Goal: Task Accomplishment & Management: Manage account settings

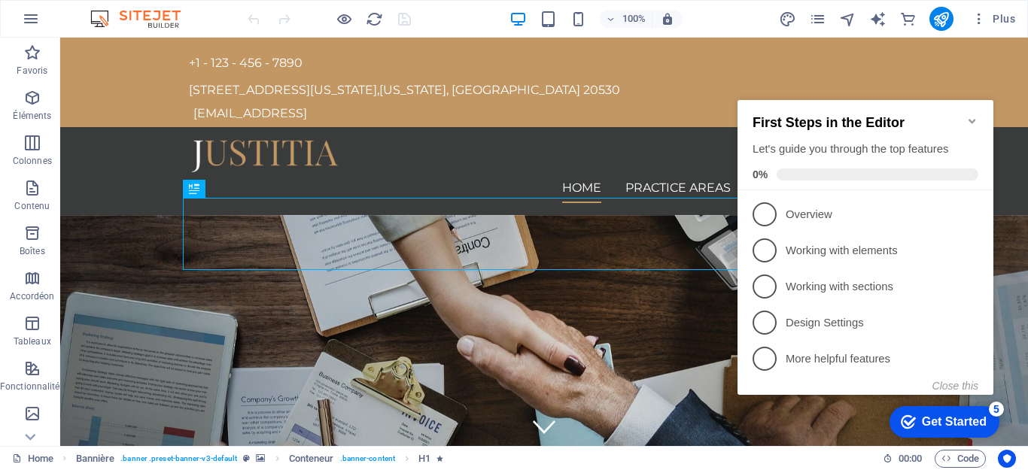
click at [972, 115] on icon "Minimize checklist" at bounding box center [972, 121] width 12 height 12
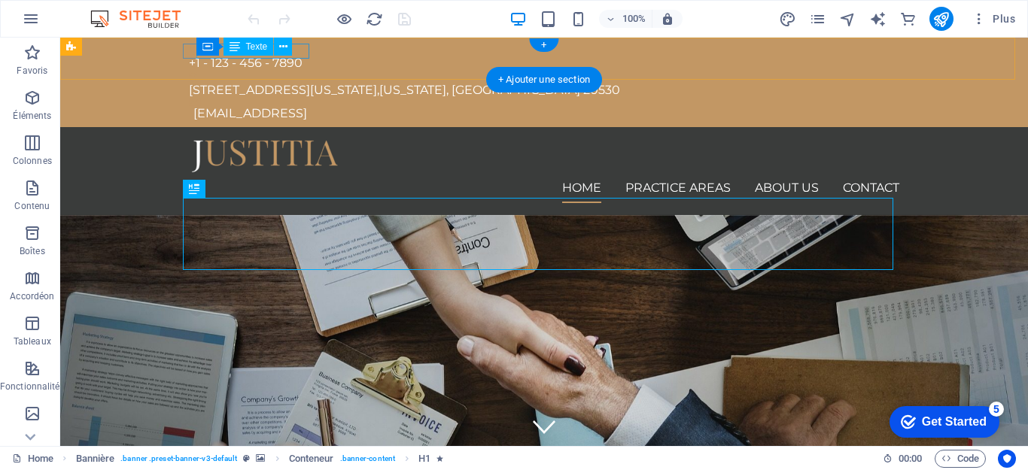
click at [304, 56] on div "+1 - 123 - 456 - 7890" at bounding box center [538, 63] width 698 height 15
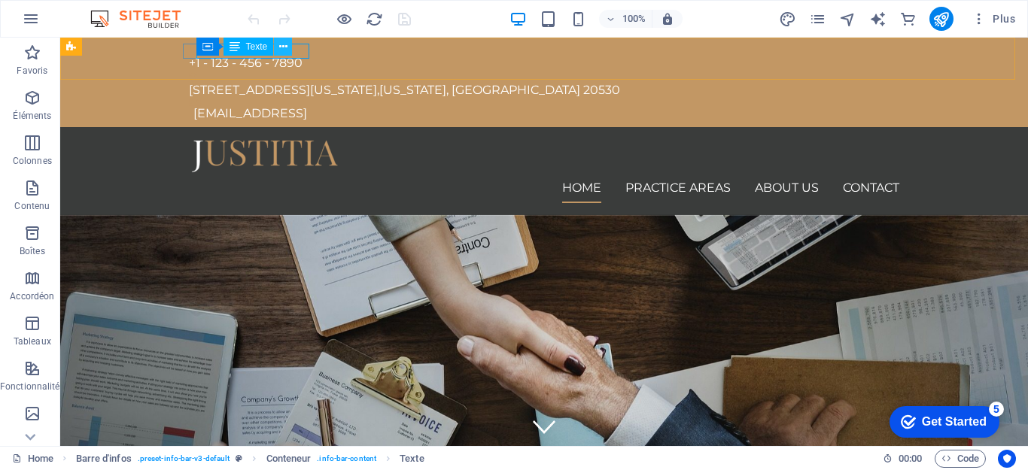
click at [285, 50] on icon at bounding box center [283, 47] width 8 height 16
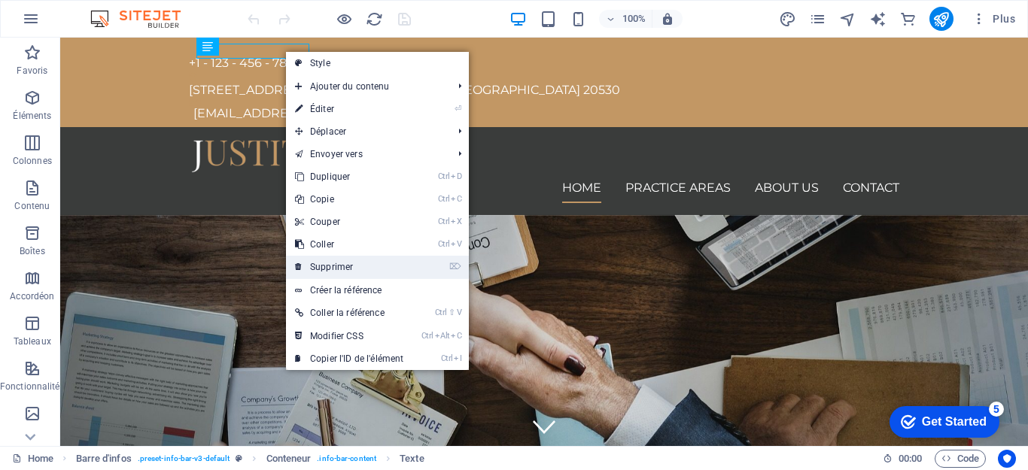
click at [348, 264] on link "⌦ Supprimer" at bounding box center [349, 267] width 126 height 23
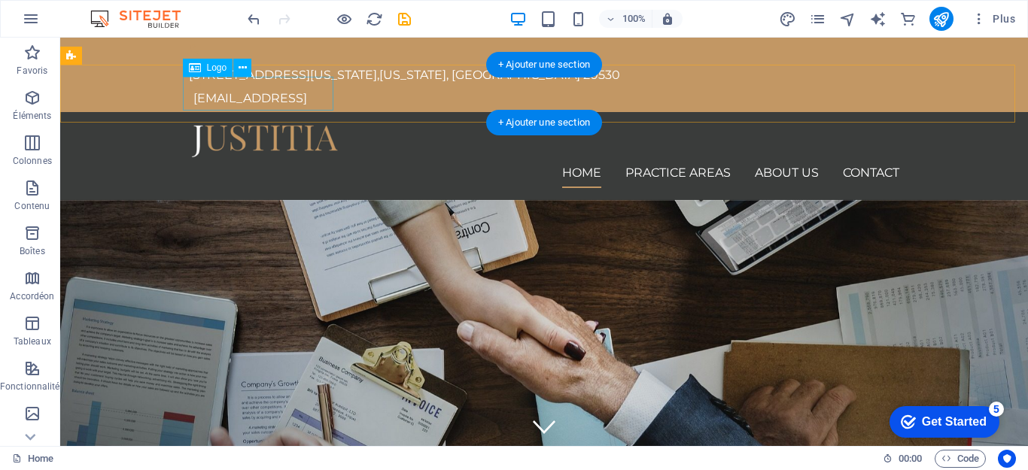
click at [246, 124] on div at bounding box center [544, 141] width 711 height 34
click at [250, 124] on div at bounding box center [544, 141] width 711 height 34
select select "px"
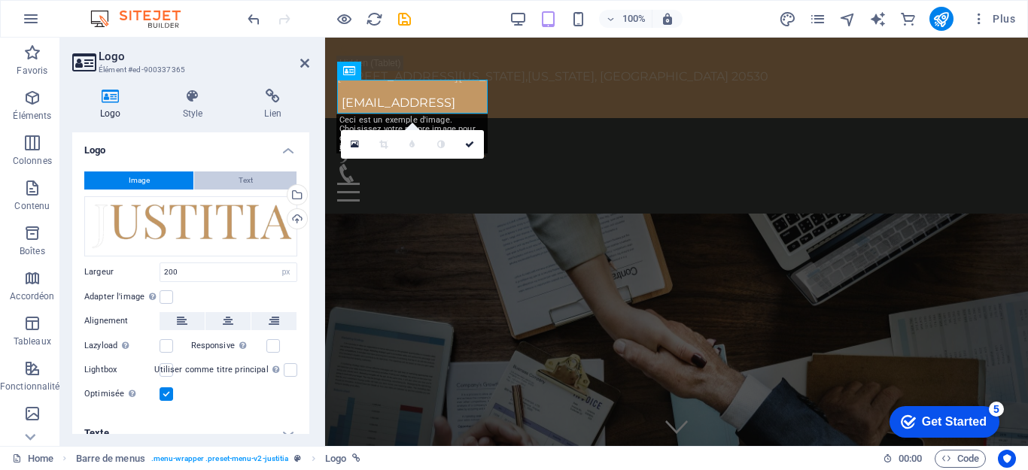
click at [222, 180] on button "Text" at bounding box center [245, 181] width 102 height 18
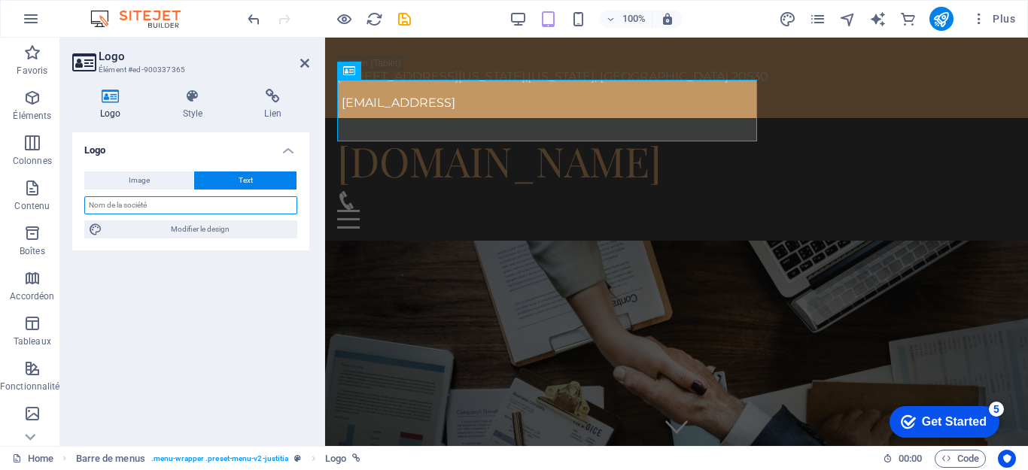
click at [173, 211] on input "text" at bounding box center [190, 205] width 213 height 18
click at [189, 199] on input "text" at bounding box center [190, 205] width 213 height 18
type input "KPI"
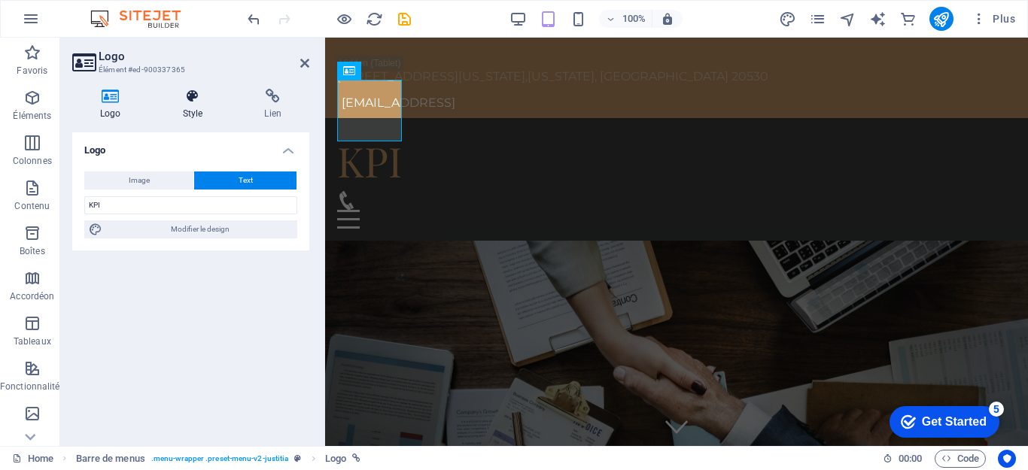
click at [192, 107] on h4 "Style" at bounding box center [196, 105] width 82 height 32
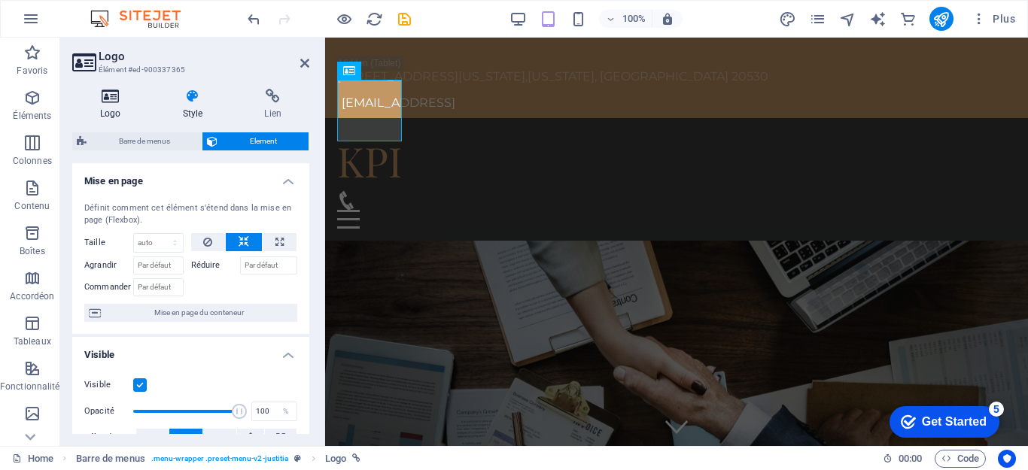
click at [111, 109] on h4 "Logo" at bounding box center [113, 105] width 83 height 32
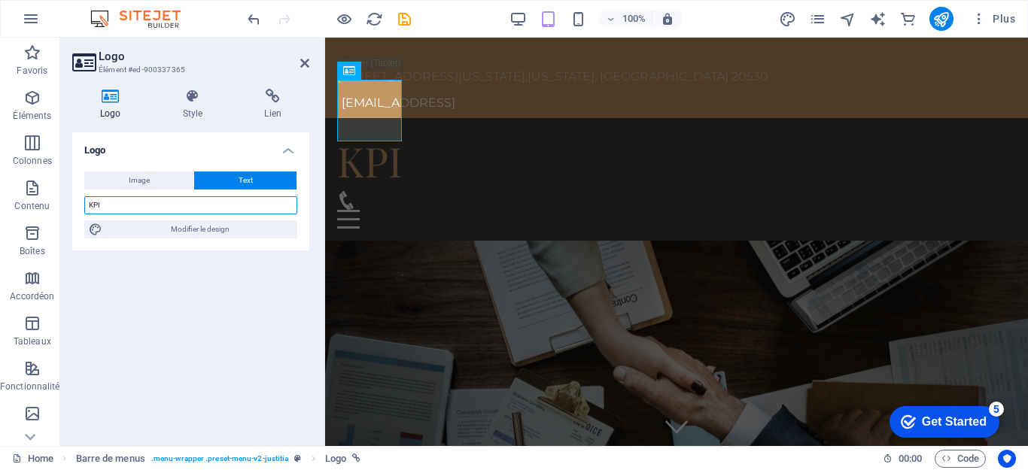
click at [173, 211] on input "KPI" at bounding box center [190, 205] width 213 height 18
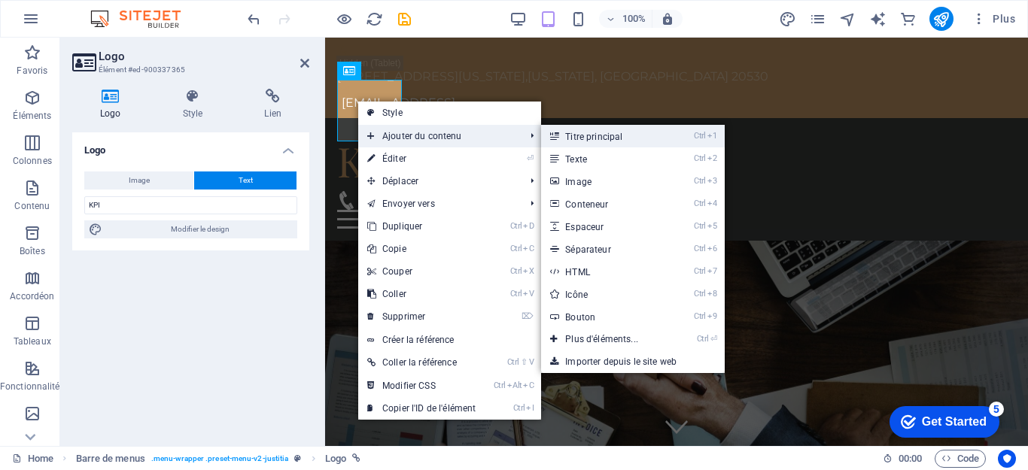
click at [568, 134] on link "Ctrl 1 Titre principal" at bounding box center [604, 136] width 127 height 23
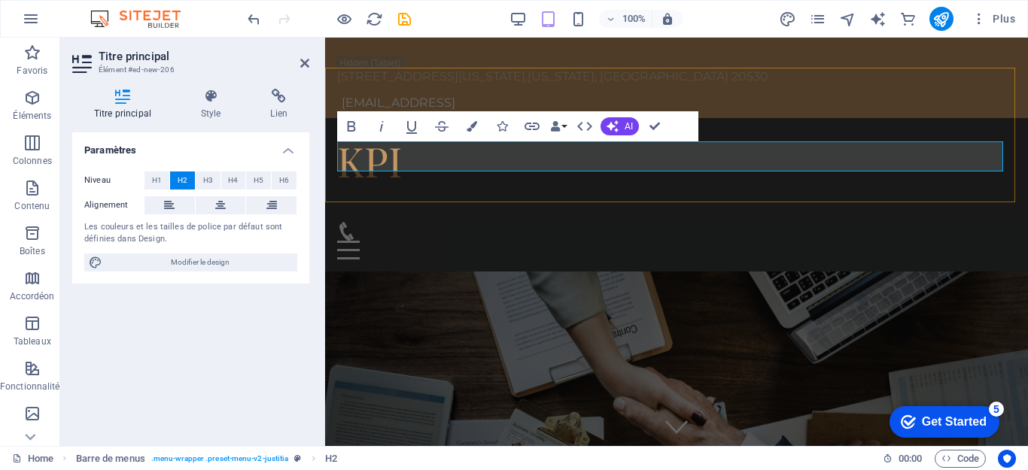
drag, startPoint x: 498, startPoint y: 154, endPoint x: 434, endPoint y: 158, distance: 64.1
click at [434, 191] on h2 "​" at bounding box center [676, 206] width 679 height 31
click at [443, 191] on h2 "​" at bounding box center [676, 206] width 679 height 31
click at [404, 118] on div "KPI ​ Home Practice Areas About us Contact" at bounding box center [676, 195] width 703 height 154
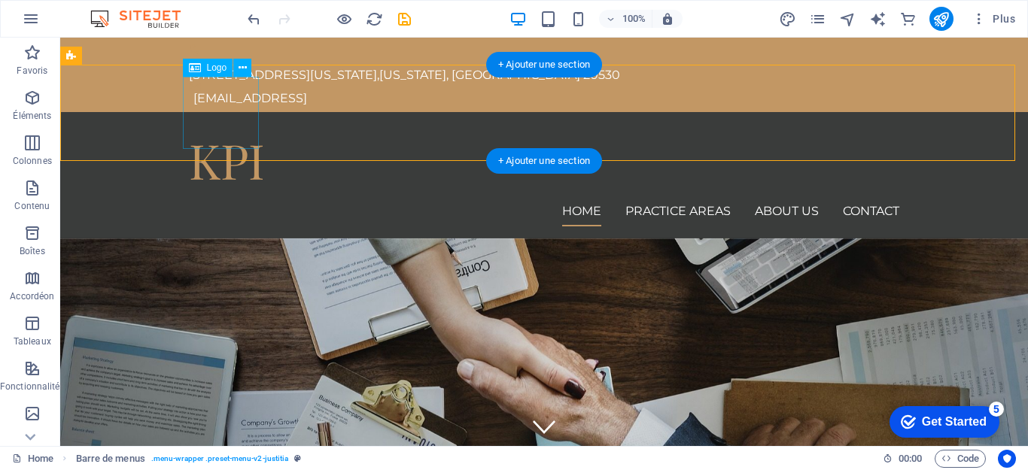
click at [233, 124] on div "KPI" at bounding box center [544, 160] width 711 height 72
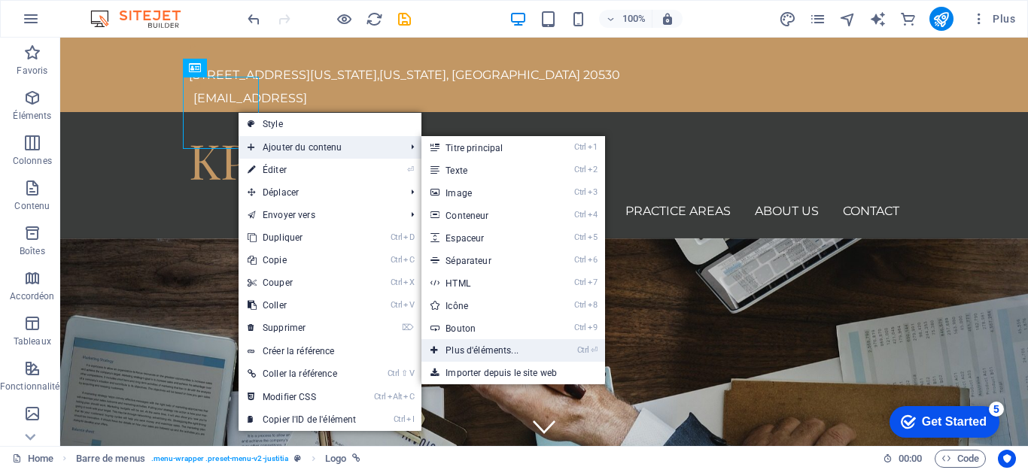
drag, startPoint x: 478, startPoint y: 351, endPoint x: 190, endPoint y: 304, distance: 292.0
click at [478, 351] on link "Ctrl ⏎ Plus d'éléments..." at bounding box center [484, 350] width 127 height 23
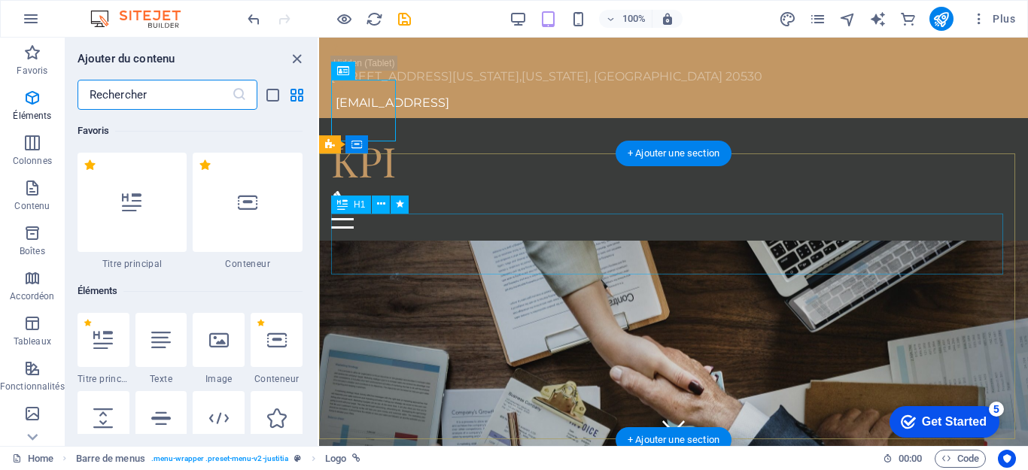
scroll to position [160, 0]
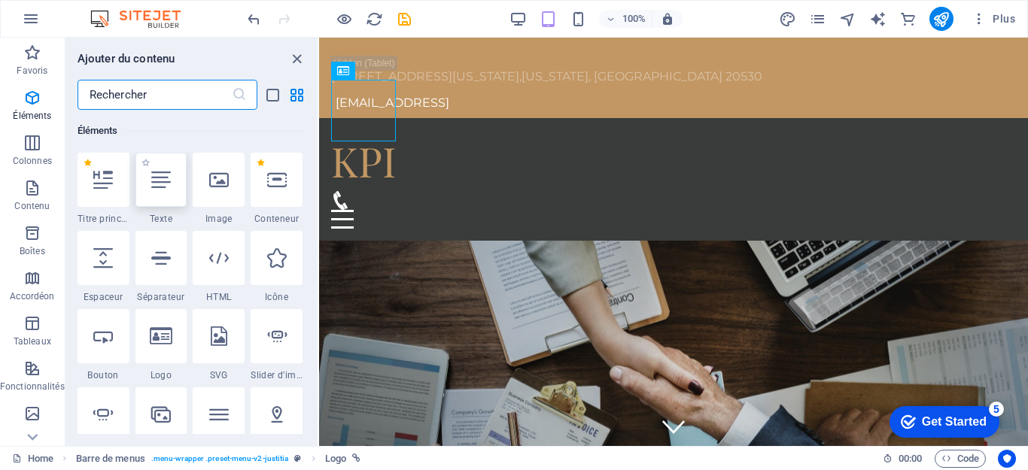
click at [164, 190] on div at bounding box center [161, 180] width 52 height 54
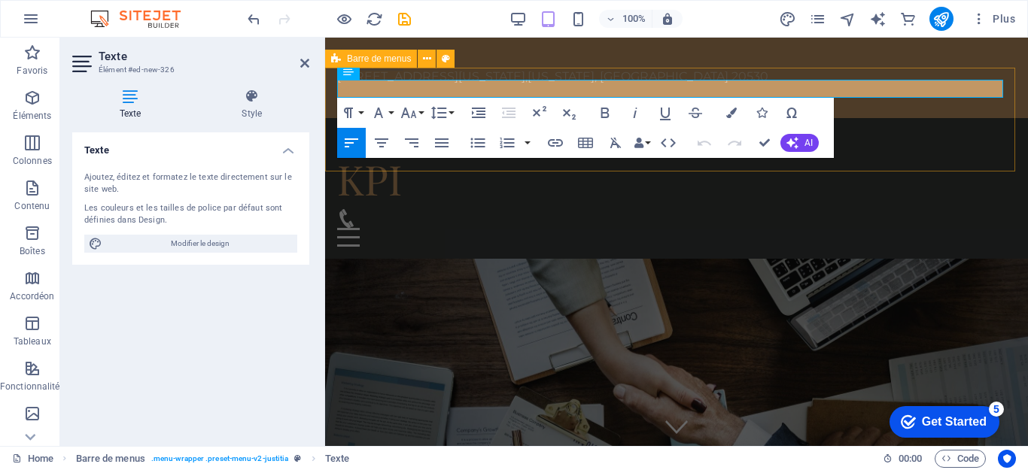
click at [894, 141] on div "Nouvel élément texte KPI Home Practice Areas About us Contact" at bounding box center [676, 189] width 703 height 142
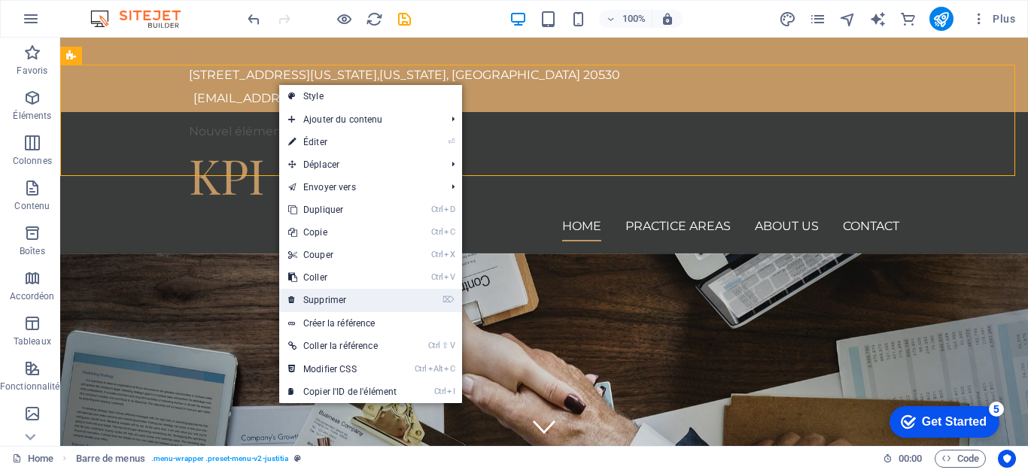
click at [329, 303] on link "⌦ Supprimer" at bounding box center [342, 300] width 126 height 23
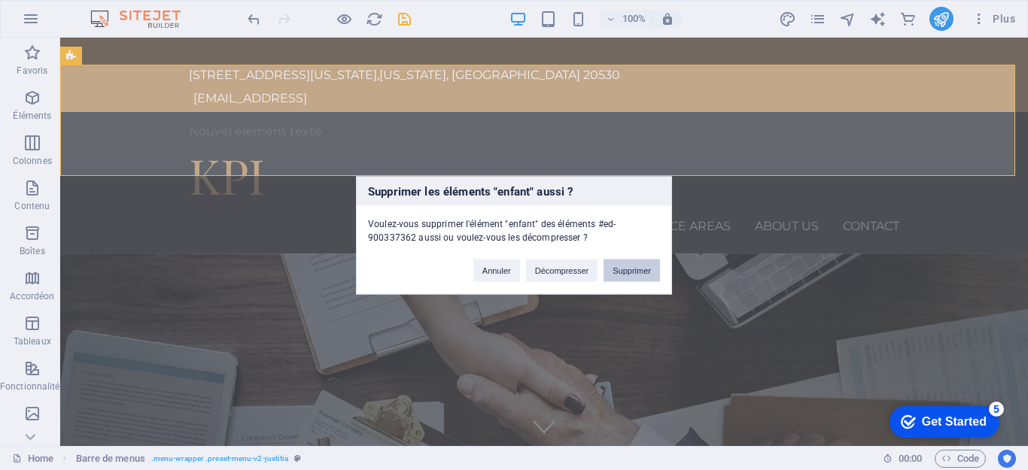
click at [622, 270] on button "Supprimer" at bounding box center [632, 270] width 56 height 23
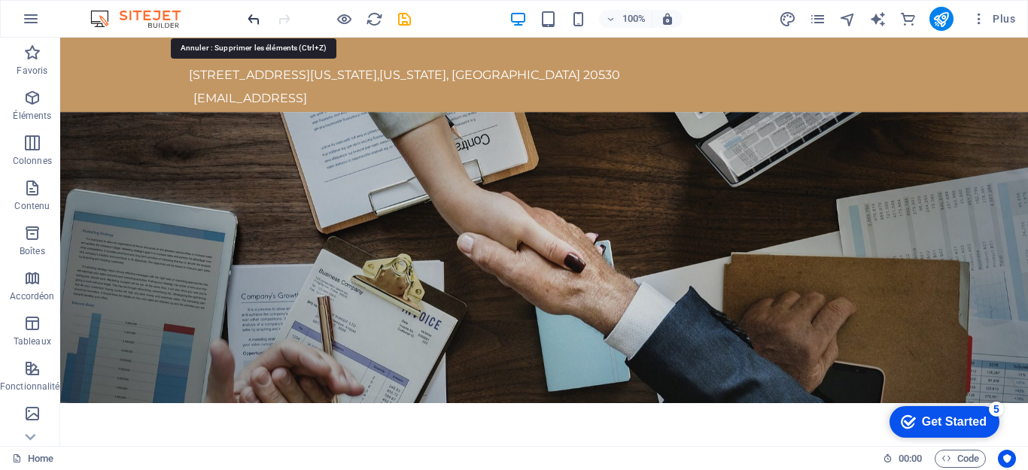
click at [251, 20] on icon "undo" at bounding box center [253, 19] width 17 height 17
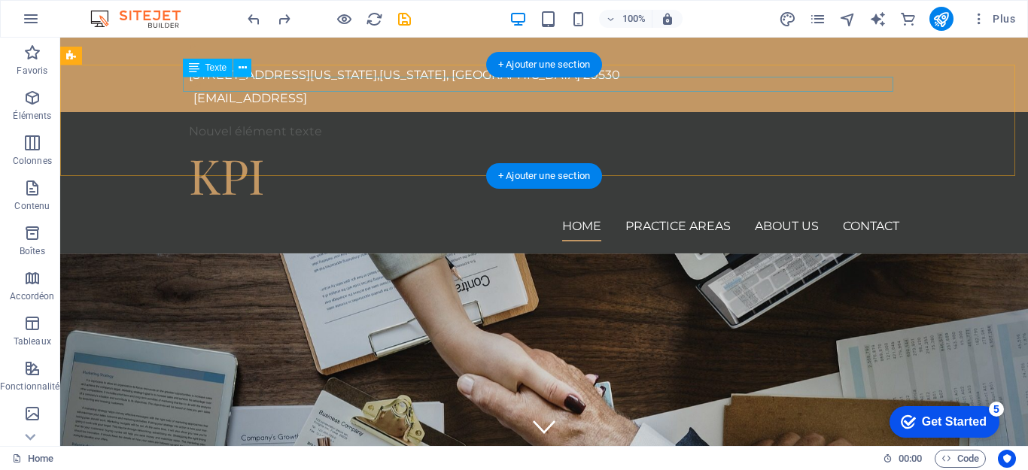
click at [271, 124] on div "Nouvel élément texte" at bounding box center [544, 131] width 711 height 15
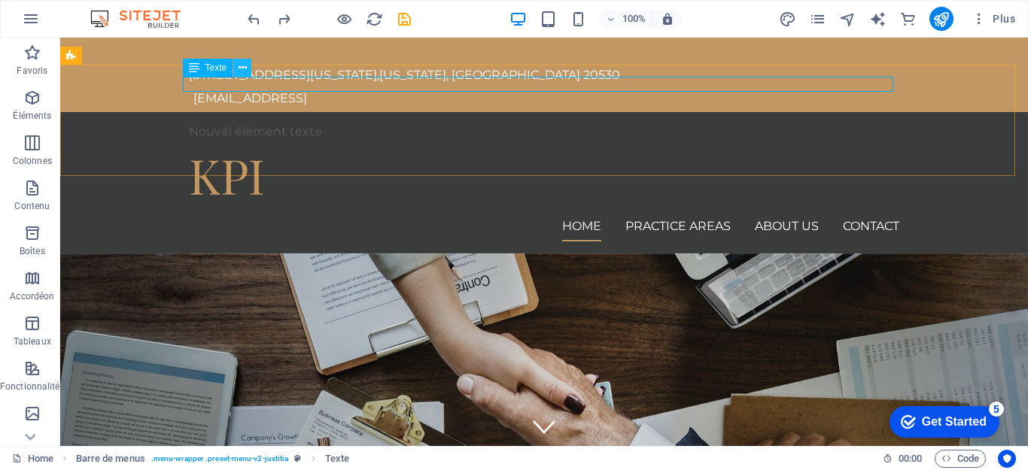
click at [240, 72] on icon at bounding box center [243, 68] width 8 height 16
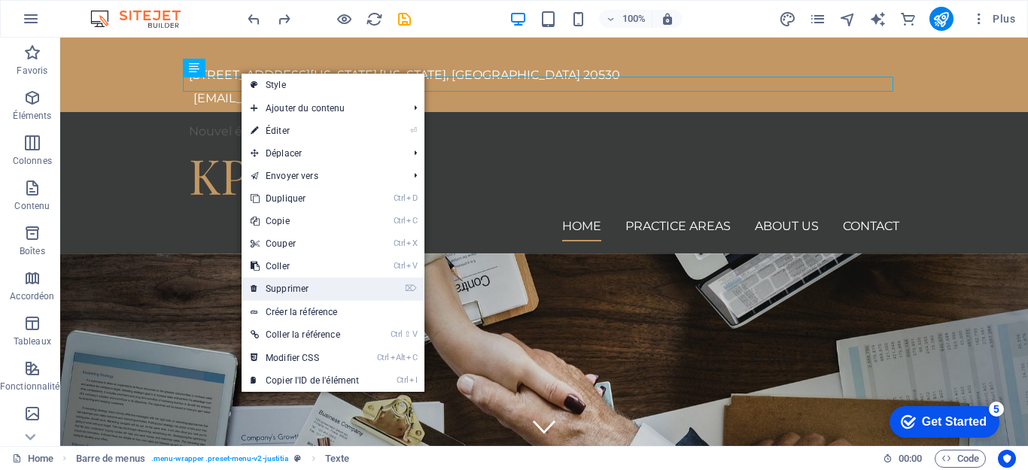
click at [301, 283] on link "⌦ Supprimer" at bounding box center [305, 289] width 126 height 23
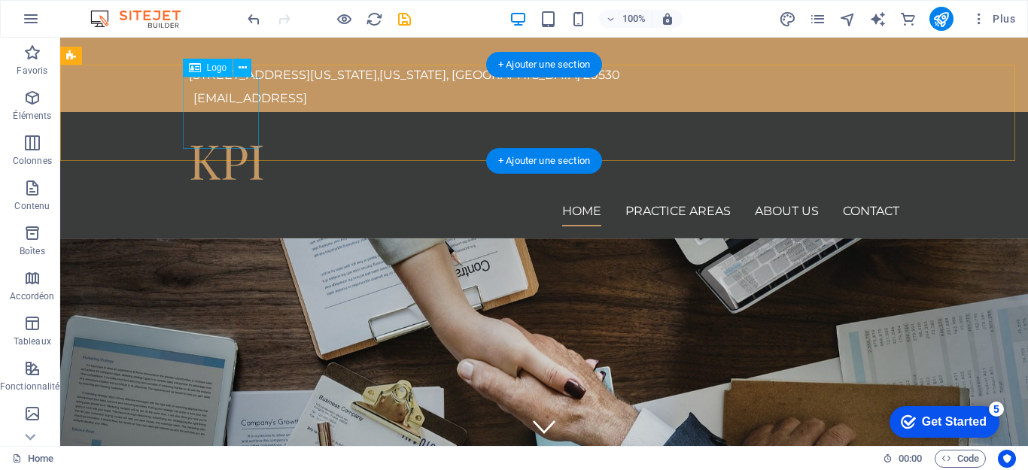
click at [224, 124] on div "KPI" at bounding box center [544, 160] width 711 height 72
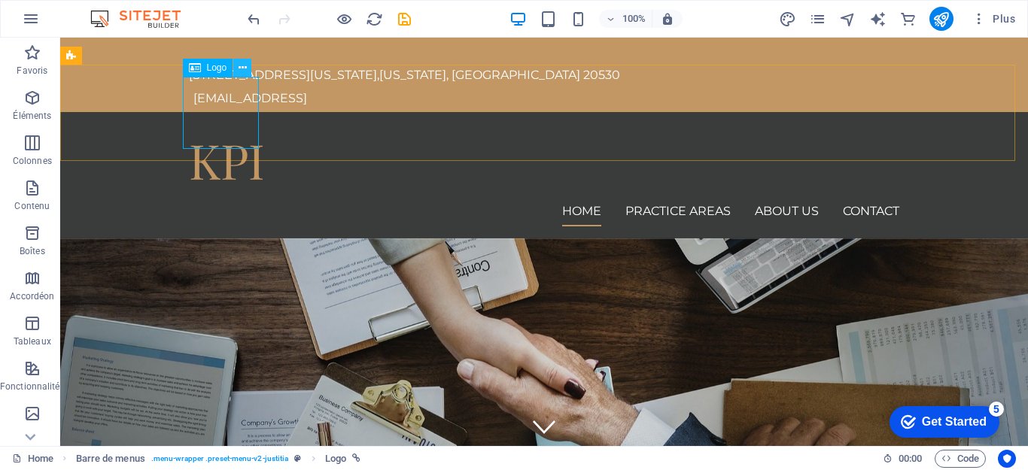
click at [242, 70] on icon at bounding box center [243, 68] width 8 height 16
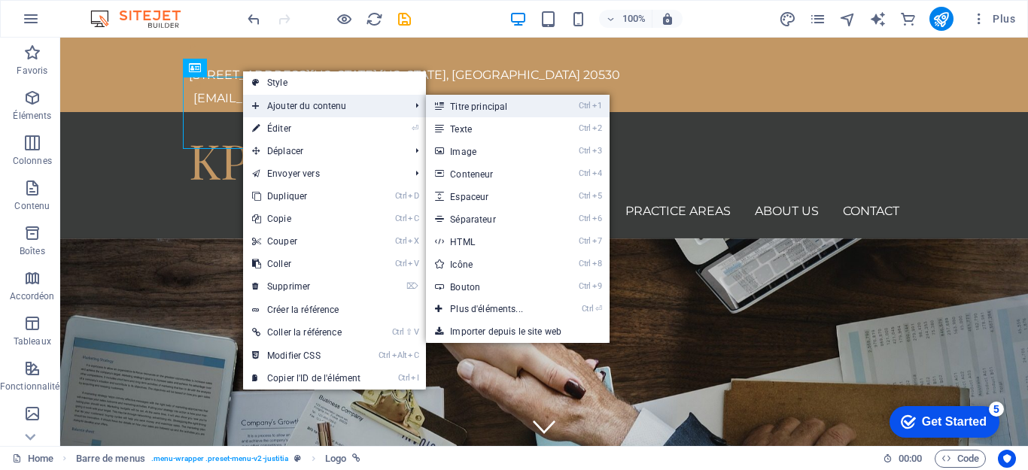
click at [494, 105] on link "Ctrl 1 Titre principal" at bounding box center [489, 106] width 127 height 23
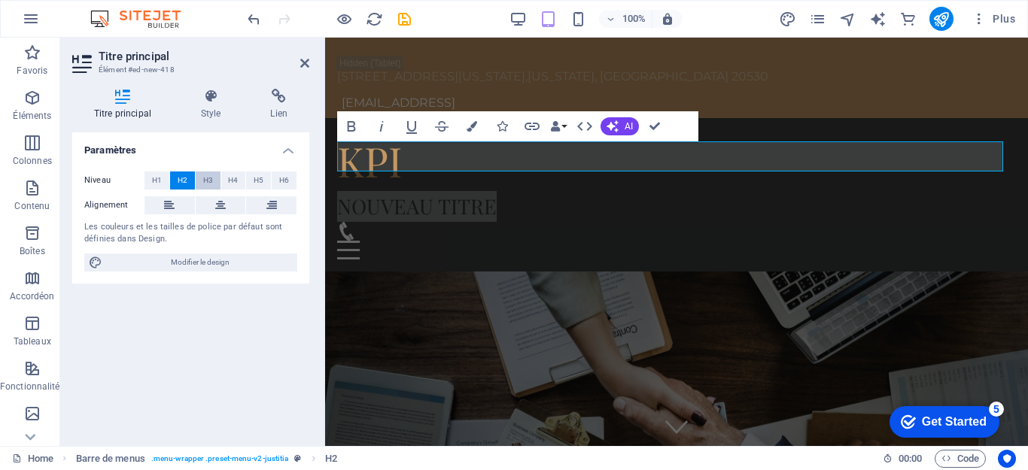
click at [203, 178] on span "H3" at bounding box center [208, 181] width 10 height 18
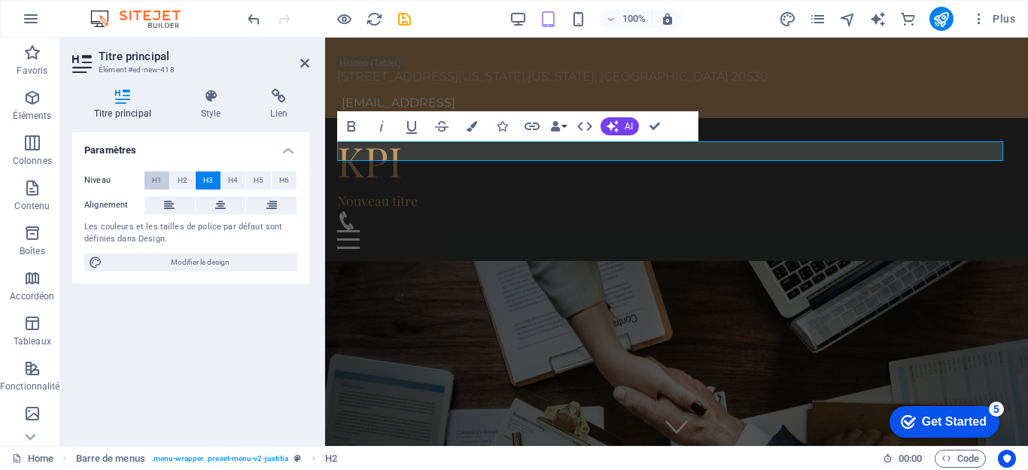
click at [163, 177] on button "H1" at bounding box center [157, 181] width 25 height 18
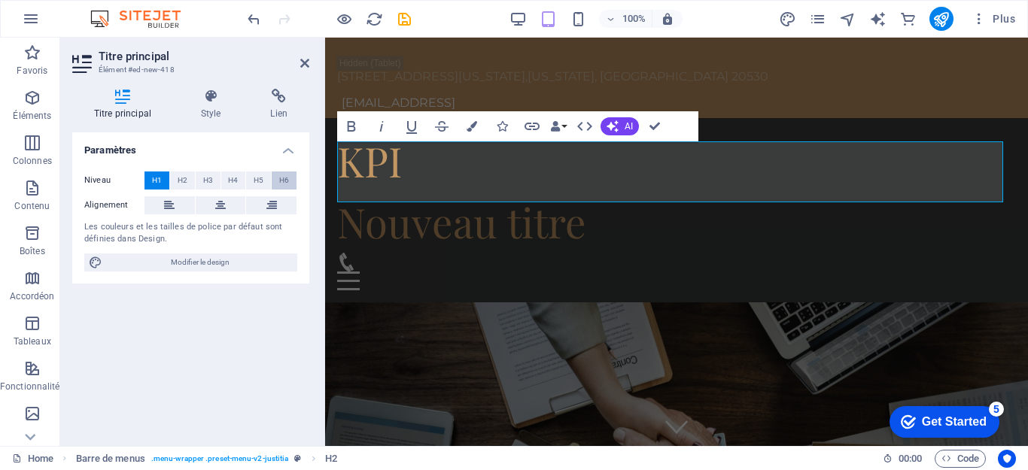
click at [287, 178] on span "H6" at bounding box center [284, 181] width 10 height 18
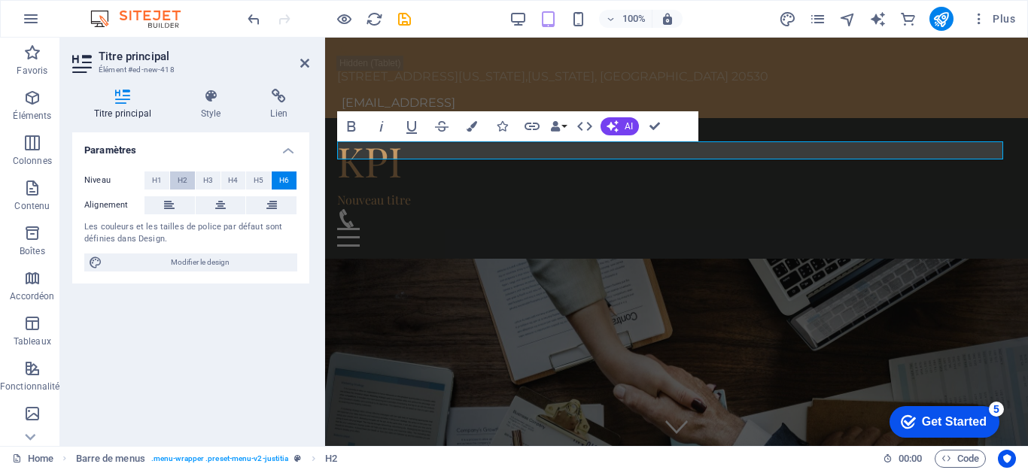
click at [172, 182] on button "H2" at bounding box center [182, 181] width 25 height 18
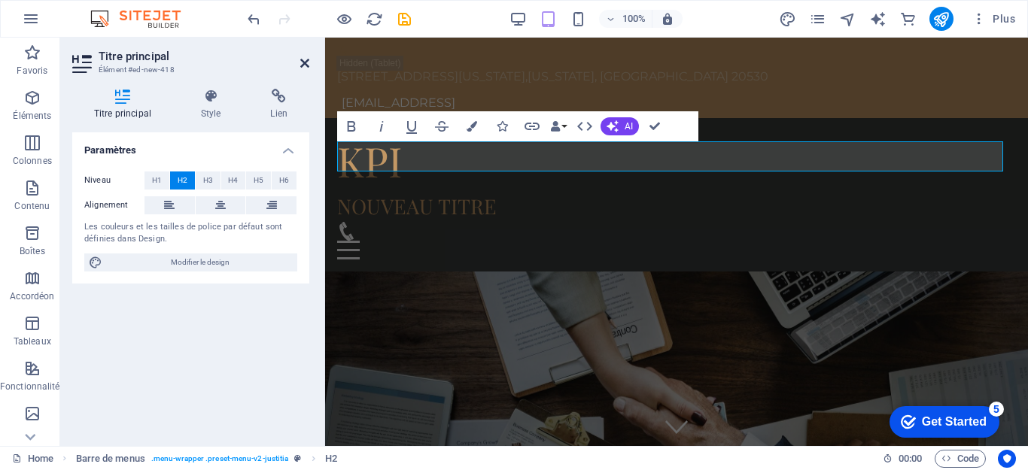
click at [306, 65] on icon at bounding box center [304, 63] width 9 height 12
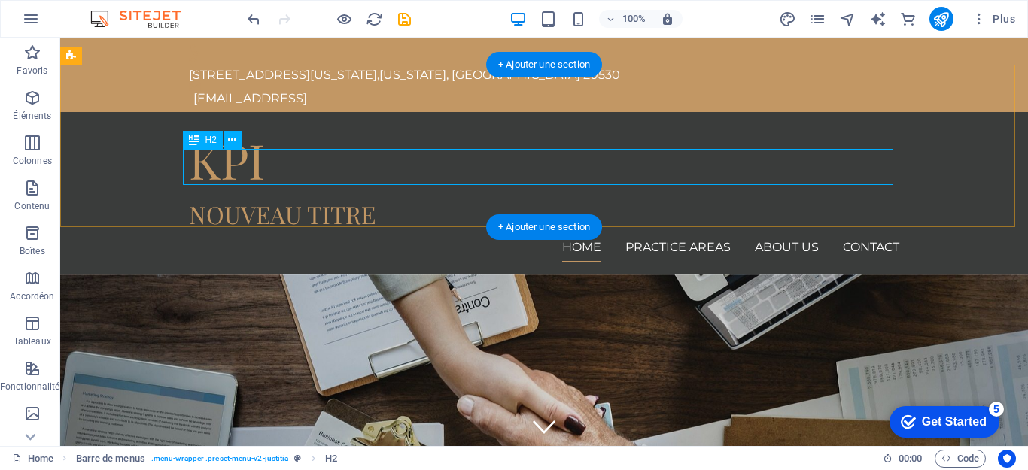
click at [311, 196] on div "Nouveau titre" at bounding box center [544, 214] width 711 height 36
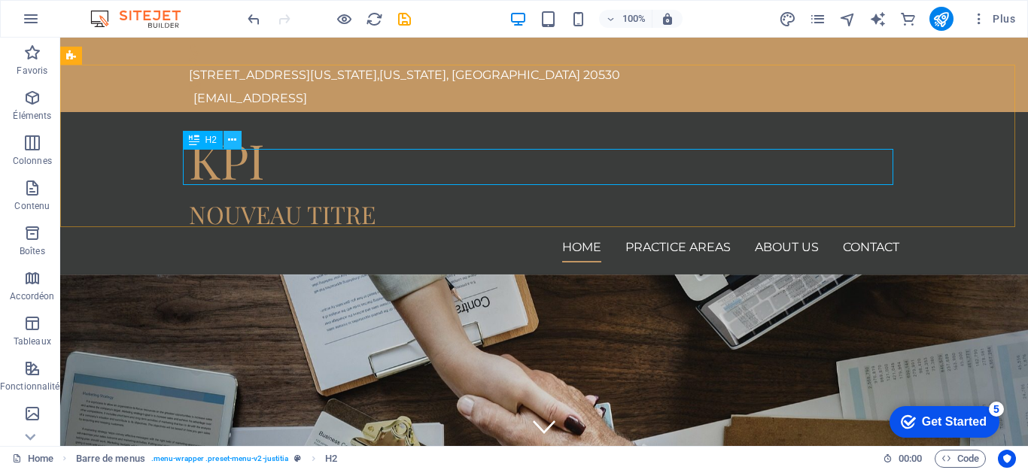
click at [236, 141] on icon at bounding box center [232, 140] width 8 height 16
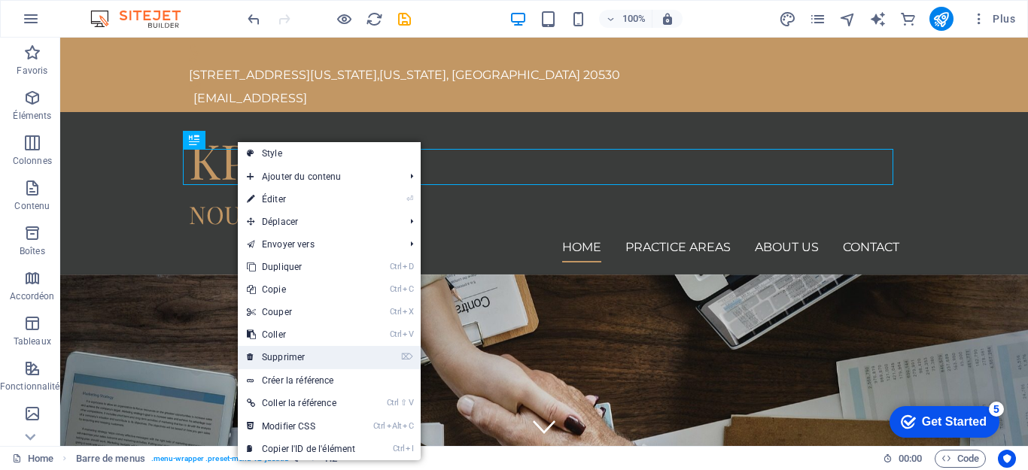
click at [300, 353] on link "⌦ Supprimer" at bounding box center [301, 357] width 126 height 23
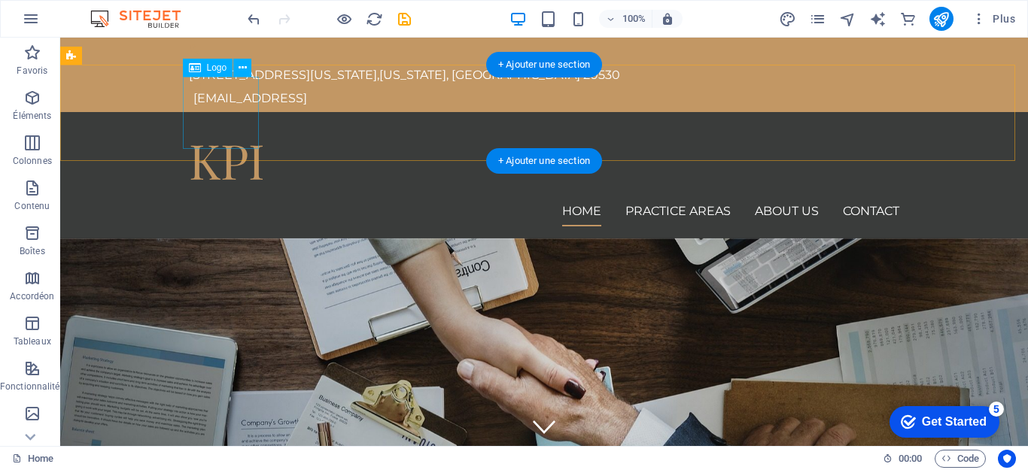
click at [233, 124] on div "KPI" at bounding box center [544, 160] width 711 height 72
click at [227, 124] on div "KPI" at bounding box center [544, 160] width 711 height 72
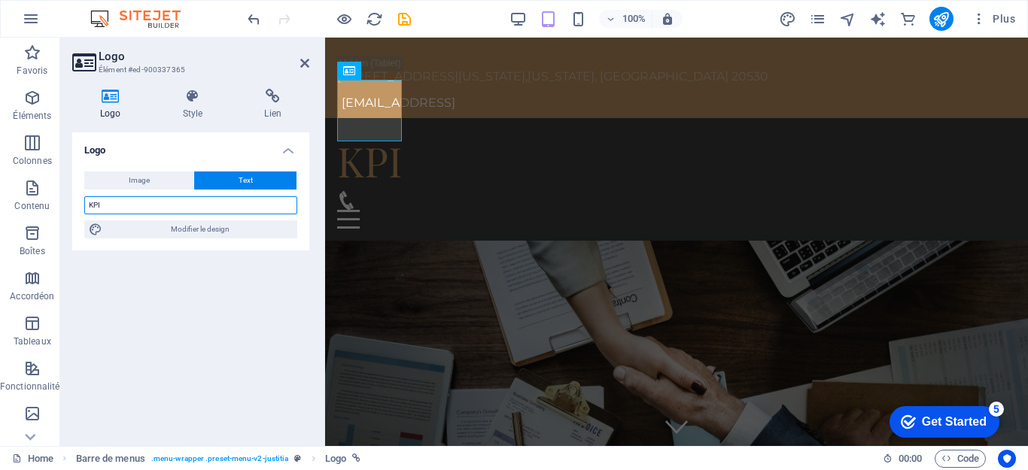
click at [167, 212] on input "KPI" at bounding box center [190, 205] width 213 height 18
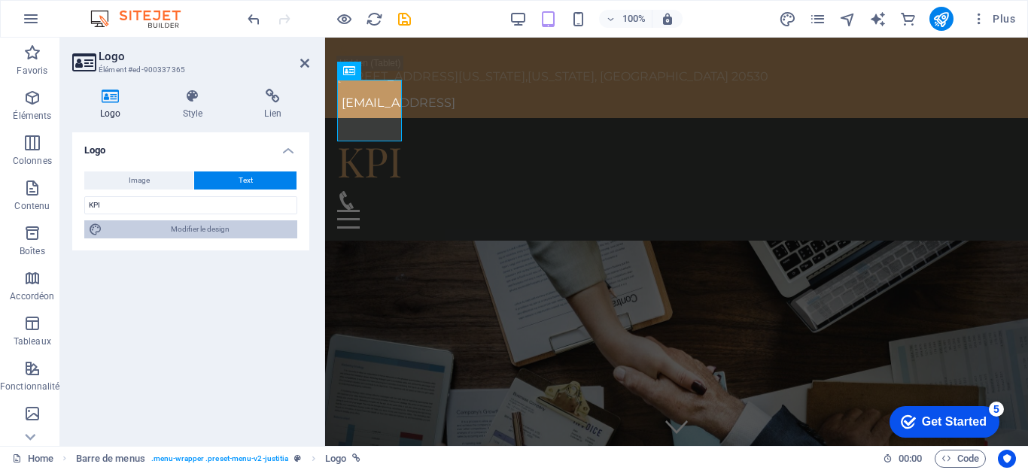
click at [179, 227] on span "Modifier le design" at bounding box center [200, 230] width 186 height 18
select select "px"
select select "400"
select select "px"
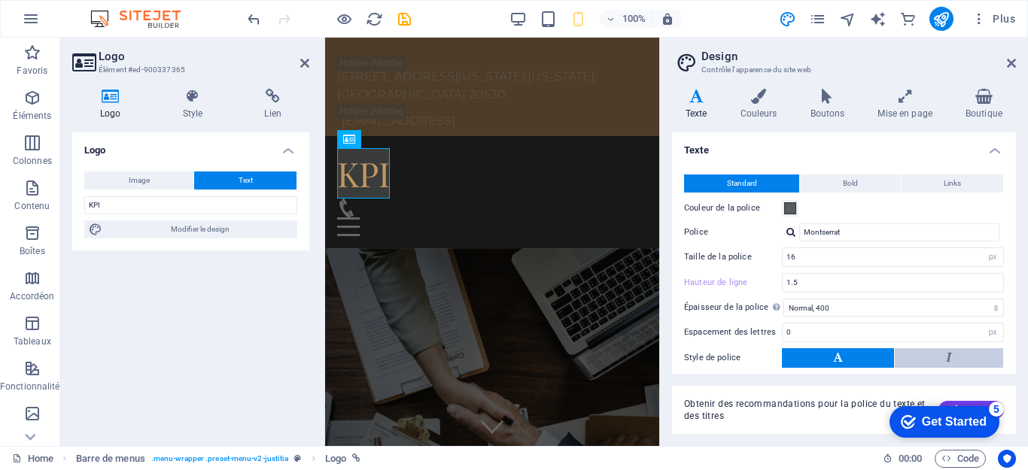
click at [963, 361] on button at bounding box center [949, 358] width 108 height 20
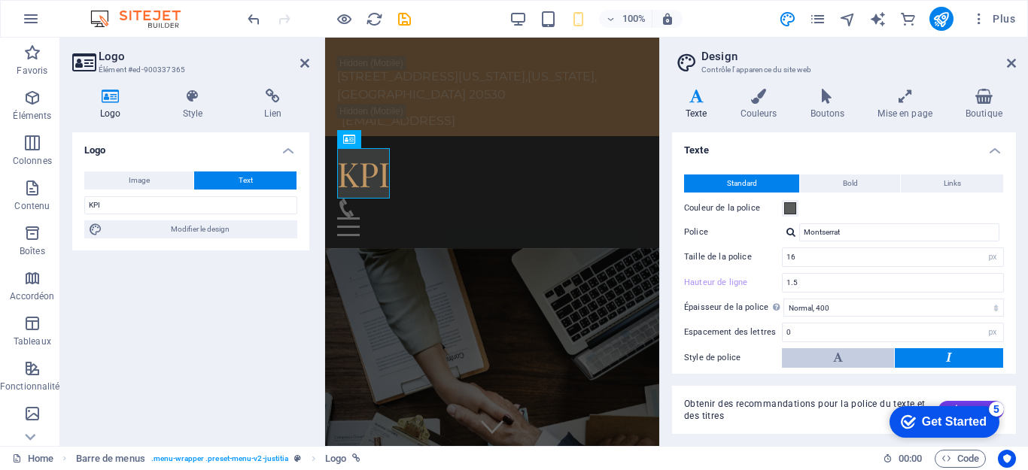
click at [856, 361] on button at bounding box center [838, 358] width 112 height 20
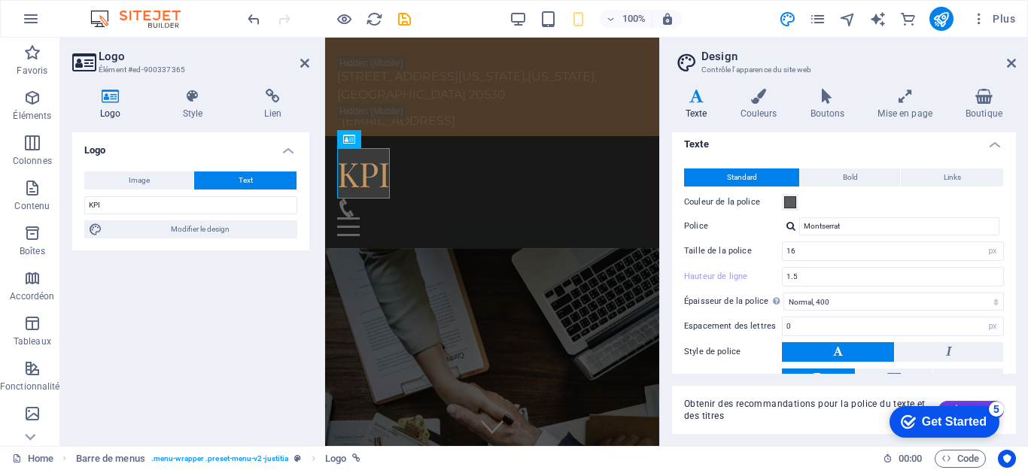
scroll to position [0, 0]
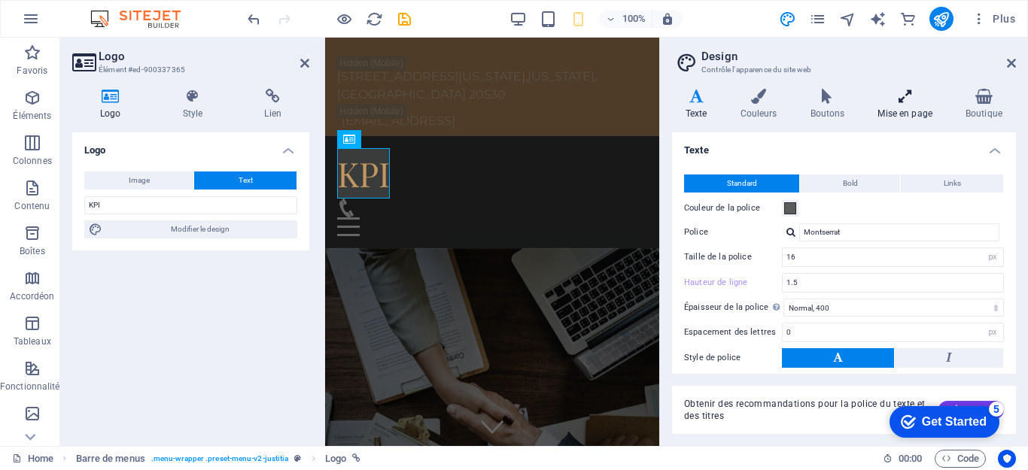
click at [889, 102] on icon at bounding box center [905, 96] width 82 height 15
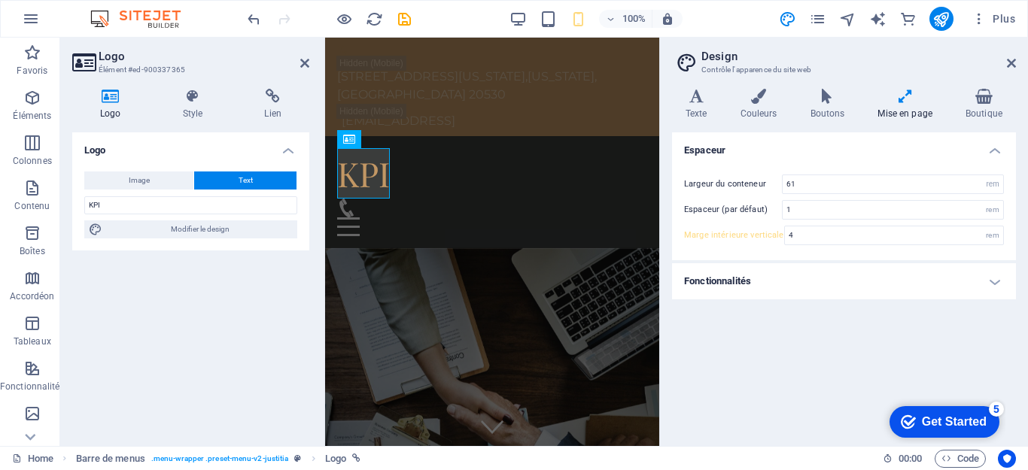
click at [989, 283] on h4 "Fonctionnalités" at bounding box center [844, 281] width 344 height 36
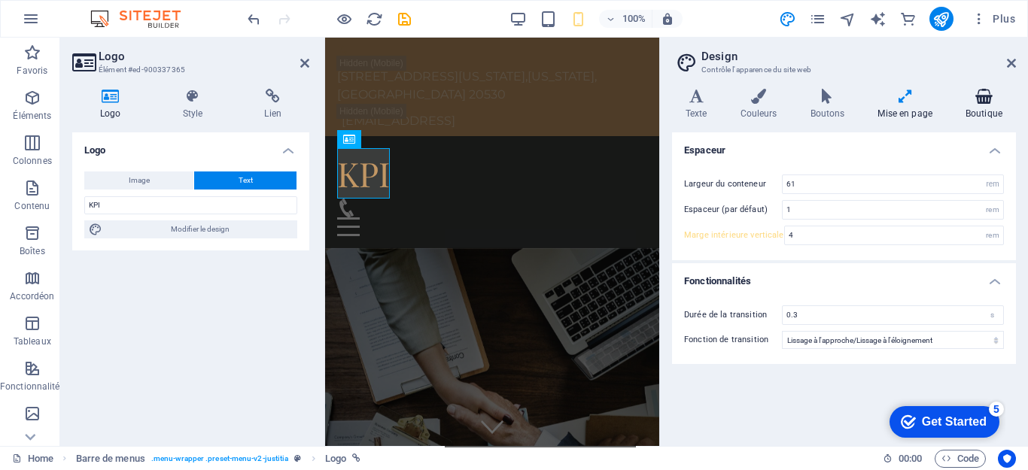
click at [981, 116] on h4 "Boutique" at bounding box center [984, 105] width 64 height 32
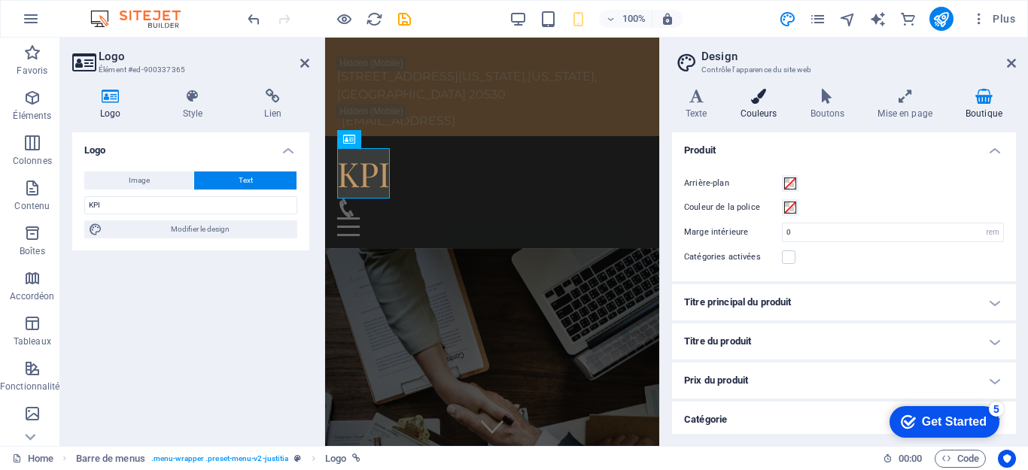
click at [763, 113] on h4 "Couleurs" at bounding box center [762, 105] width 70 height 32
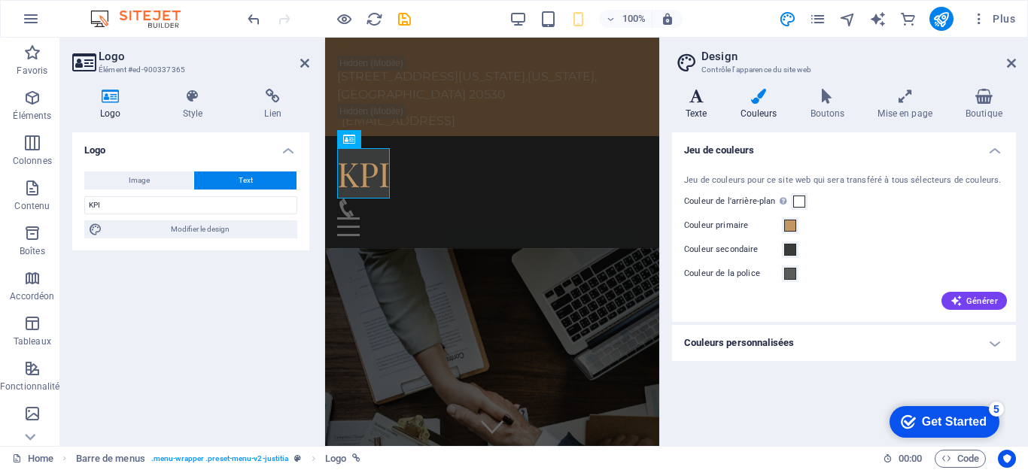
click at [703, 102] on icon at bounding box center [696, 96] width 49 height 15
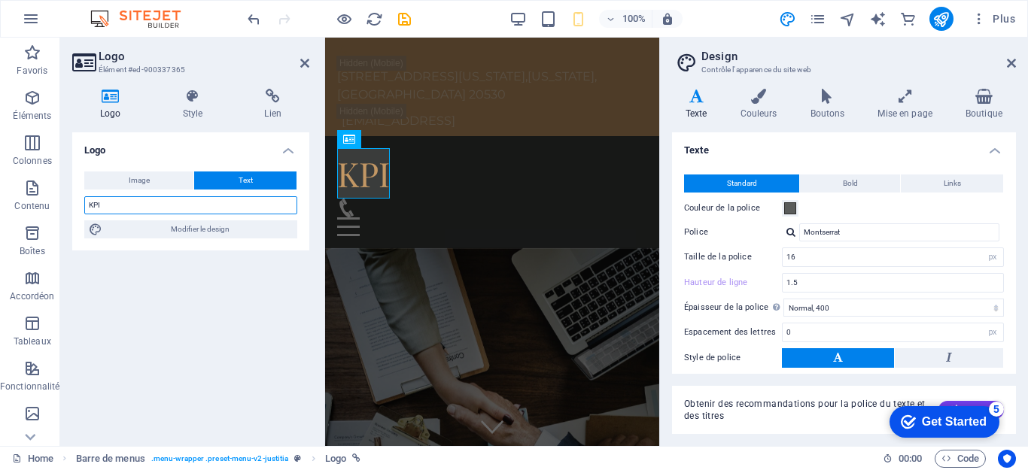
click at [150, 204] on input "KPI" at bounding box center [190, 205] width 213 height 18
type input "KPIcore"
click at [99, 201] on input "KPIcore" at bounding box center [190, 205] width 213 height 18
click at [131, 203] on input "KPIcore" at bounding box center [190, 205] width 213 height 18
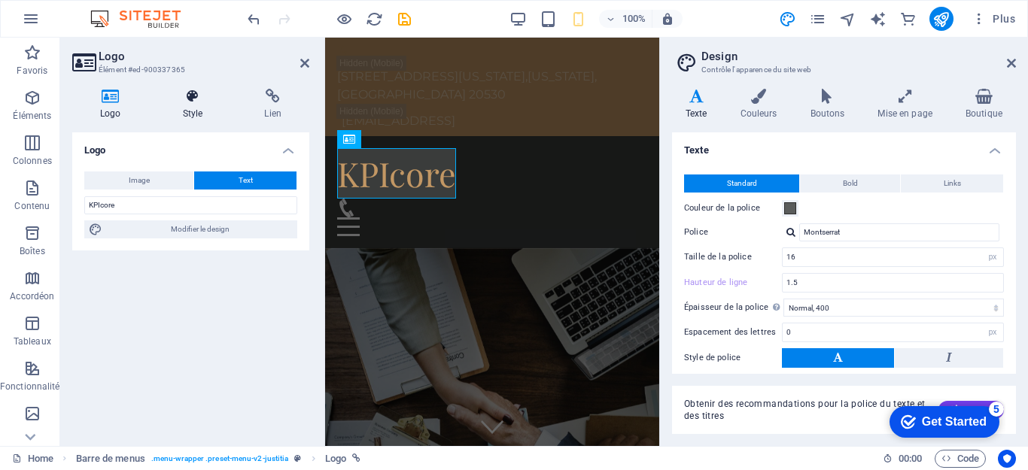
click at [187, 102] on icon at bounding box center [193, 96] width 76 height 15
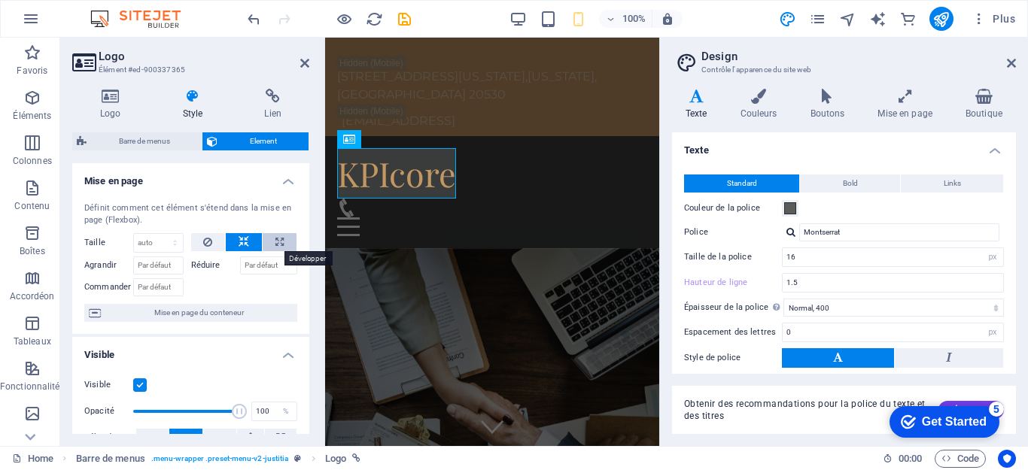
click at [275, 237] on icon at bounding box center [279, 242] width 8 height 18
type input "100"
select select "%"
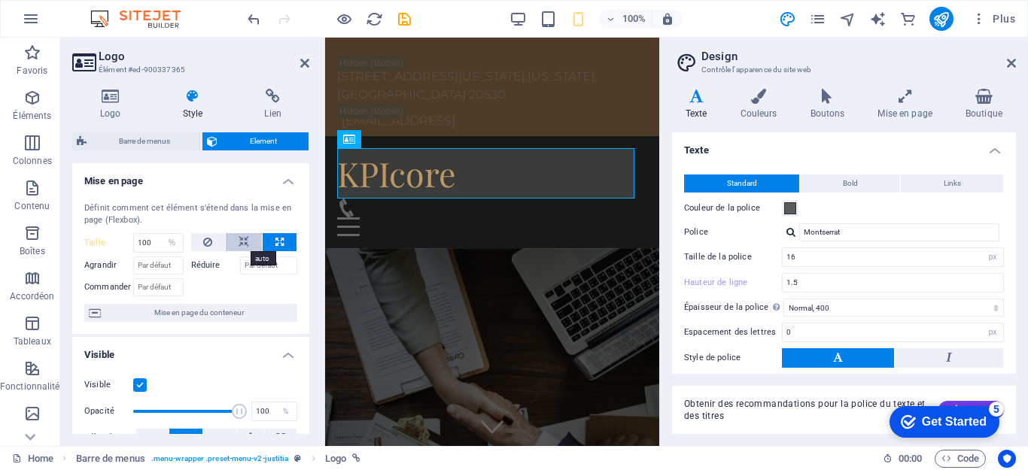
click at [243, 242] on icon at bounding box center [244, 242] width 11 height 18
select select "DISABLED_OPTION_VALUE"
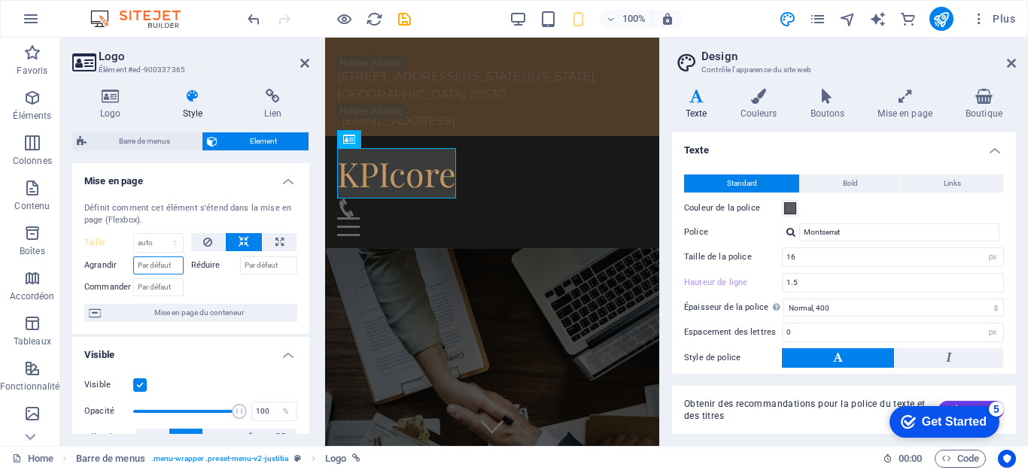
click at [158, 266] on input "Agrandir" at bounding box center [158, 266] width 50 height 18
click at [173, 287] on input "Commander" at bounding box center [158, 287] width 50 height 18
click at [107, 291] on label "Commander" at bounding box center [108, 287] width 49 height 18
click at [160, 291] on input "Commander" at bounding box center [158, 287] width 50 height 18
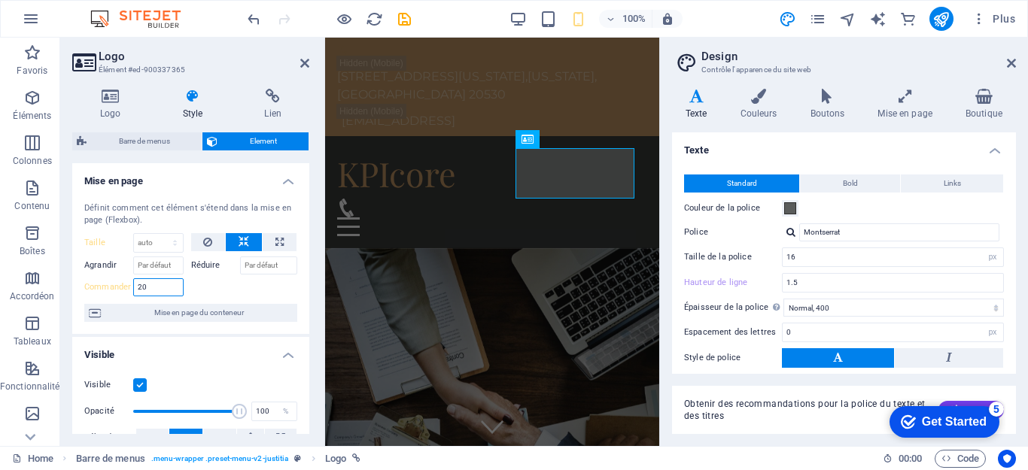
type input "2"
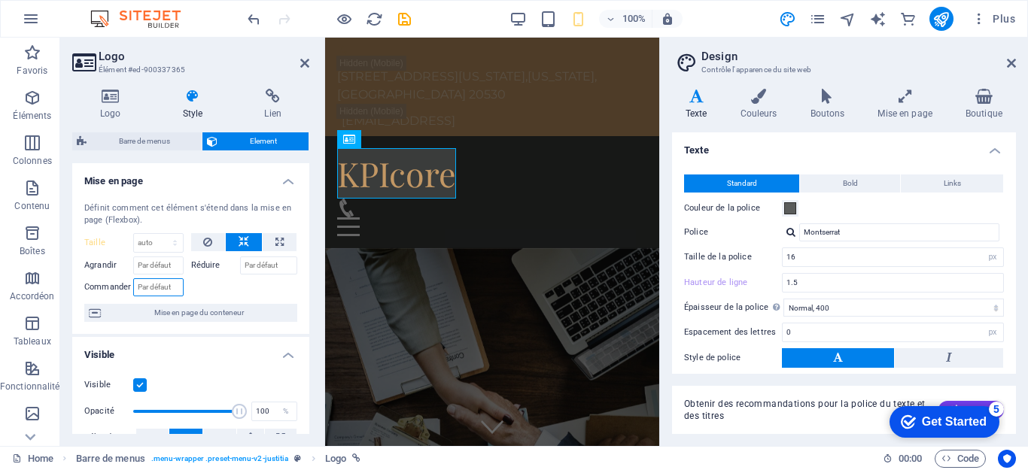
type input "-"
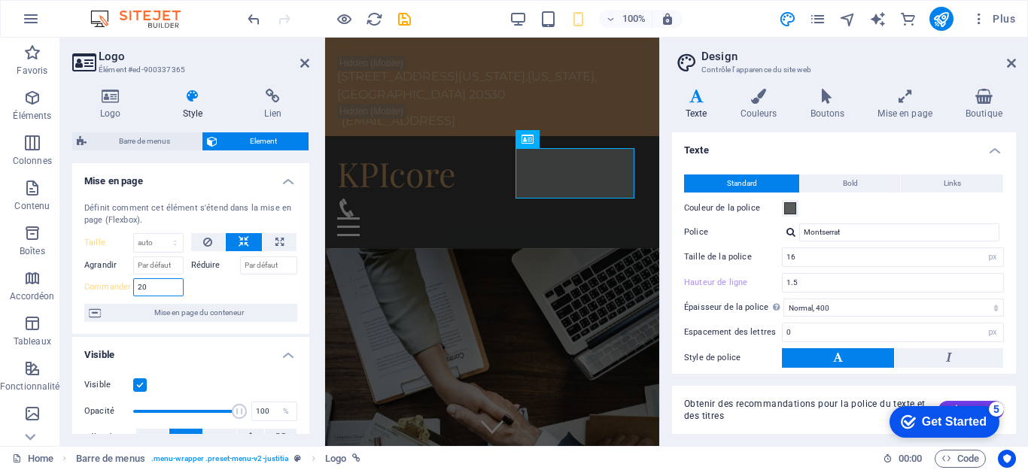
type input "2"
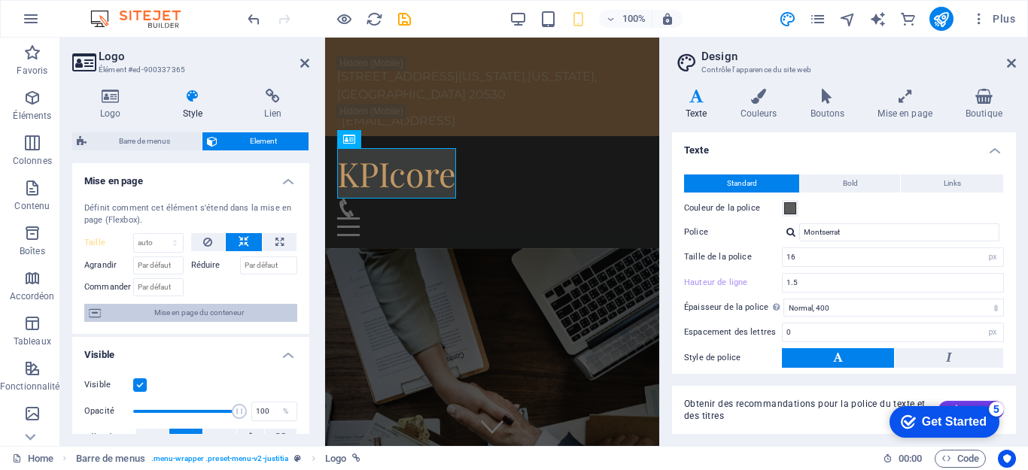
click at [233, 306] on span "Mise en page du conteneur" at bounding box center [198, 313] width 187 height 18
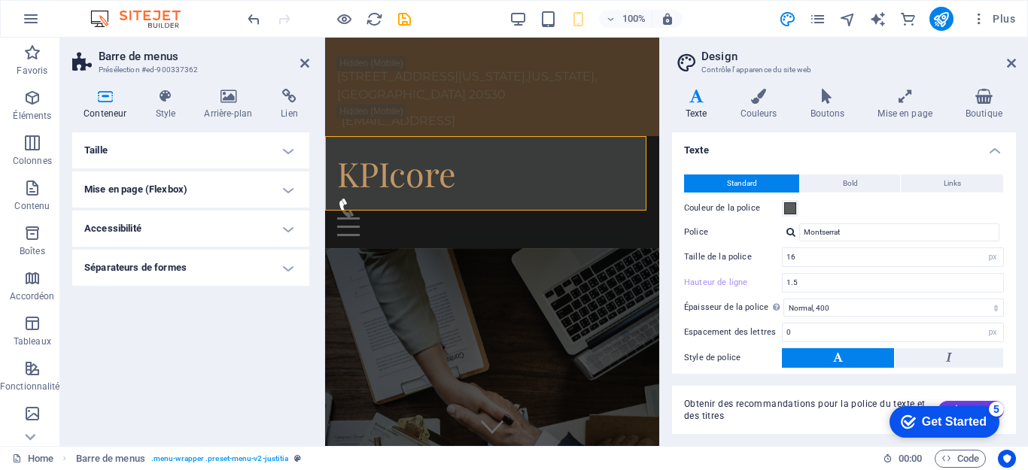
click at [280, 149] on h4 "Taille" at bounding box center [190, 150] width 237 height 36
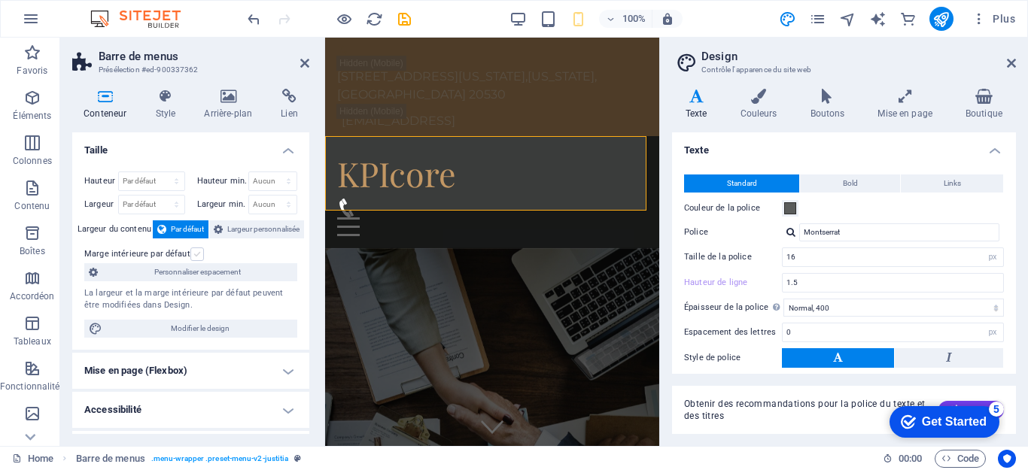
click at [198, 253] on label at bounding box center [197, 255] width 14 height 14
click at [0, 0] on input "Marge intérieure par défaut" at bounding box center [0, 0] width 0 height 0
click at [198, 254] on label at bounding box center [197, 255] width 14 height 14
click at [0, 0] on input "Marge intérieure par défaut" at bounding box center [0, 0] width 0 height 0
click at [362, 178] on div "KPIcore" at bounding box center [492, 173] width 310 height 50
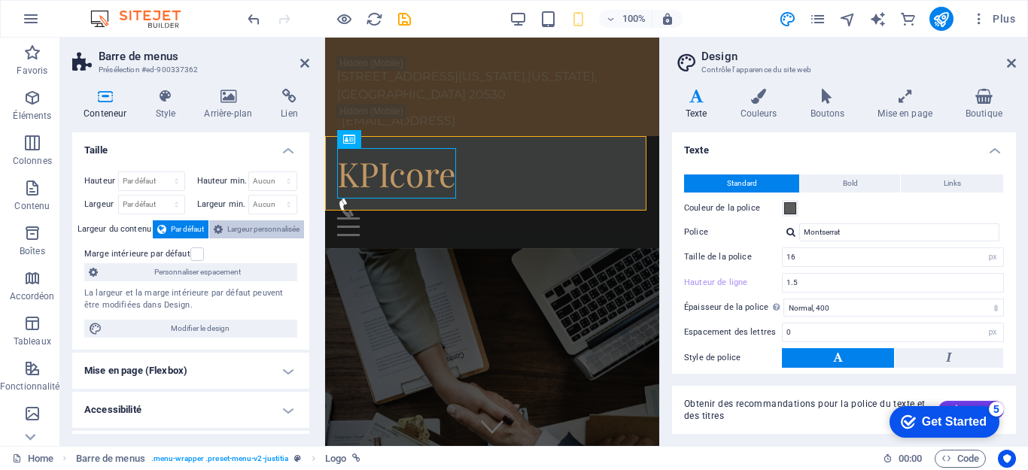
click at [261, 229] on span "Largeur personnalisée" at bounding box center [263, 230] width 72 height 18
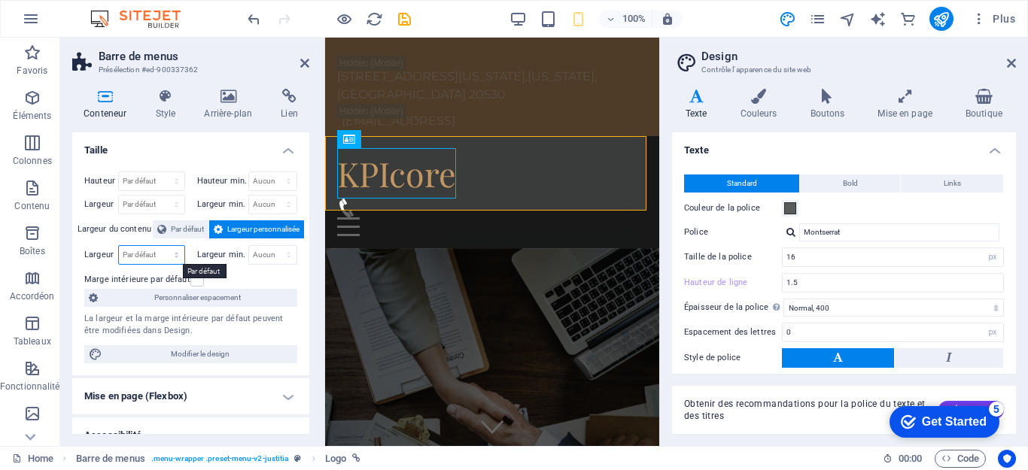
click at [163, 257] on select "Par défaut px rem % em vh vw" at bounding box center [151, 255] width 65 height 18
click at [253, 254] on select "Aucun px rem % vh vw" at bounding box center [273, 255] width 48 height 18
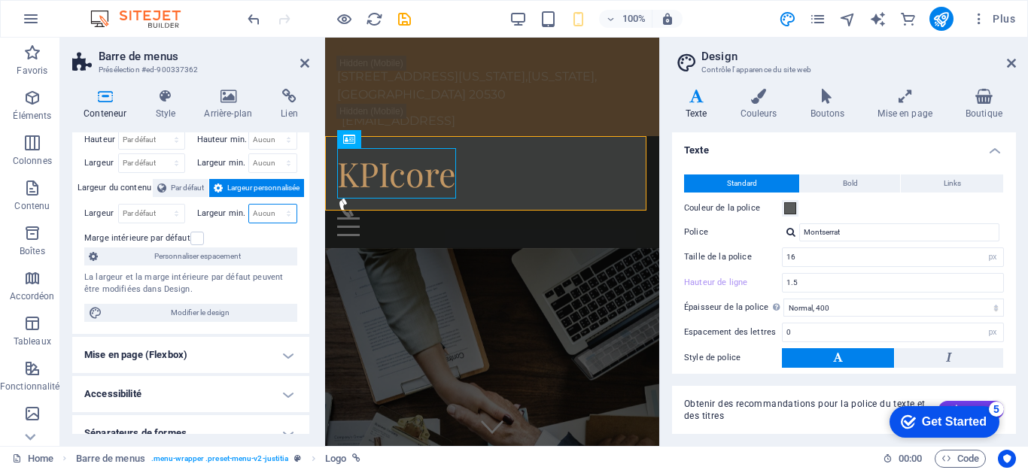
scroll to position [59, 0]
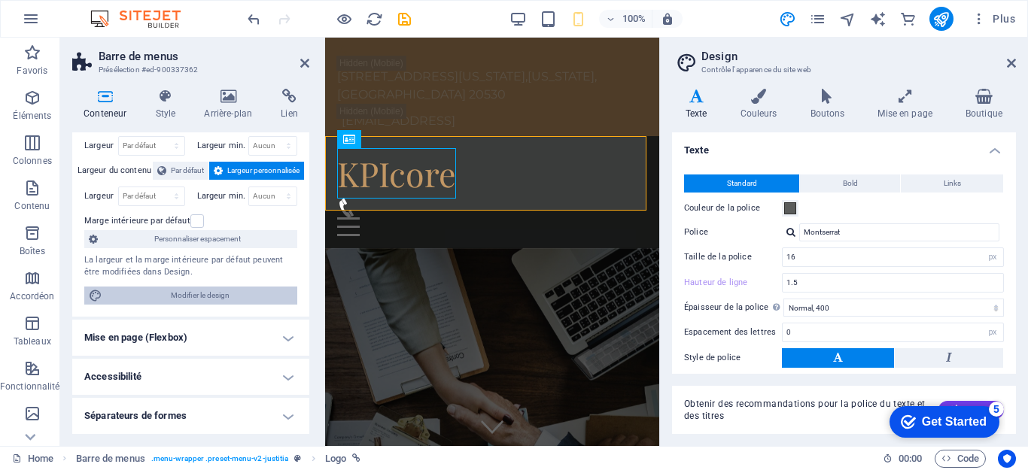
click at [230, 297] on span "Modifier le design" at bounding box center [200, 296] width 186 height 18
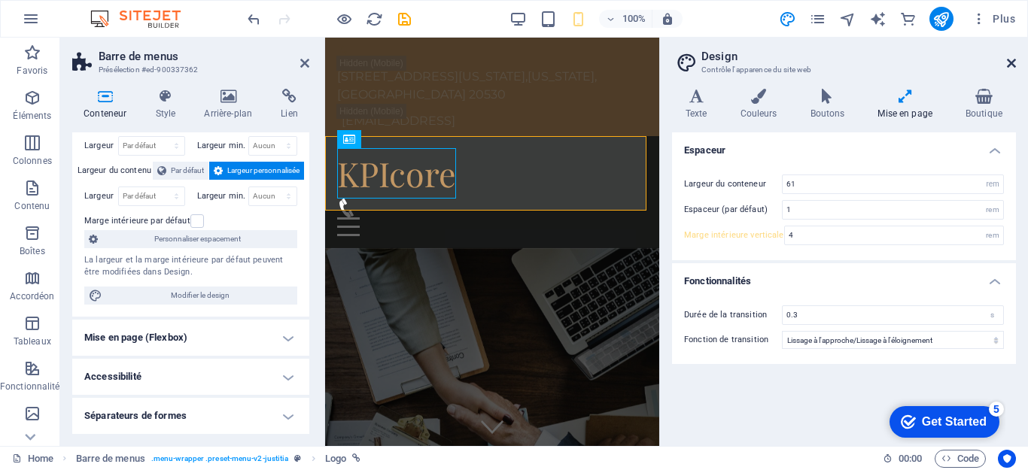
click at [1007, 60] on icon at bounding box center [1011, 63] width 9 height 12
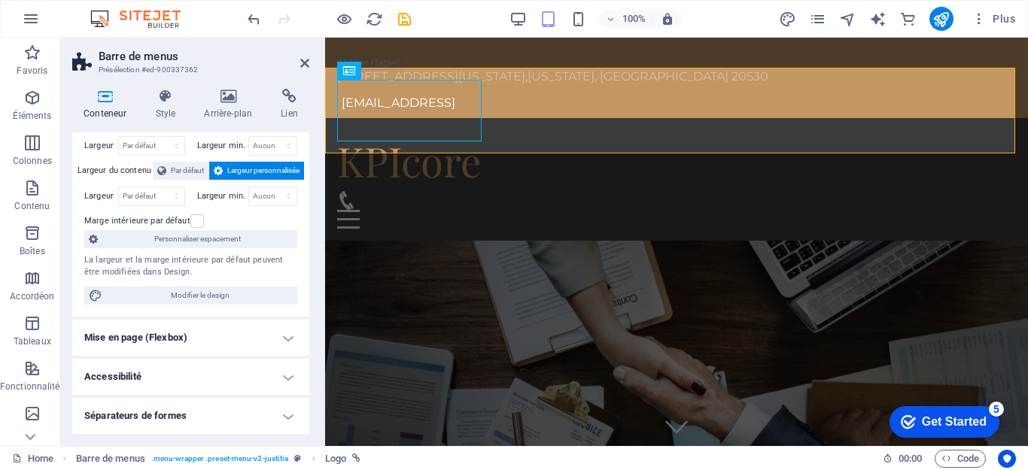
click at [207, 339] on h4 "Mise en page (Flexbox)" at bounding box center [190, 338] width 237 height 36
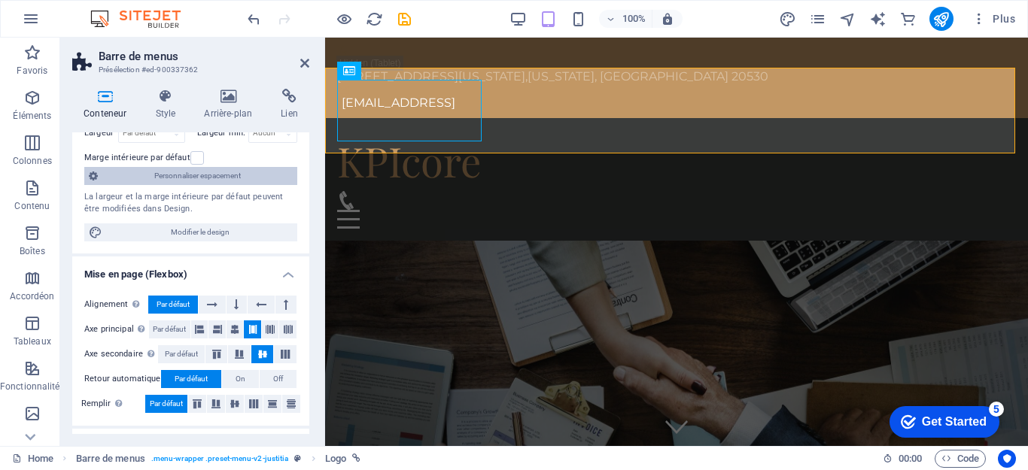
scroll to position [192, 0]
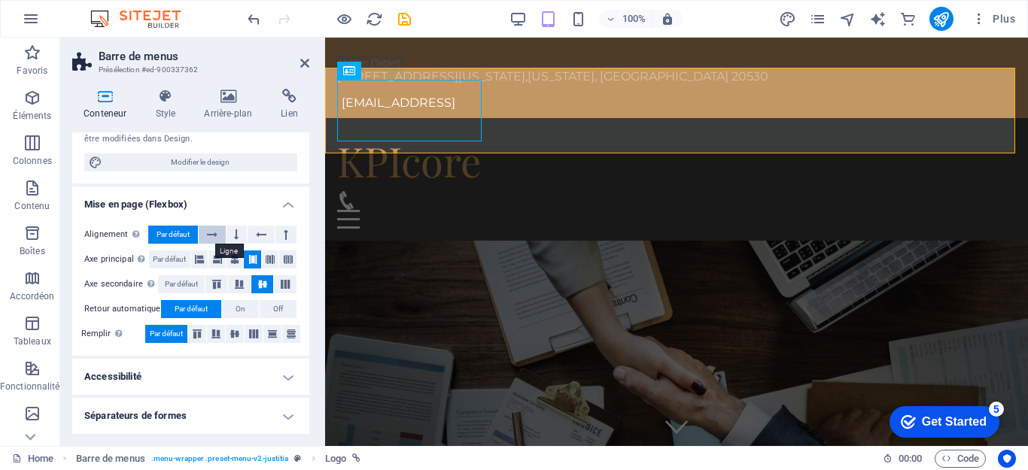
click at [215, 237] on icon at bounding box center [212, 235] width 11 height 18
click at [236, 236] on icon at bounding box center [236, 235] width 5 height 18
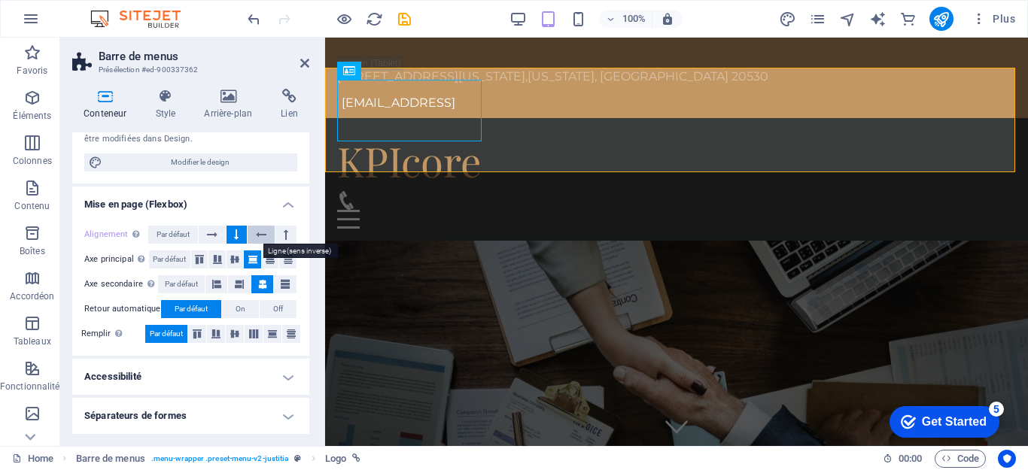
click at [256, 236] on icon at bounding box center [261, 235] width 11 height 18
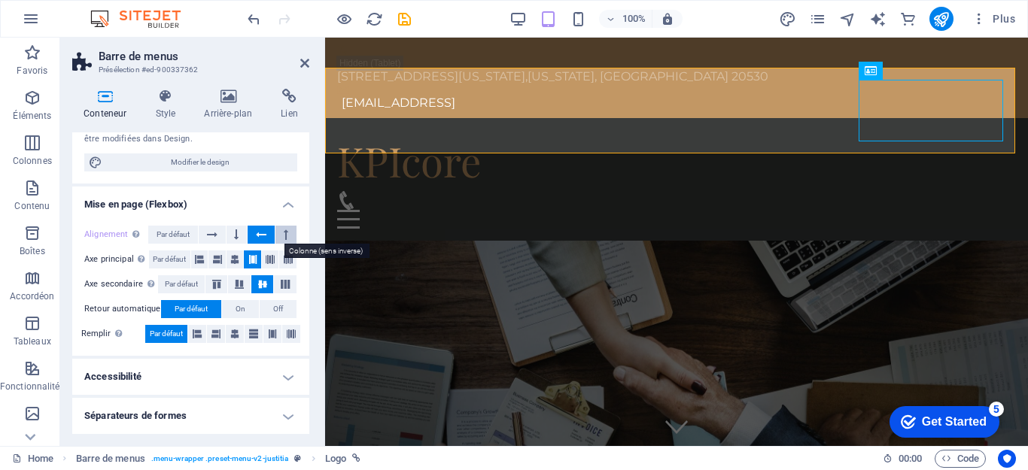
click at [284, 236] on icon at bounding box center [286, 235] width 5 height 18
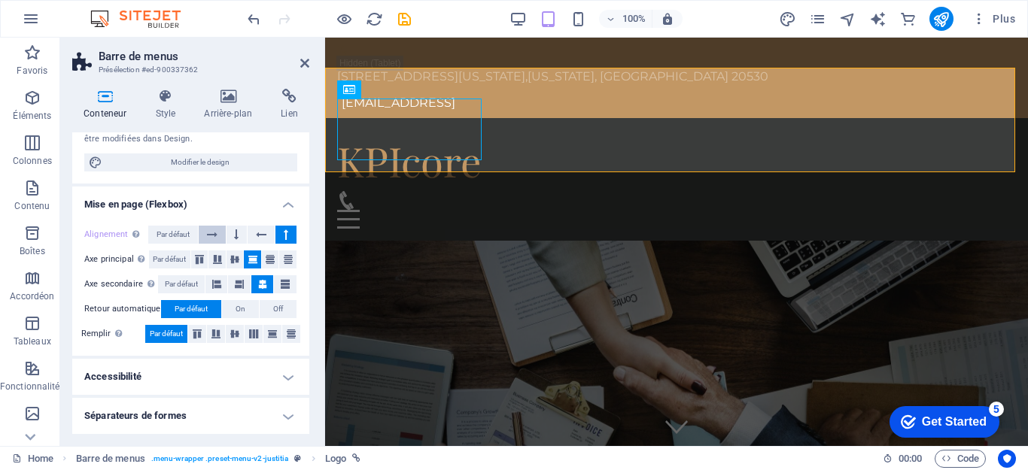
click at [215, 231] on icon at bounding box center [212, 235] width 11 height 18
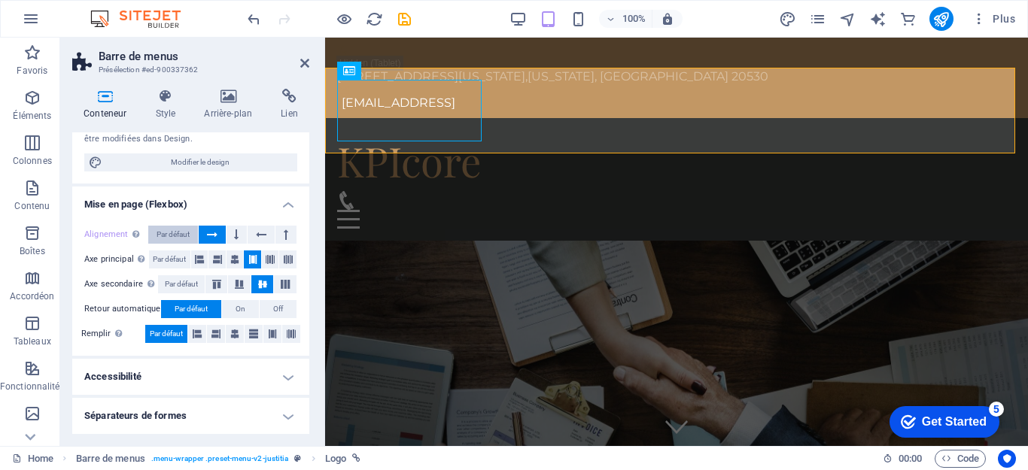
click at [170, 231] on span "Par défaut" at bounding box center [173, 235] width 33 height 18
click at [208, 234] on icon at bounding box center [212, 235] width 11 height 18
click at [198, 263] on icon at bounding box center [199, 260] width 9 height 18
click at [249, 260] on icon at bounding box center [252, 260] width 9 height 18
click at [266, 260] on icon at bounding box center [270, 260] width 9 height 18
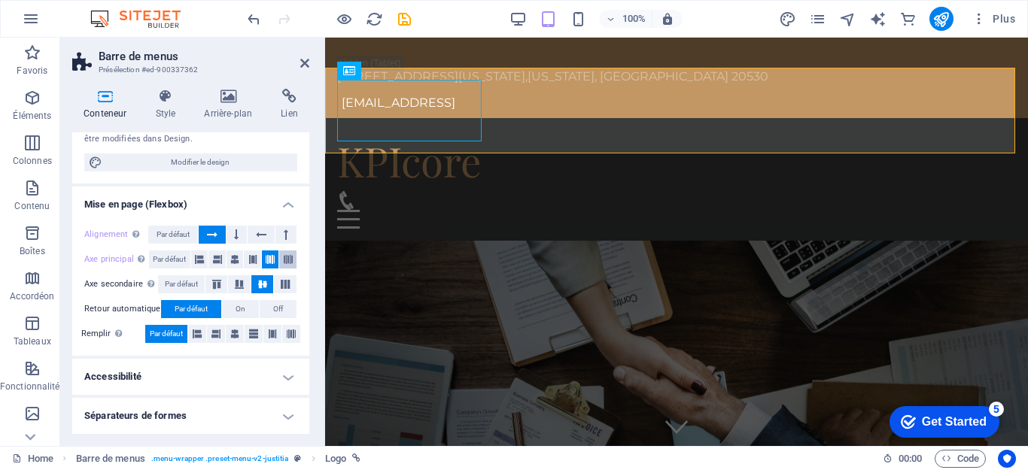
click at [288, 257] on icon at bounding box center [288, 260] width 9 height 18
click at [204, 260] on button at bounding box center [199, 260] width 17 height 18
click at [272, 263] on icon at bounding box center [270, 260] width 9 height 18
click at [302, 59] on icon at bounding box center [304, 63] width 9 height 12
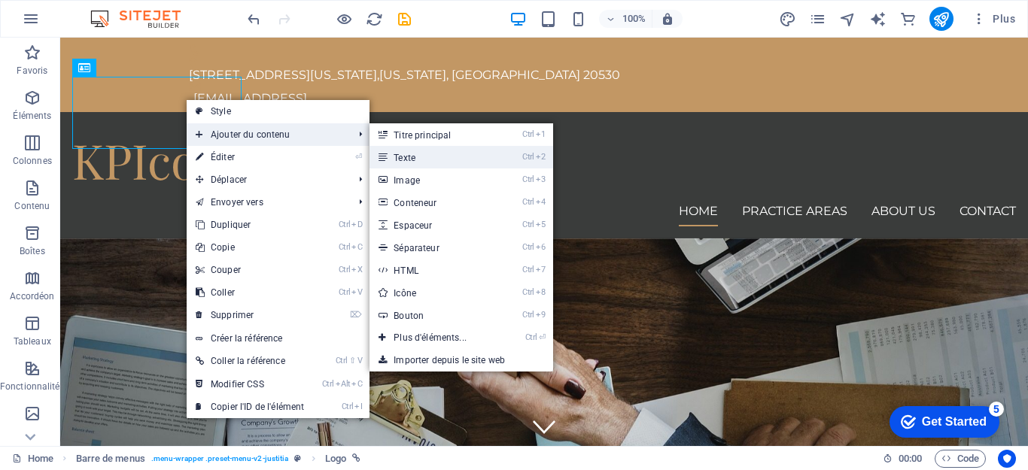
click at [415, 157] on link "Ctrl 2 Texte" at bounding box center [433, 157] width 127 height 23
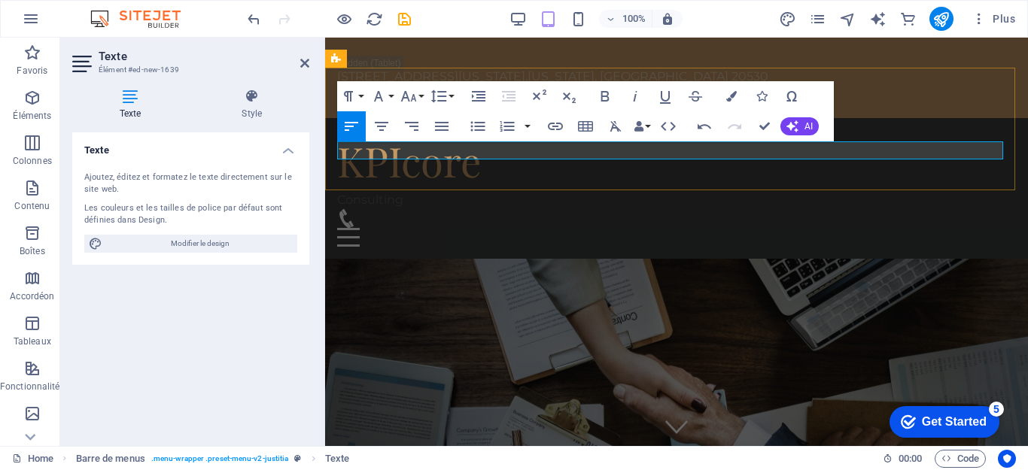
click at [439, 191] on p "Consulting" at bounding box center [676, 200] width 679 height 18
drag, startPoint x: 437, startPoint y: 151, endPoint x: 496, endPoint y: 152, distance: 59.5
click at [339, 191] on p "Consulting" at bounding box center [676, 200] width 679 height 18
click at [729, 96] on icon "button" at bounding box center [731, 96] width 11 height 11
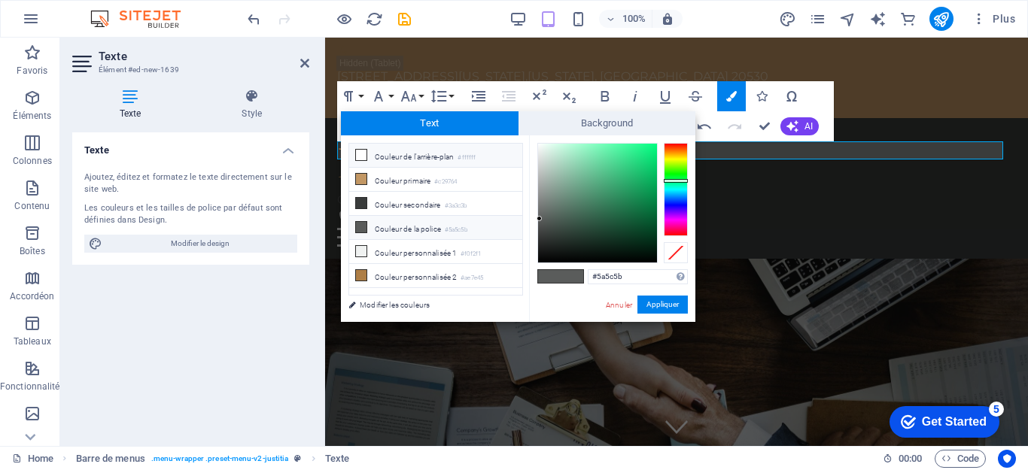
click at [364, 156] on icon at bounding box center [361, 155] width 11 height 11
type input "#ffffff"
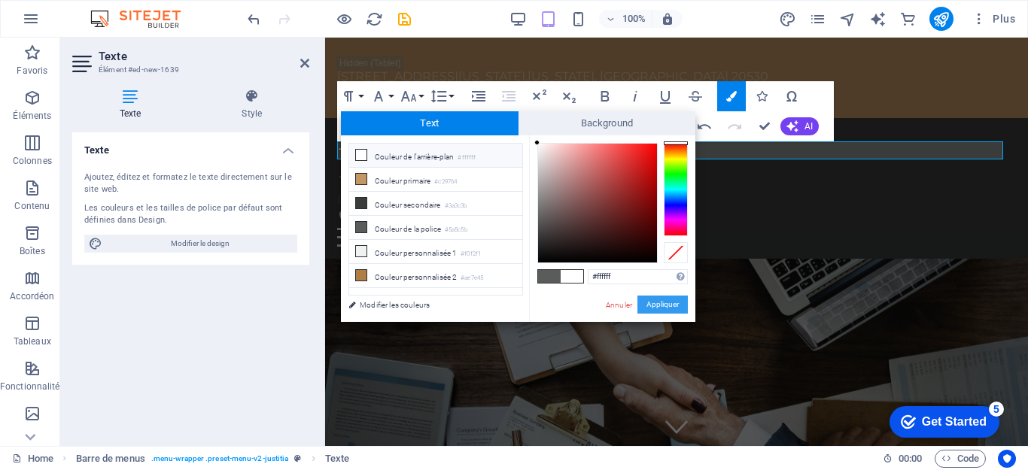
click at [666, 306] on button "Appliquer" at bounding box center [663, 305] width 50 height 18
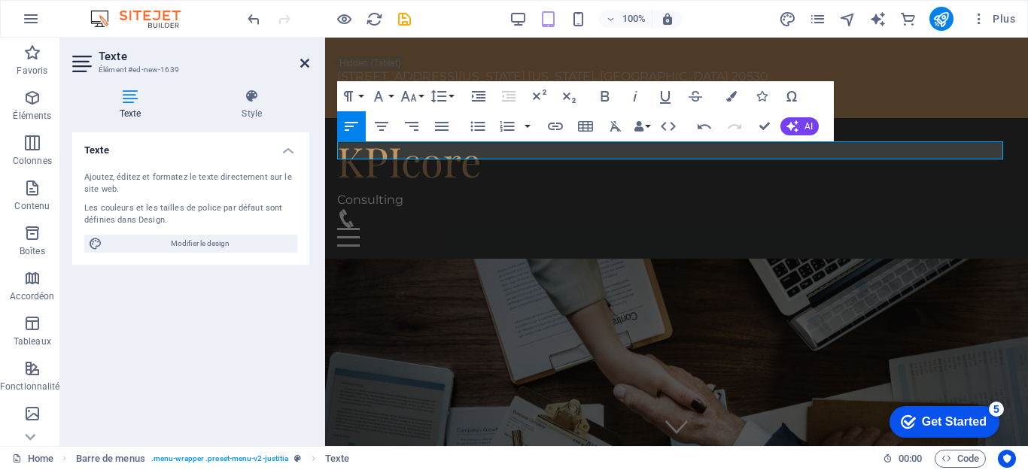
click at [303, 65] on icon at bounding box center [304, 63] width 9 height 12
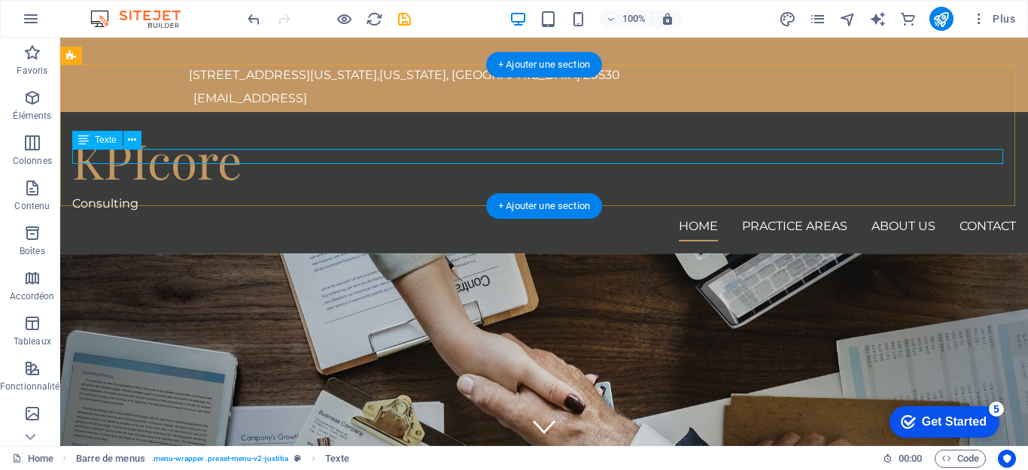
click at [187, 196] on div "Consulting" at bounding box center [544, 203] width 944 height 15
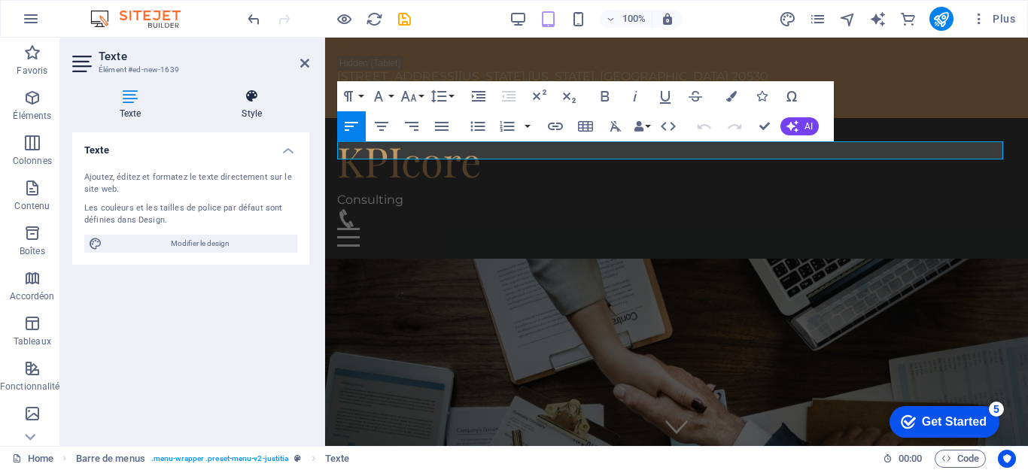
click at [248, 107] on h4 "Style" at bounding box center [252, 105] width 115 height 32
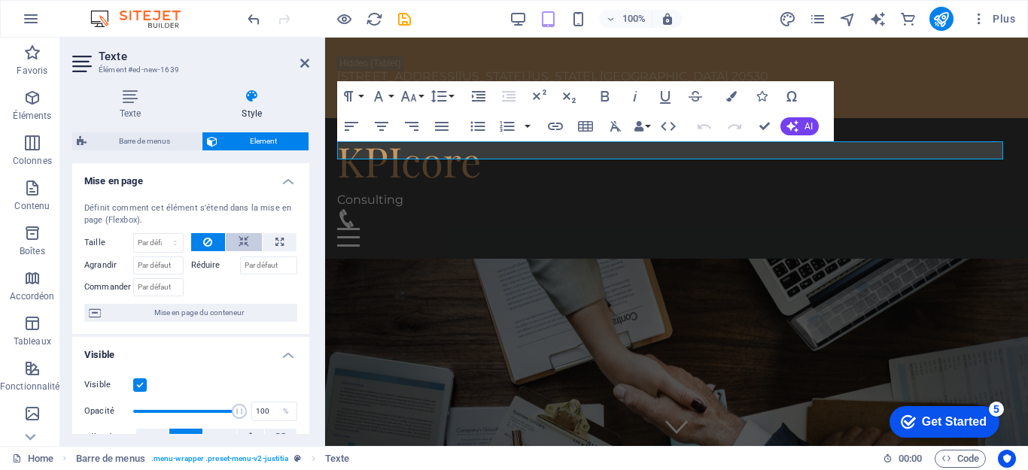
click at [242, 240] on icon at bounding box center [244, 242] width 11 height 18
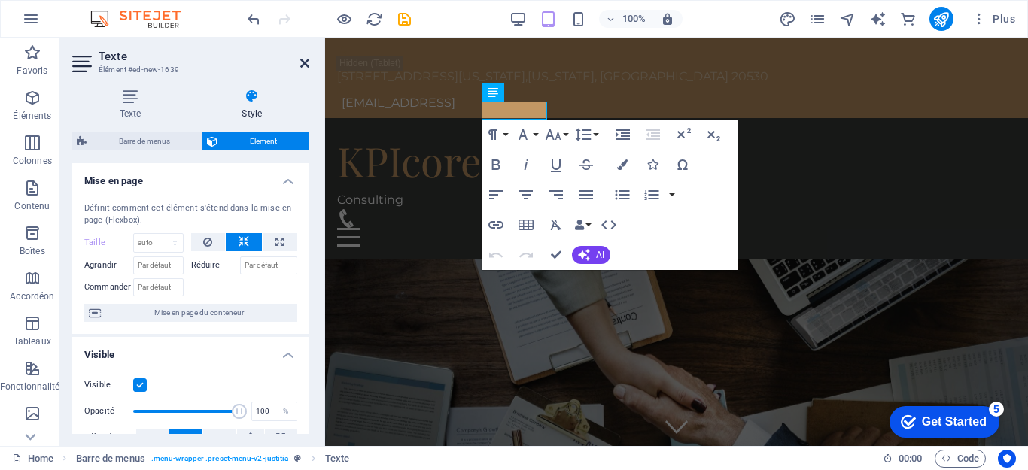
click at [301, 64] on icon at bounding box center [304, 63] width 9 height 12
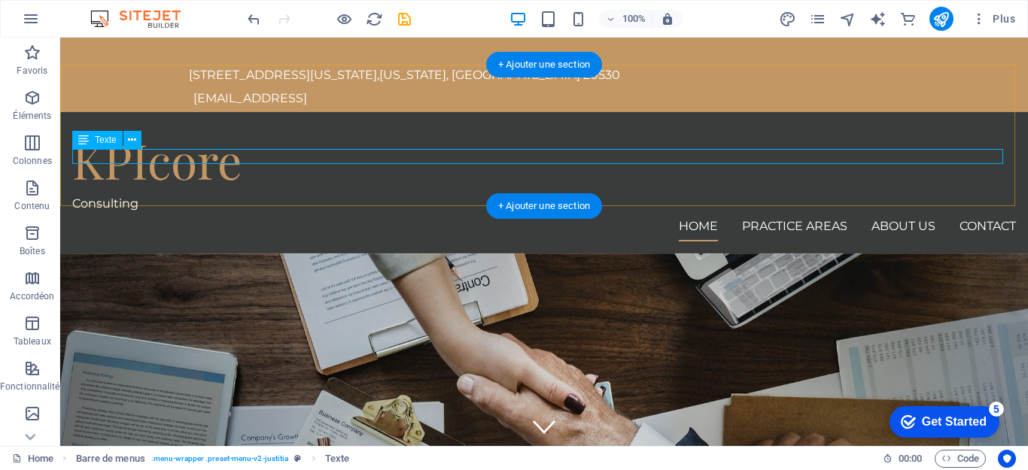
click at [159, 196] on div "Consulting" at bounding box center [544, 203] width 944 height 15
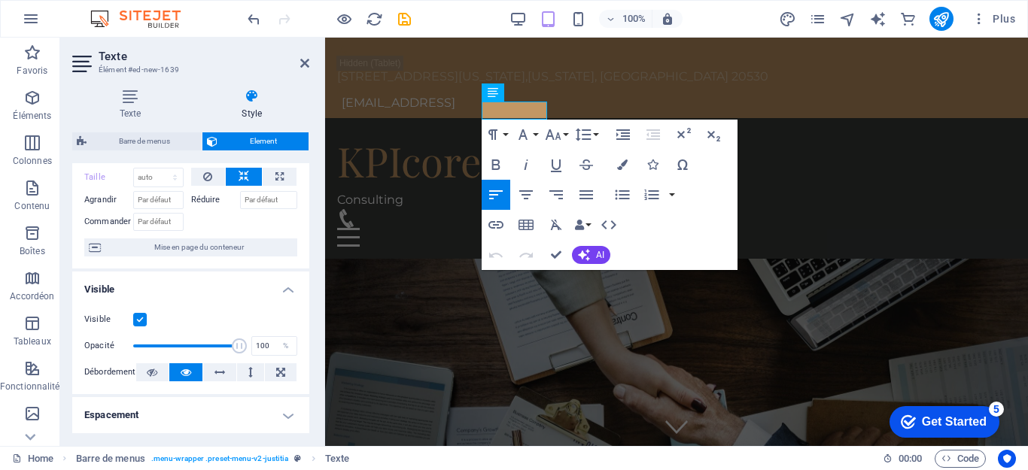
scroll to position [0, 0]
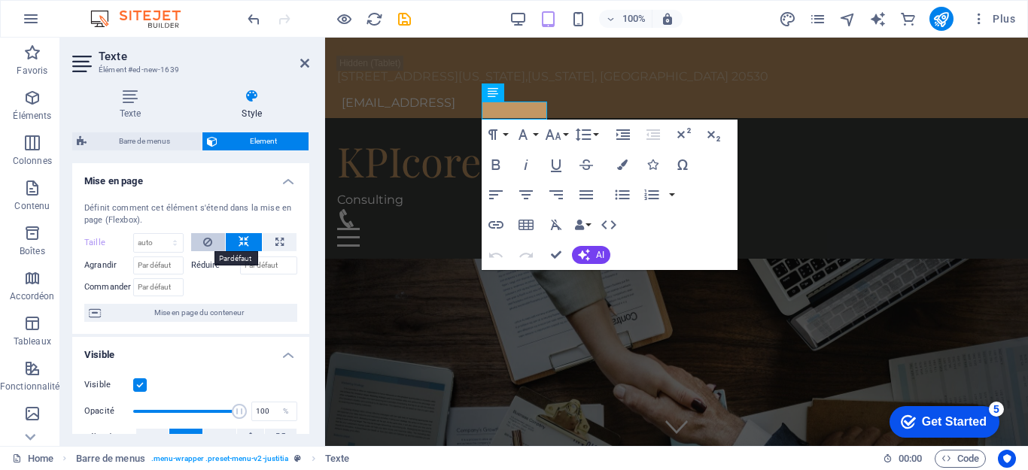
click at [203, 248] on icon at bounding box center [207, 242] width 9 height 18
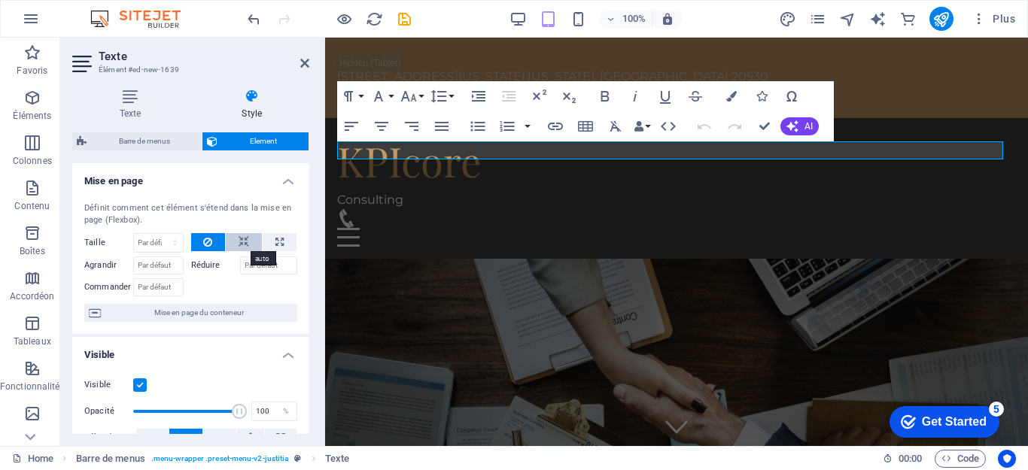
click at [245, 241] on icon at bounding box center [244, 242] width 11 height 18
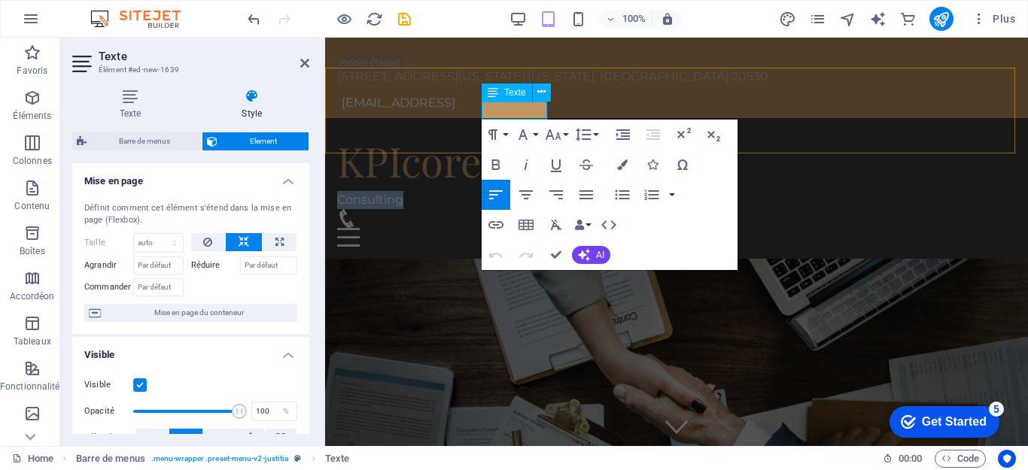
drag, startPoint x: 544, startPoint y: 111, endPoint x: 485, endPoint y: 111, distance: 58.7
click at [403, 193] on span "Consulting" at bounding box center [370, 200] width 66 height 14
click at [582, 198] on icon "button" at bounding box center [587, 194] width 14 height 9
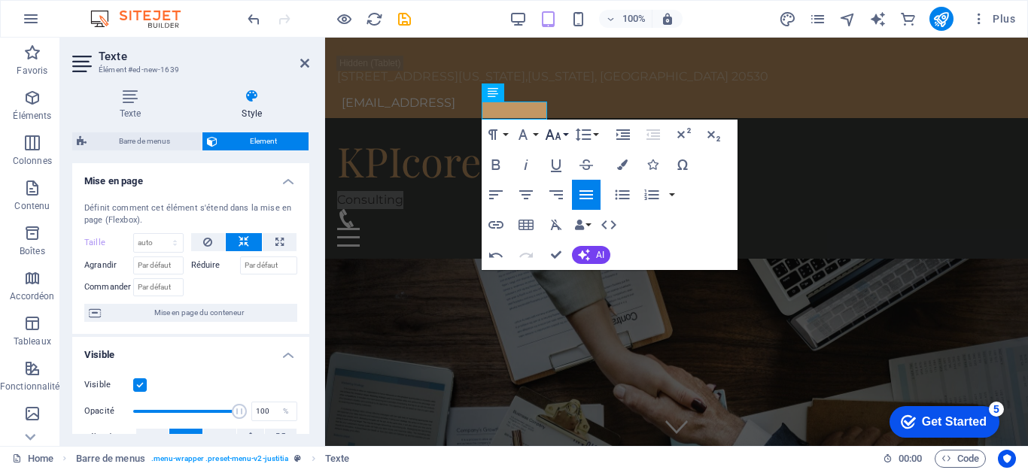
click at [565, 136] on button "Font Size" at bounding box center [556, 135] width 29 height 30
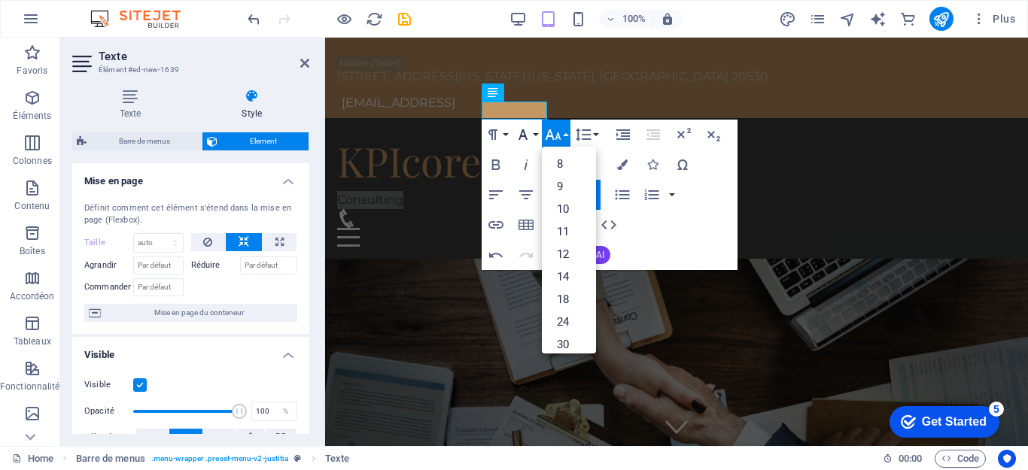
click at [534, 131] on button "Font Family" at bounding box center [526, 135] width 29 height 30
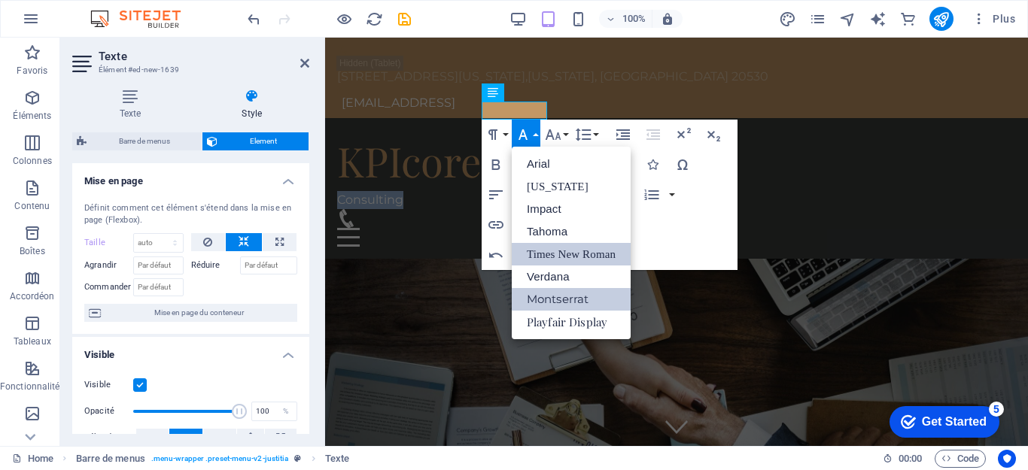
click at [543, 253] on link "Times New Roman" at bounding box center [571, 254] width 119 height 23
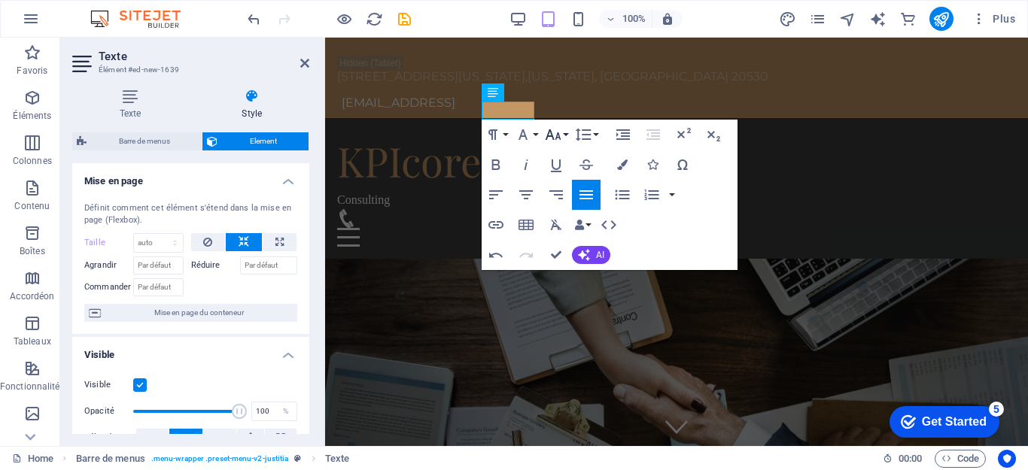
click at [552, 137] on icon "button" at bounding box center [554, 134] width 16 height 11
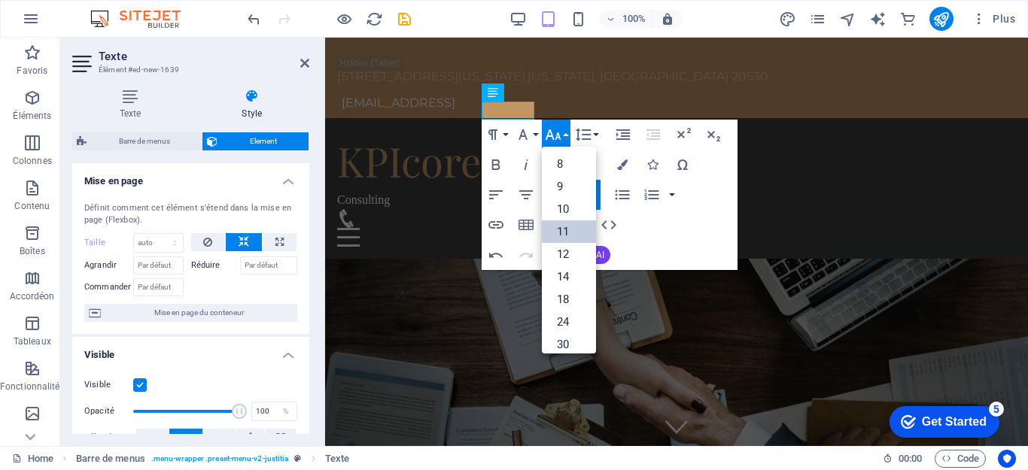
click at [551, 227] on link "11" at bounding box center [569, 232] width 54 height 23
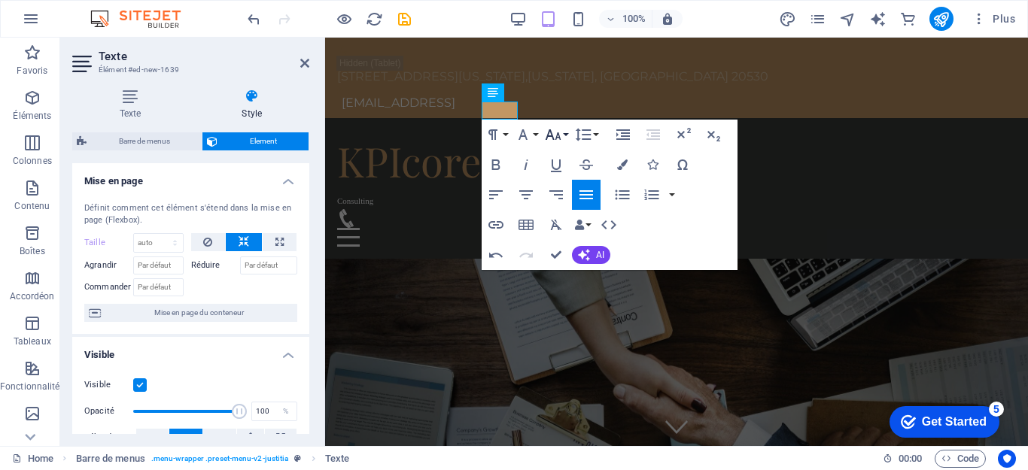
click at [555, 134] on icon "button" at bounding box center [553, 135] width 18 height 18
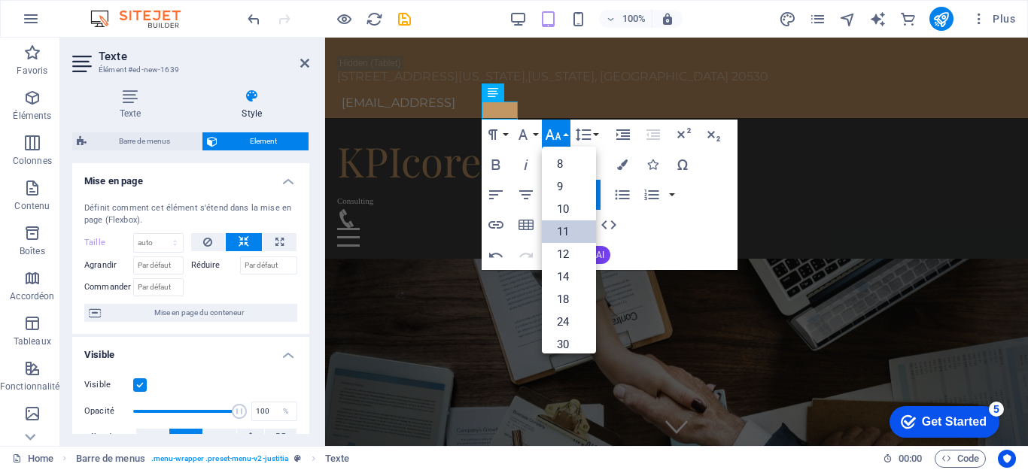
scroll to position [85, 0]
click at [552, 193] on link "14" at bounding box center [569, 192] width 54 height 23
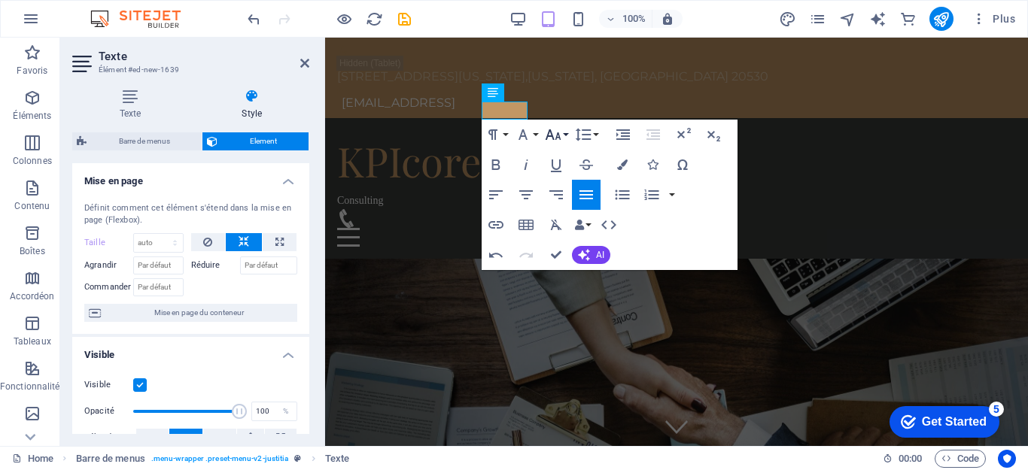
click at [548, 131] on icon "button" at bounding box center [553, 135] width 18 height 18
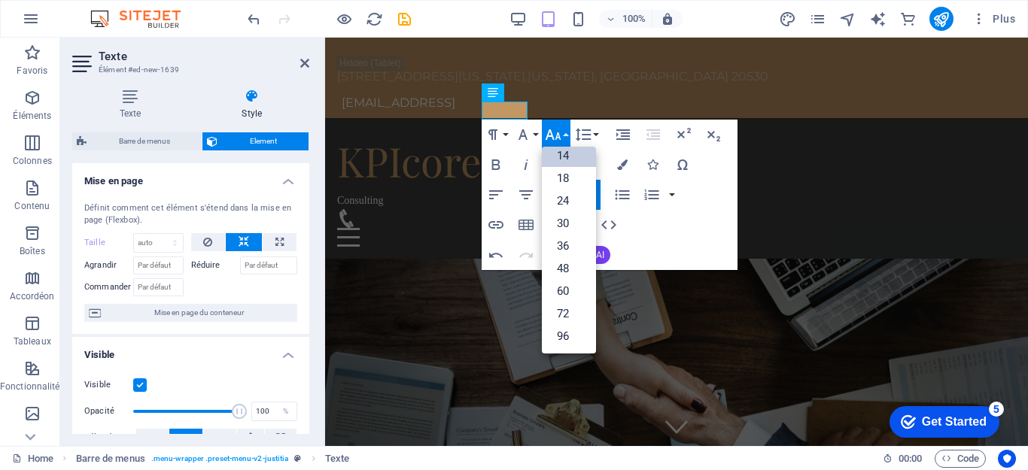
scroll to position [121, 0]
click at [554, 201] on link "24" at bounding box center [569, 201] width 54 height 23
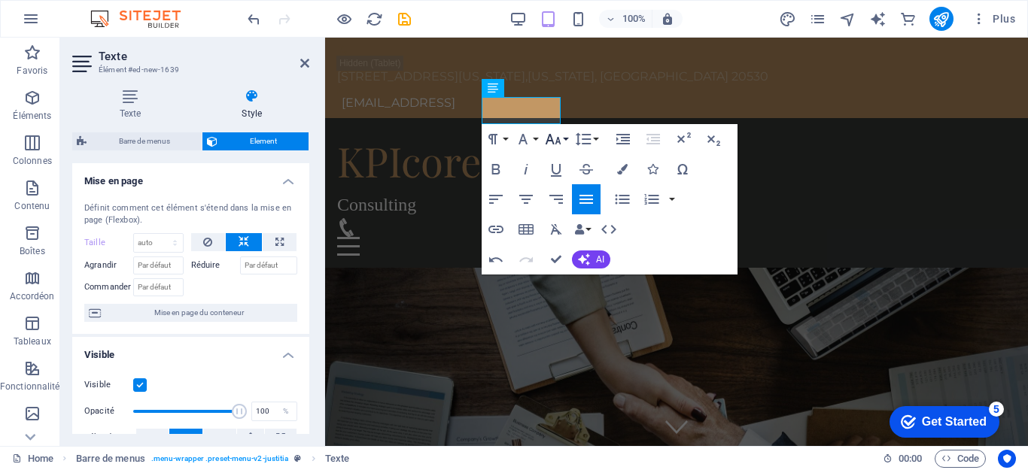
click at [561, 149] on button "Font Size" at bounding box center [556, 139] width 29 height 30
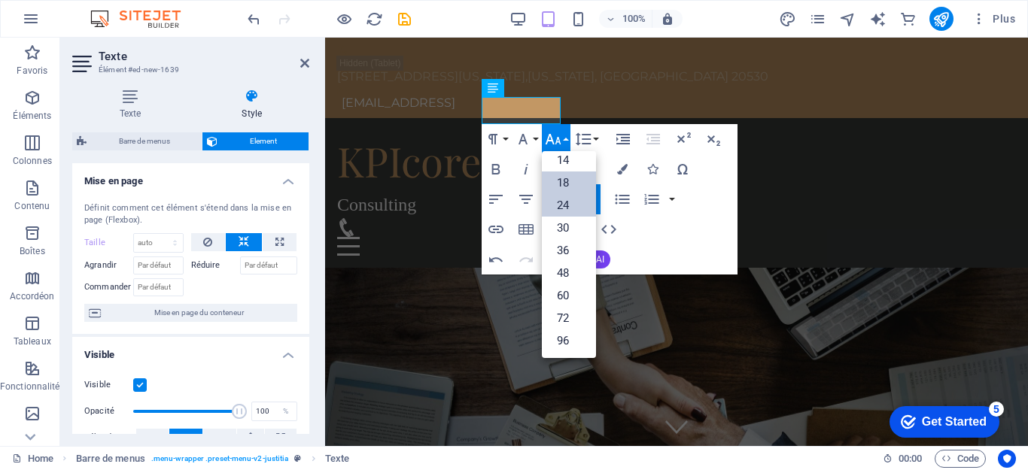
click at [552, 186] on link "18" at bounding box center [569, 183] width 54 height 23
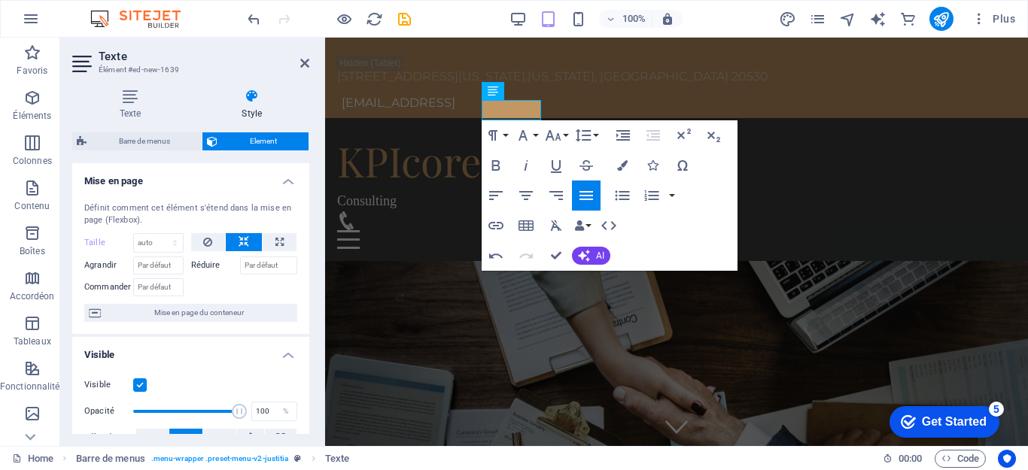
click at [210, 265] on label "Réduire" at bounding box center [215, 266] width 49 height 18
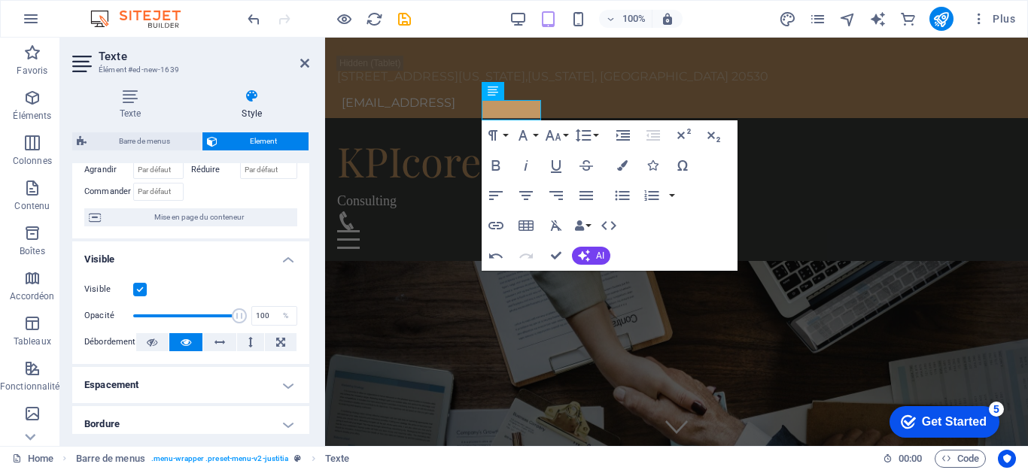
scroll to position [75, 0]
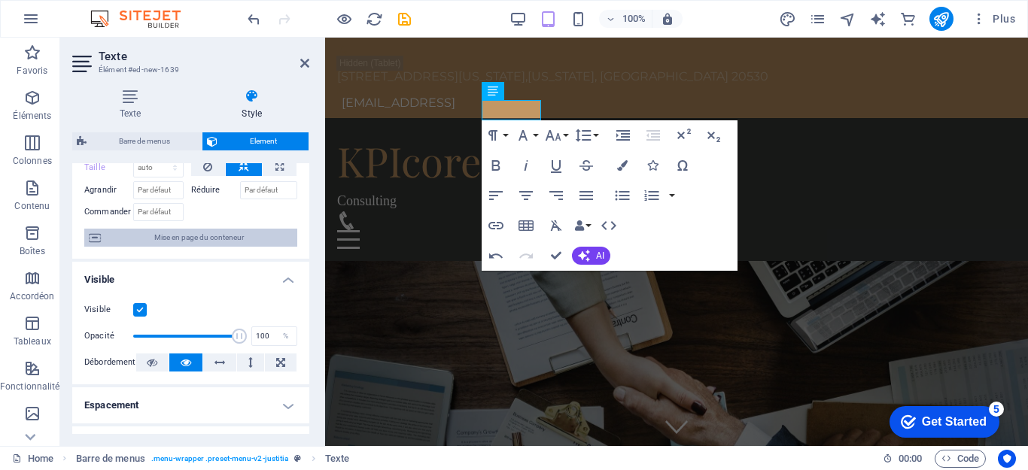
click at [211, 239] on span "Mise en page du conteneur" at bounding box center [198, 238] width 187 height 18
select select "header"
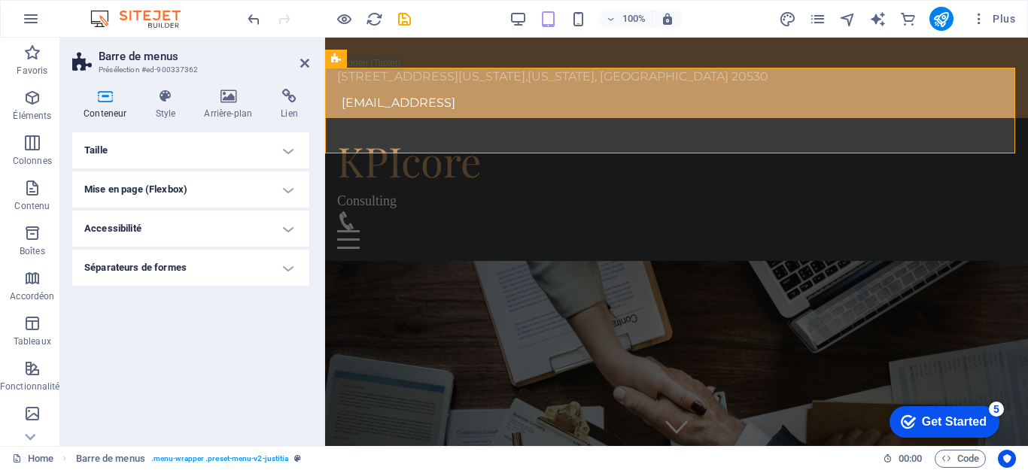
click at [144, 268] on h4 "Séparateurs de formes" at bounding box center [190, 268] width 237 height 36
click at [148, 230] on h4 "Accessibilité" at bounding box center [190, 229] width 237 height 36
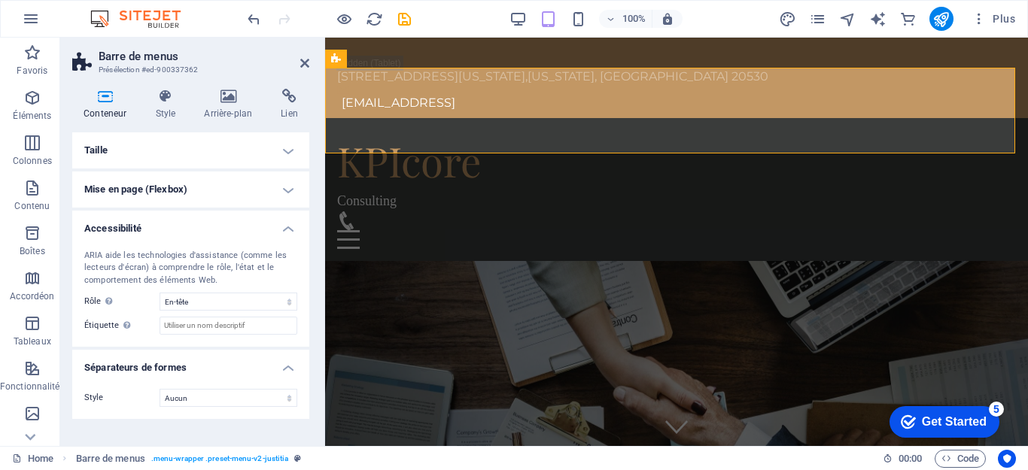
click at [178, 196] on h4 "Mise en page (Flexbox)" at bounding box center [190, 190] width 237 height 36
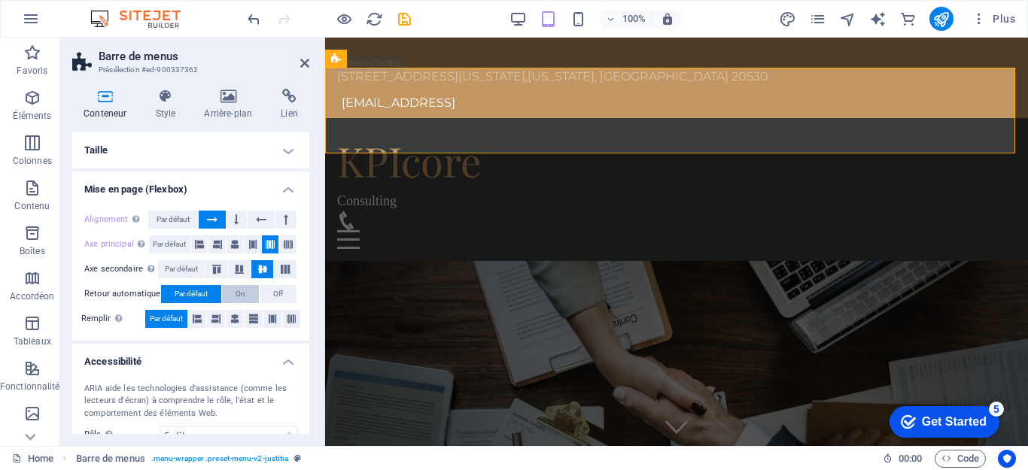
click at [231, 295] on button "On" at bounding box center [240, 294] width 37 height 18
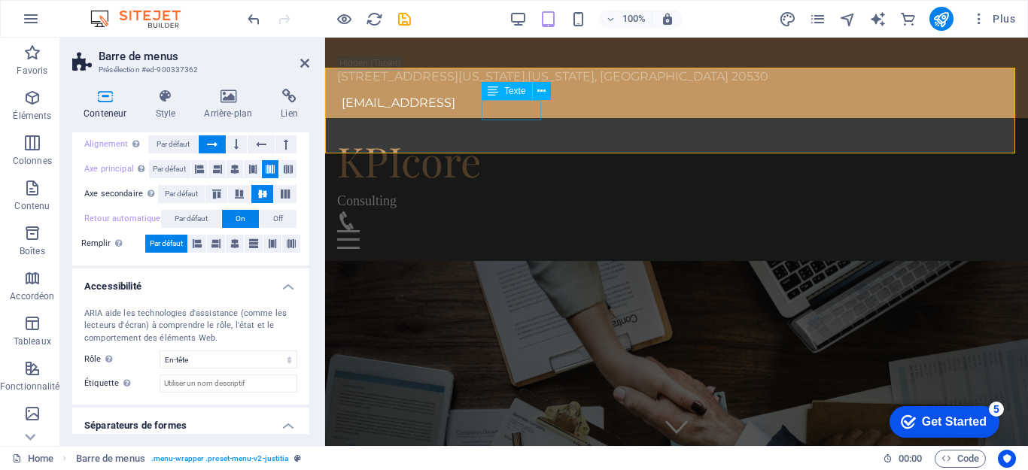
click at [507, 191] on div "Consulting" at bounding box center [676, 201] width 679 height 20
click at [441, 130] on div "KPIcore" at bounding box center [676, 161] width 679 height 62
click at [513, 191] on div "Consulting" at bounding box center [676, 201] width 679 height 20
click at [214, 193] on icon at bounding box center [217, 194] width 18 height 9
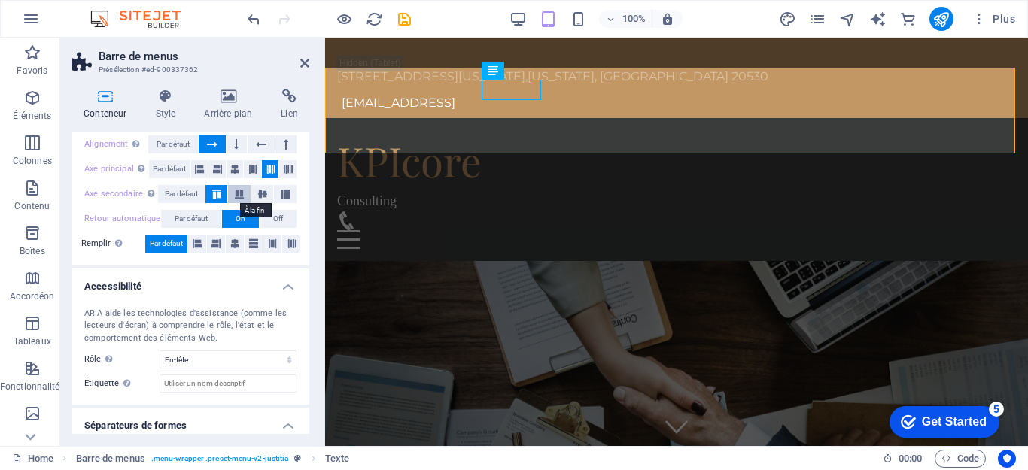
click at [241, 195] on icon at bounding box center [239, 194] width 18 height 9
click at [208, 191] on icon at bounding box center [217, 194] width 18 height 9
click at [279, 198] on icon at bounding box center [285, 194] width 18 height 9
click at [210, 191] on icon at bounding box center [217, 194] width 18 height 9
click at [180, 149] on span "Par défaut" at bounding box center [173, 144] width 33 height 18
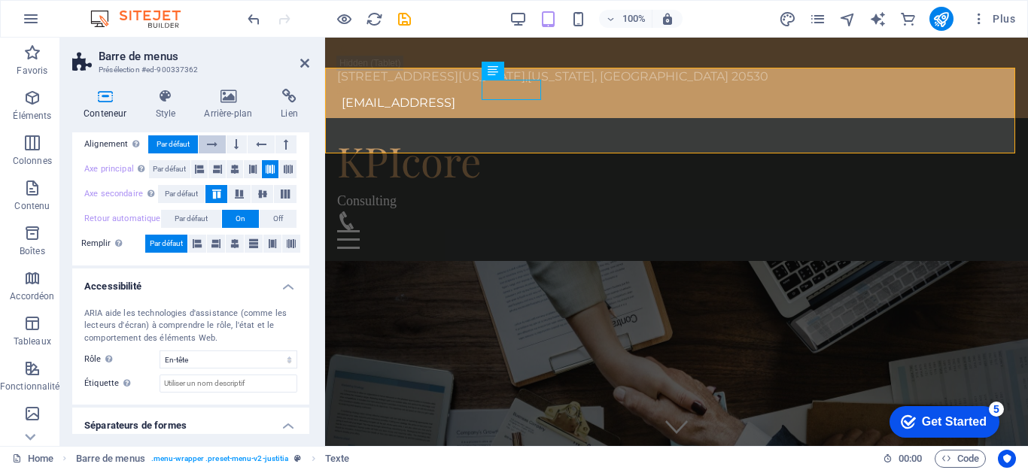
click at [211, 148] on icon at bounding box center [212, 144] width 11 height 18
click at [234, 148] on icon at bounding box center [236, 144] width 5 height 18
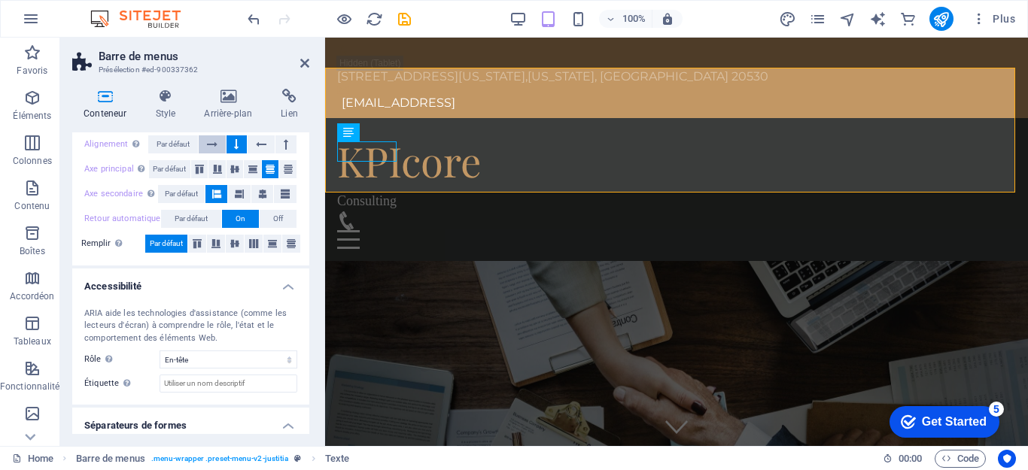
click at [215, 148] on icon at bounding box center [212, 144] width 11 height 18
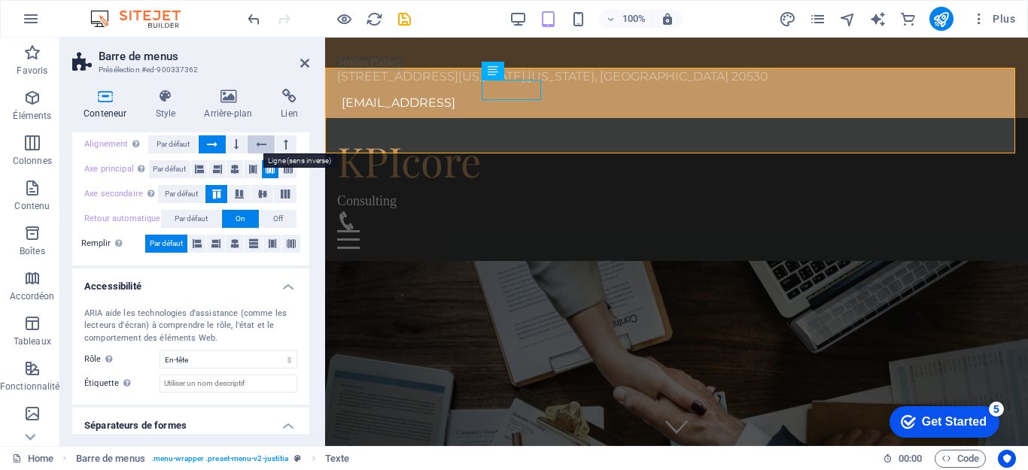
click at [264, 143] on icon at bounding box center [261, 144] width 11 height 18
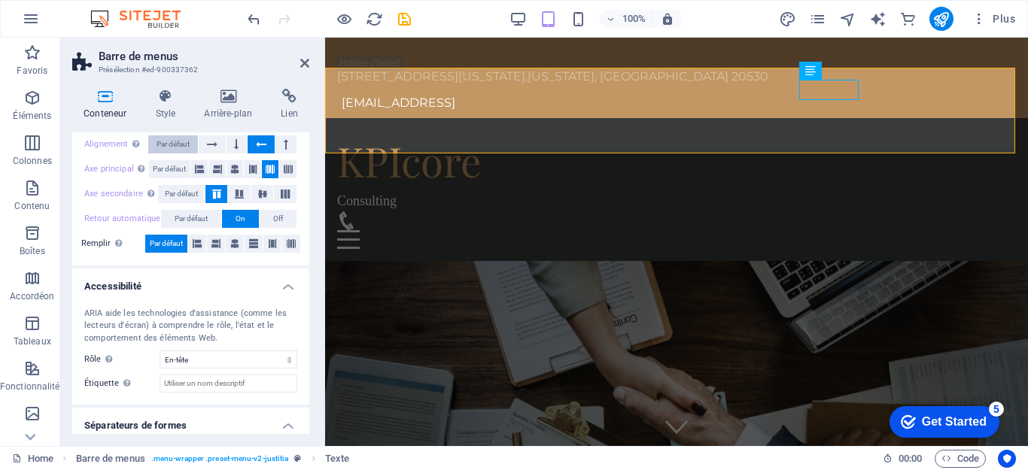
click at [176, 145] on span "Par défaut" at bounding box center [173, 144] width 33 height 18
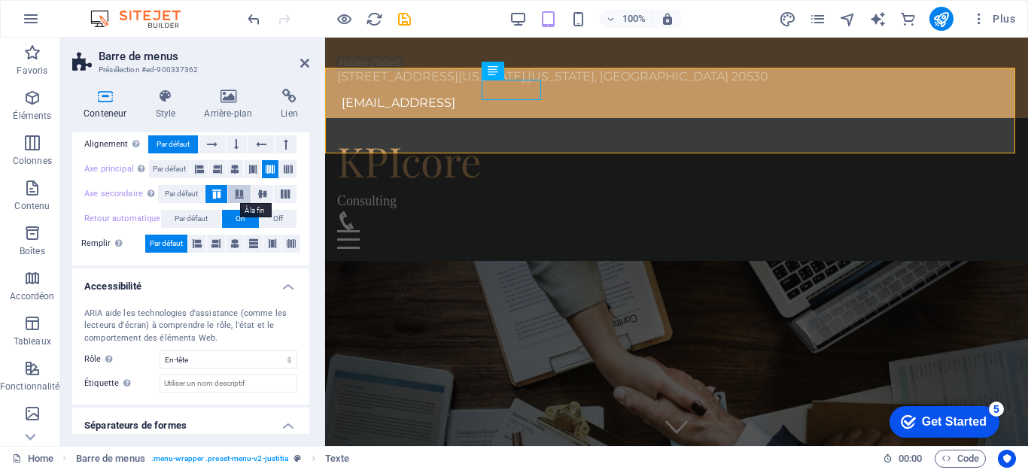
click at [233, 194] on icon at bounding box center [239, 194] width 18 height 9
click at [258, 196] on icon at bounding box center [263, 194] width 18 height 9
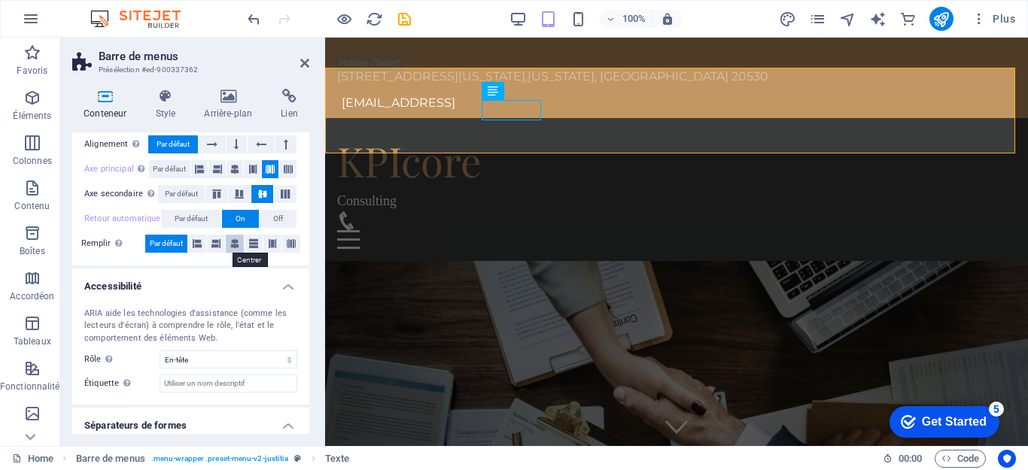
click at [236, 246] on icon at bounding box center [234, 244] width 9 height 18
click at [252, 245] on icon at bounding box center [253, 244] width 9 height 18
click at [272, 248] on icon at bounding box center [272, 244] width 9 height 18
click at [287, 246] on icon at bounding box center [291, 244] width 9 height 18
click at [154, 243] on span "Par défaut" at bounding box center [166, 244] width 33 height 18
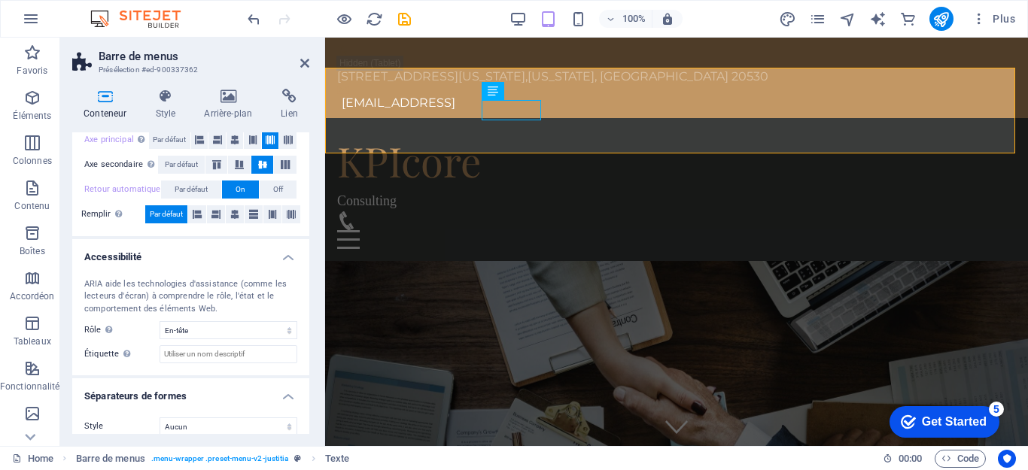
scroll to position [118, 0]
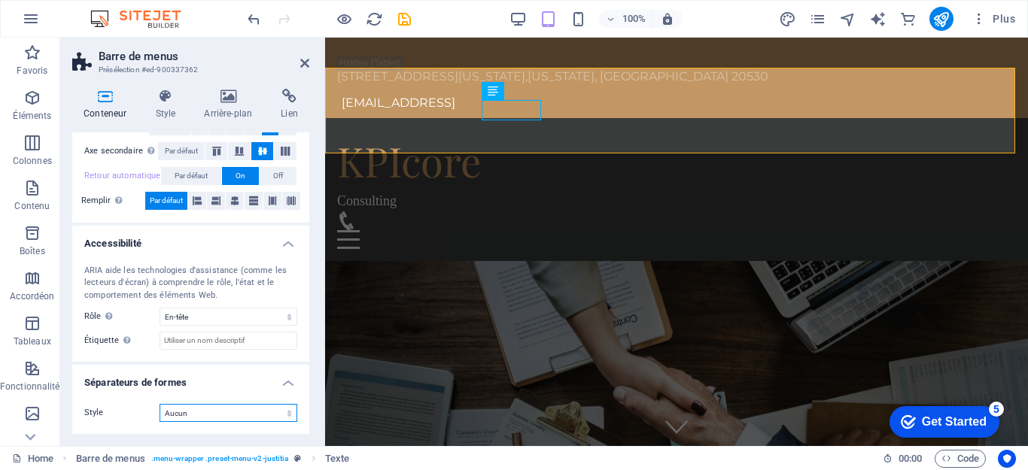
click at [233, 412] on select "Aucun Triangle Carré Diagonale Polygone 1 Polygone 2 Zigzag Plusieurs zigzags V…" at bounding box center [229, 413] width 138 height 18
click at [139, 395] on div "Style Aucun Triangle Carré Diagonale Polygone 1 Polygone 2 Zigzag Plusieurs zig…" at bounding box center [190, 413] width 237 height 42
click at [169, 105] on h4 "Style" at bounding box center [168, 105] width 49 height 32
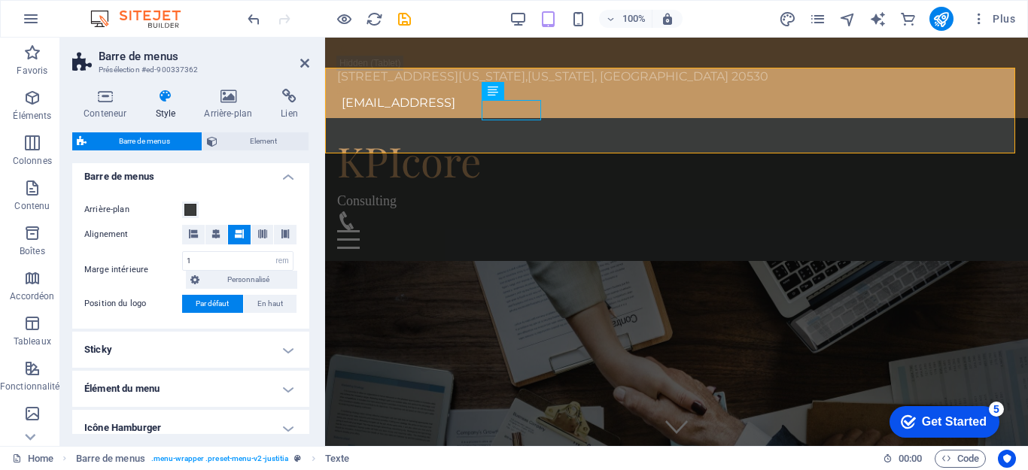
scroll to position [411, 0]
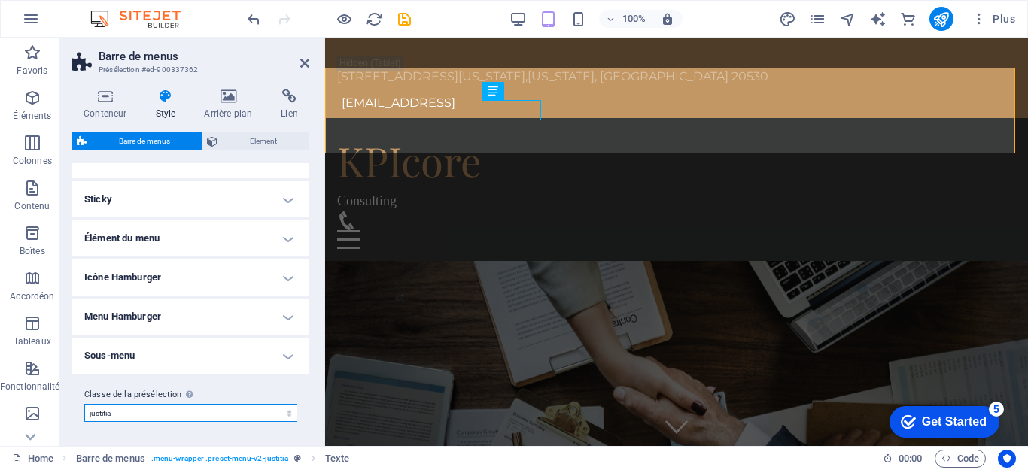
click at [139, 416] on select "justitia Ajouter la classe de la présélection" at bounding box center [190, 413] width 213 height 18
click at [84, 404] on select "justitia Ajouter la classe de la présélection" at bounding box center [190, 413] width 213 height 18
select select "preset-menu-v2-justitia"
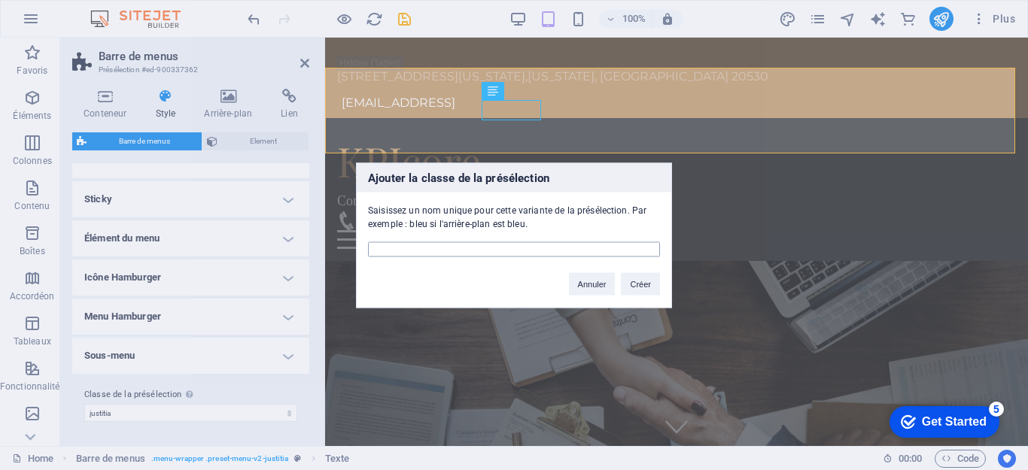
click at [504, 245] on input "text" at bounding box center [514, 249] width 292 height 15
click at [583, 288] on button "Annuler" at bounding box center [592, 283] width 47 height 23
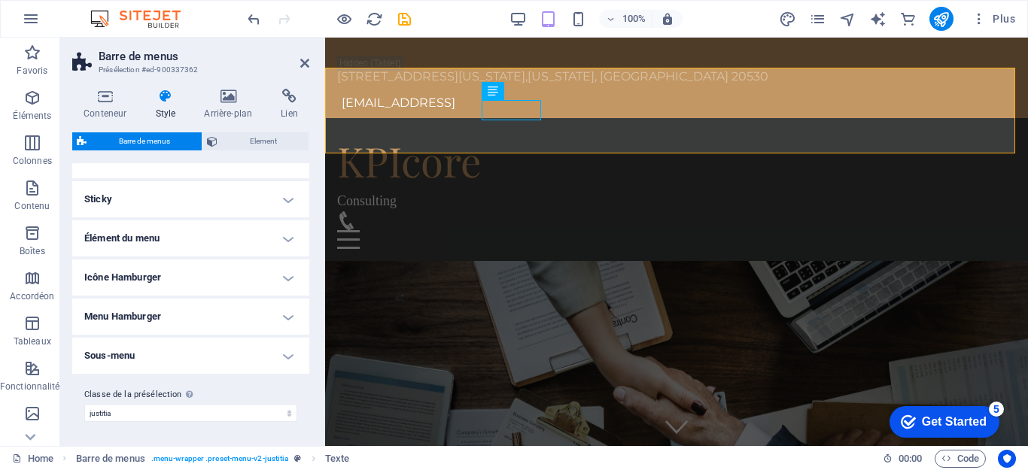
click at [212, 242] on h4 "Élément du menu" at bounding box center [190, 239] width 237 height 36
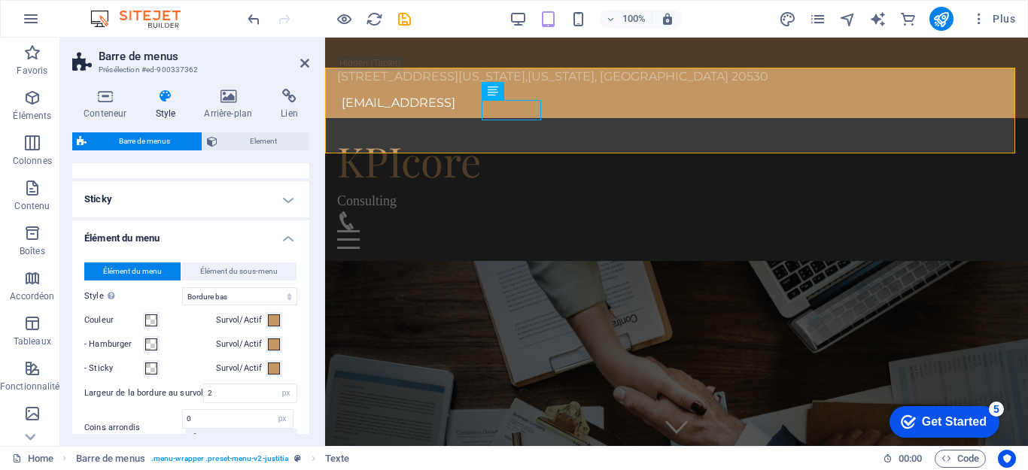
click at [212, 242] on h4 "Élément du menu" at bounding box center [190, 234] width 237 height 27
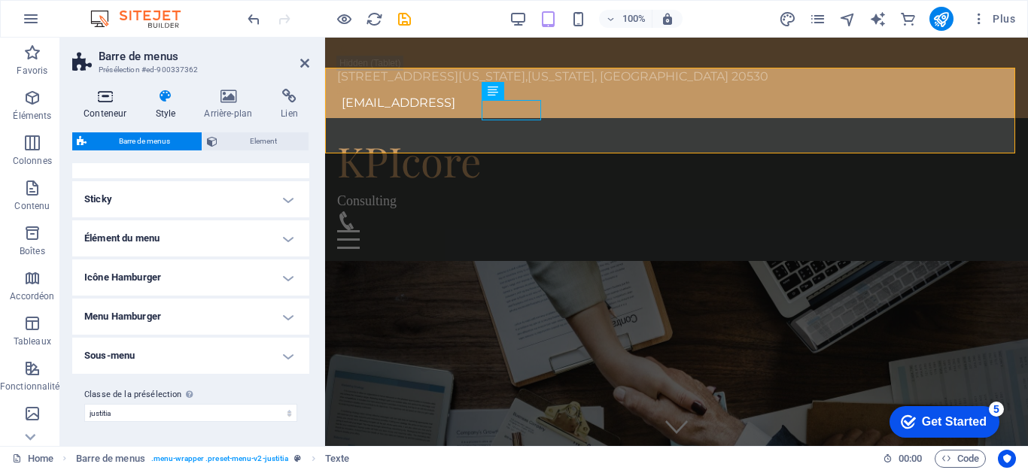
click at [105, 108] on h4 "Conteneur" at bounding box center [108, 105] width 72 height 32
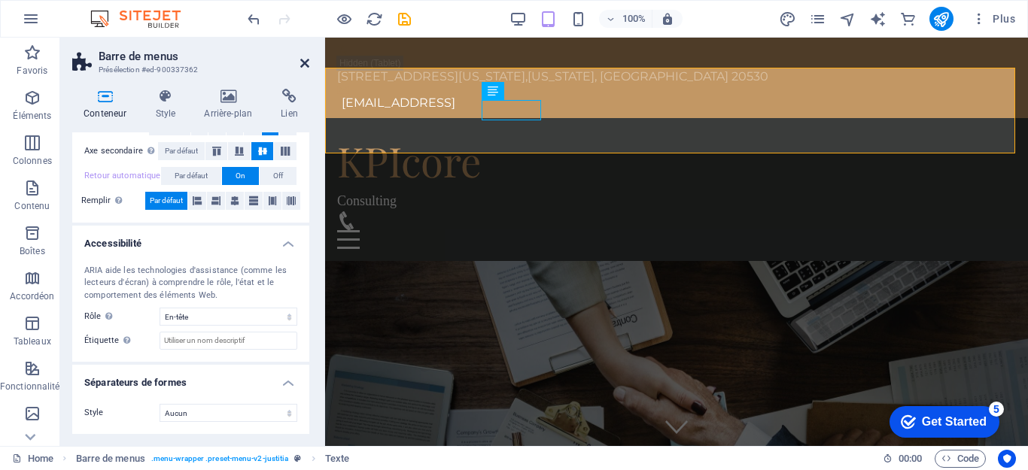
click at [303, 61] on icon at bounding box center [304, 63] width 9 height 12
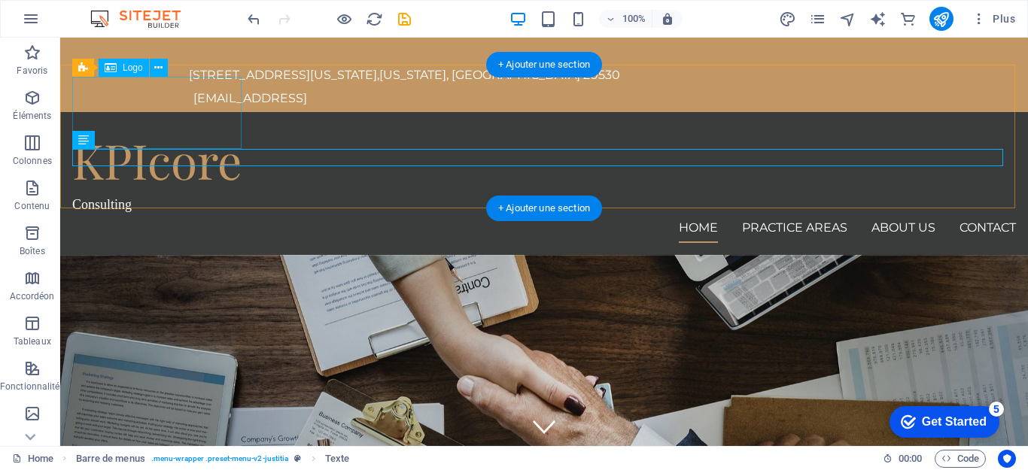
click at [160, 124] on div "KPIcore" at bounding box center [544, 160] width 944 height 72
click at [165, 196] on div "Consulting" at bounding box center [544, 204] width 944 height 17
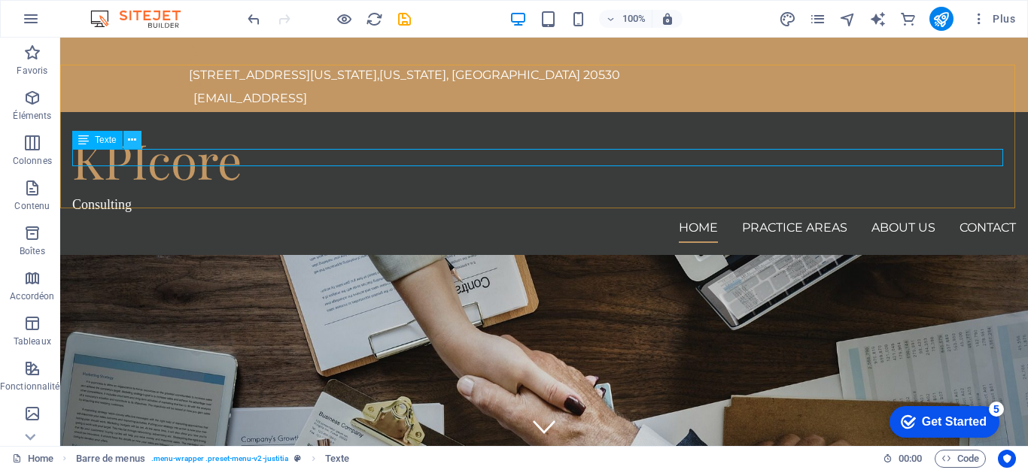
click at [125, 141] on button at bounding box center [132, 140] width 18 height 18
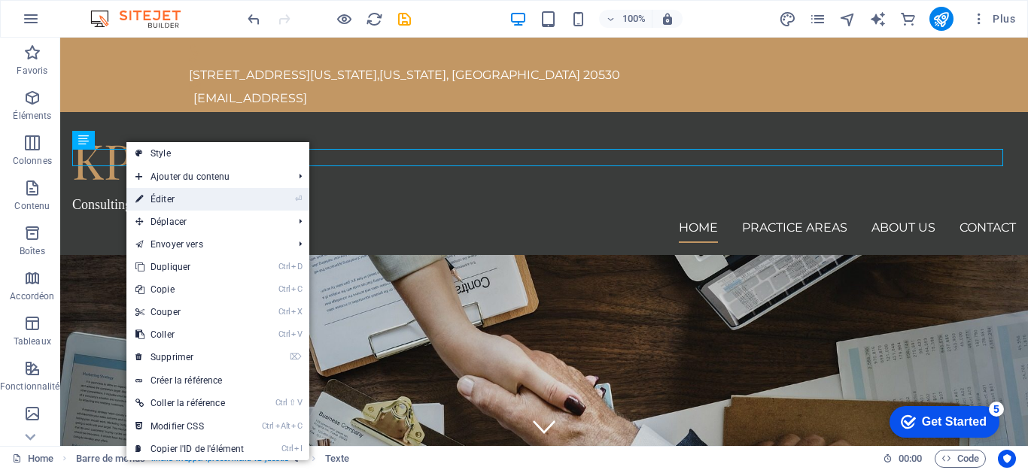
click at [164, 202] on link "⏎ Éditer" at bounding box center [189, 199] width 126 height 23
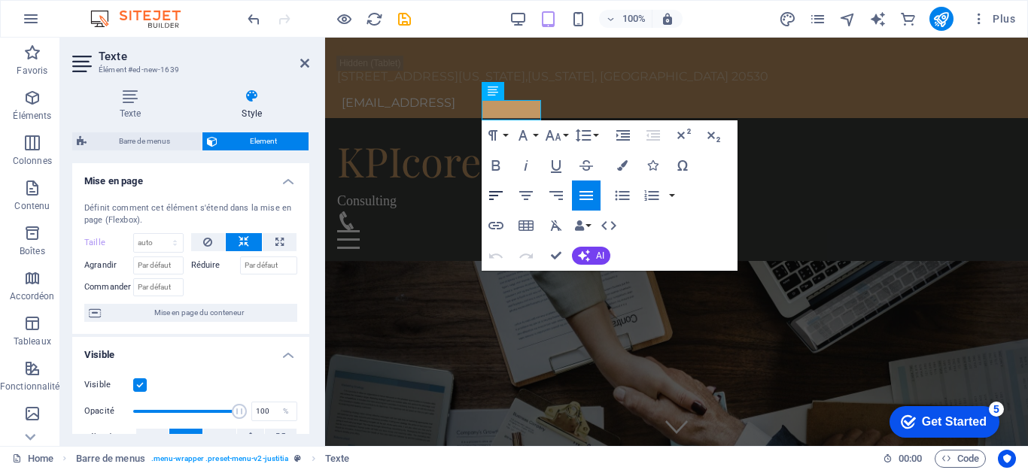
click at [502, 195] on icon "button" at bounding box center [496, 196] width 18 height 18
click at [682, 135] on icon "button" at bounding box center [684, 134] width 14 height 11
click at [684, 142] on icon "button" at bounding box center [683, 135] width 18 height 18
click at [713, 139] on icon "button" at bounding box center [714, 135] width 18 height 18
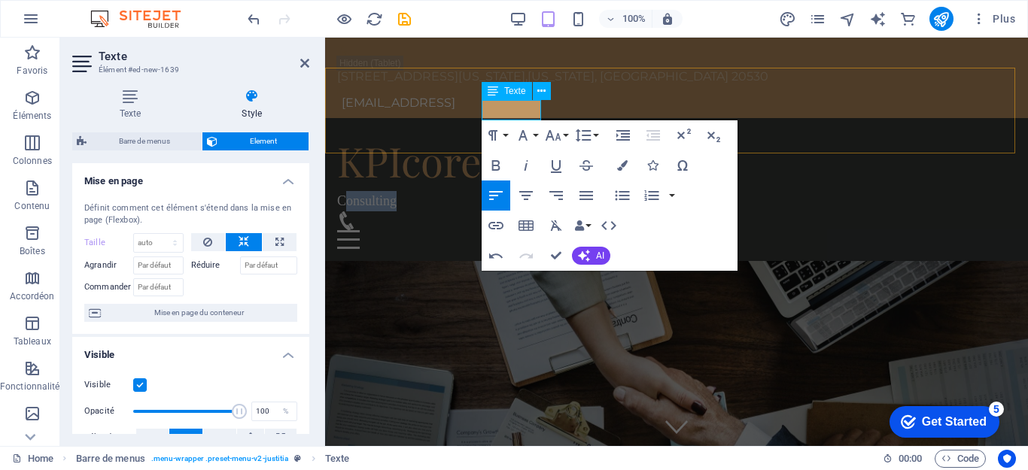
drag, startPoint x: 486, startPoint y: 108, endPoint x: 538, endPoint y: 110, distance: 52.0
click at [397, 193] on span "​Consulting" at bounding box center [366, 200] width 59 height 15
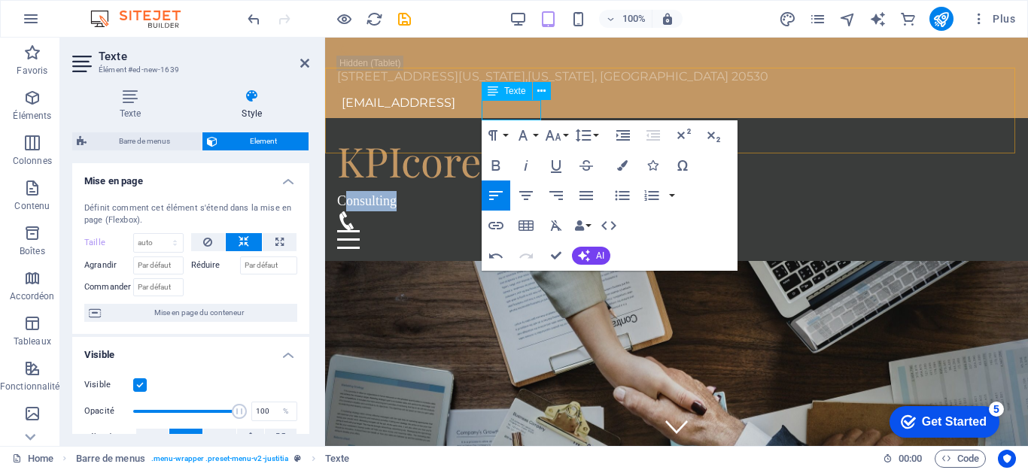
click at [397, 193] on span "​Consulting" at bounding box center [366, 200] width 59 height 15
click at [683, 126] on button "Superscript" at bounding box center [683, 135] width 29 height 30
click at [720, 136] on icon "button" at bounding box center [714, 135] width 18 height 18
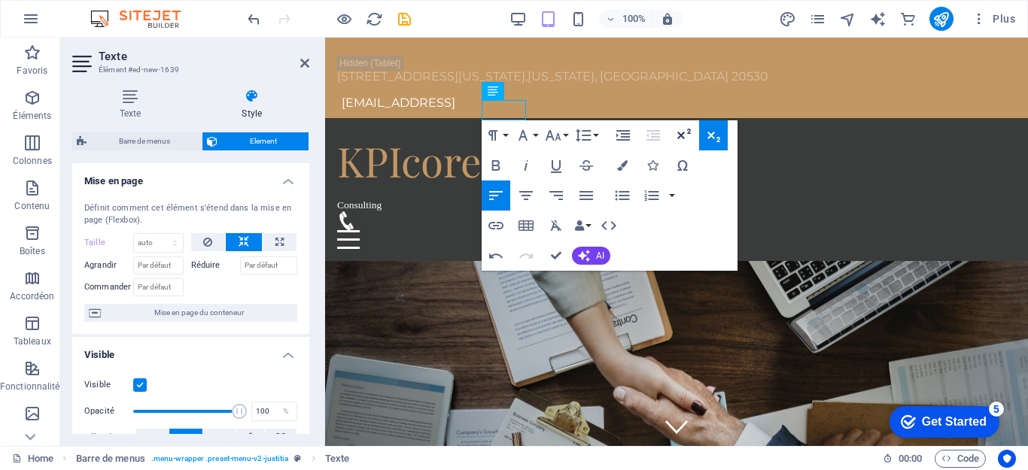
click at [682, 131] on icon "button" at bounding box center [683, 135] width 18 height 18
click at [687, 135] on icon "button" at bounding box center [683, 135] width 18 height 18
click at [507, 135] on button "Paragraph Format" at bounding box center [496, 135] width 29 height 30
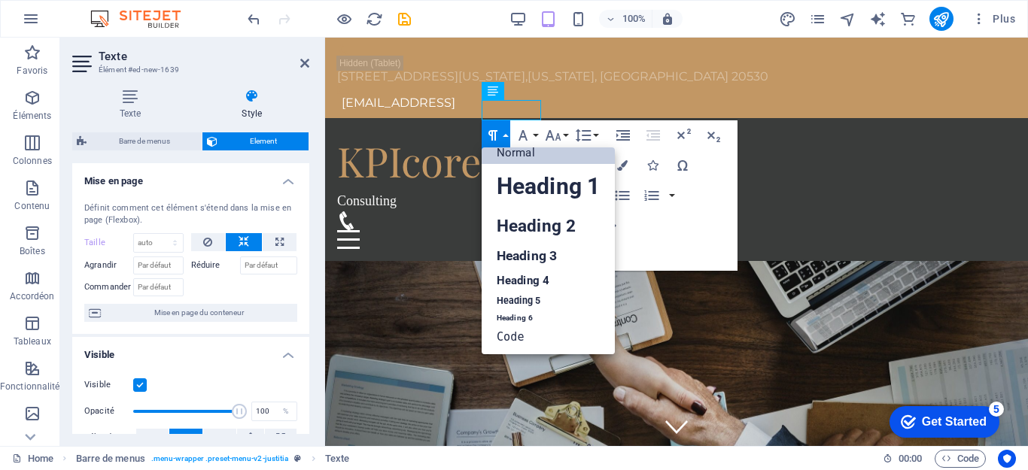
scroll to position [12, 0]
click at [744, 212] on div at bounding box center [676, 231] width 679 height 38
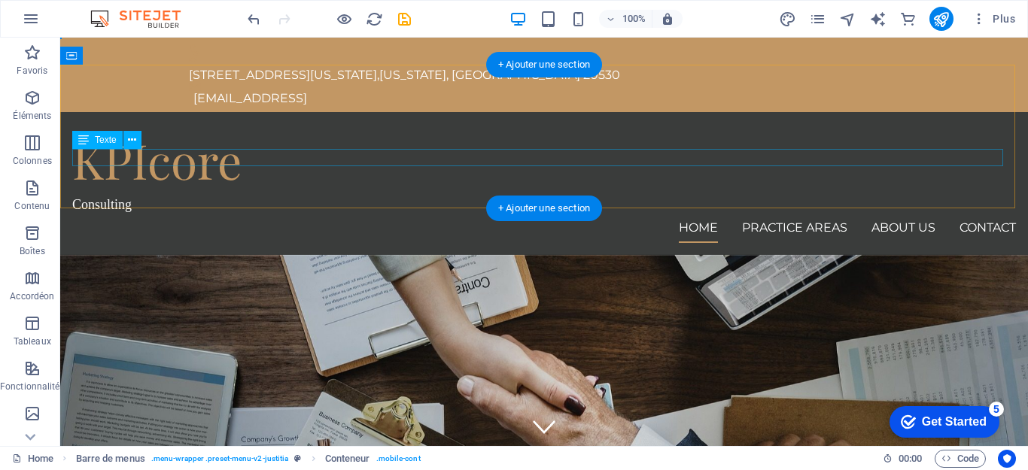
click at [91, 196] on div "Consulting" at bounding box center [544, 204] width 944 height 17
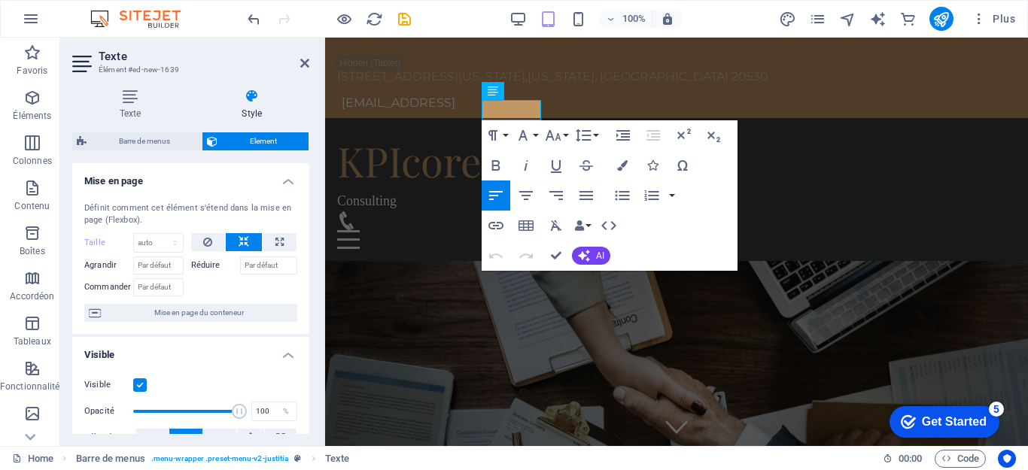
click at [287, 184] on h4 "Mise en page" at bounding box center [190, 176] width 237 height 27
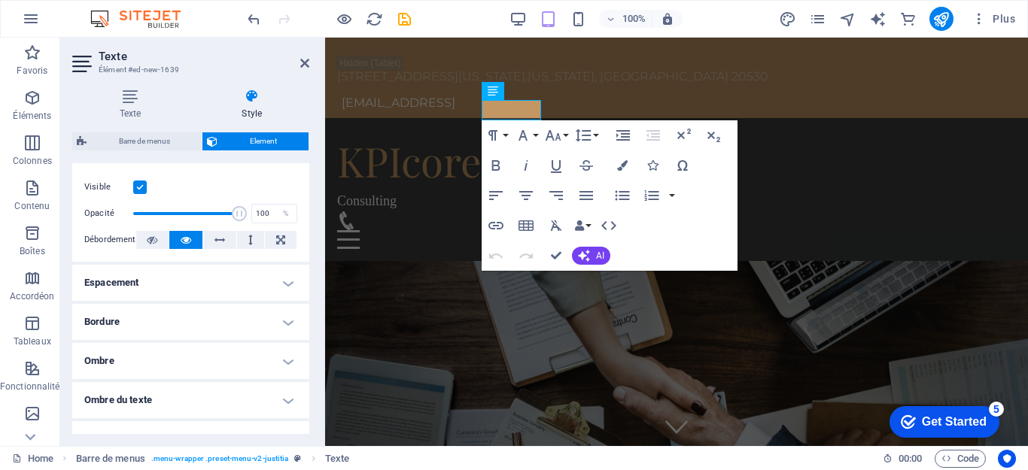
scroll to position [151, 0]
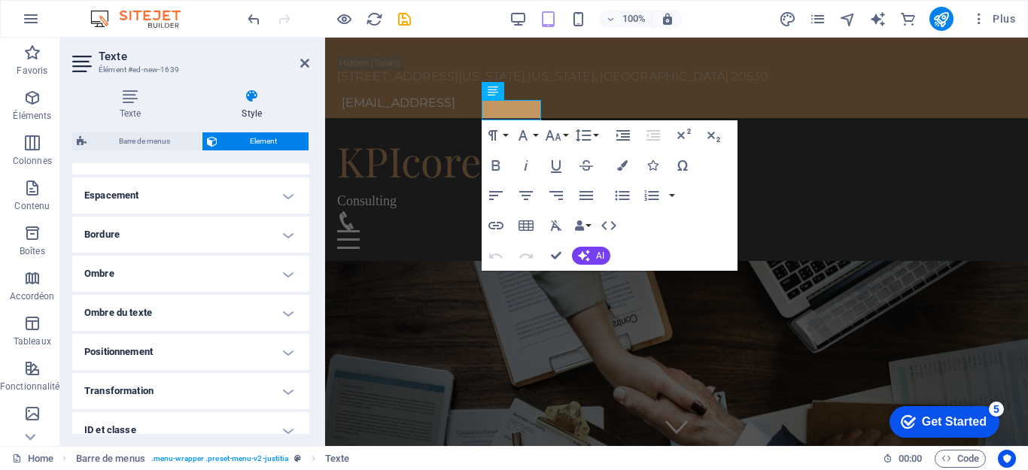
click at [177, 196] on h4 "Espacement" at bounding box center [190, 196] width 237 height 36
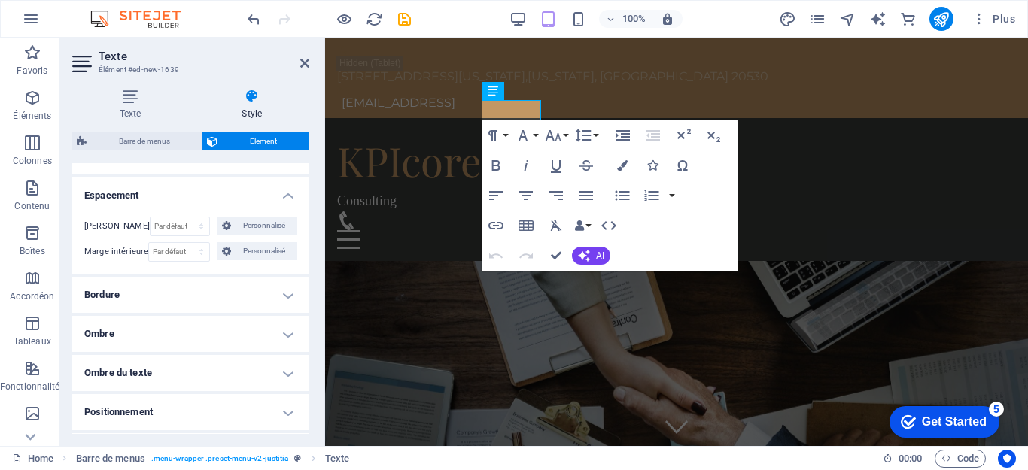
click at [163, 292] on h4 "Bordure" at bounding box center [190, 295] width 237 height 36
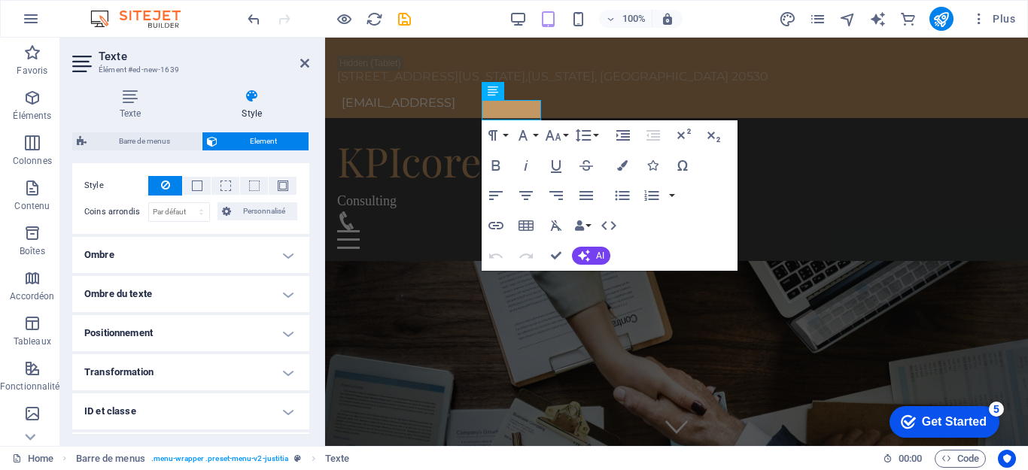
scroll to position [301, 0]
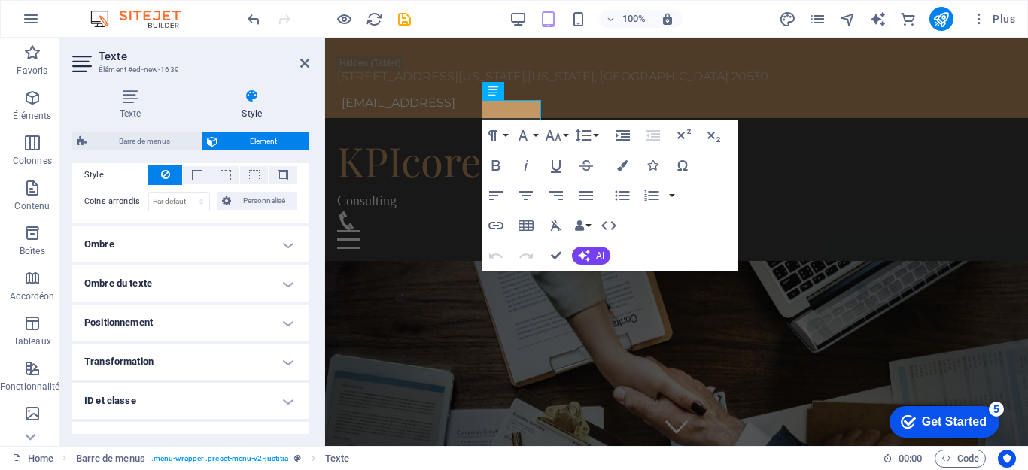
click at [169, 234] on h4 "Ombre" at bounding box center [190, 245] width 237 height 36
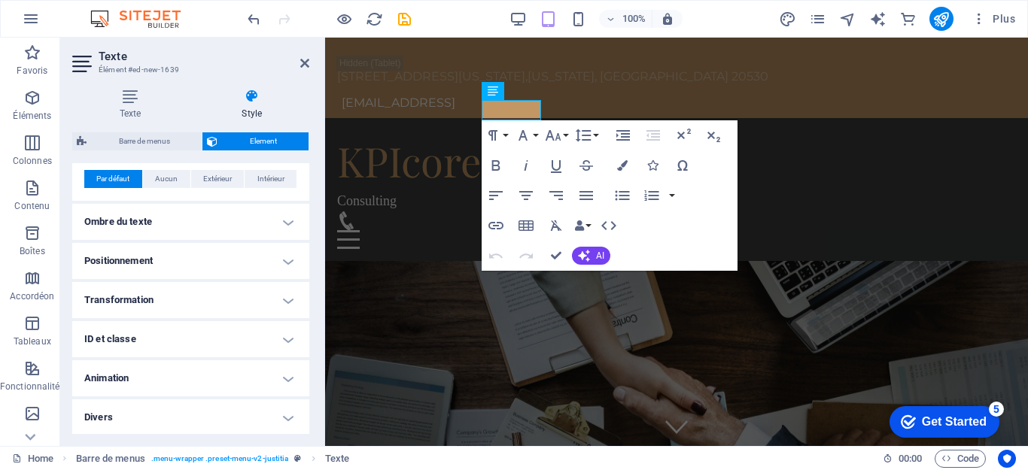
scroll to position [398, 0]
click at [167, 251] on h4 "Positionnement" at bounding box center [190, 260] width 237 height 36
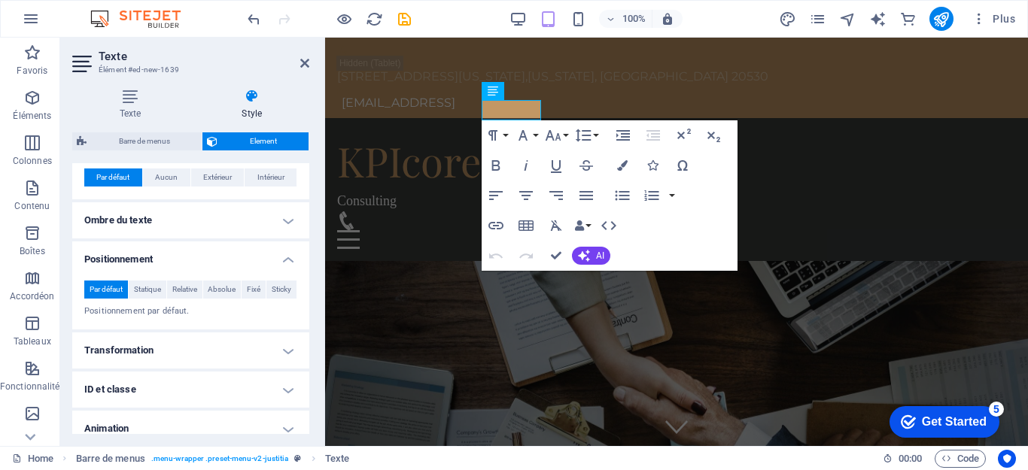
scroll to position [450, 0]
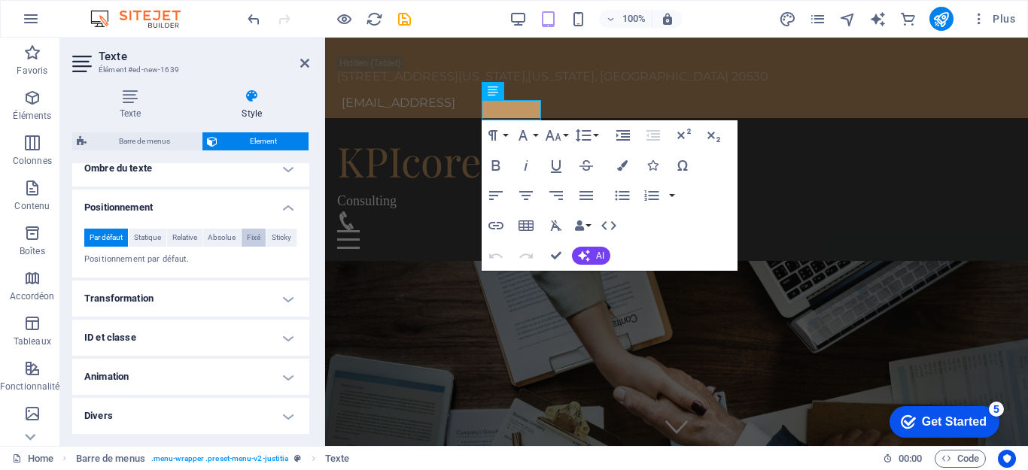
click at [255, 239] on span "Fixé" at bounding box center [254, 238] width 14 height 18
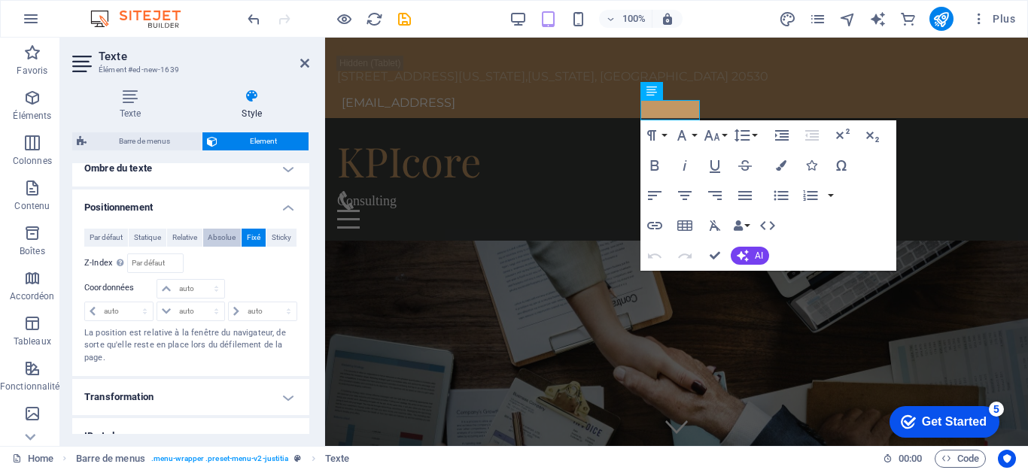
click at [219, 242] on span "Absolue" at bounding box center [222, 238] width 28 height 18
click at [272, 239] on span "Sticky" at bounding box center [282, 238] width 20 height 18
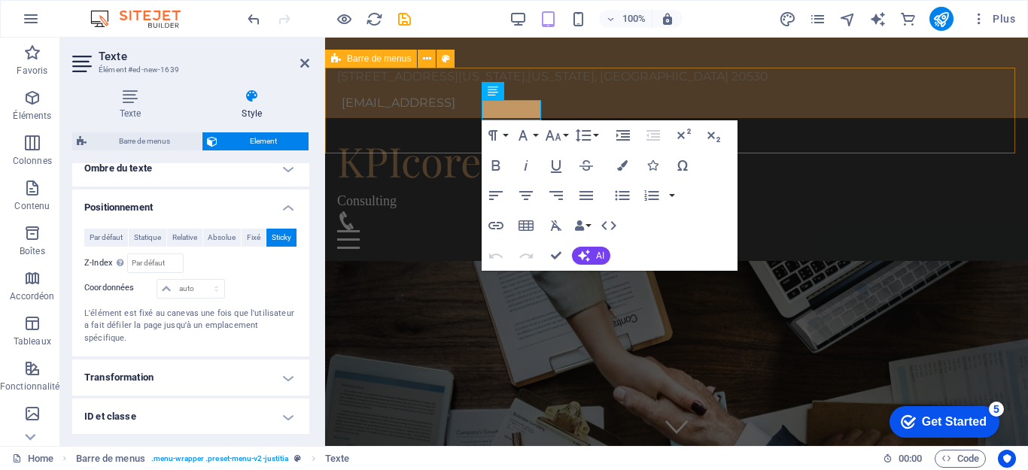
click at [618, 118] on div "KPIcore Consulting Home Practice Areas About us Contact" at bounding box center [676, 190] width 703 height 144
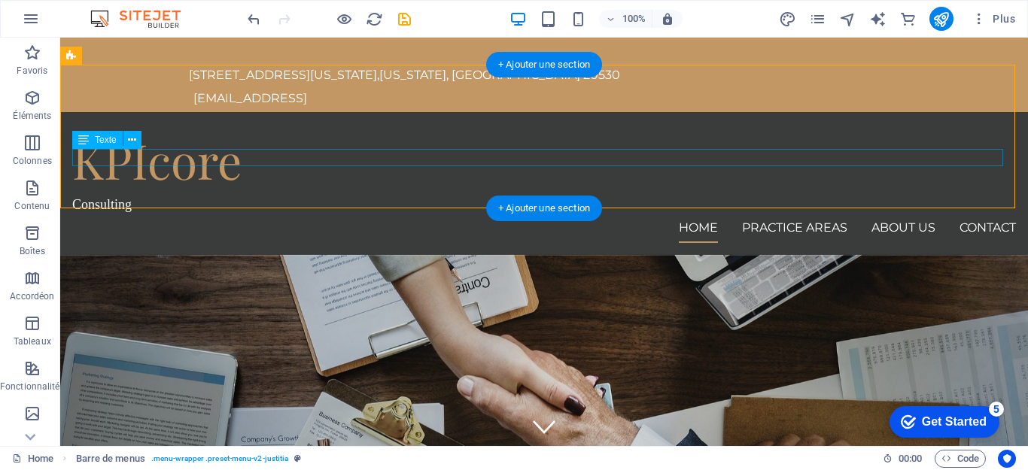
click at [150, 196] on div "Consulting" at bounding box center [544, 204] width 944 height 17
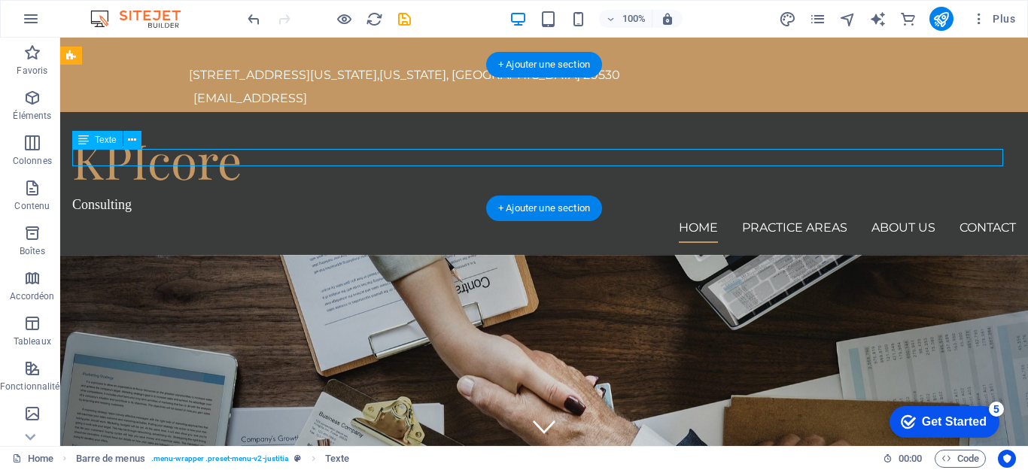
click at [150, 196] on div "Consulting" at bounding box center [544, 204] width 944 height 17
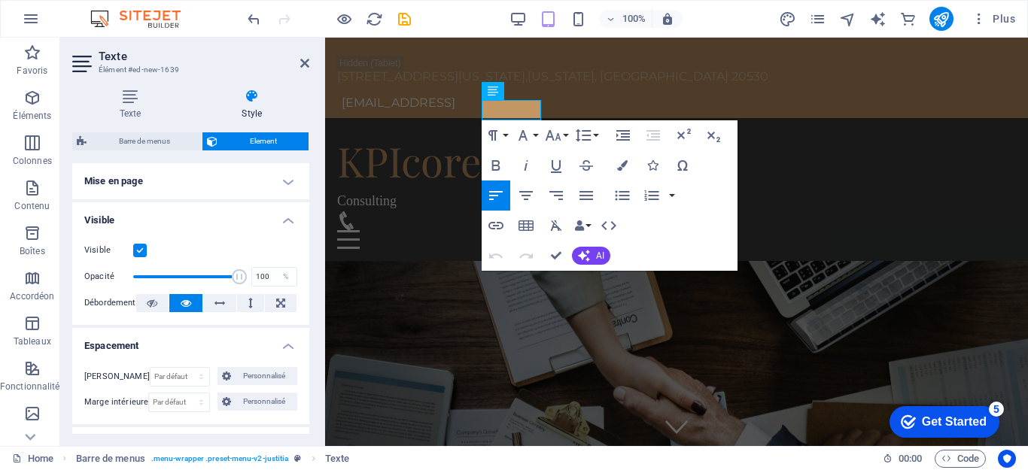
scroll to position [376, 0]
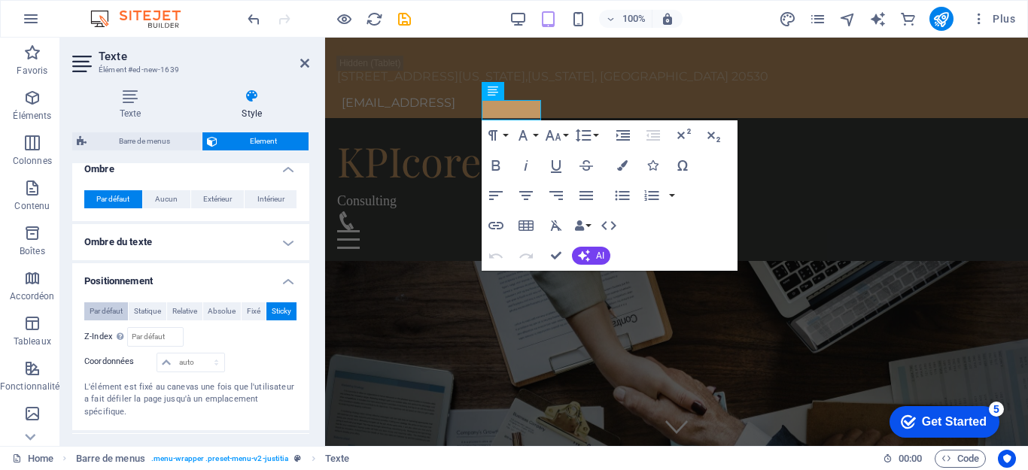
click at [109, 312] on span "Par défaut" at bounding box center [106, 312] width 33 height 18
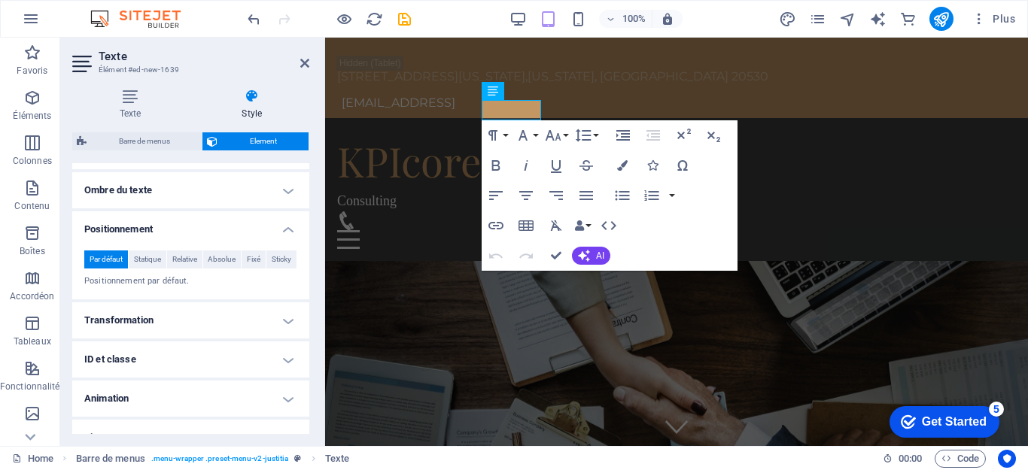
scroll to position [450, 0]
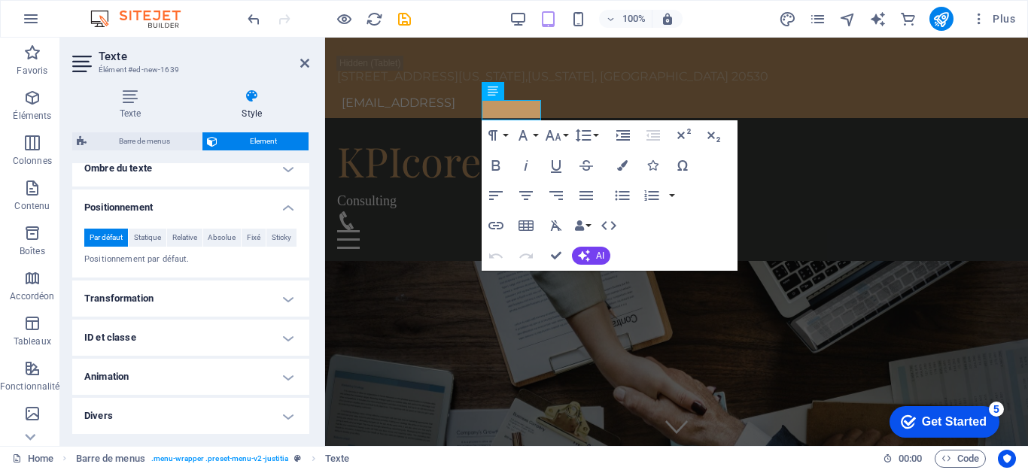
click at [192, 296] on h4 "Transformation" at bounding box center [190, 299] width 237 height 36
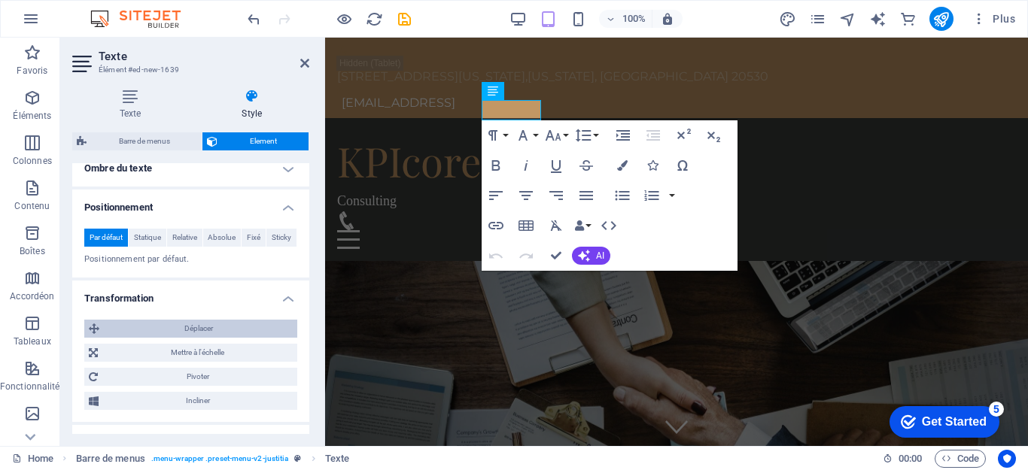
click at [201, 333] on span "Déplacer" at bounding box center [198, 329] width 189 height 18
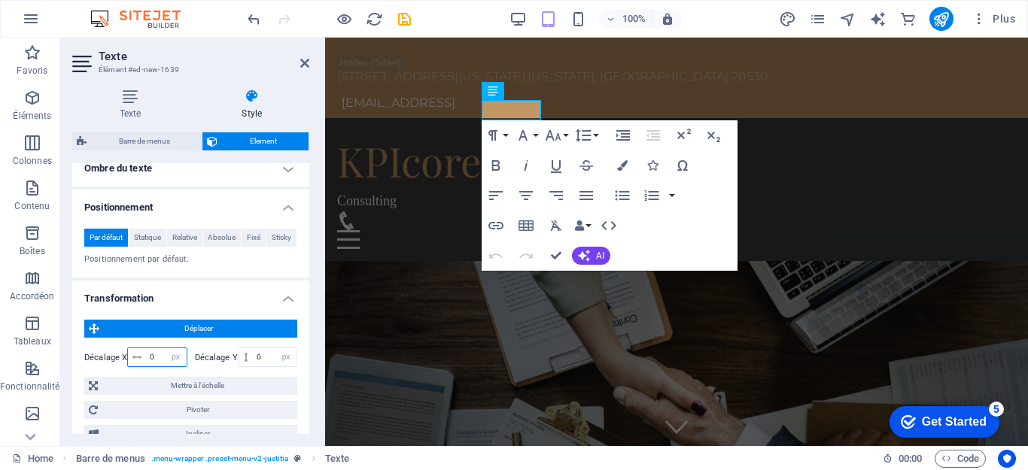
click at [160, 363] on input "0" at bounding box center [166, 357] width 40 height 18
type input "0"
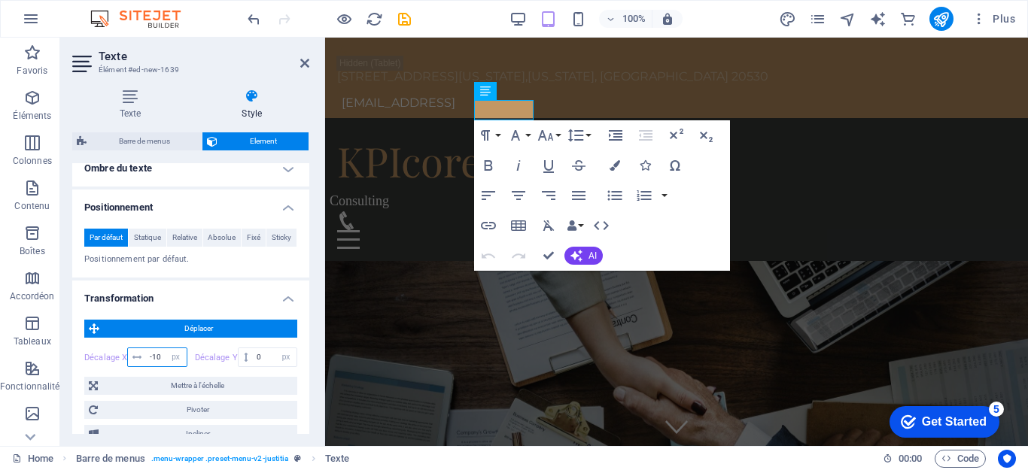
type input "-1"
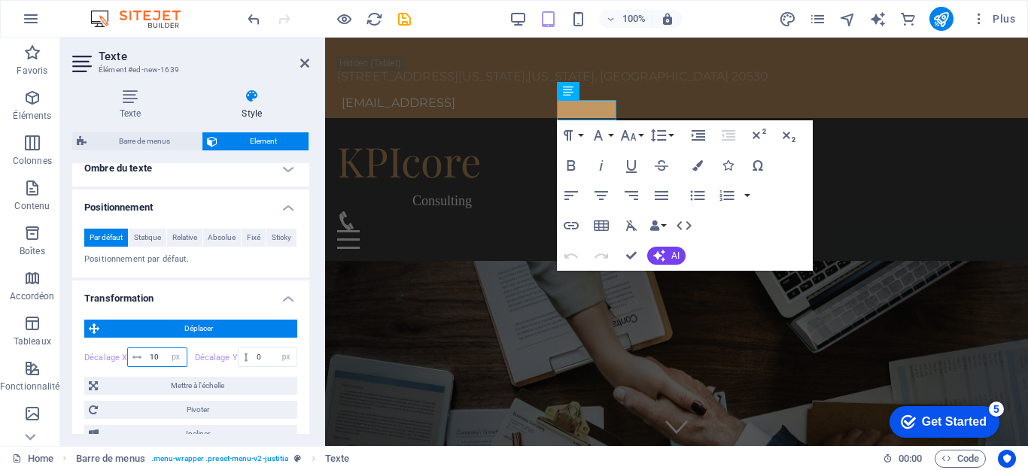
type input "1"
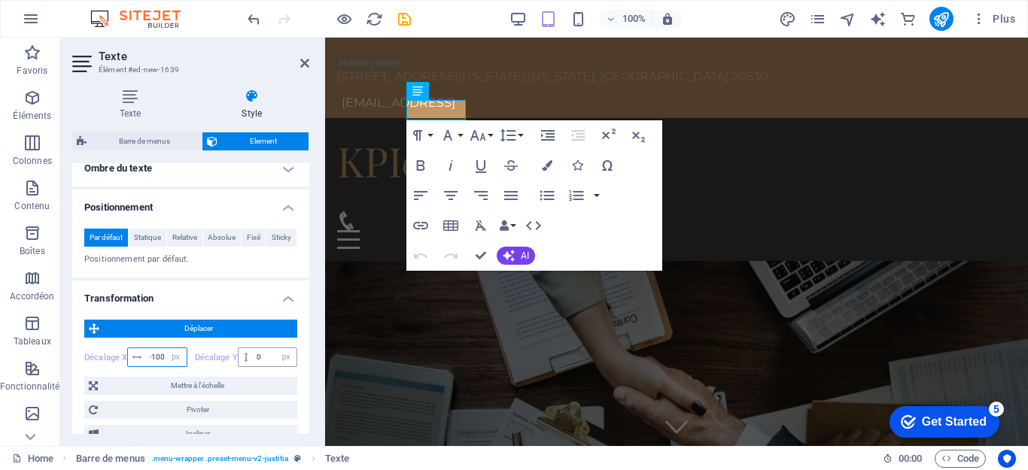
type input "-100"
click at [261, 354] on input "0" at bounding box center [275, 357] width 44 height 18
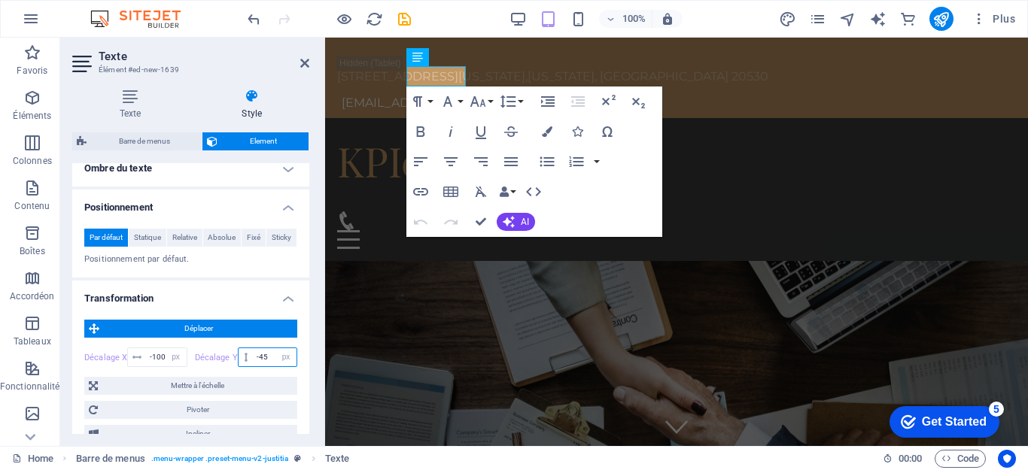
type input "-4"
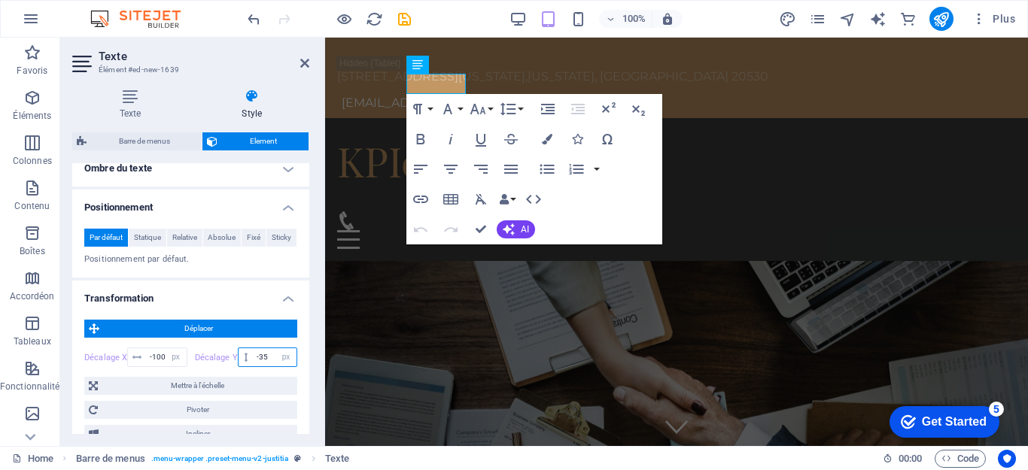
type input "-3"
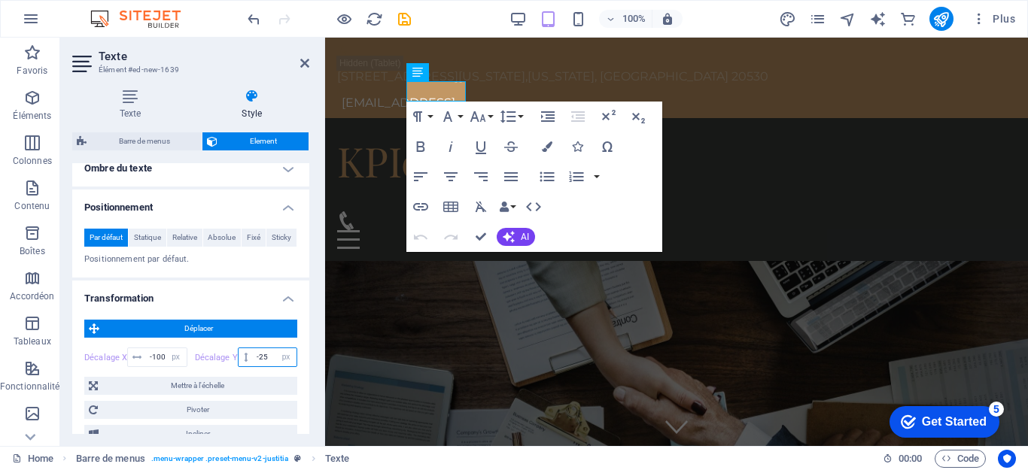
type input "-2"
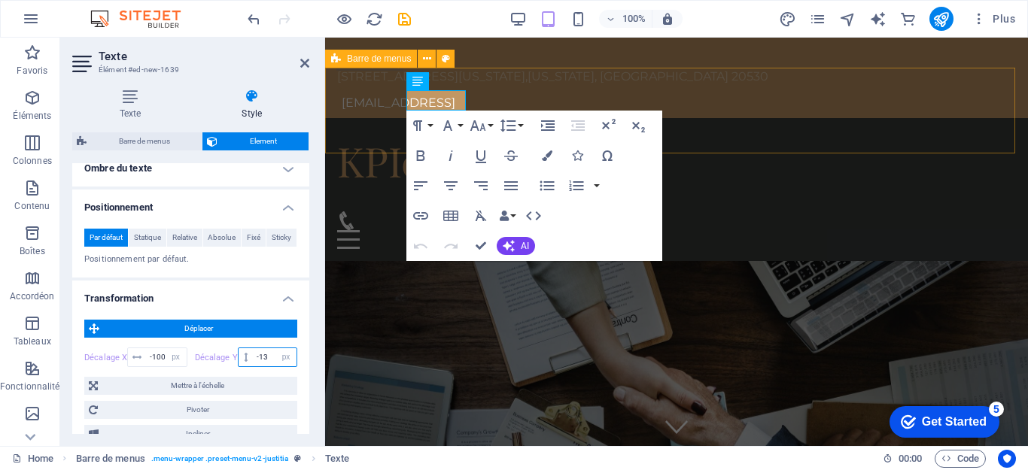
type input "-13"
click at [714, 136] on div "KPIcore Consulting Home Practice Areas About us Contact" at bounding box center [676, 190] width 703 height 144
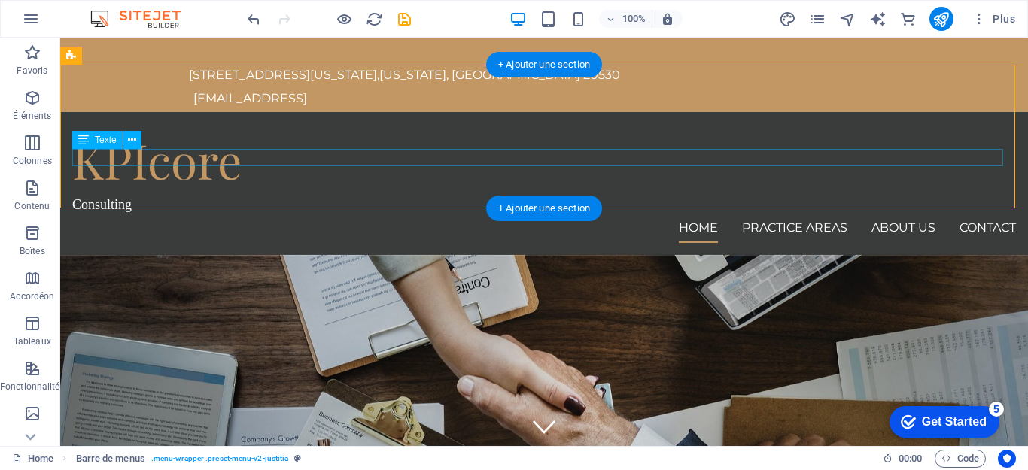
click at [177, 196] on div "Consulting" at bounding box center [544, 204] width 944 height 17
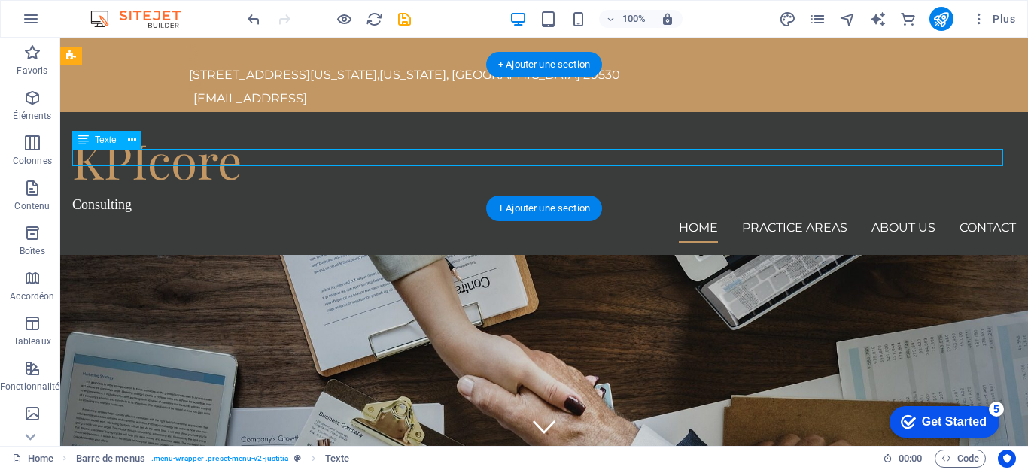
click at [177, 196] on div "Consulting" at bounding box center [544, 204] width 944 height 17
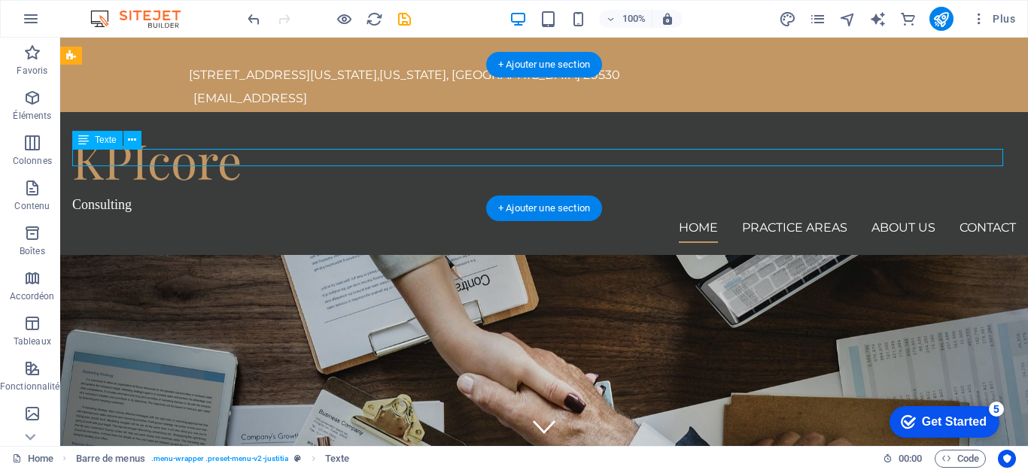
select select "px"
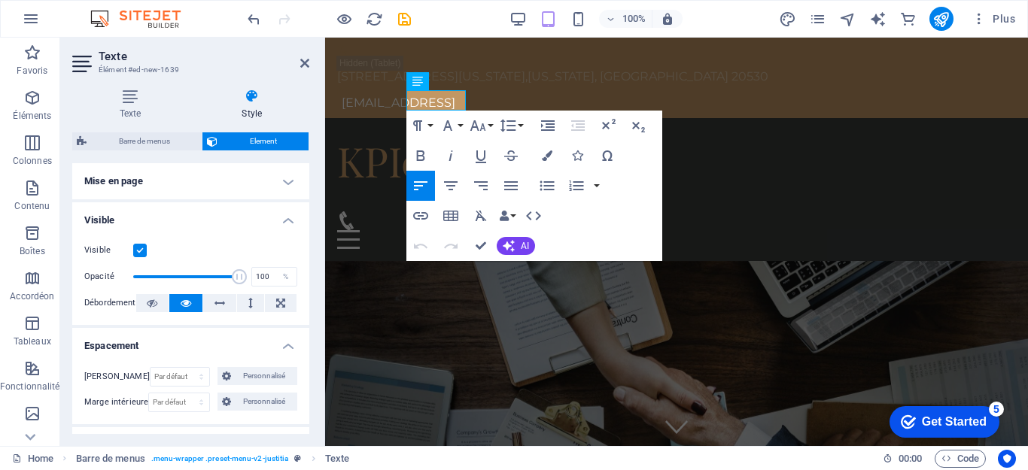
click at [285, 179] on h4 "Mise en page" at bounding box center [190, 181] width 237 height 36
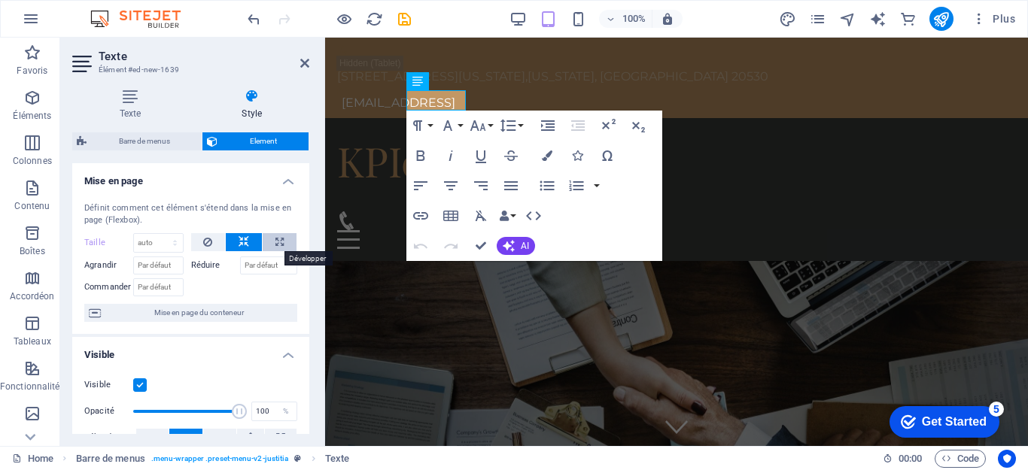
click at [281, 239] on icon at bounding box center [279, 242] width 8 height 18
type input "100"
select select "%"
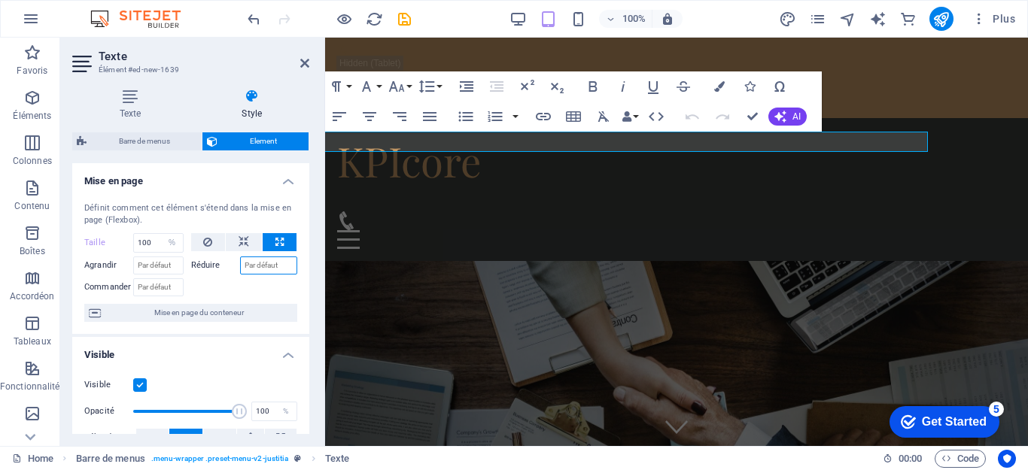
click at [265, 262] on input "Réduire" at bounding box center [269, 266] width 58 height 18
type input "50"
click at [269, 282] on div at bounding box center [244, 286] width 107 height 22
click at [302, 61] on icon at bounding box center [304, 63] width 9 height 12
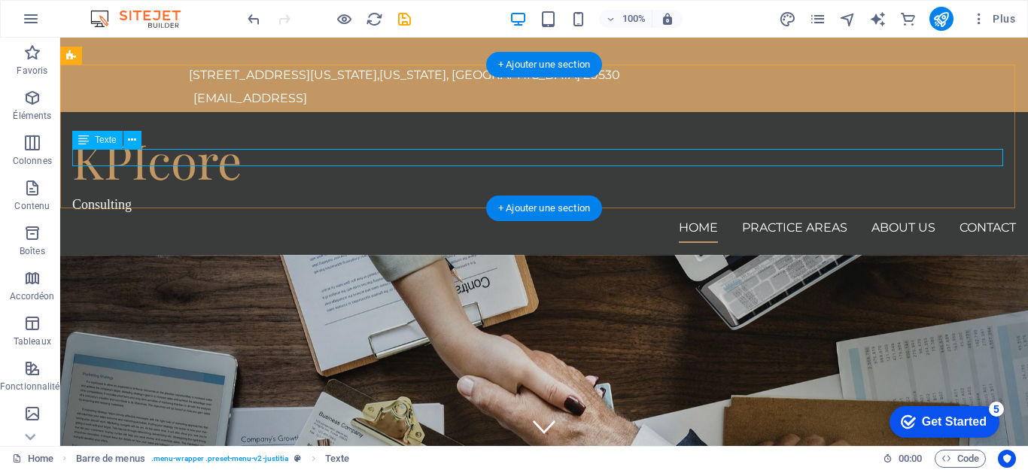
click at [154, 196] on div "Consulting" at bounding box center [544, 204] width 944 height 17
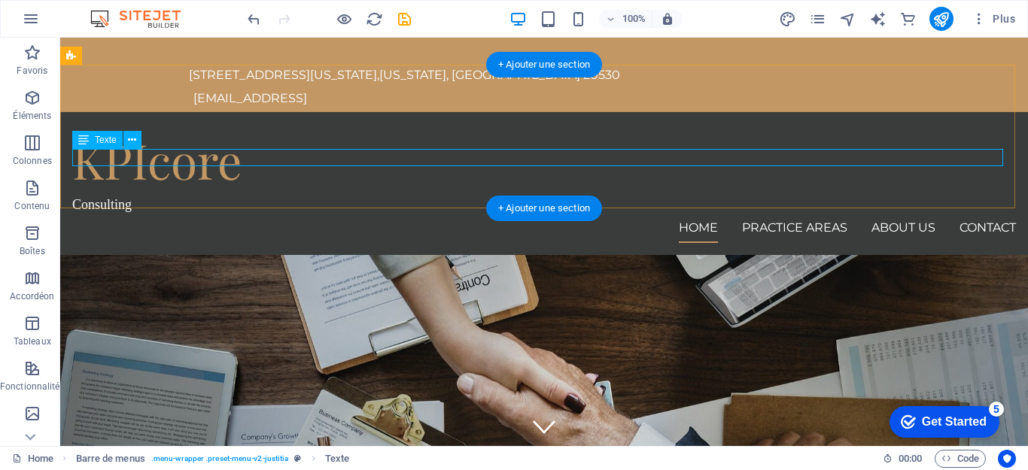
select select "%"
select select "px"
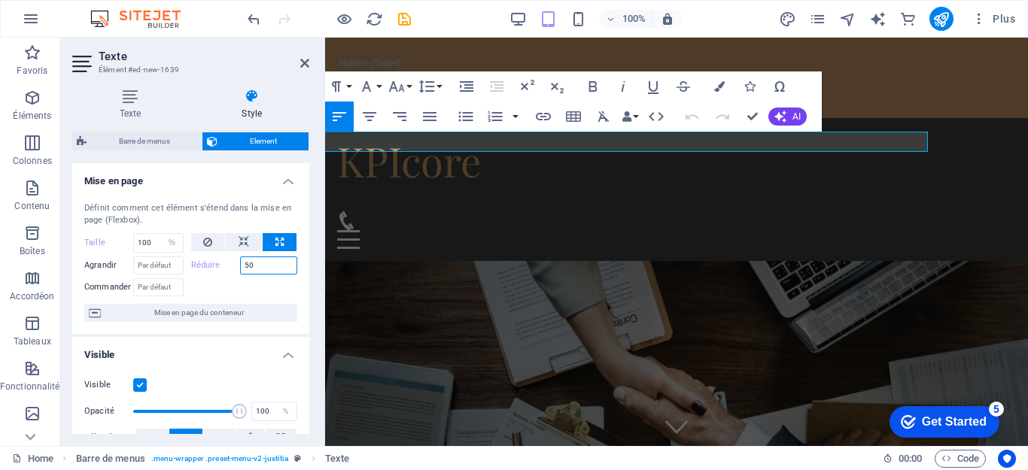
click at [264, 264] on input "50" at bounding box center [269, 266] width 58 height 18
click at [244, 239] on icon at bounding box center [244, 242] width 11 height 18
select select "DISABLED_OPTION_VALUE"
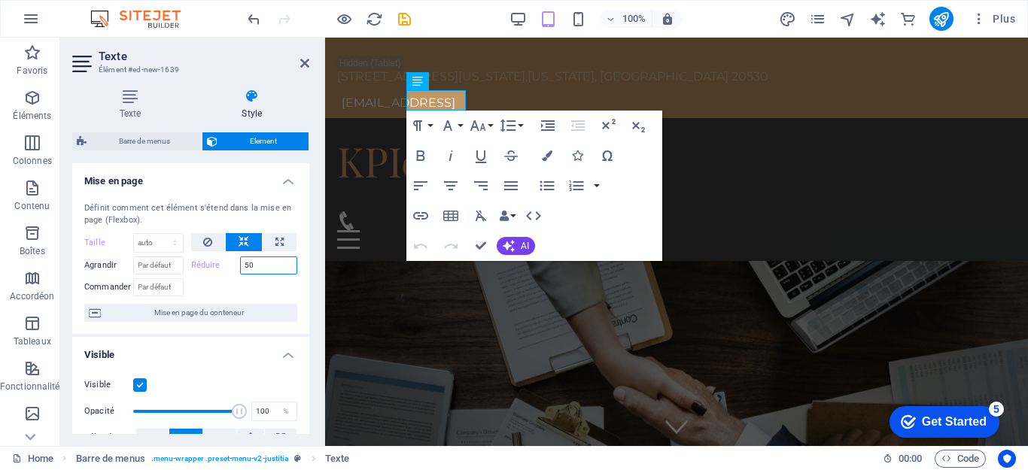
click at [269, 263] on input "50" at bounding box center [269, 266] width 58 height 18
type input "5"
click at [199, 236] on button at bounding box center [208, 242] width 35 height 18
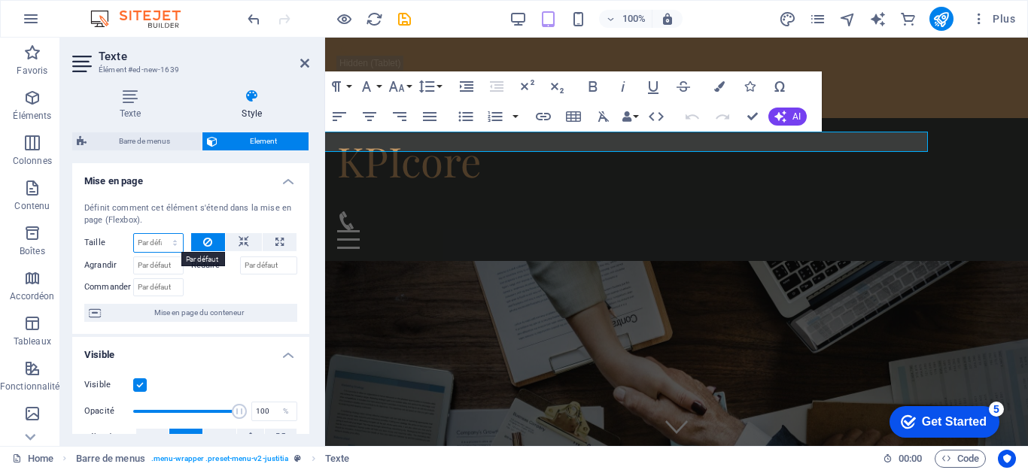
click at [157, 240] on select "Par défaut auto px % 1/1 1/2 1/3 1/4 1/5 1/6 1/7 1/8 1/9 1/10" at bounding box center [158, 243] width 49 height 18
click at [134, 234] on select "Par défaut auto px % 1/1 1/2 1/3 1/4 1/5 1/6 1/7 1/8 1/9 1/10" at bounding box center [158, 243] width 49 height 18
select select "DISABLED_OPTION_VALUE"
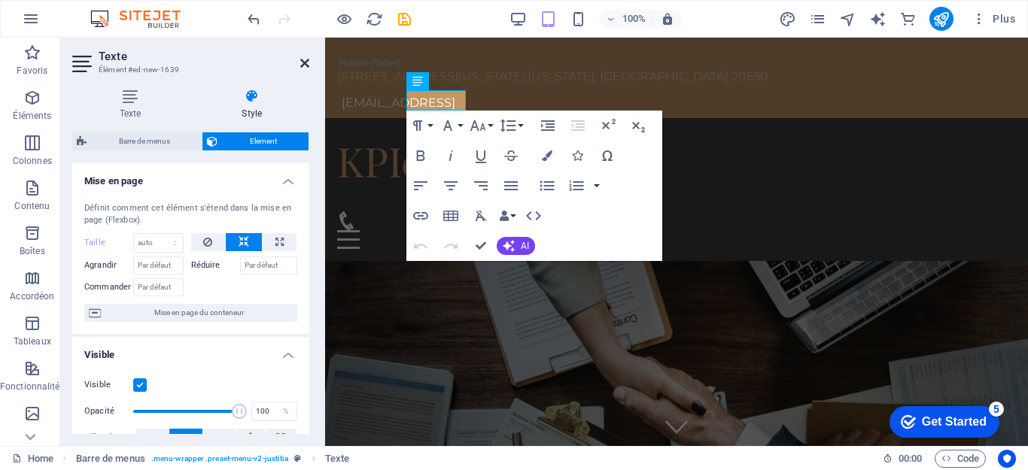
click at [305, 59] on icon at bounding box center [304, 63] width 9 height 12
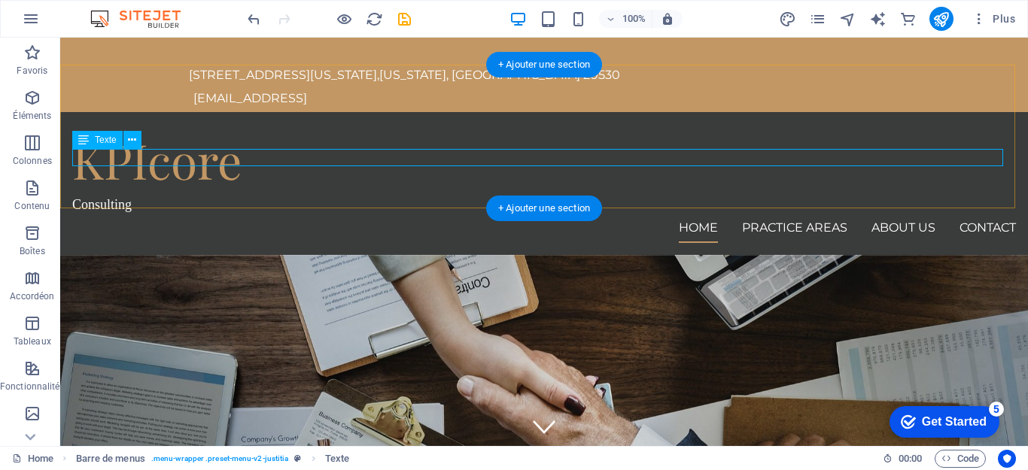
click at [234, 196] on div "Consulting" at bounding box center [544, 204] width 944 height 17
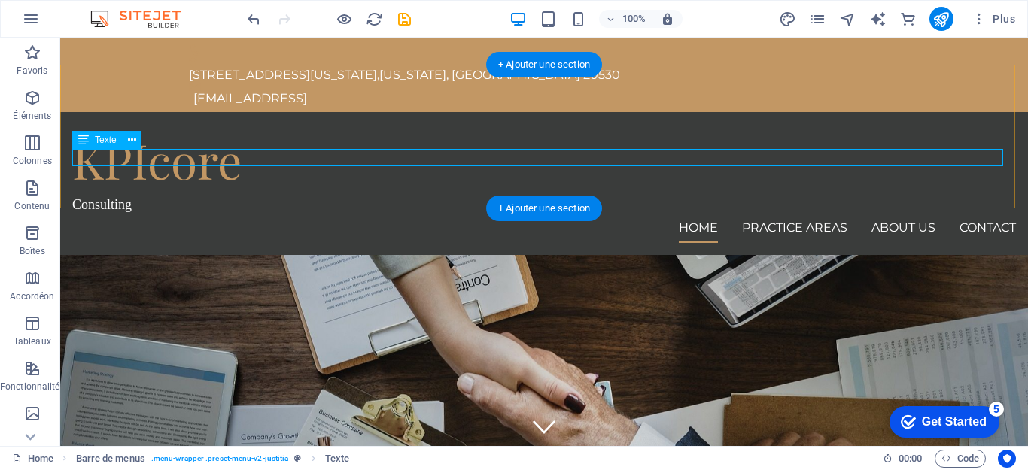
select select "px"
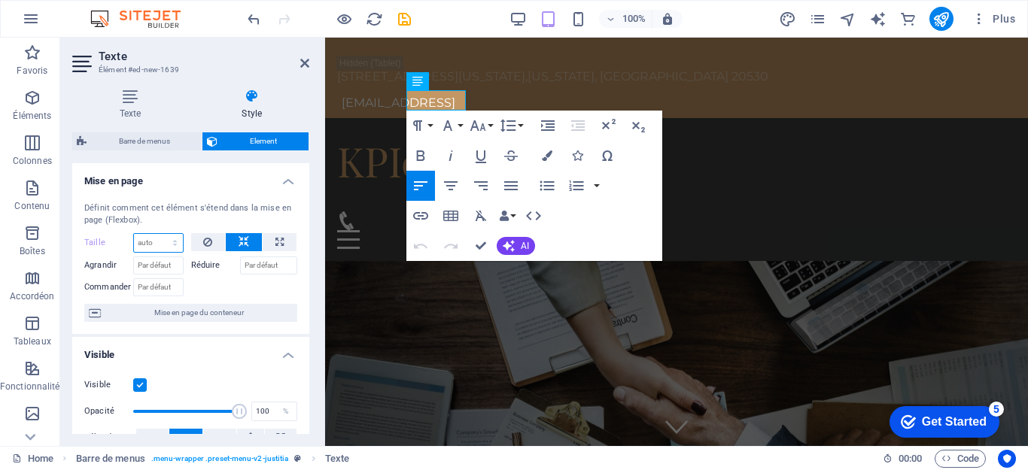
click at [145, 244] on select "Par défaut auto px % 1/1 1/2 1/3 1/4 1/5 1/6 1/7 1/8 1/9 1/10" at bounding box center [158, 243] width 49 height 18
click at [134, 234] on select "Par défaut auto px % 1/1 1/2 1/3 1/4 1/5 1/6 1/7 1/8 1/9 1/10" at bounding box center [158, 243] width 49 height 18
click at [152, 240] on select "Par défaut auto px % 1/1 1/2 1/3 1/4 1/5 1/6 1/7 1/8 1/9 1/10" at bounding box center [158, 243] width 49 height 18
click at [134, 234] on select "Par défaut auto px % 1/1 1/2 1/3 1/4 1/5 1/6 1/7 1/8 1/9 1/10" at bounding box center [158, 243] width 49 height 18
select select "DISABLED_OPTION_VALUE"
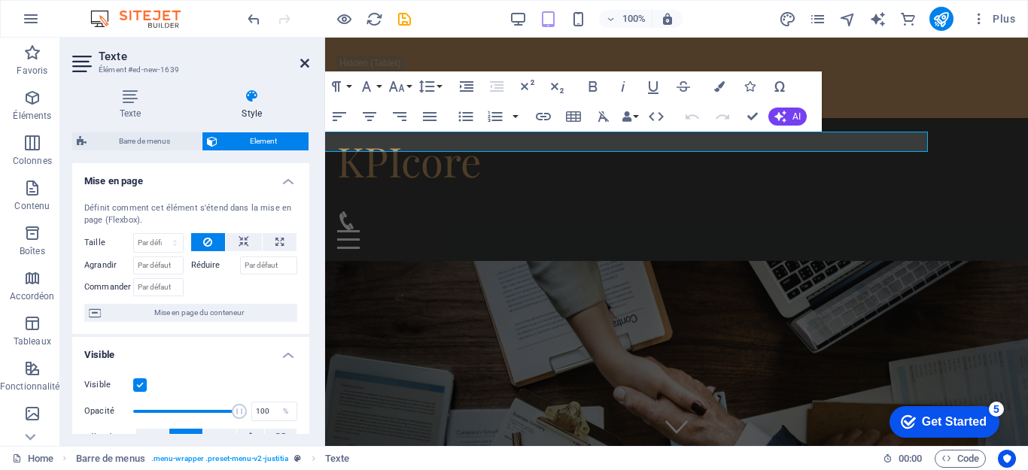
click at [303, 61] on icon at bounding box center [304, 63] width 9 height 12
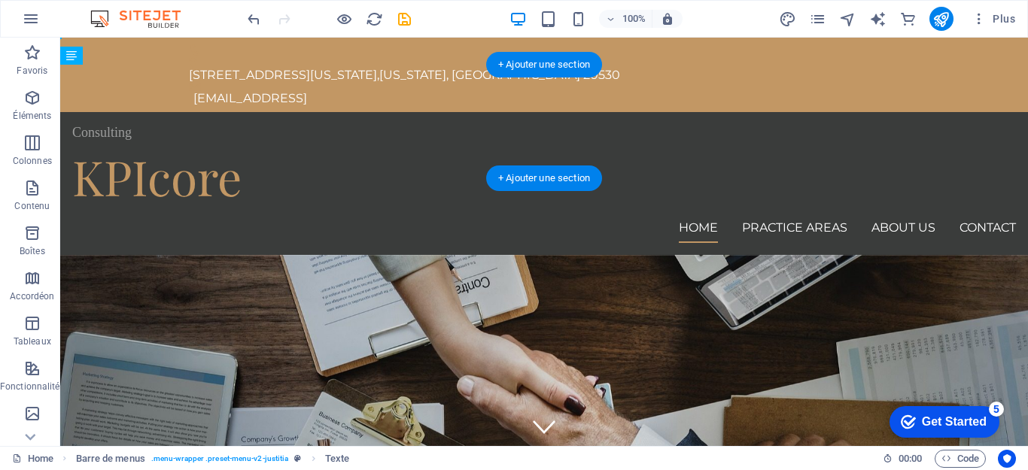
drag, startPoint x: 147, startPoint y: 177, endPoint x: 154, endPoint y: 122, distance: 55.5
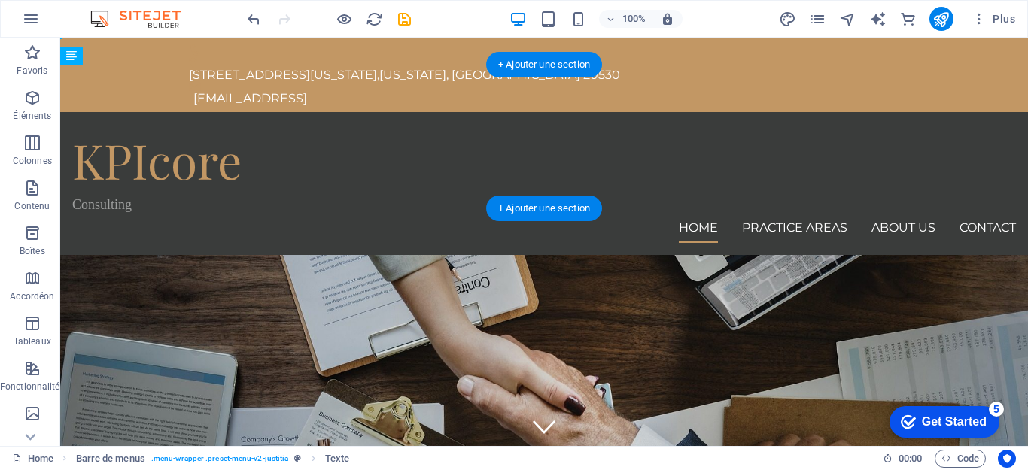
drag, startPoint x: 164, startPoint y: 103, endPoint x: 110, endPoint y: 101, distance: 54.2
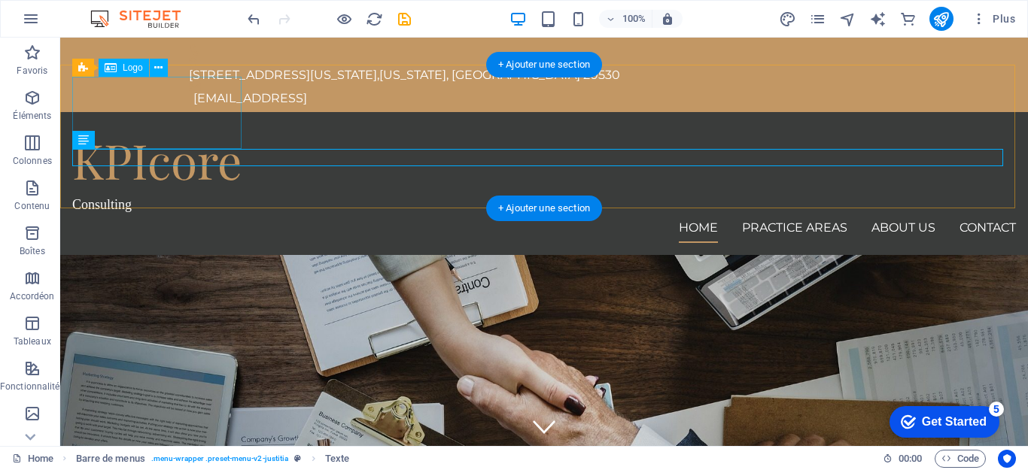
click at [189, 125] on div "KPIcore" at bounding box center [544, 160] width 944 height 72
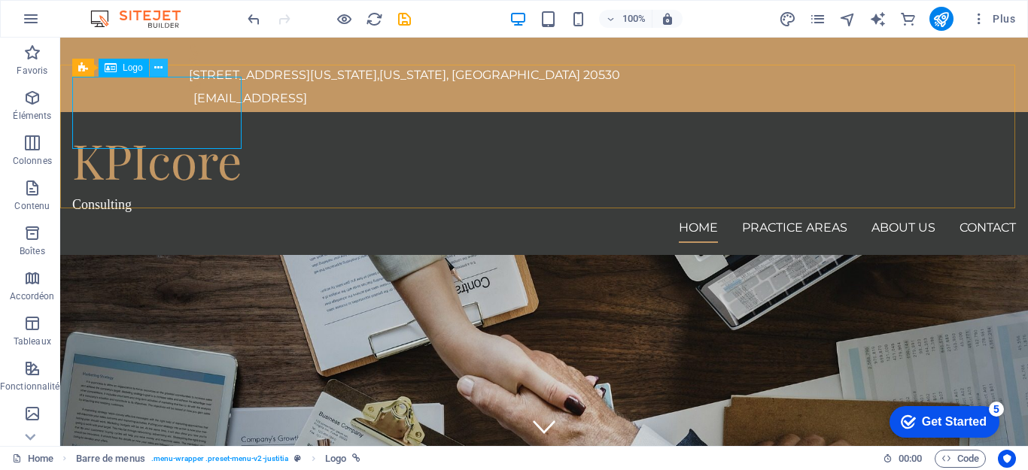
click at [154, 67] on icon at bounding box center [158, 68] width 8 height 16
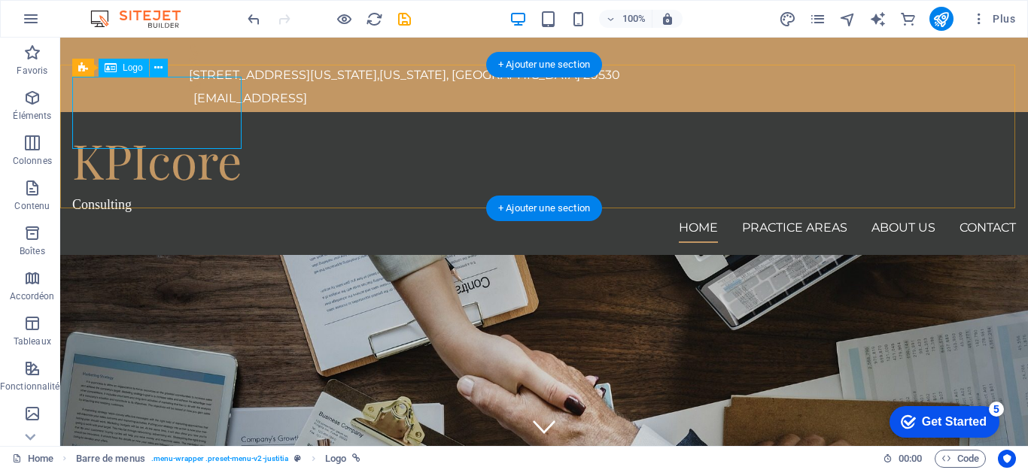
click at [111, 126] on div "KPIcore" at bounding box center [544, 160] width 944 height 72
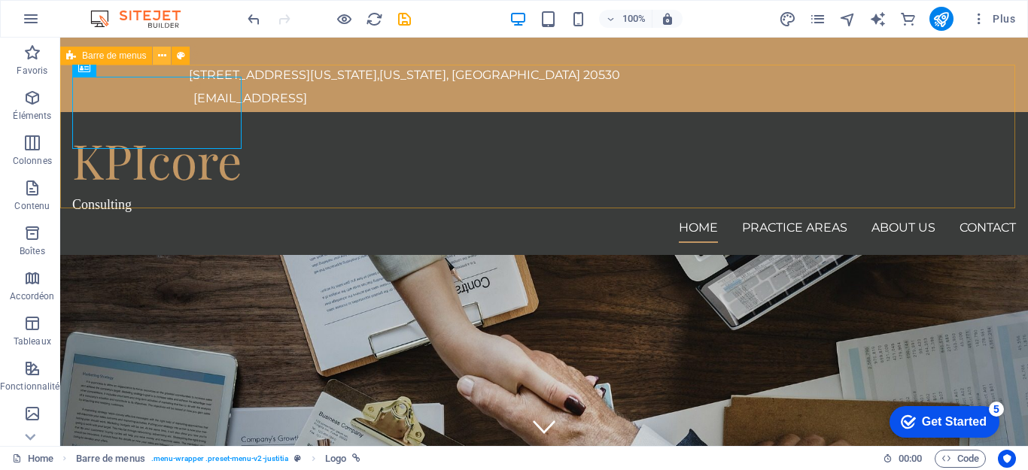
click at [160, 57] on icon at bounding box center [162, 56] width 8 height 16
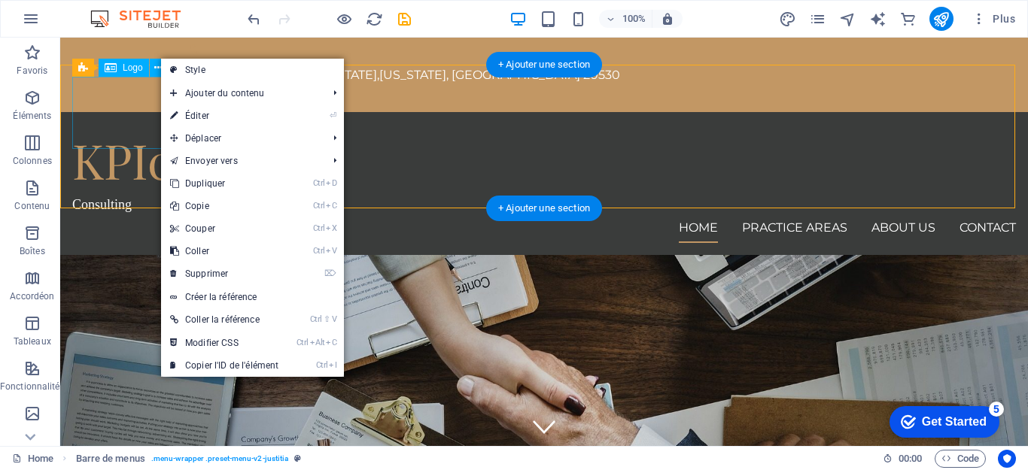
click at [109, 124] on div "KPIcore" at bounding box center [544, 160] width 944 height 72
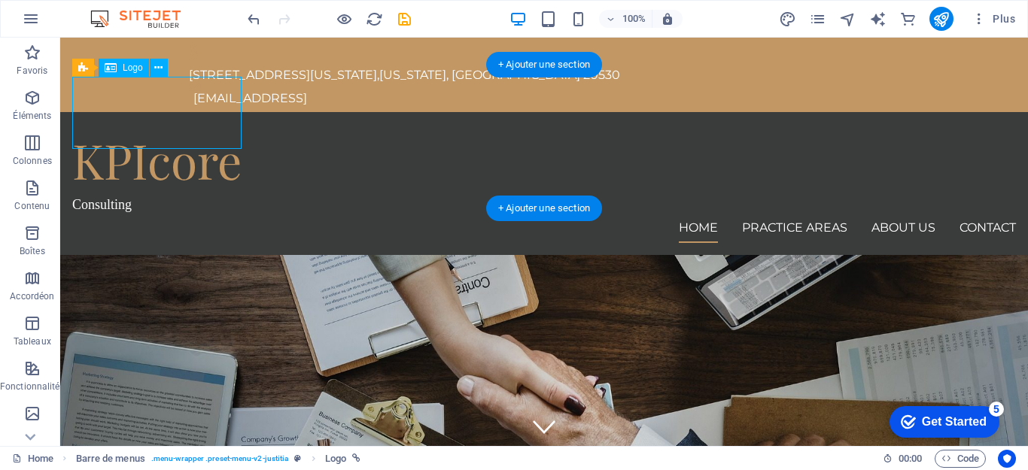
click at [145, 124] on div "KPIcore" at bounding box center [544, 160] width 944 height 72
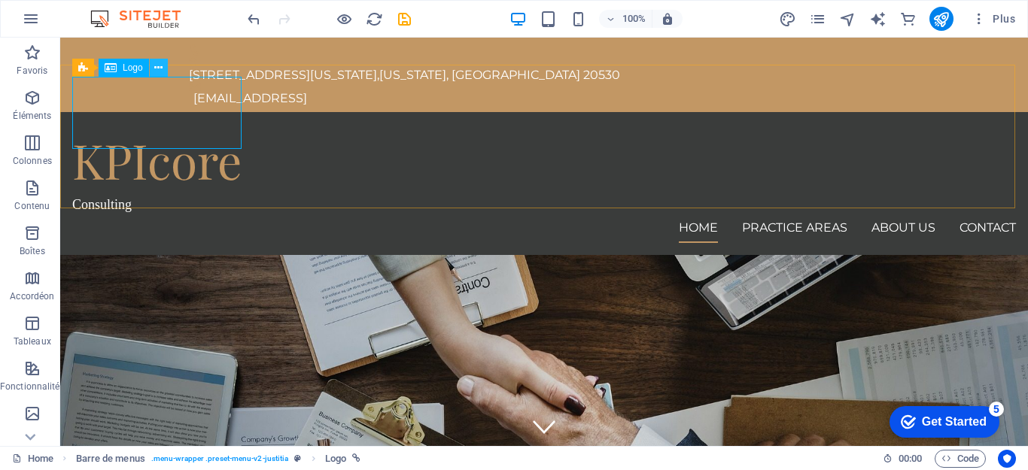
click at [157, 67] on icon at bounding box center [158, 68] width 8 height 16
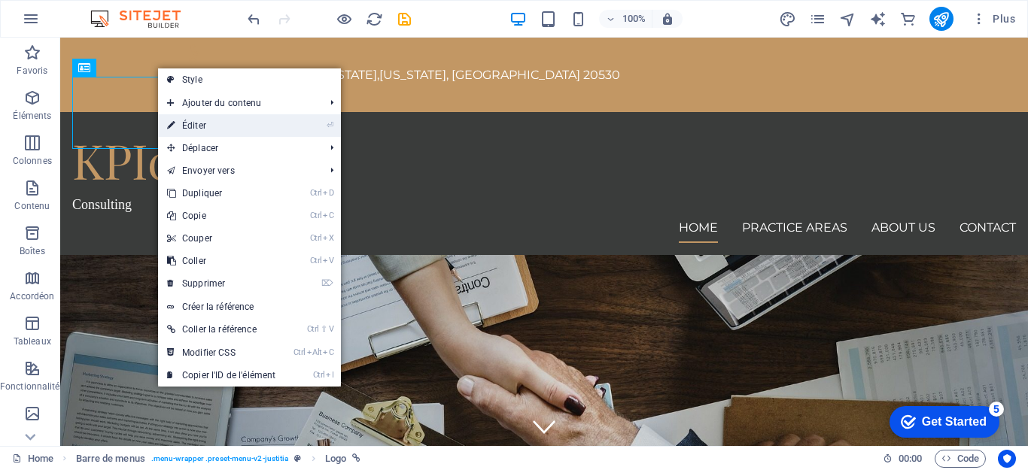
click at [184, 121] on link "⏎ Éditer" at bounding box center [221, 125] width 126 height 23
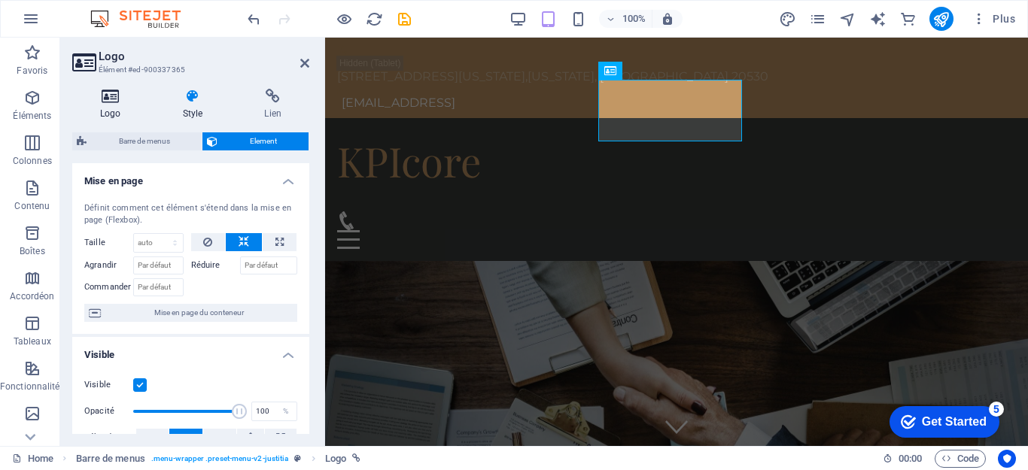
click at [122, 110] on h4 "Logo" at bounding box center [113, 105] width 83 height 32
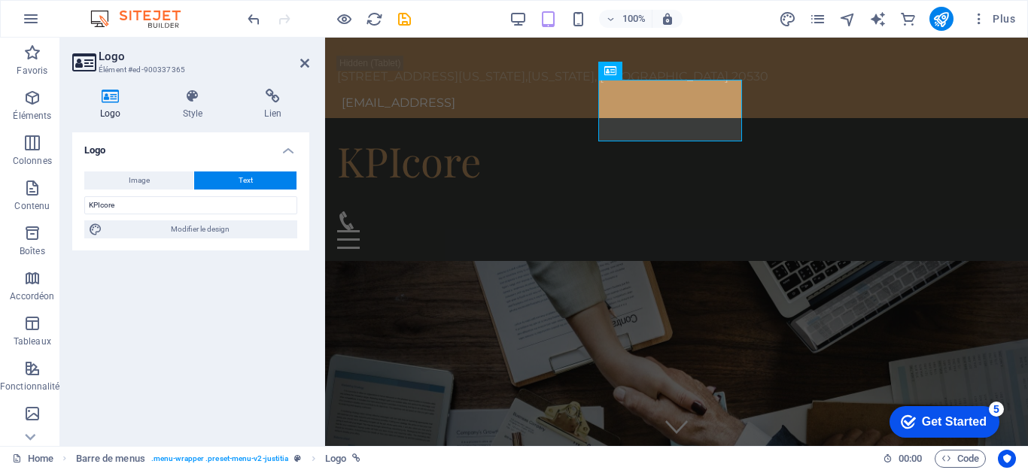
click at [242, 145] on h4 "Logo" at bounding box center [190, 145] width 237 height 27
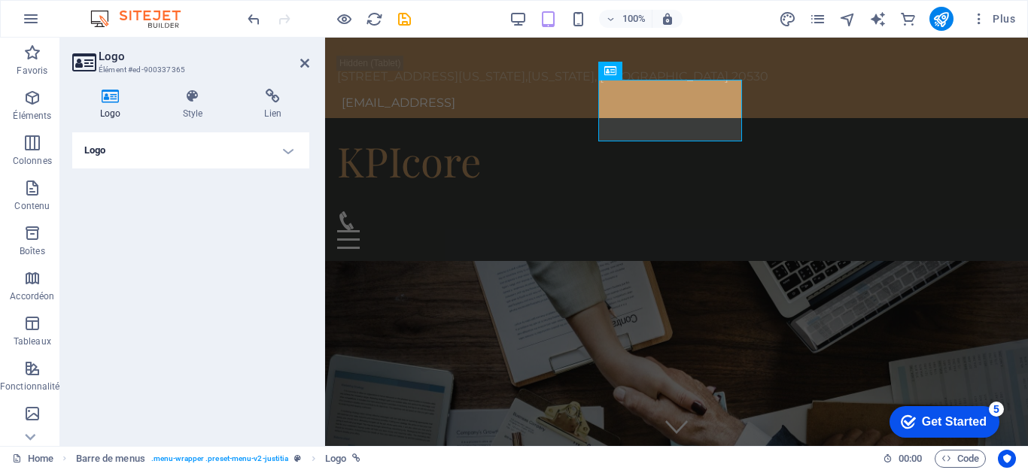
click at [283, 149] on h4 "Logo" at bounding box center [190, 150] width 237 height 36
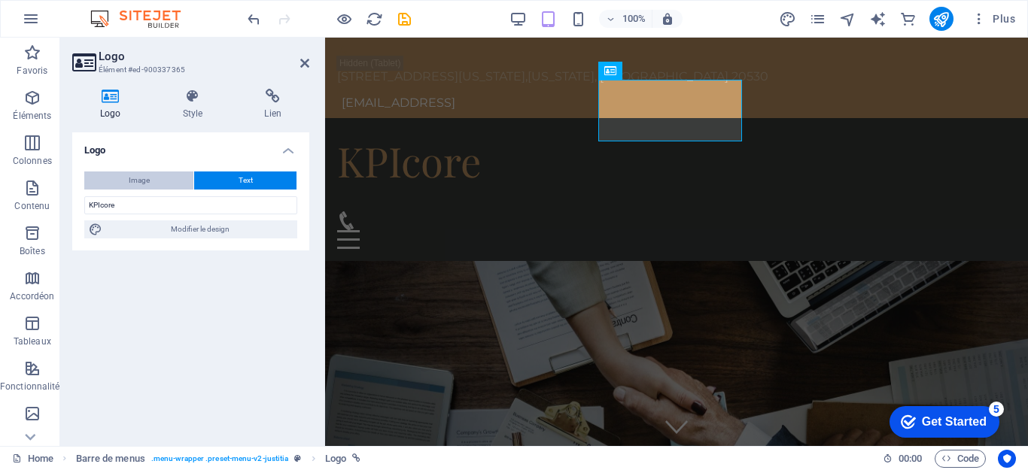
click at [161, 181] on button "Image" at bounding box center [138, 181] width 109 height 18
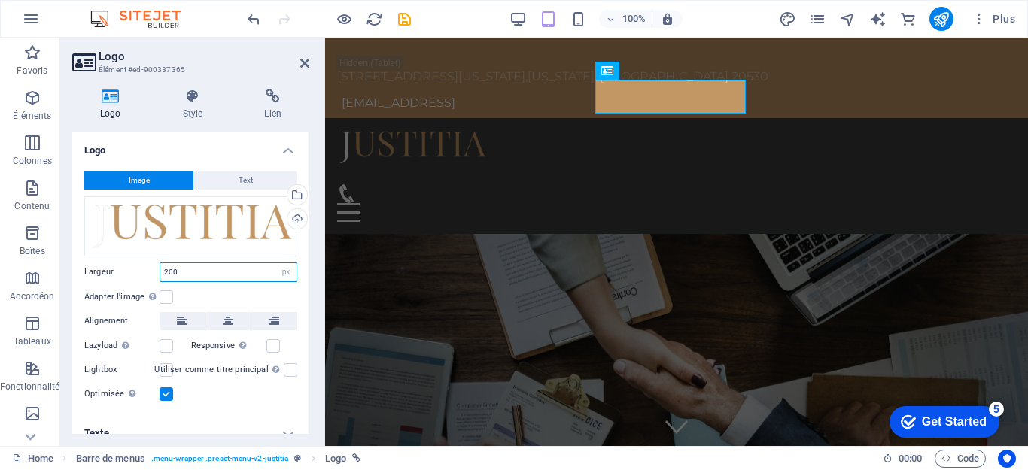
click at [169, 272] on input "200" at bounding box center [228, 272] width 136 height 18
type input "100"
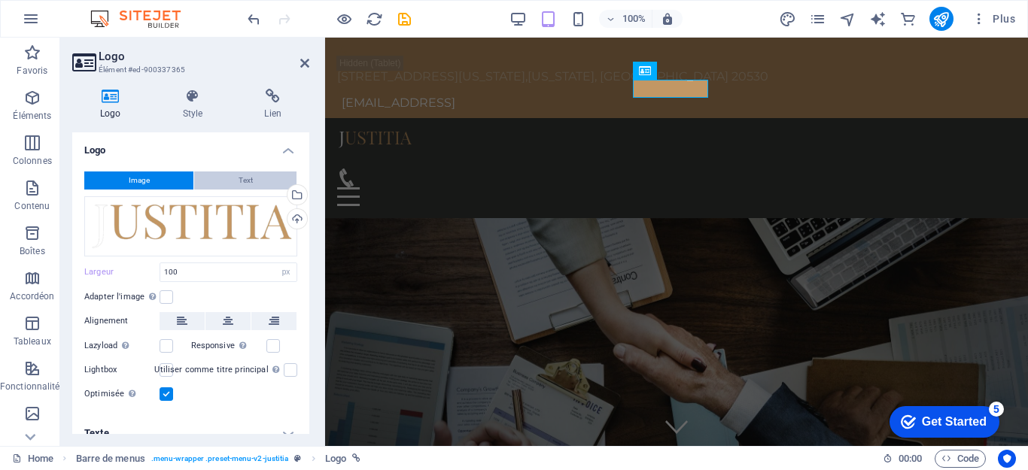
click at [249, 178] on span "Text" at bounding box center [246, 181] width 14 height 18
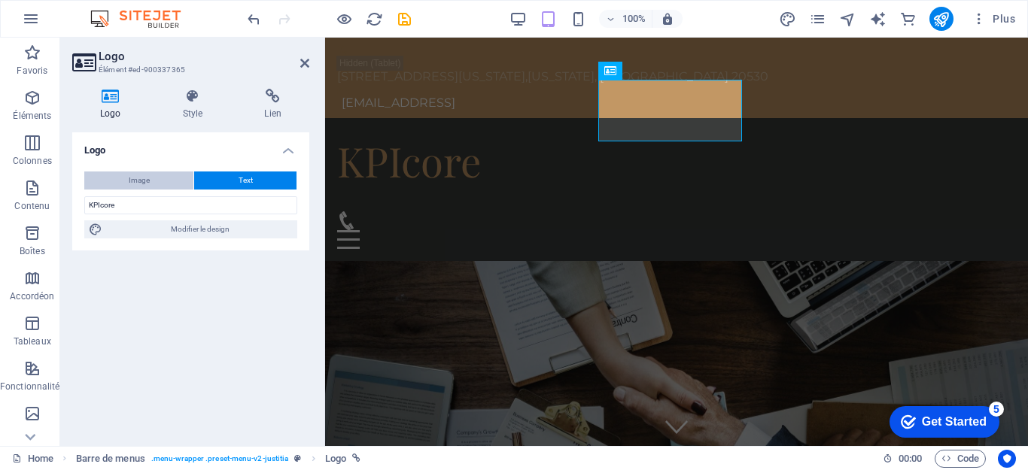
click at [136, 178] on span "Image" at bounding box center [139, 181] width 21 height 18
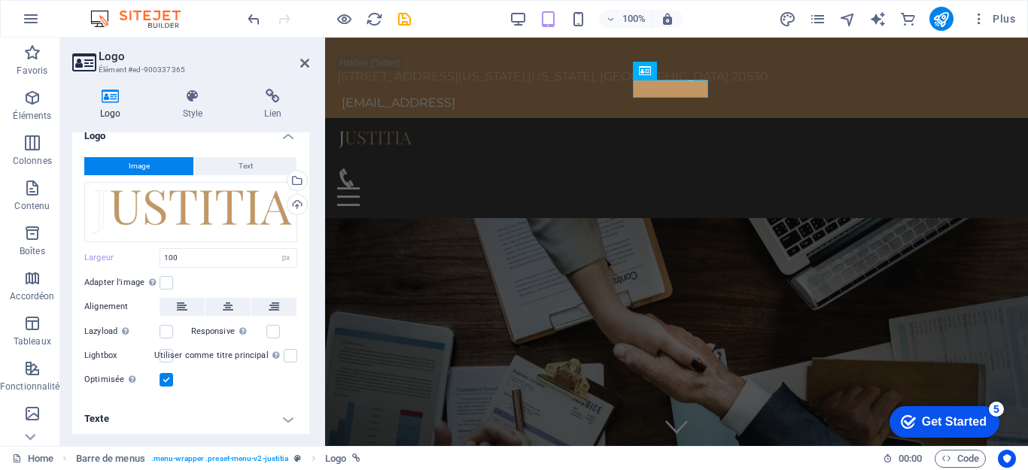
scroll to position [17, 0]
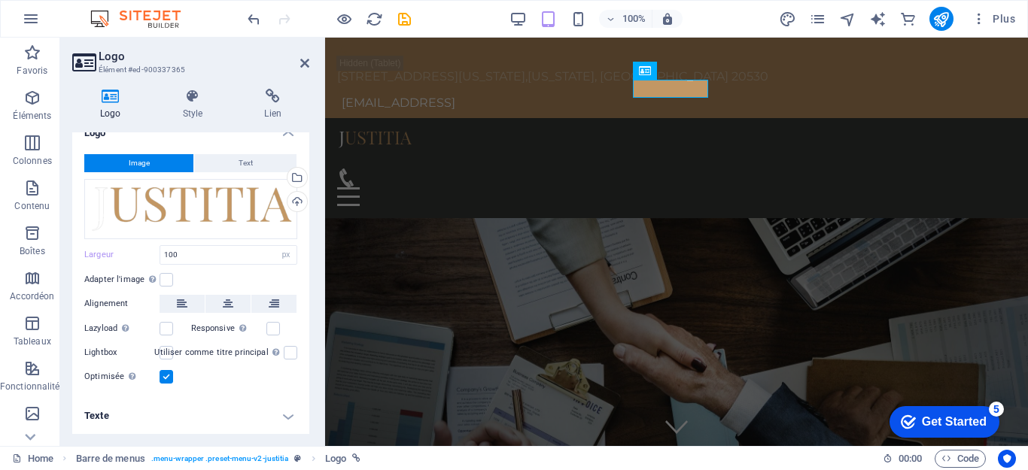
click at [206, 421] on h4 "Texte" at bounding box center [190, 416] width 237 height 36
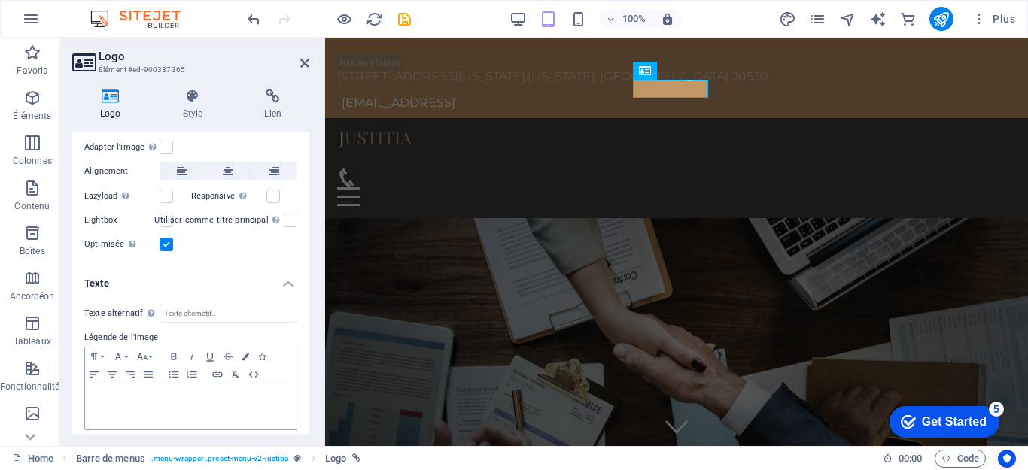
scroll to position [159, 0]
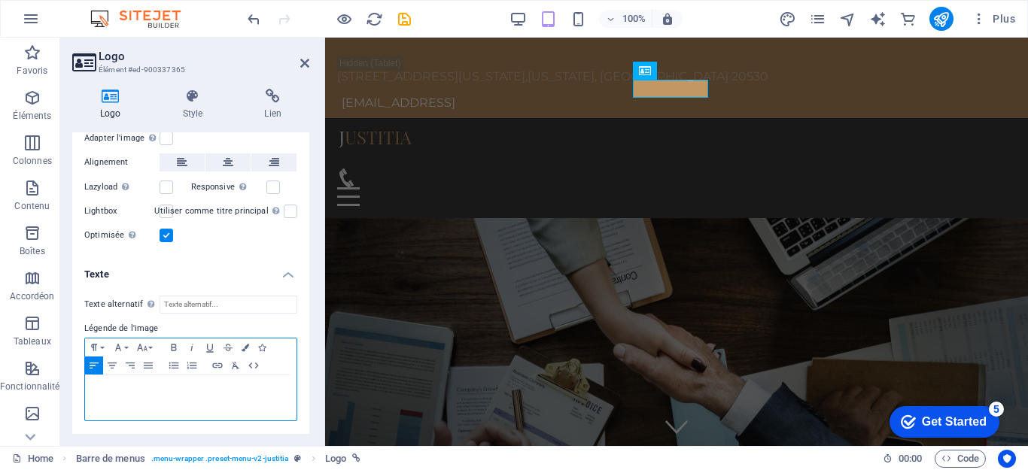
click at [186, 384] on p at bounding box center [191, 390] width 196 height 14
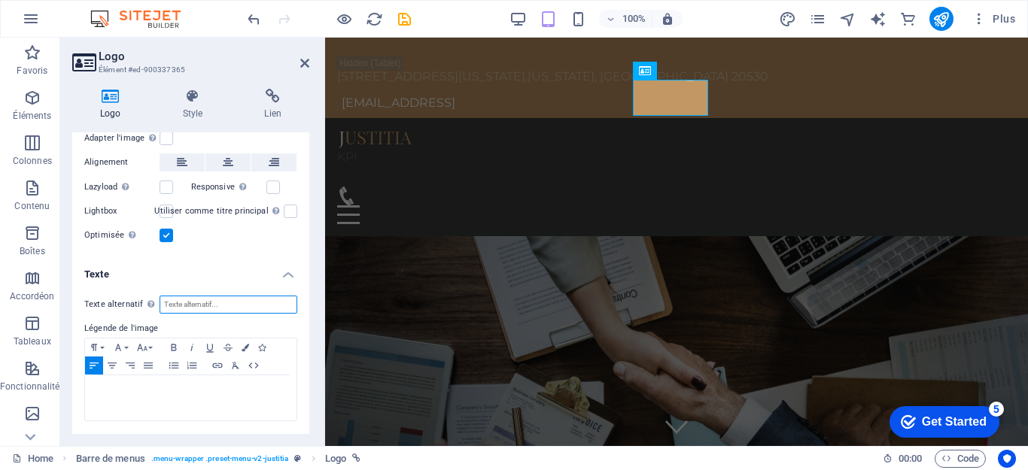
click at [217, 298] on input "Texte alternatif Le texte alternatif est utilisé par les appareils qui ne peuve…" at bounding box center [229, 305] width 138 height 18
type input "KPIcore"
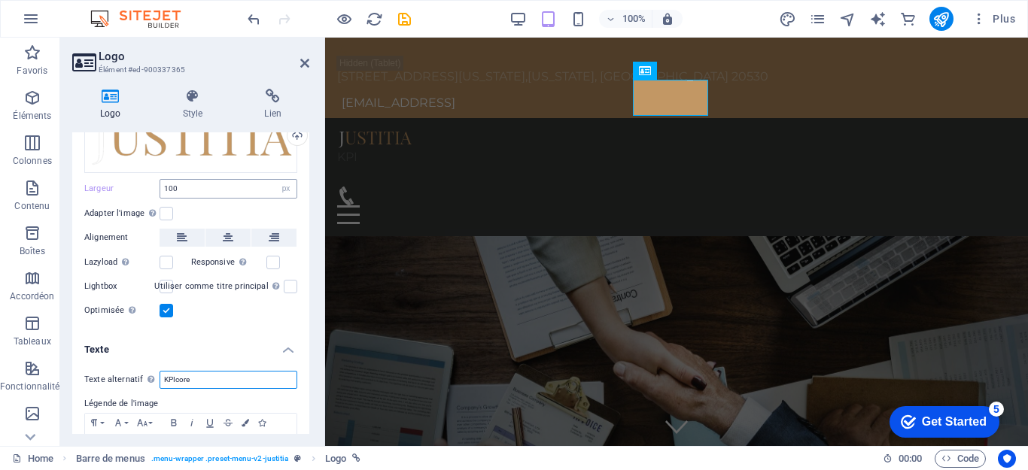
scroll to position [0, 0]
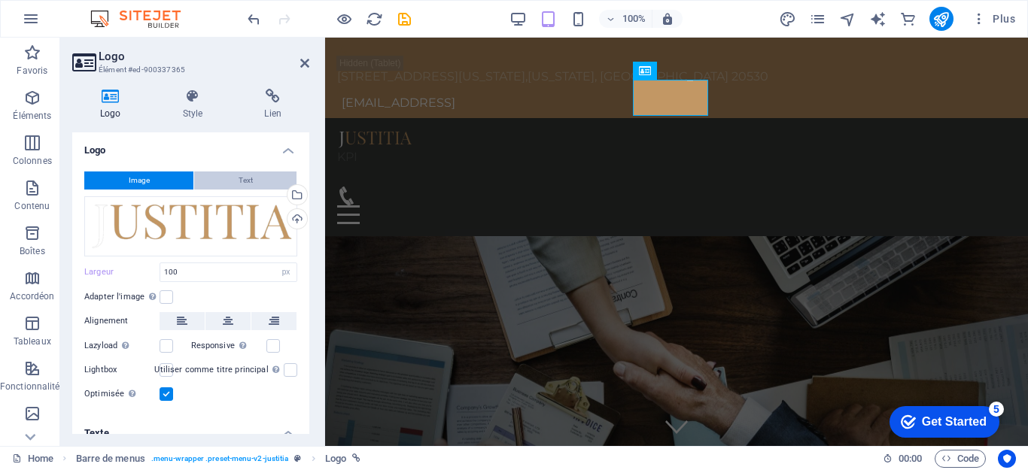
click at [239, 180] on span "Text" at bounding box center [246, 181] width 14 height 18
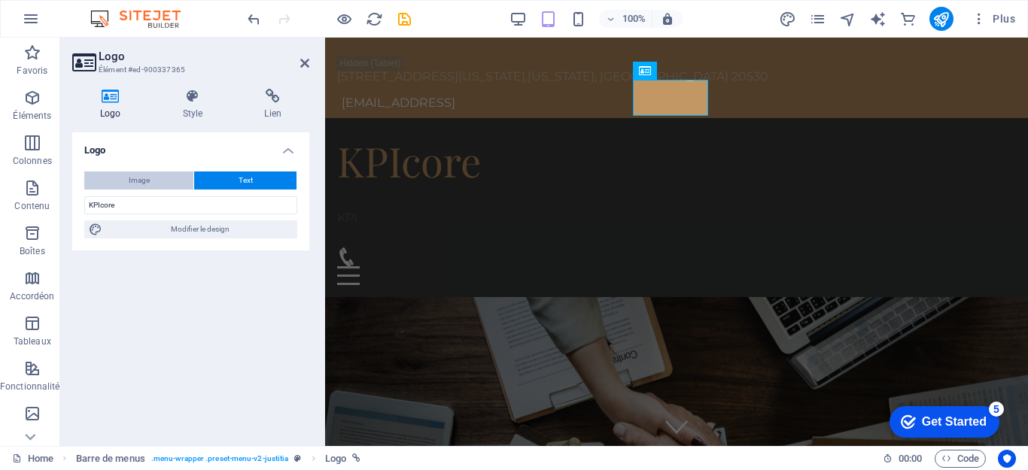
click at [145, 179] on span "Image" at bounding box center [139, 181] width 21 height 18
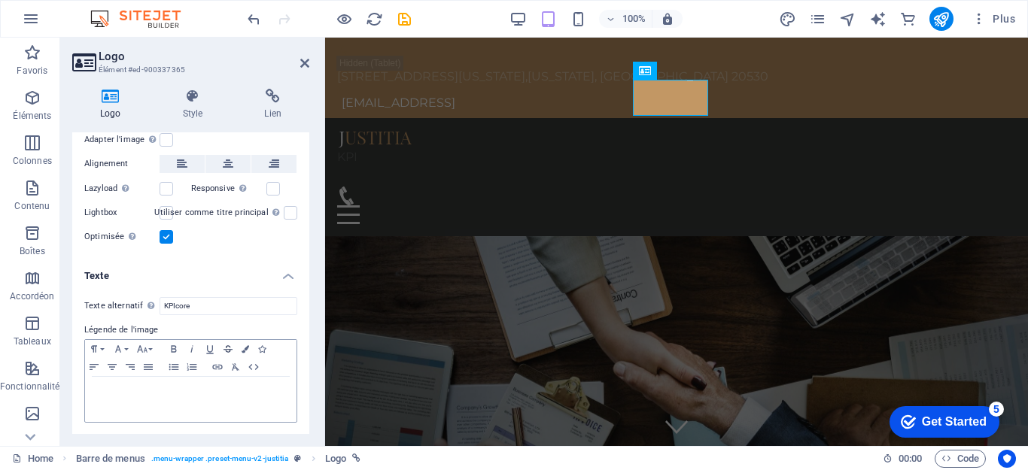
scroll to position [159, 0]
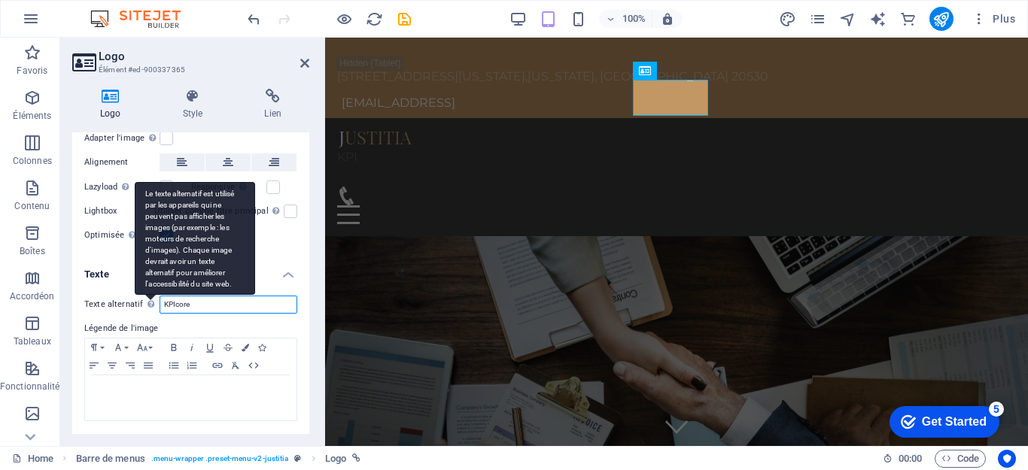
drag, startPoint x: 205, startPoint y: 303, endPoint x: 144, endPoint y: 303, distance: 61.7
click at [144, 303] on div "Texte alternatif Le texte alternatif est utilisé par les appareils qui ne peuve…" at bounding box center [190, 305] width 213 height 18
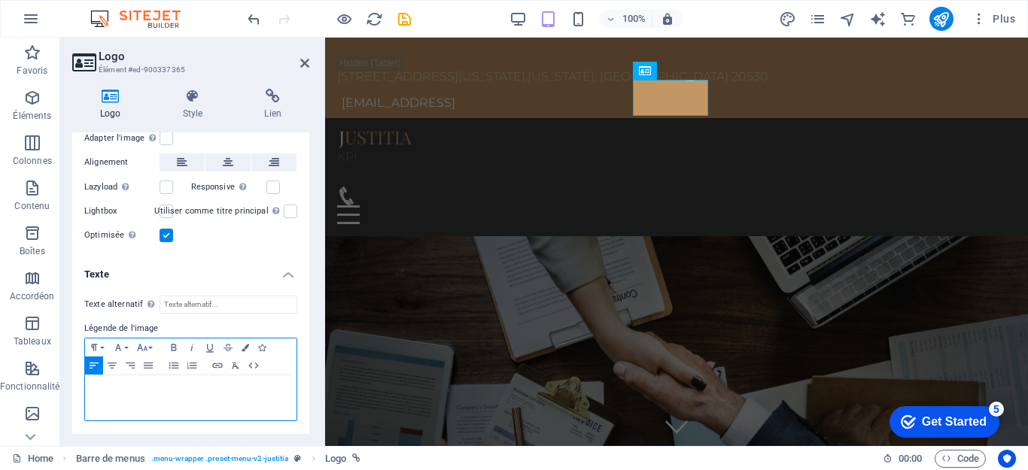
click at [169, 394] on p at bounding box center [191, 390] width 196 height 14
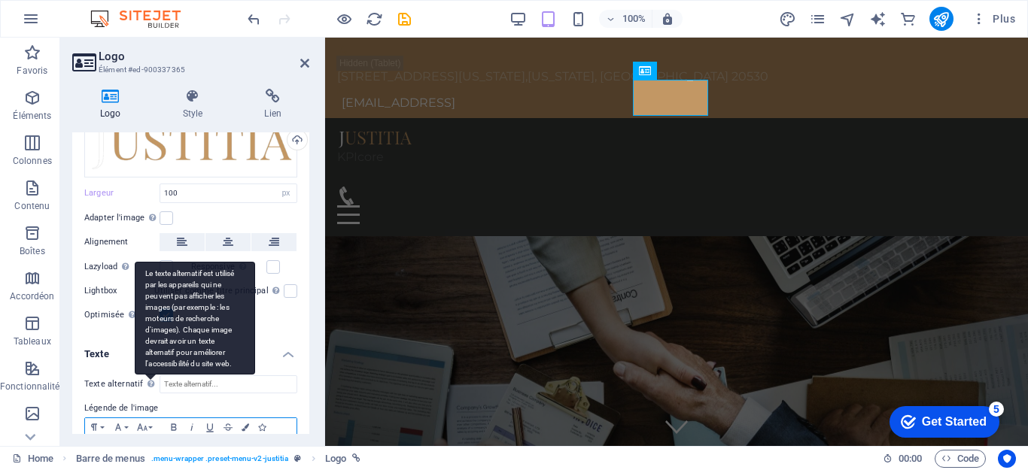
scroll to position [8, 0]
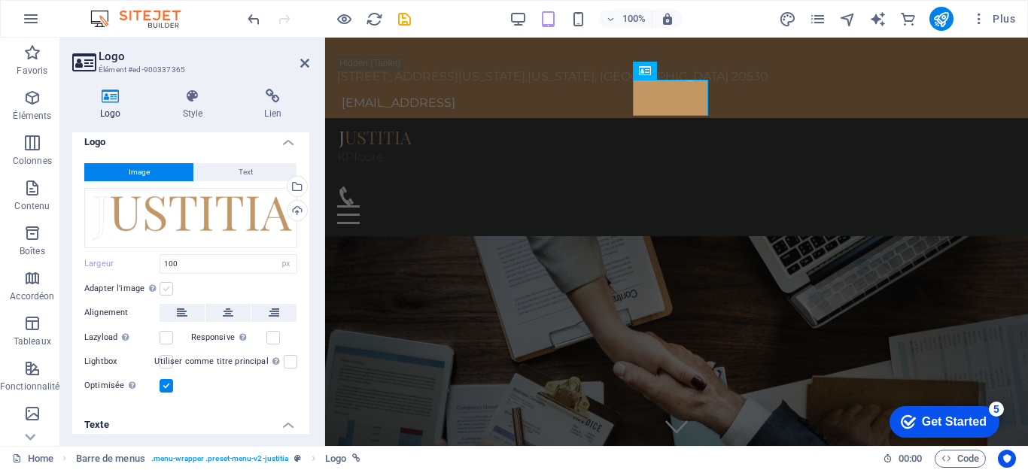
click at [170, 291] on label at bounding box center [167, 289] width 14 height 14
click at [0, 0] on input "Adapter l'image Adapter automatiquement l'image à une largeur et une hauteur fi…" at bounding box center [0, 0] width 0 height 0
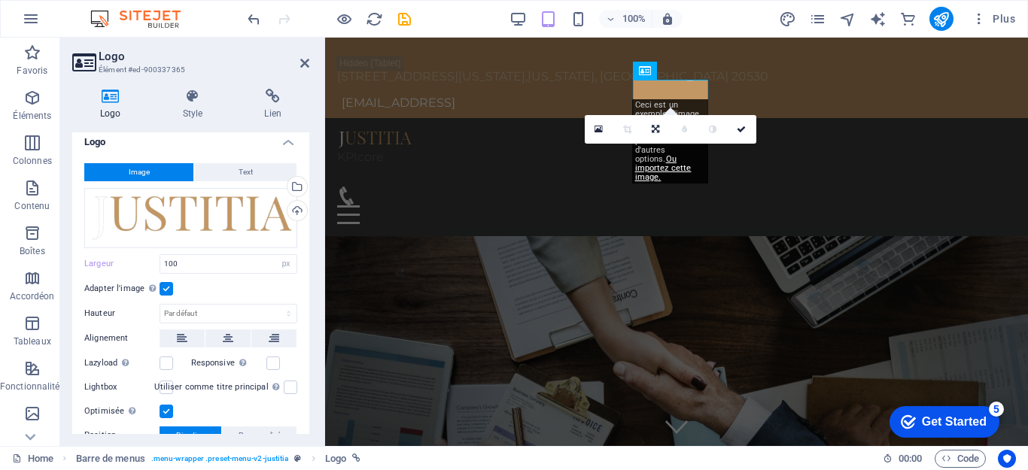
click at [170, 291] on label at bounding box center [167, 289] width 14 height 14
click at [0, 0] on input "Adapter l'image Adapter automatiquement l'image à une largeur et une hauteur fi…" at bounding box center [0, 0] width 0 height 0
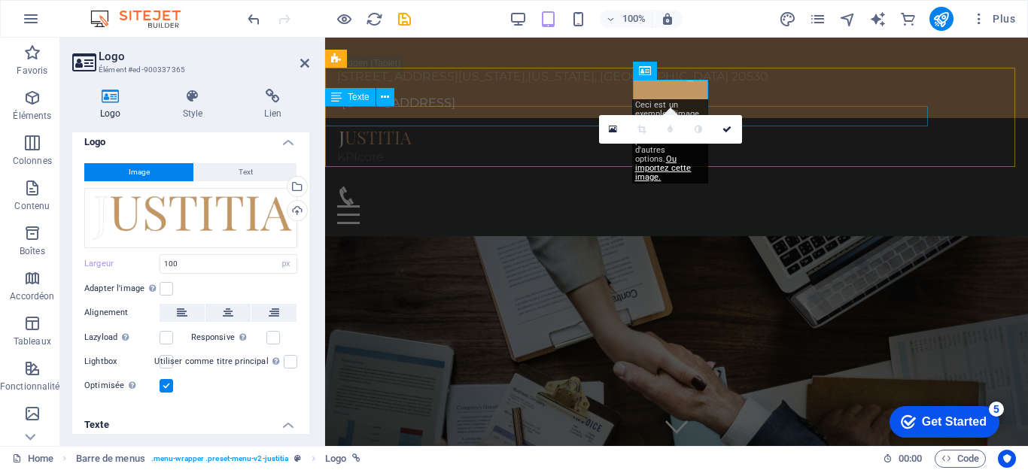
click at [749, 118] on div "KPIcore Consulting Home Practice Areas About us Contact" at bounding box center [676, 177] width 703 height 118
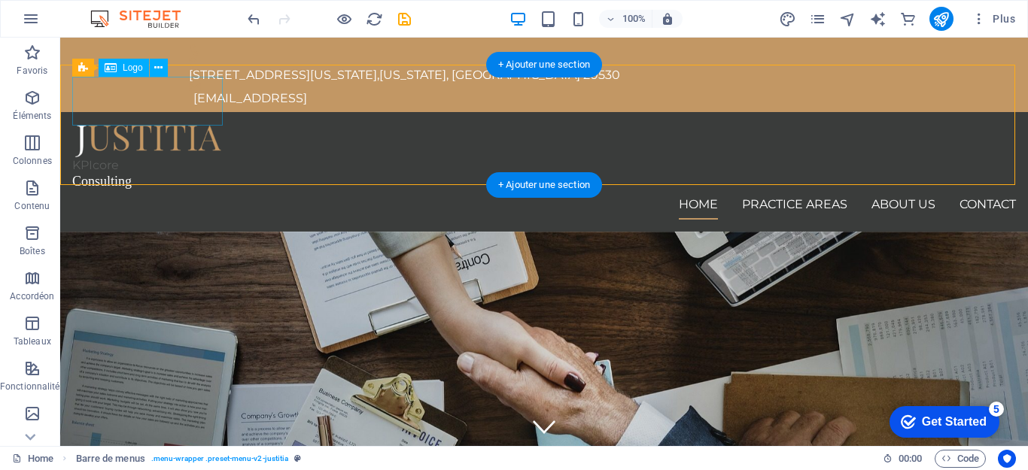
click at [132, 124] on div "KPIcore" at bounding box center [544, 148] width 944 height 49
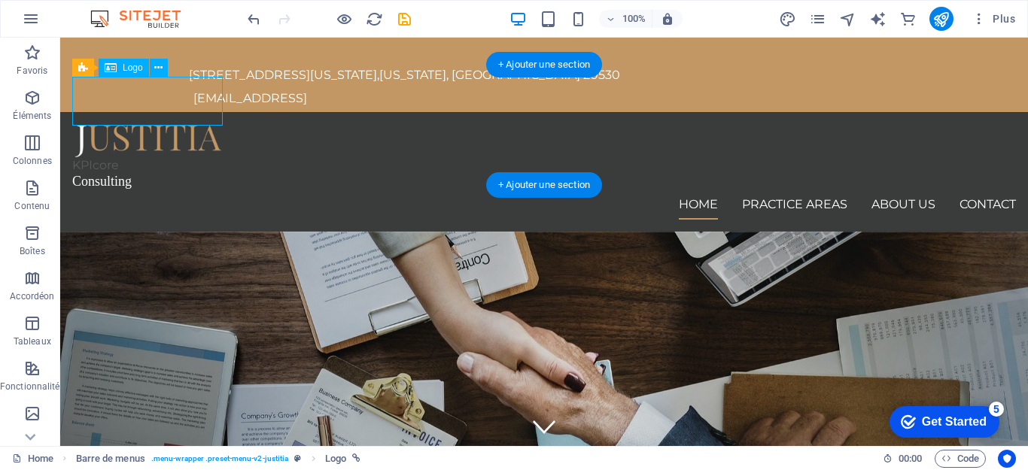
click at [132, 124] on div "KPIcore" at bounding box center [544, 148] width 944 height 49
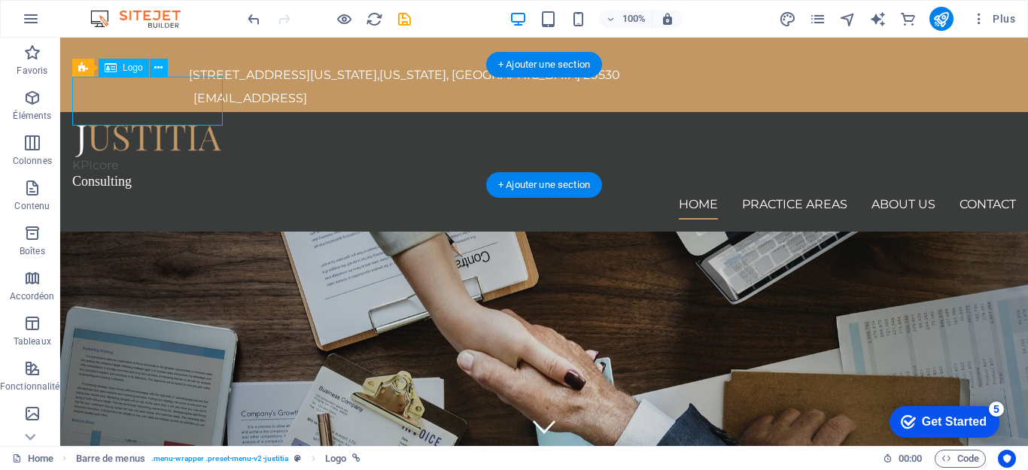
select select "px"
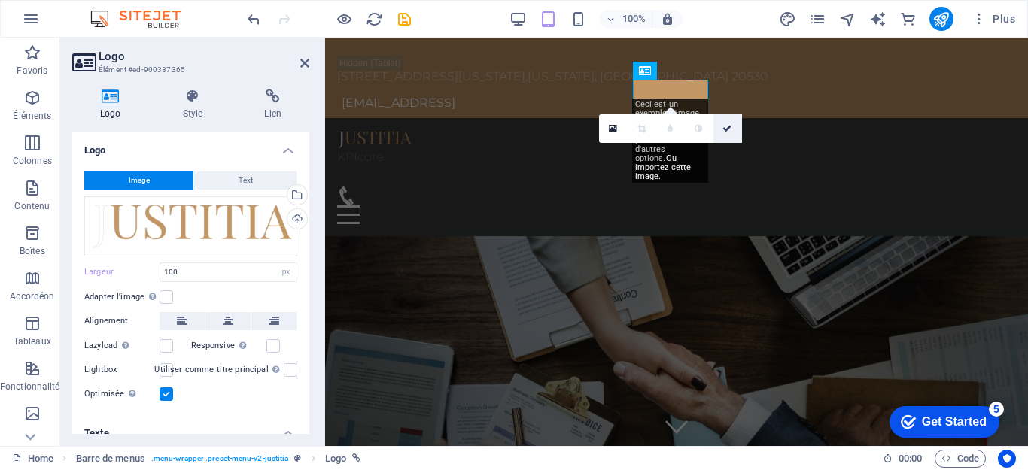
click at [730, 128] on icon at bounding box center [727, 128] width 9 height 9
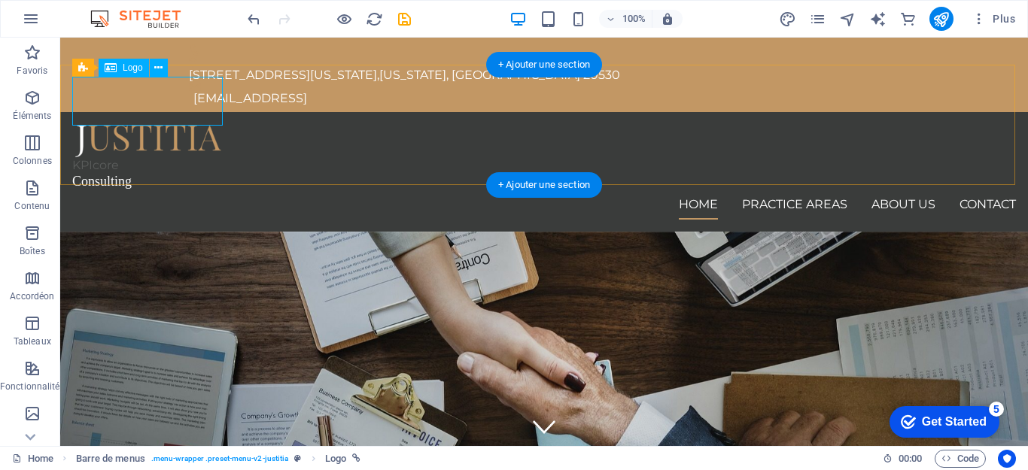
click at [160, 124] on div "KPIcore" at bounding box center [544, 148] width 944 height 49
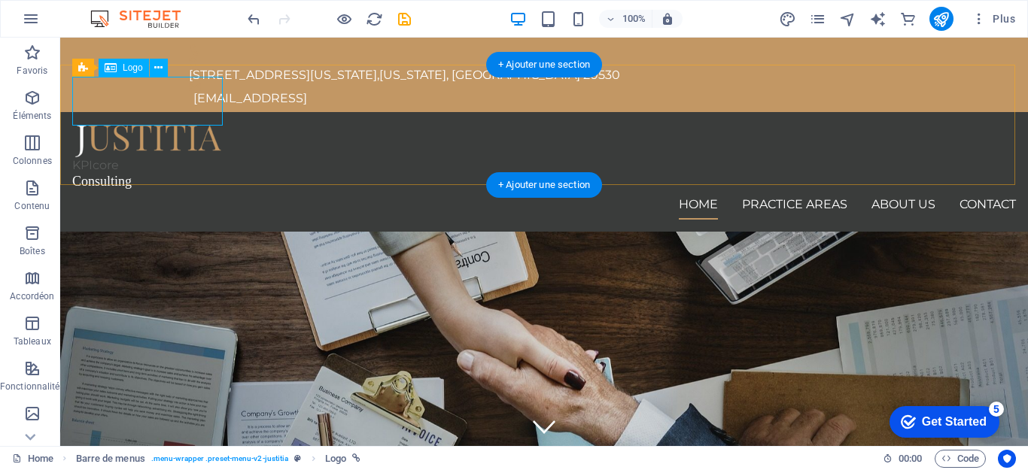
select select "px"
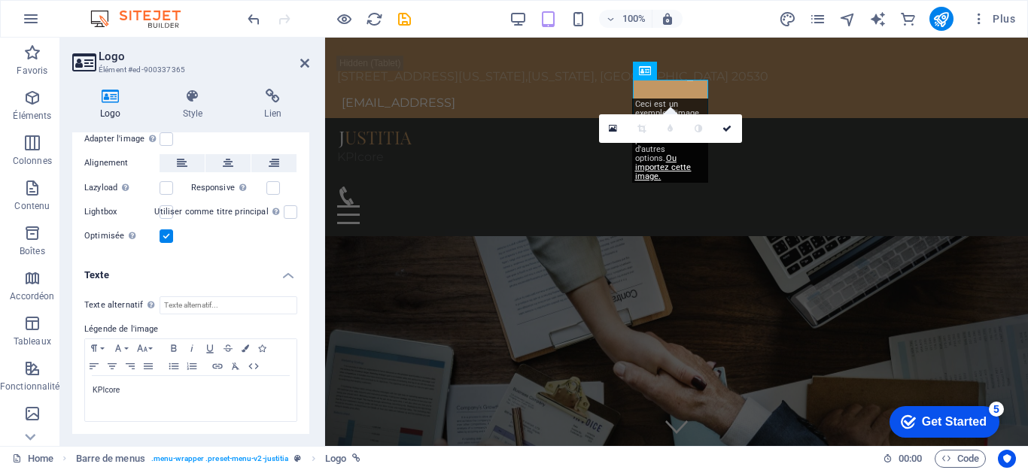
scroll to position [159, 0]
click at [289, 209] on label at bounding box center [291, 212] width 14 height 14
click at [0, 0] on input "Utiliser comme titre principal Cette image sera incluse dans une balise titre H…" at bounding box center [0, 0] width 0 height 0
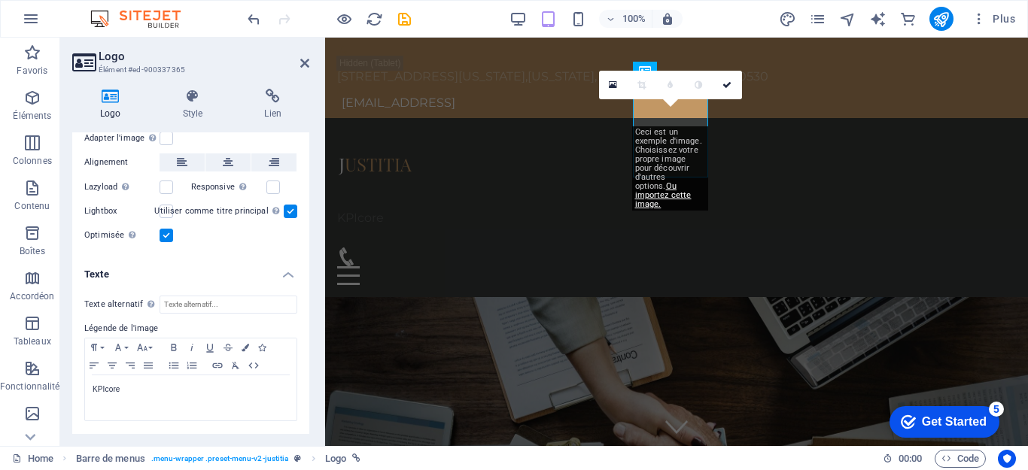
click at [289, 209] on label at bounding box center [291, 212] width 14 height 14
click at [0, 0] on input "Utiliser comme titre principal Cette image sera incluse dans une balise titre H…" at bounding box center [0, 0] width 0 height 0
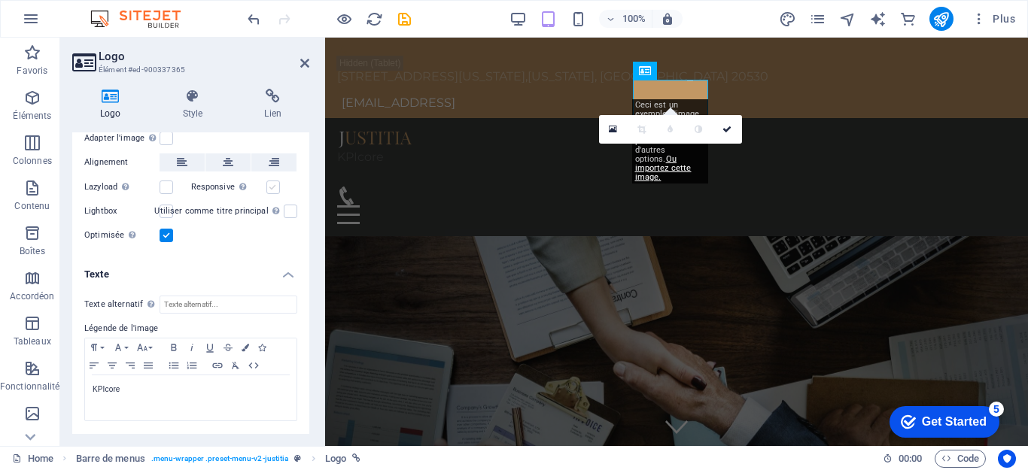
click at [272, 187] on label at bounding box center [273, 188] width 14 height 14
click at [0, 0] on input "Responsive Chargez automatiquement des images Retina et les formats optimisés p…" at bounding box center [0, 0] width 0 height 0
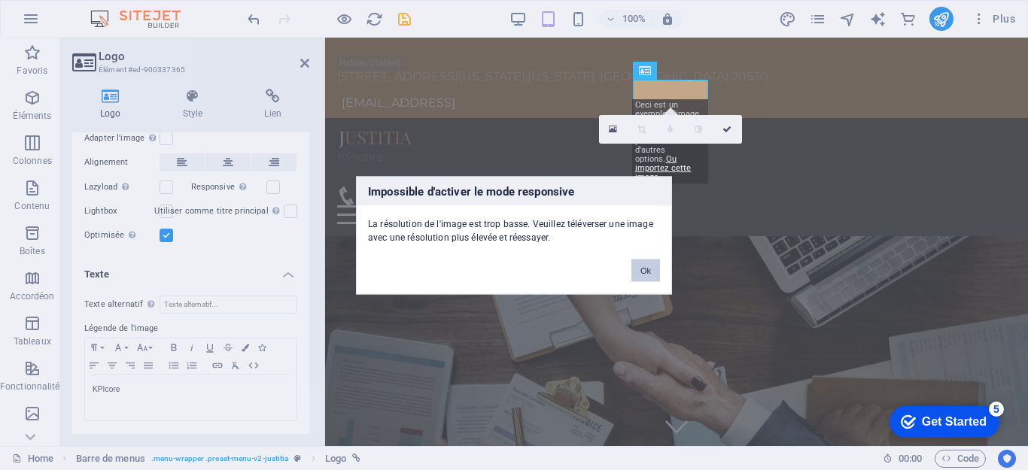
click at [641, 267] on button "Ok" at bounding box center [645, 270] width 29 height 23
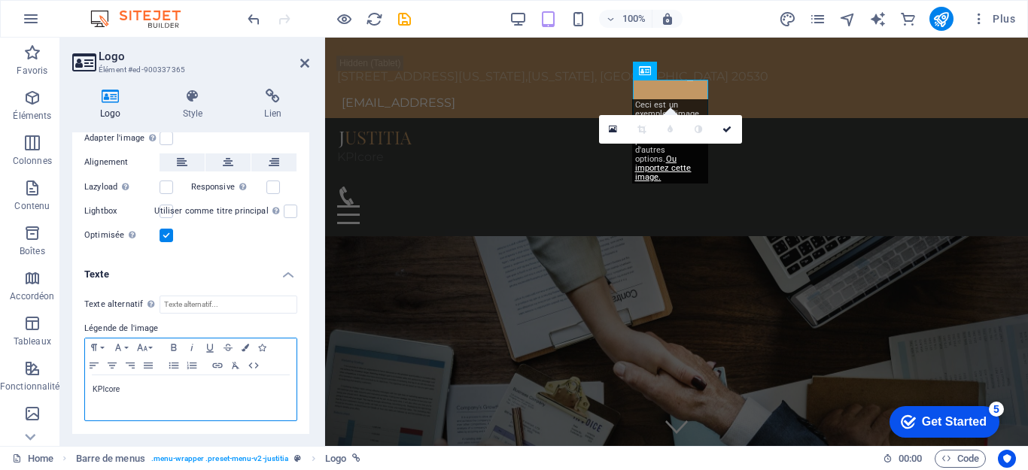
click at [163, 389] on p "KPIcore" at bounding box center [191, 390] width 196 height 14
drag, startPoint x: 189, startPoint y: 387, endPoint x: 66, endPoint y: 379, distance: 122.9
click at [66, 380] on div "Logo Style Lien Logo Image Text Glissez les fichiers ici, cliquez pour choisir …" at bounding box center [190, 262] width 261 height 370
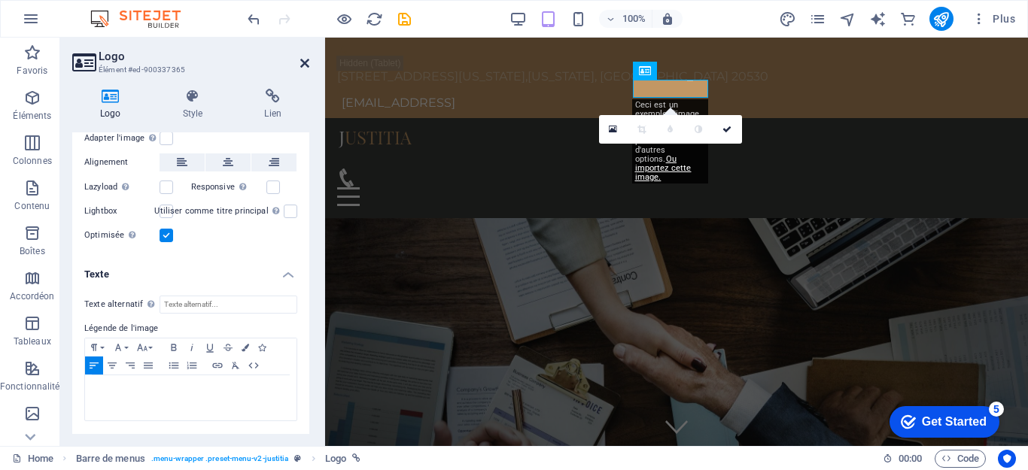
click at [303, 66] on icon at bounding box center [304, 63] width 9 height 12
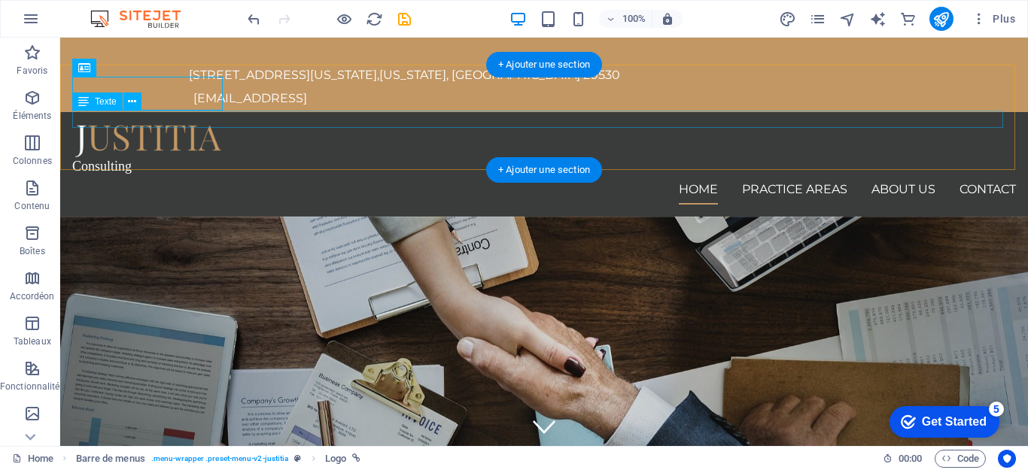
click at [142, 158] on div "Consulting" at bounding box center [544, 166] width 944 height 17
click at [209, 124] on div at bounding box center [544, 141] width 944 height 34
click at [155, 124] on div at bounding box center [544, 141] width 944 height 34
select select "px"
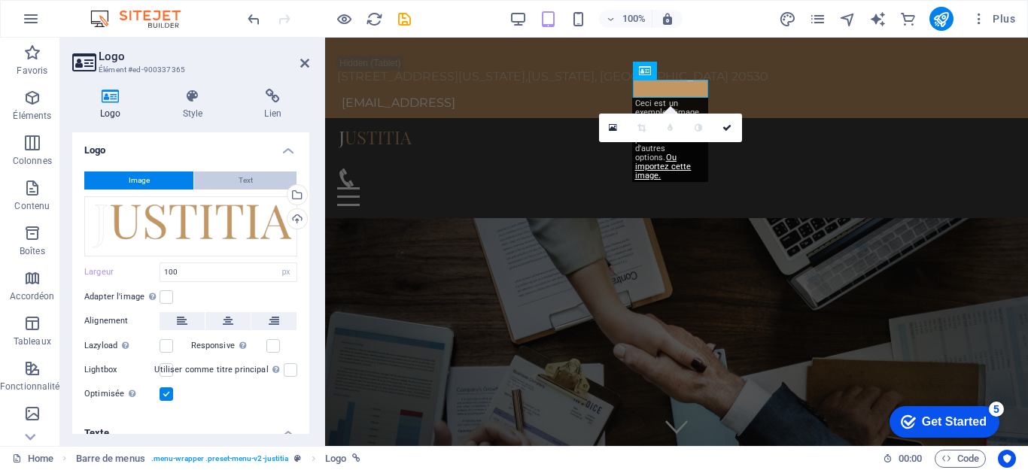
click at [224, 177] on button "Text" at bounding box center [245, 181] width 102 height 18
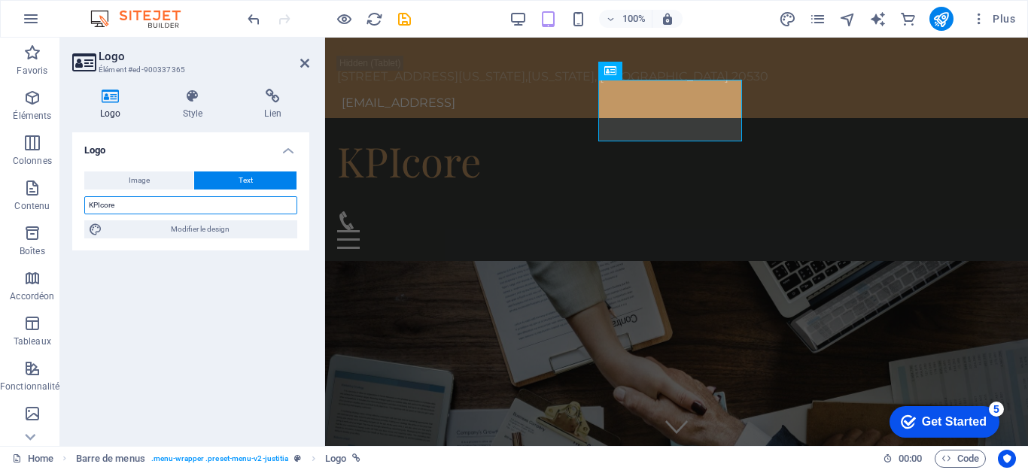
click at [96, 209] on input "KPIcore" at bounding box center [190, 205] width 213 height 18
click at [168, 179] on button "Image" at bounding box center [138, 181] width 109 height 18
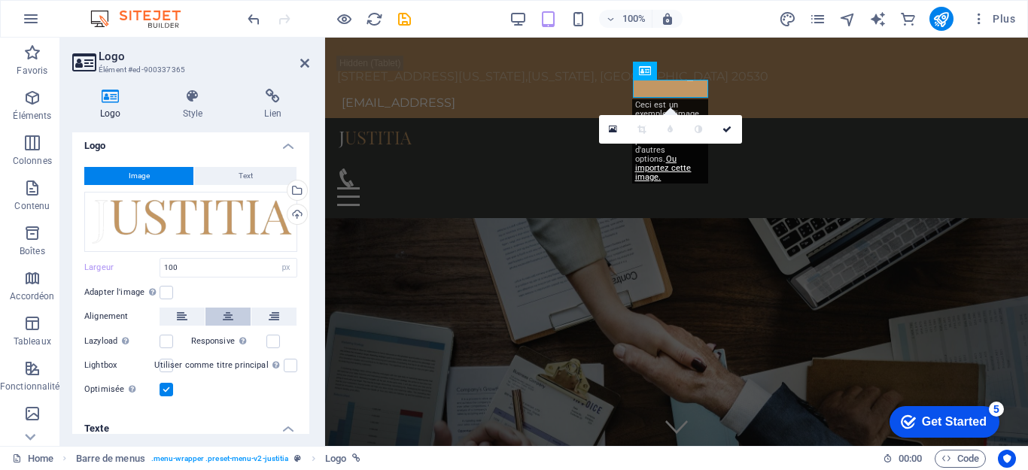
scroll to position [0, 0]
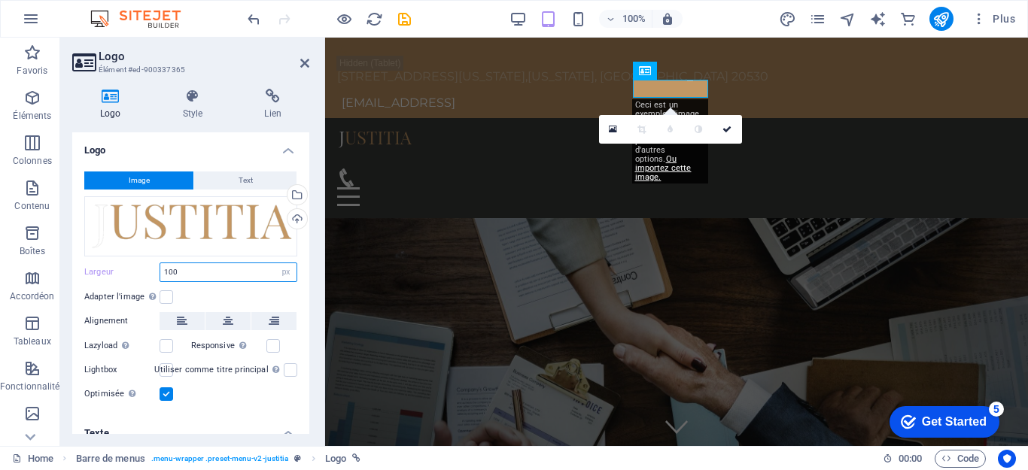
click at [169, 272] on input "100" at bounding box center [228, 272] width 136 height 18
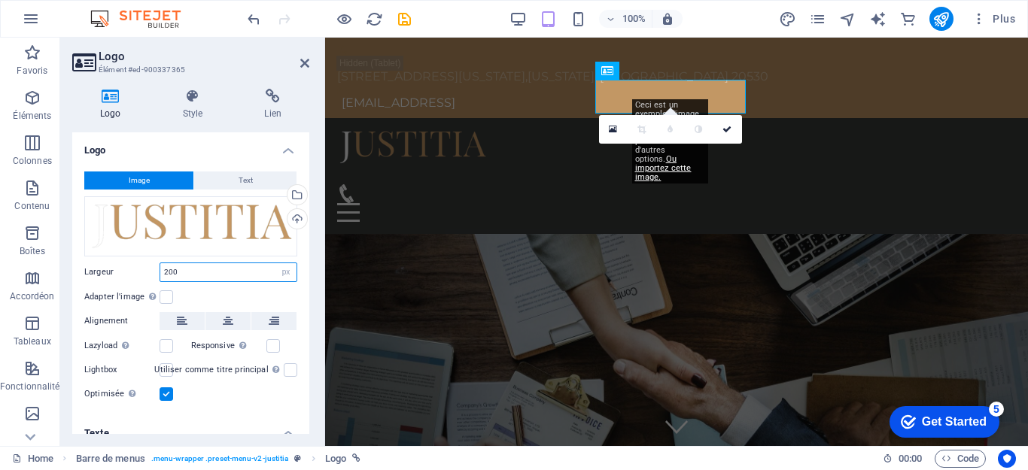
type input "200"
click at [135, 266] on div "Largeur 200 Par défaut auto px rem % em vh vw" at bounding box center [190, 273] width 213 height 20
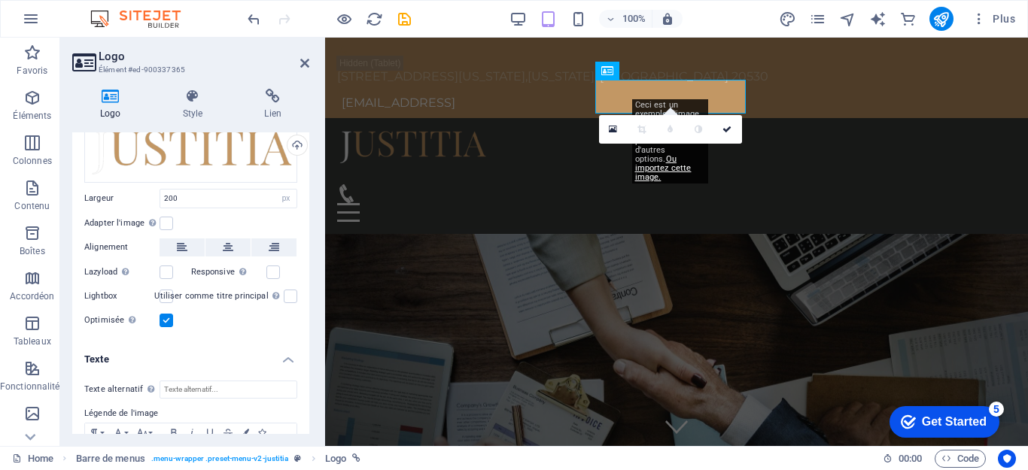
scroll to position [151, 0]
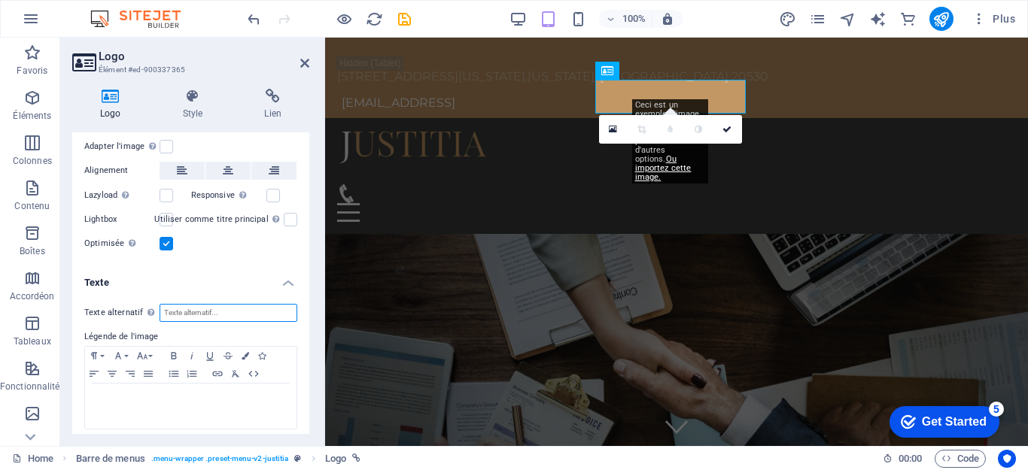
click at [198, 310] on input "Texte alternatif Le texte alternatif est utilisé par les appareils qui ne peuve…" at bounding box center [229, 313] width 138 height 18
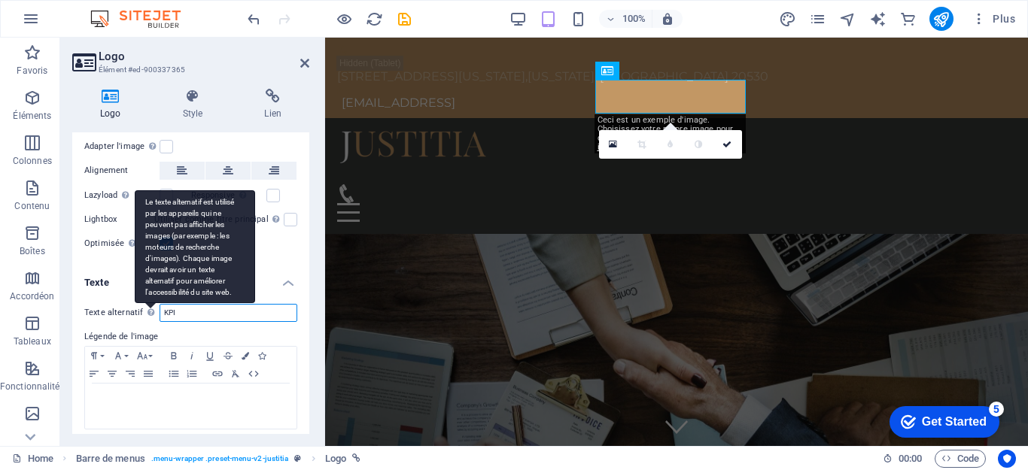
drag, startPoint x: 182, startPoint y: 315, endPoint x: 151, endPoint y: 313, distance: 30.9
click at [151, 313] on div "Texte alternatif Le texte alternatif est utilisé par les appareils qui ne peuve…" at bounding box center [190, 313] width 213 height 18
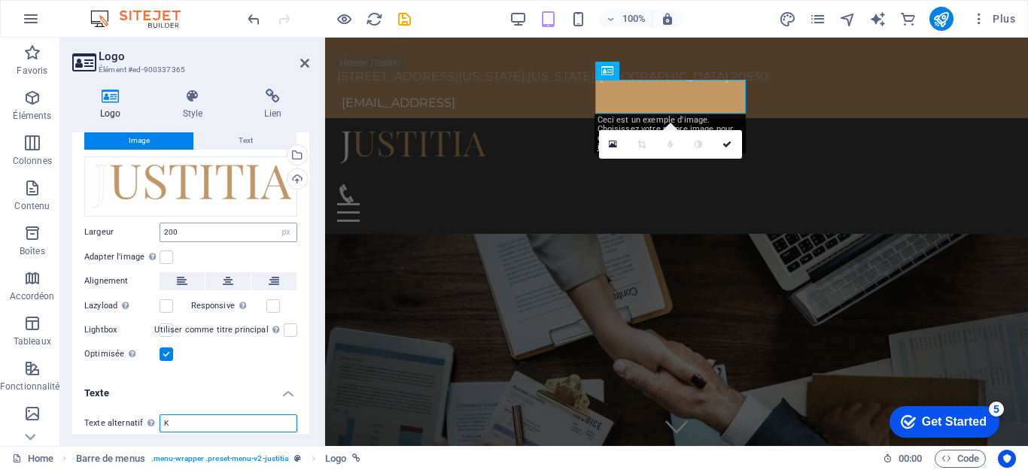
scroll to position [0, 0]
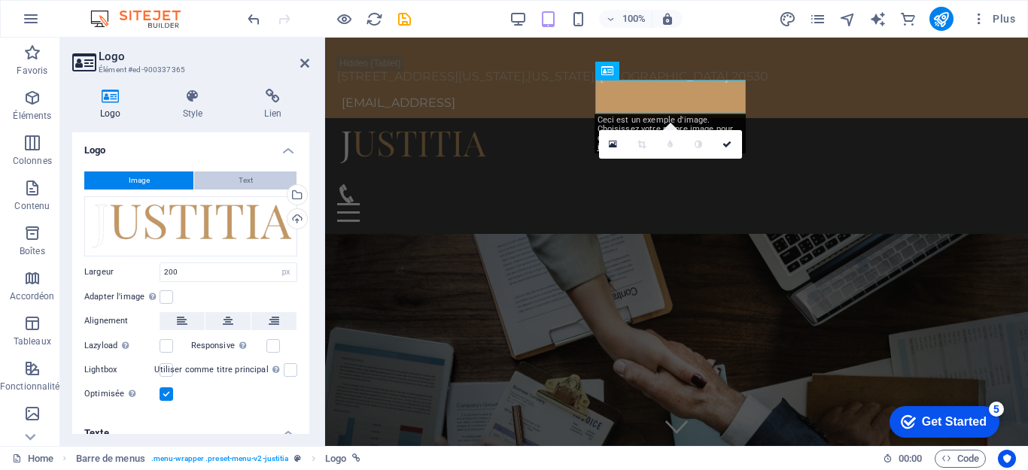
type input "K"
click at [242, 183] on span "Text" at bounding box center [246, 181] width 14 height 18
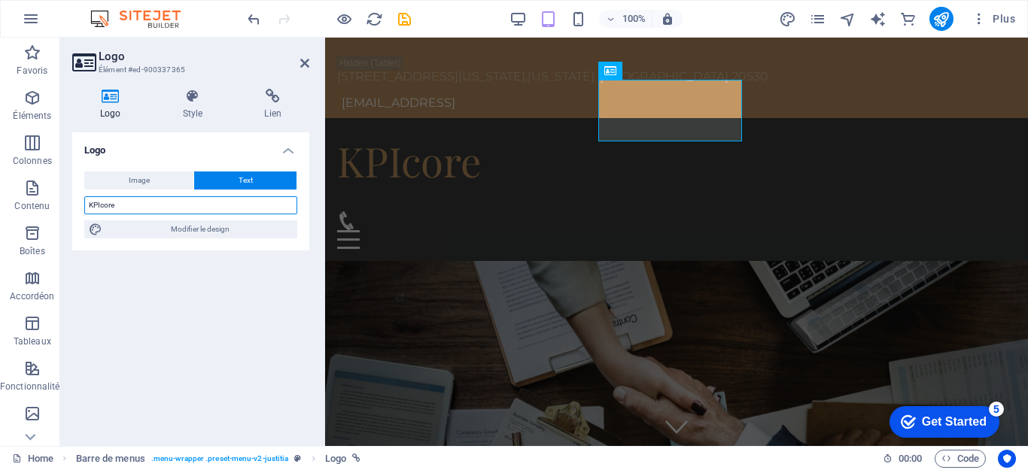
click at [154, 207] on input "KPIcore" at bounding box center [190, 205] width 213 height 18
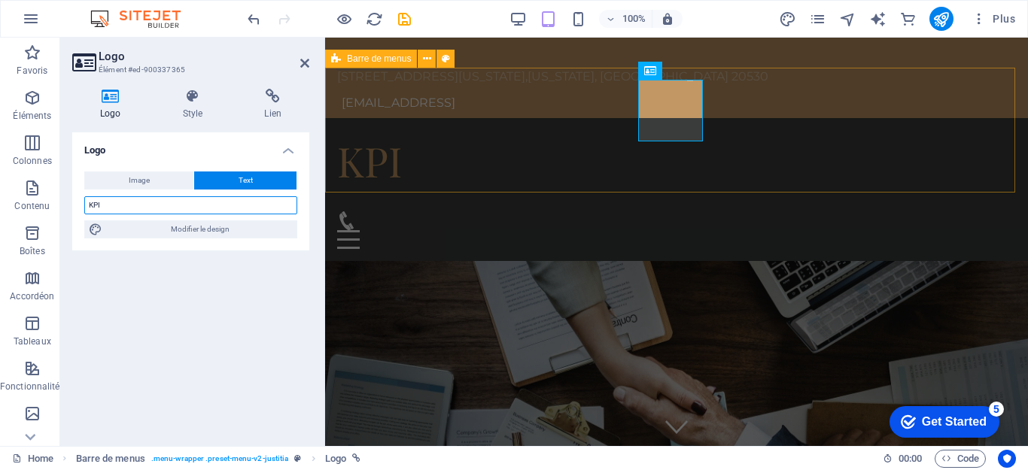
type input "KPI"
click at [525, 118] on div "KPI Consulting Home Practice Areas About us Contact" at bounding box center [676, 190] width 703 height 144
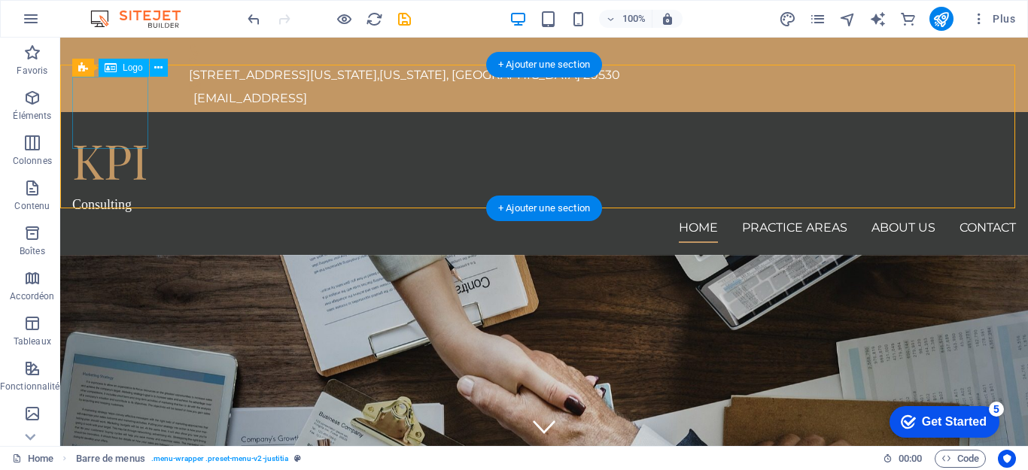
click at [146, 124] on div "KPI" at bounding box center [544, 160] width 944 height 72
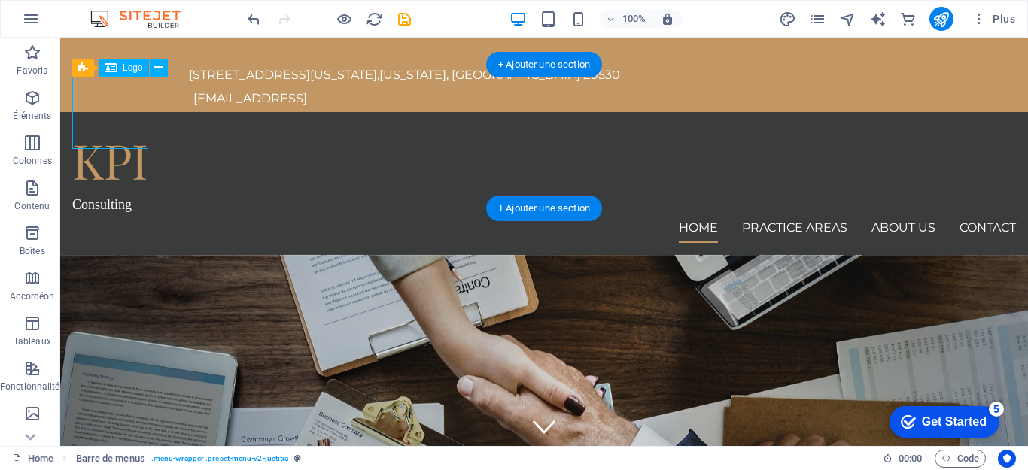
click at [146, 124] on div "KPI" at bounding box center [544, 160] width 944 height 72
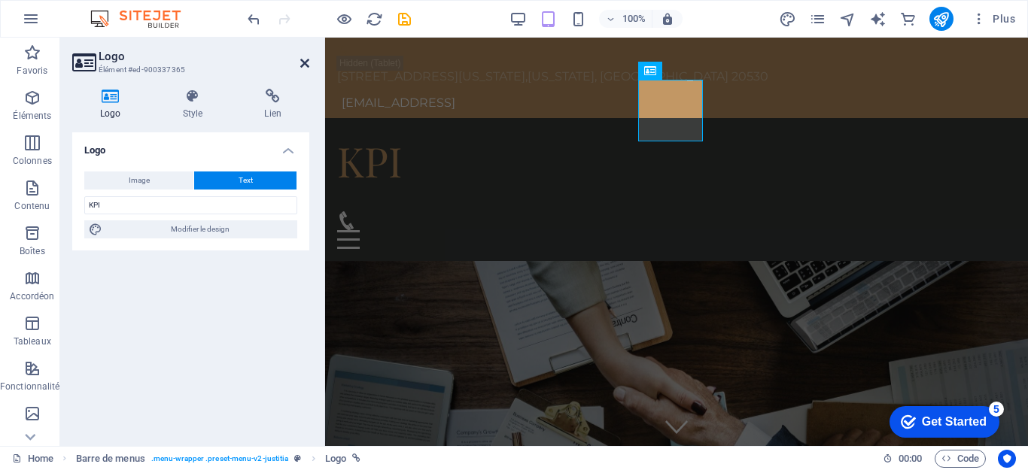
drag, startPoint x: 305, startPoint y: 59, endPoint x: 107, endPoint y: 132, distance: 211.0
click at [305, 59] on icon at bounding box center [304, 63] width 9 height 12
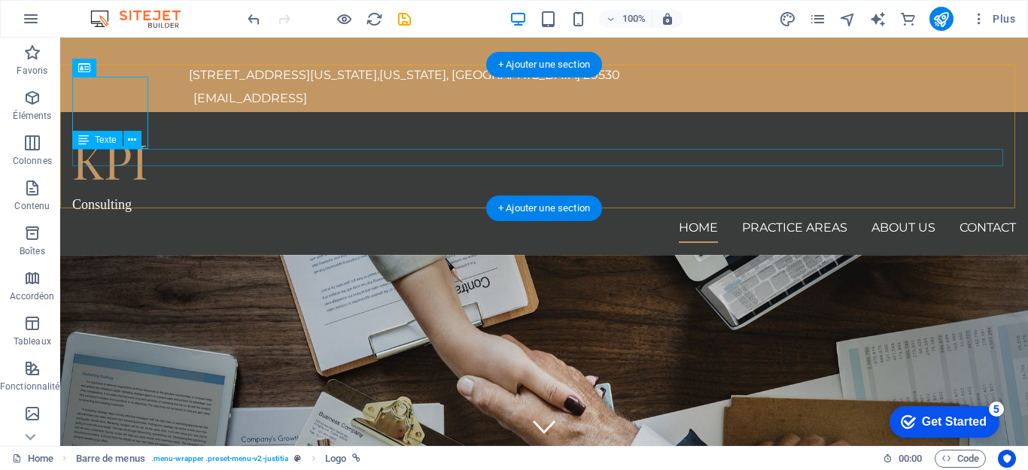
click at [112, 196] on div "Consulting" at bounding box center [544, 204] width 944 height 17
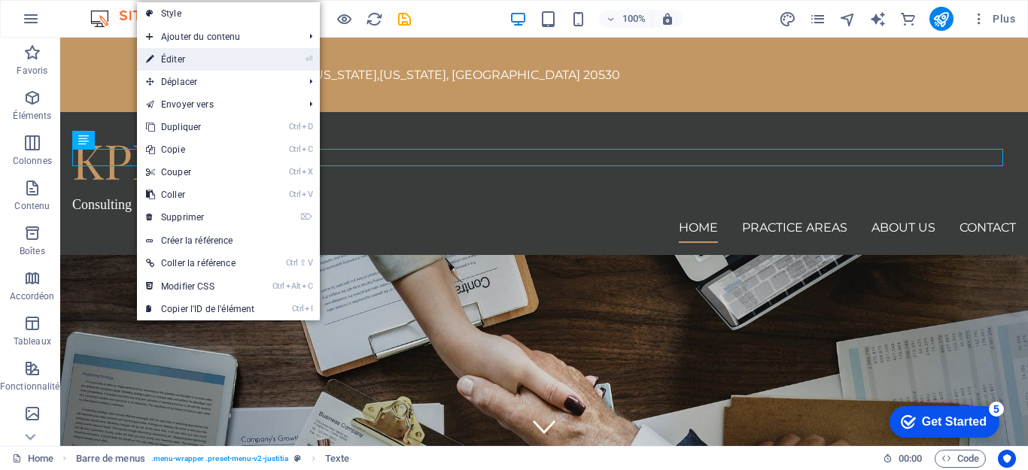
click at [207, 55] on link "⏎ Éditer" at bounding box center [200, 59] width 126 height 23
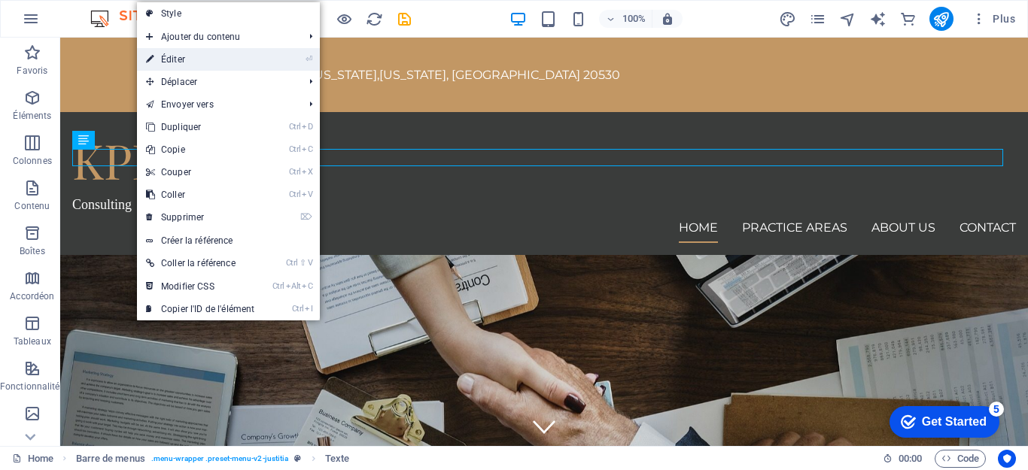
select select "px"
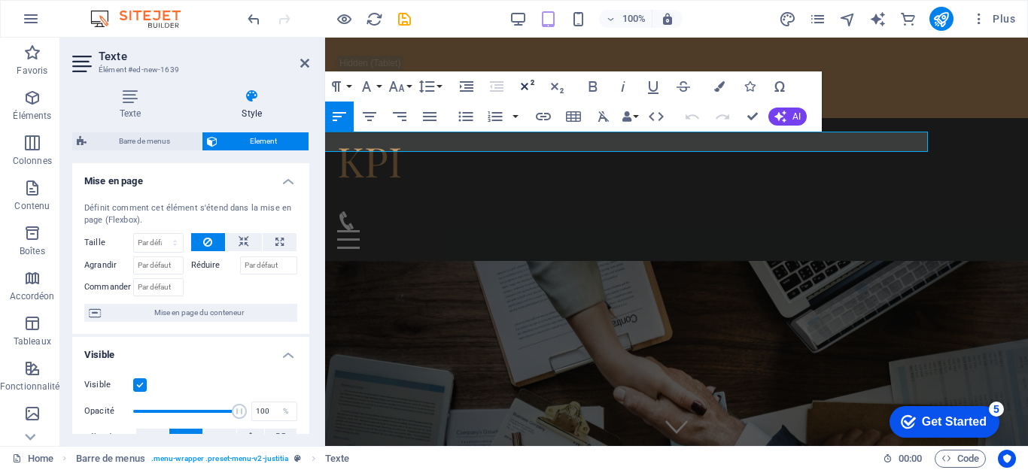
click at [525, 86] on icon "button" at bounding box center [528, 85] width 14 height 11
click at [302, 65] on icon at bounding box center [304, 63] width 9 height 12
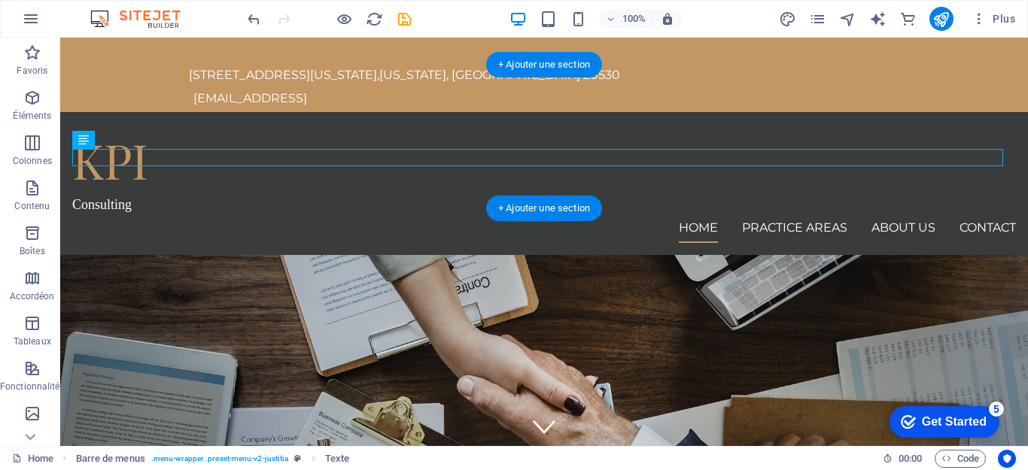
drag, startPoint x: 161, startPoint y: 178, endPoint x: 153, endPoint y: 155, distance: 24.8
click at [140, 196] on div "Consulting" at bounding box center [544, 204] width 944 height 17
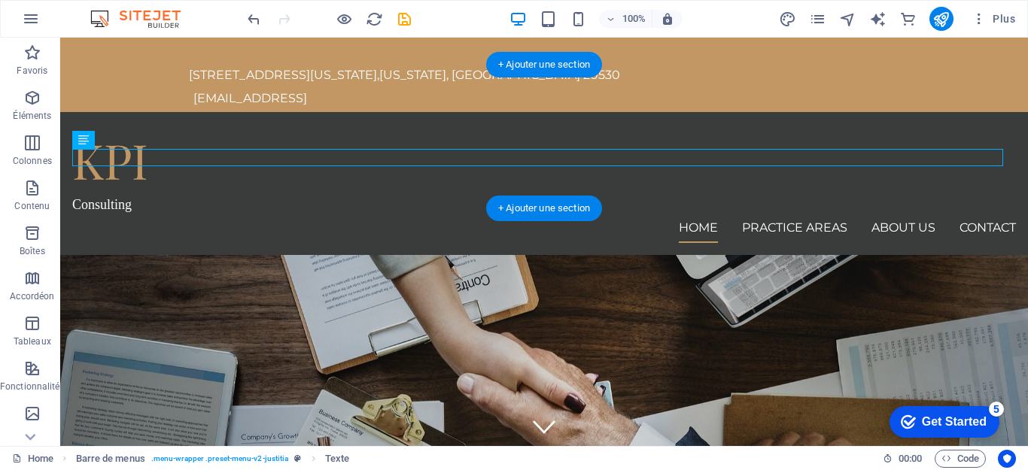
select select "px"
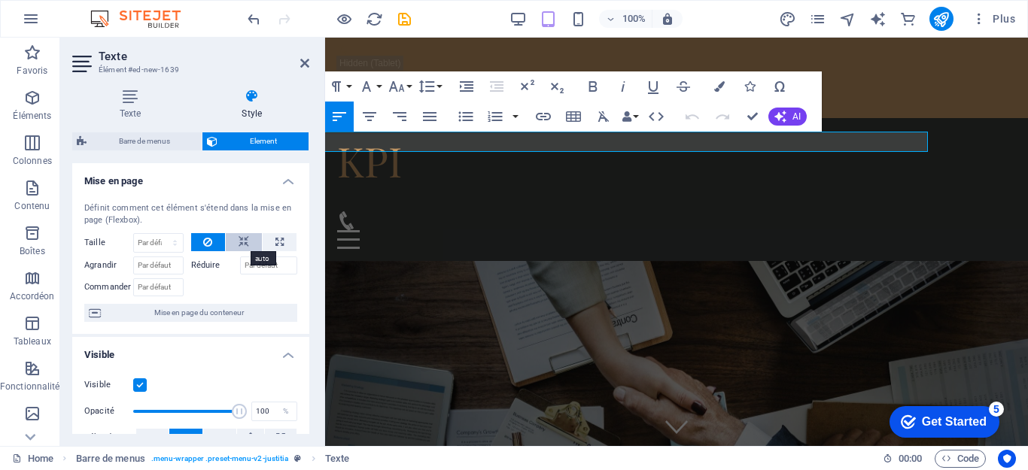
click at [240, 240] on icon at bounding box center [244, 242] width 11 height 18
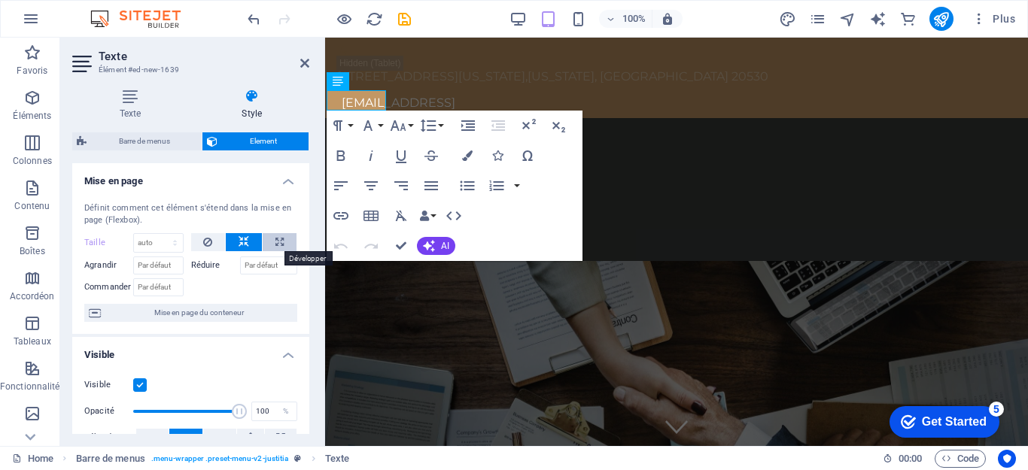
click at [279, 239] on icon at bounding box center [279, 242] width 8 height 18
type input "100"
select select "%"
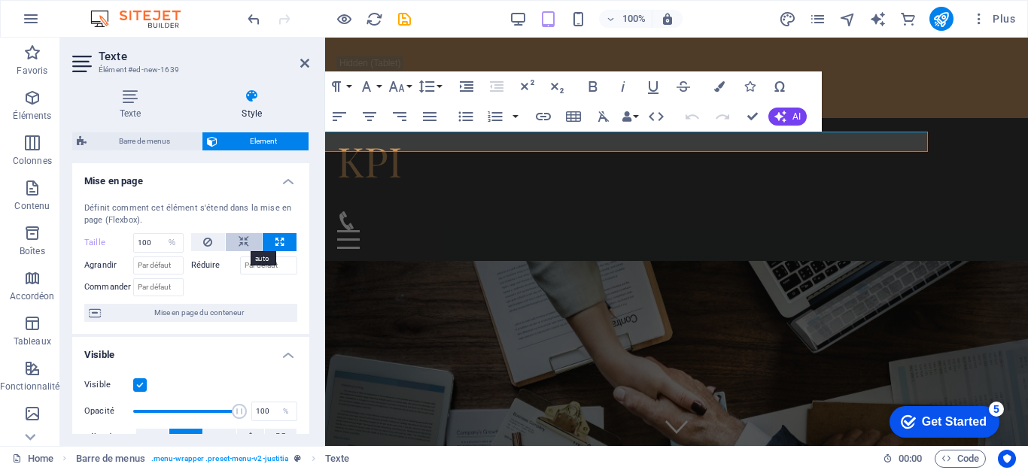
click at [242, 241] on icon at bounding box center [244, 242] width 11 height 18
select select "DISABLED_OPTION_VALUE"
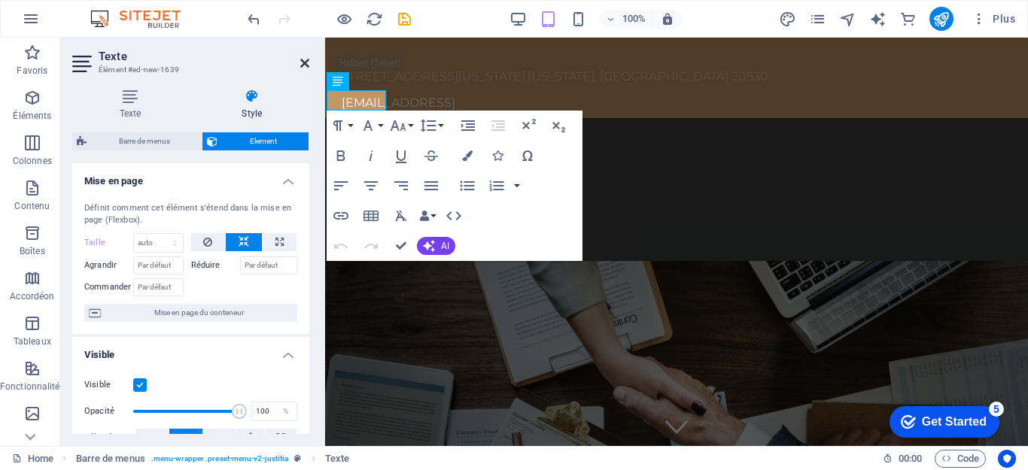
click at [302, 62] on icon at bounding box center [304, 63] width 9 height 12
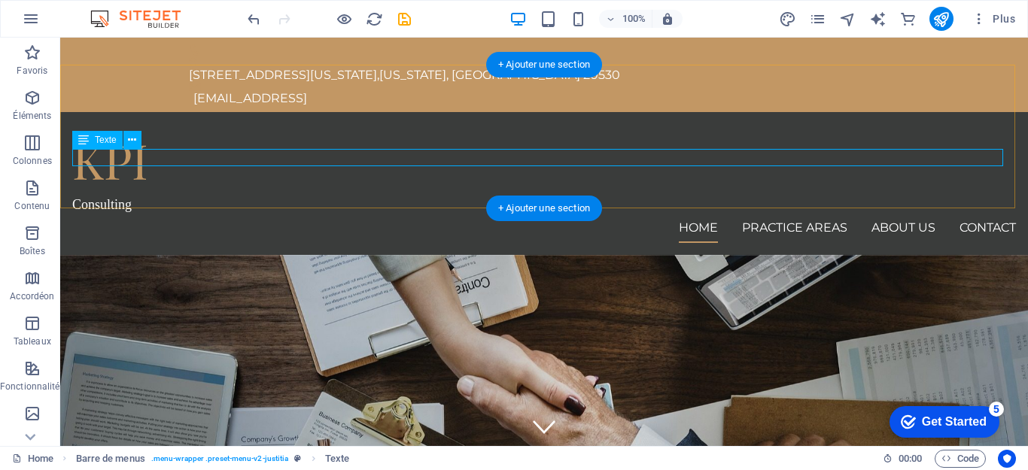
click at [123, 196] on div "Consulting" at bounding box center [544, 204] width 944 height 17
select select "px"
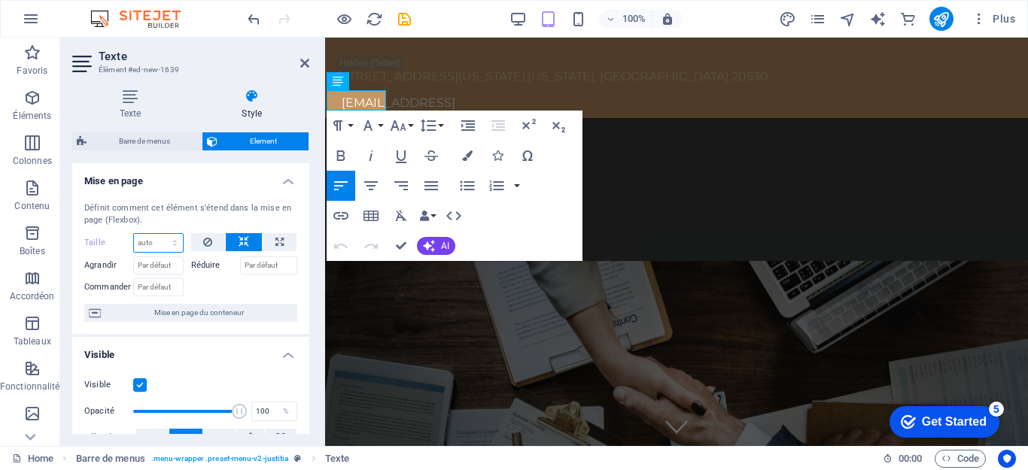
click at [154, 247] on select "Par défaut auto px % 1/1 1/2 1/3 1/4 1/5 1/6 1/7 1/8 1/9 1/10" at bounding box center [158, 243] width 49 height 18
click at [206, 241] on icon at bounding box center [207, 242] width 9 height 18
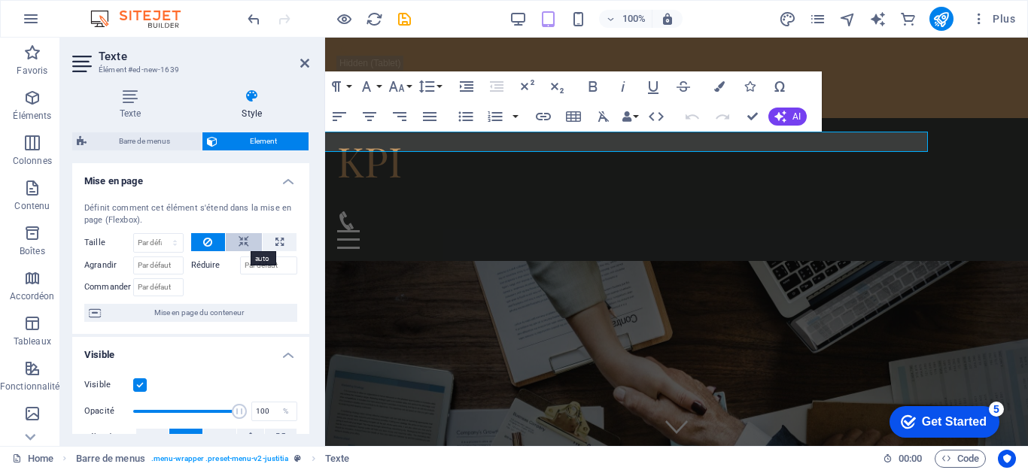
click at [239, 240] on icon at bounding box center [244, 242] width 11 height 18
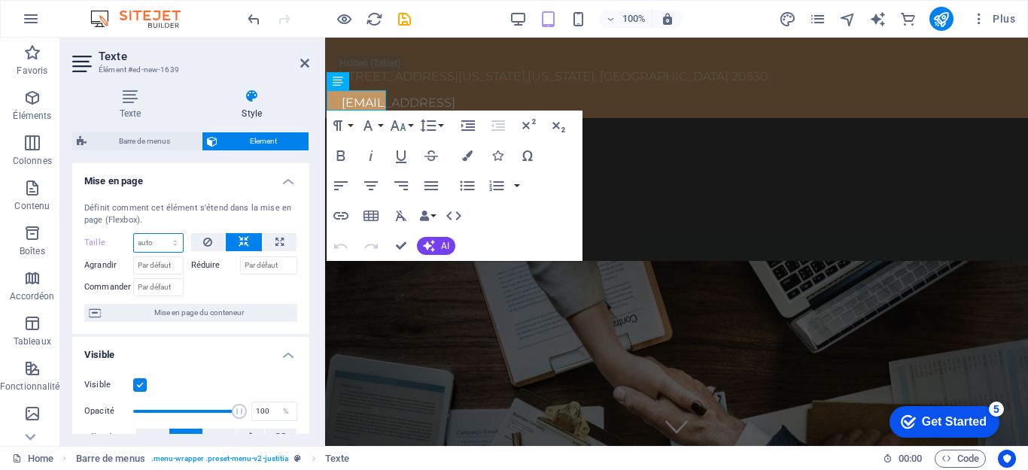
click at [151, 248] on select "Par défaut auto px % 1/1 1/2 1/3 1/4 1/5 1/6 1/7 1/8 1/9 1/10" at bounding box center [158, 243] width 49 height 18
click at [134, 234] on select "Par défaut auto px % 1/1 1/2 1/3 1/4 1/5 1/6 1/7 1/8 1/9 1/10" at bounding box center [158, 243] width 49 height 18
select select "DISABLED_OPTION_VALUE"
click at [272, 237] on button at bounding box center [280, 242] width 34 height 18
type input "100"
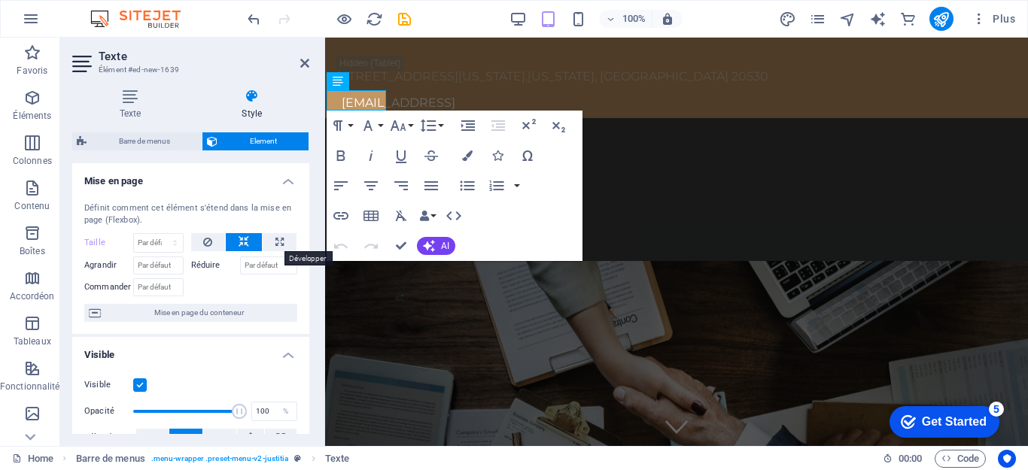
select select "%"
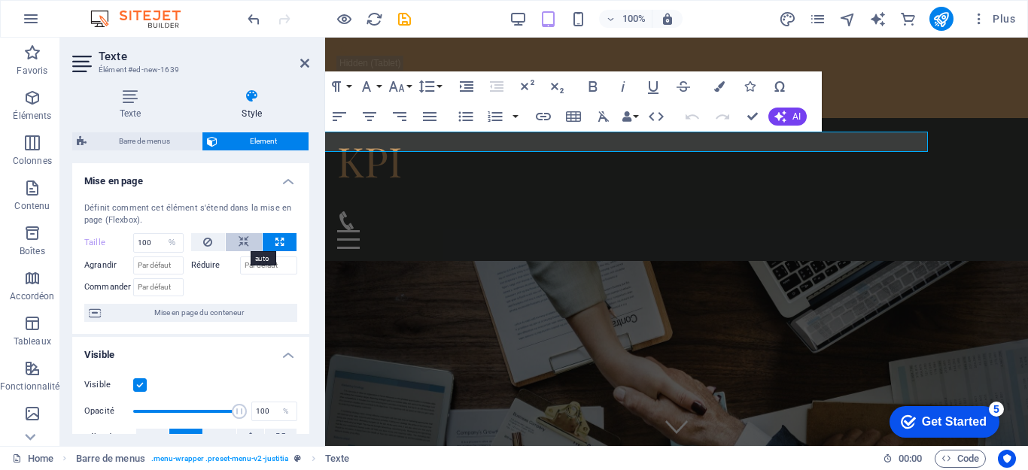
click at [239, 243] on icon at bounding box center [244, 242] width 11 height 18
select select "DISABLED_OPTION_VALUE"
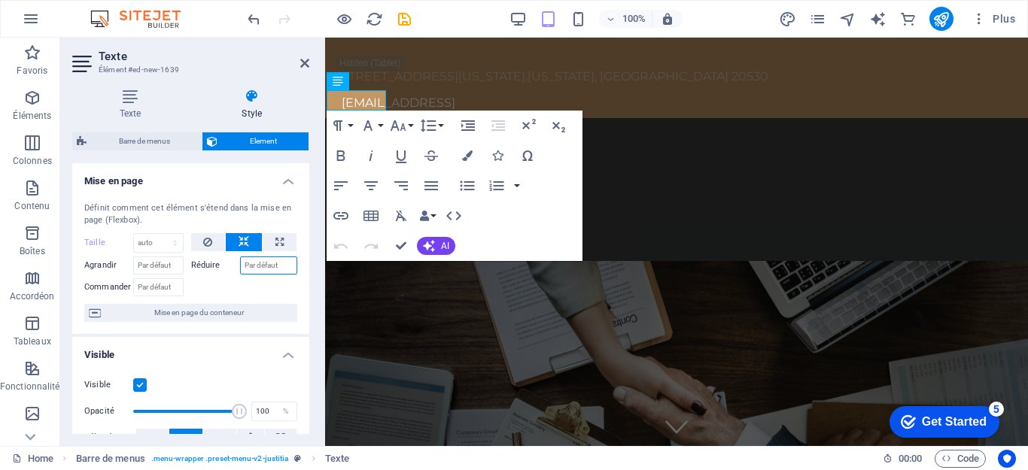
click at [262, 261] on input "Réduire" at bounding box center [269, 266] width 58 height 18
click at [205, 244] on icon at bounding box center [207, 242] width 9 height 18
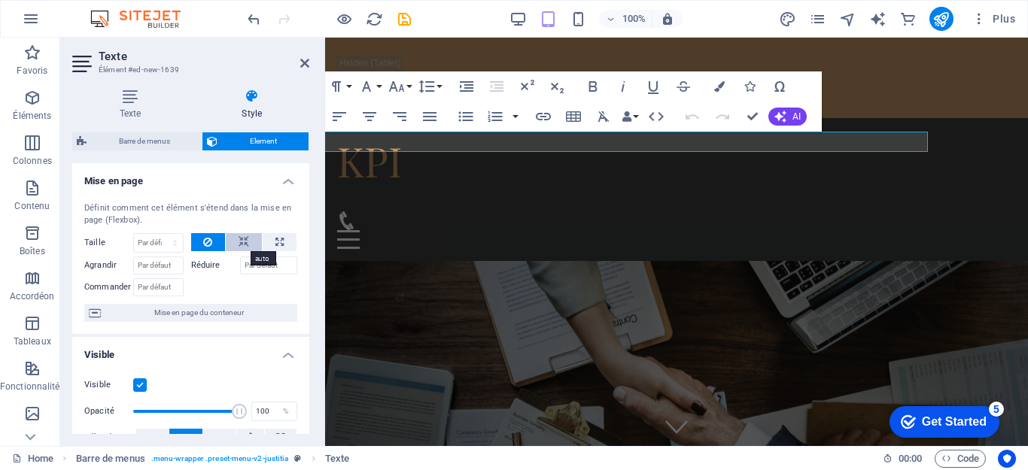
click at [240, 244] on icon at bounding box center [244, 242] width 11 height 18
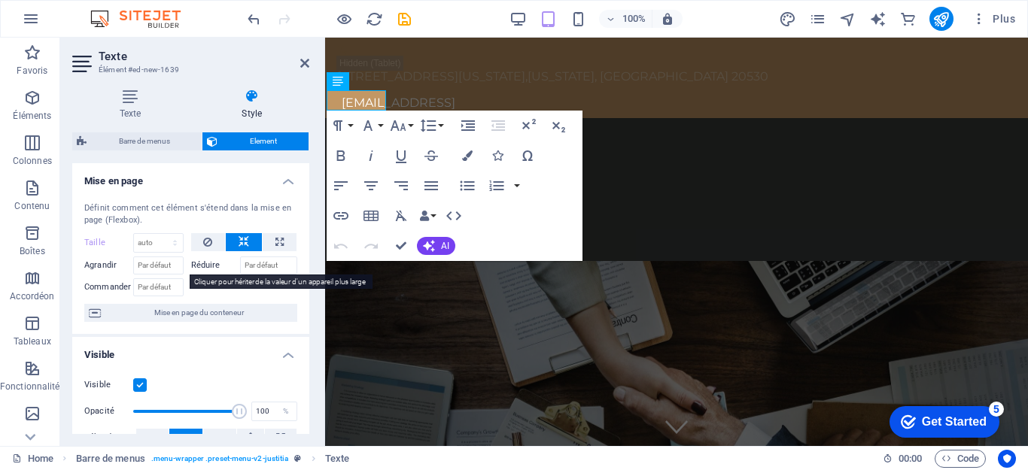
click at [203, 264] on label "Réduire" at bounding box center [215, 266] width 49 height 18
click at [274, 262] on input "Réduire" at bounding box center [269, 266] width 58 height 18
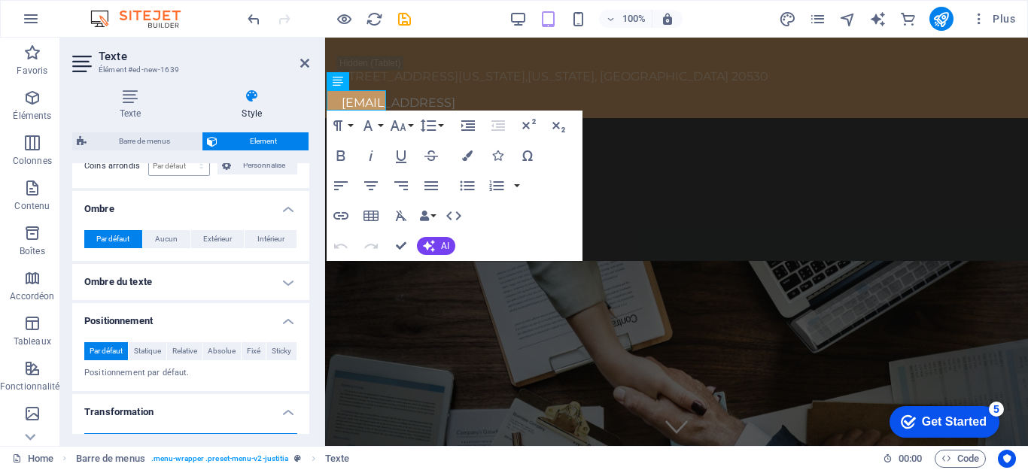
scroll to position [677, 0]
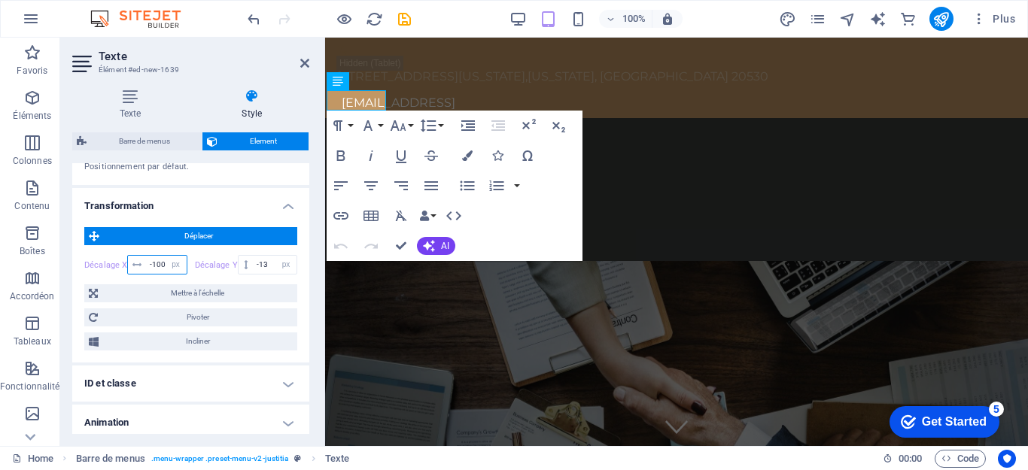
click at [158, 263] on input "-100" at bounding box center [166, 265] width 40 height 18
click at [305, 62] on icon at bounding box center [304, 63] width 9 height 12
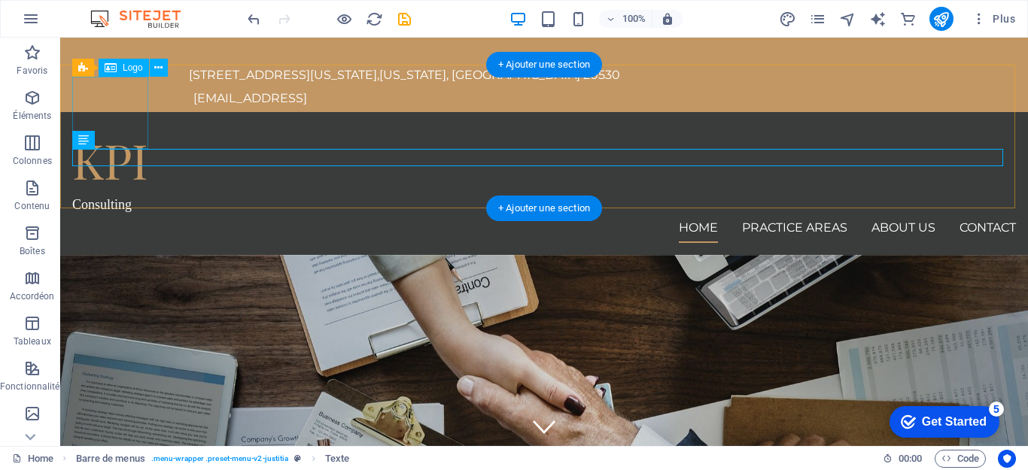
click at [142, 124] on div "KPI" at bounding box center [544, 160] width 944 height 72
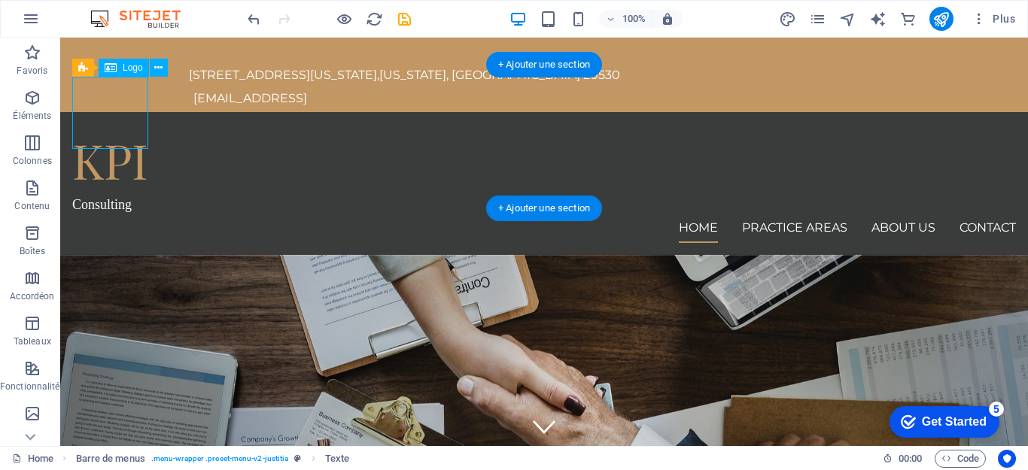
click at [142, 124] on div "KPI" at bounding box center [544, 160] width 944 height 72
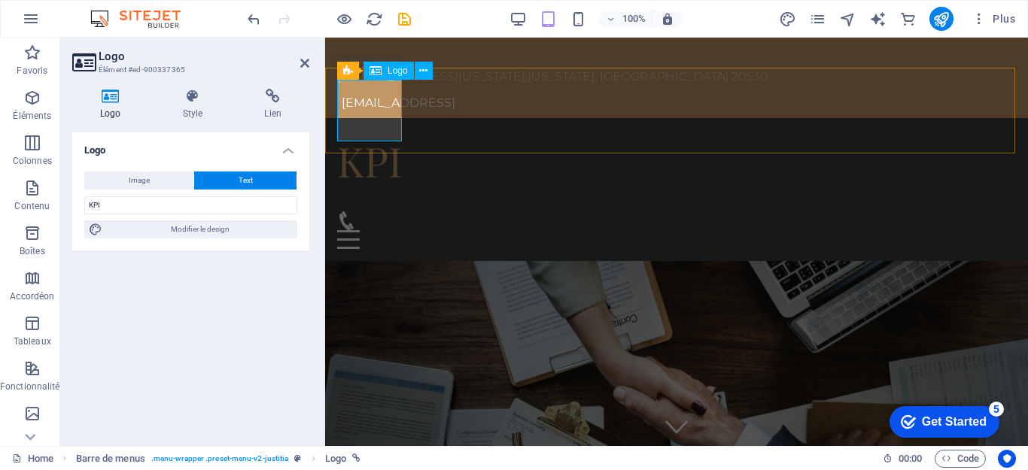
click at [384, 130] on div "KPI" at bounding box center [676, 161] width 679 height 62
click at [375, 181] on div "Consulting" at bounding box center [601, 191] width 679 height 20
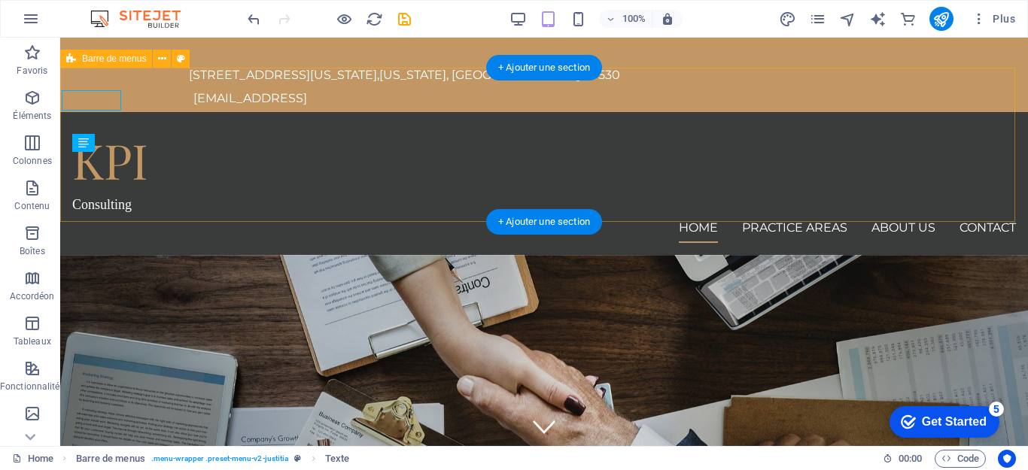
click at [371, 112] on div "KPI Consulting Home Practice Areas About us Contact" at bounding box center [544, 184] width 968 height 144
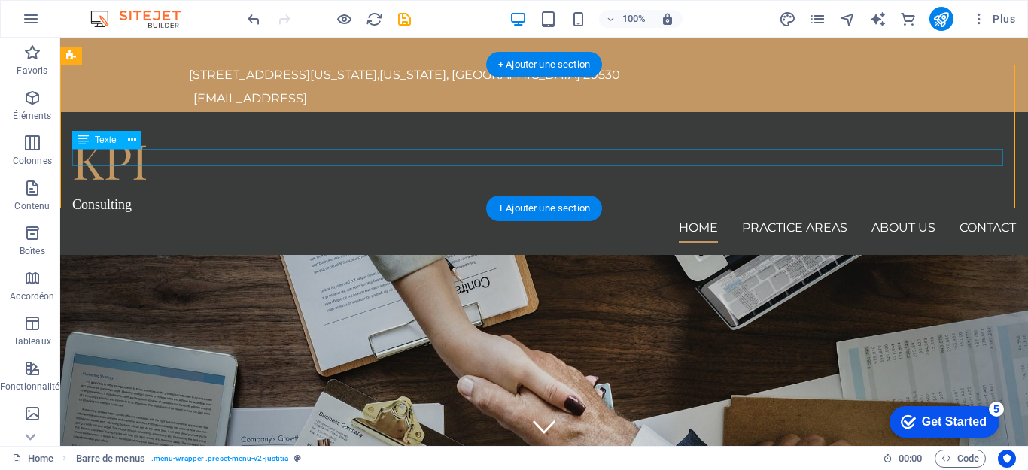
click at [102, 196] on div "Consulting" at bounding box center [544, 204] width 944 height 17
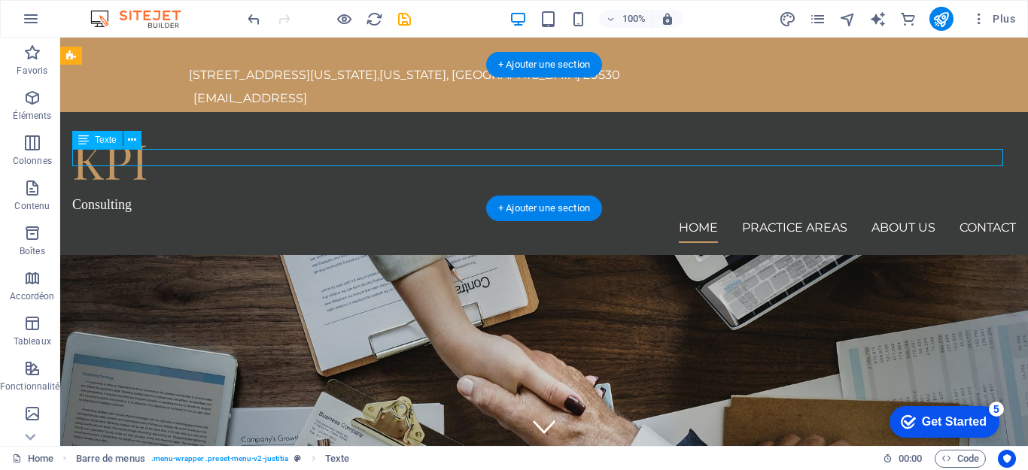
click at [116, 196] on div "Consulting" at bounding box center [544, 204] width 944 height 17
select select "px"
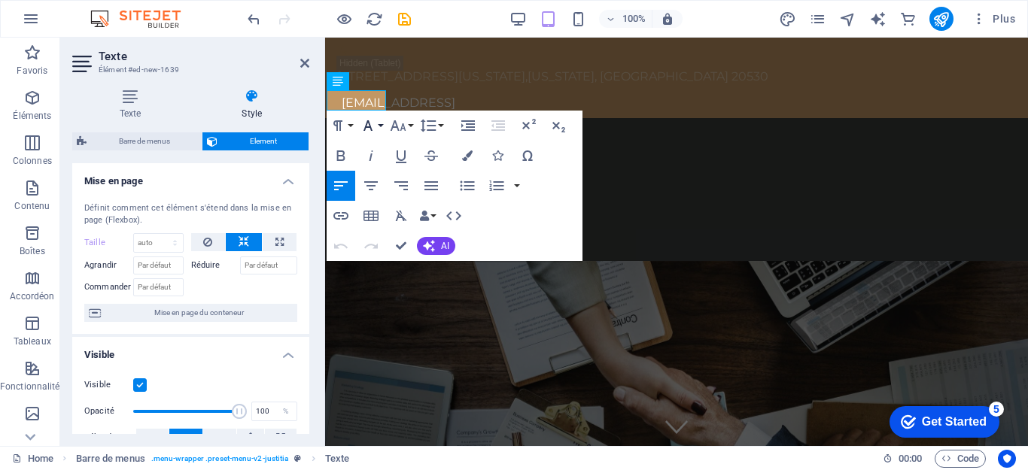
click at [380, 129] on button "Font Family" at bounding box center [371, 126] width 29 height 30
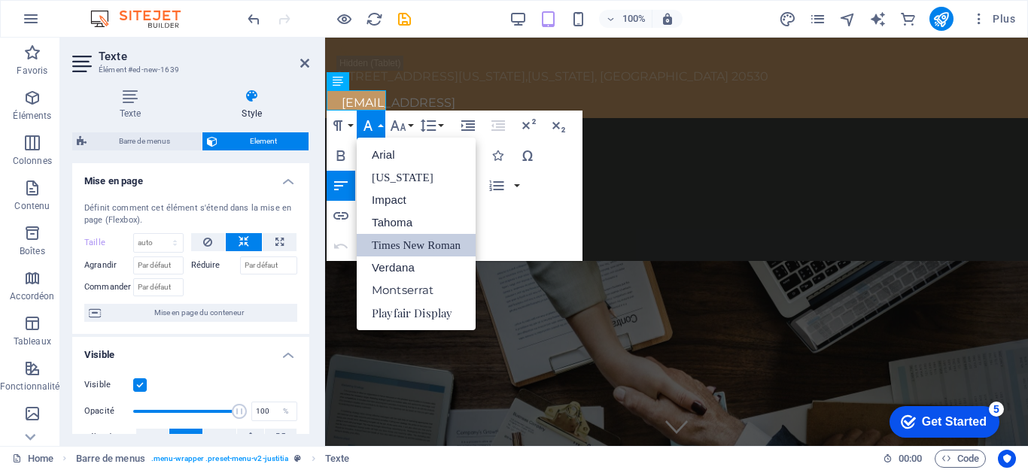
scroll to position [0, 0]
click at [707, 118] on div "KPI Consulting Home Practice Areas About us Contact" at bounding box center [676, 190] width 703 height 144
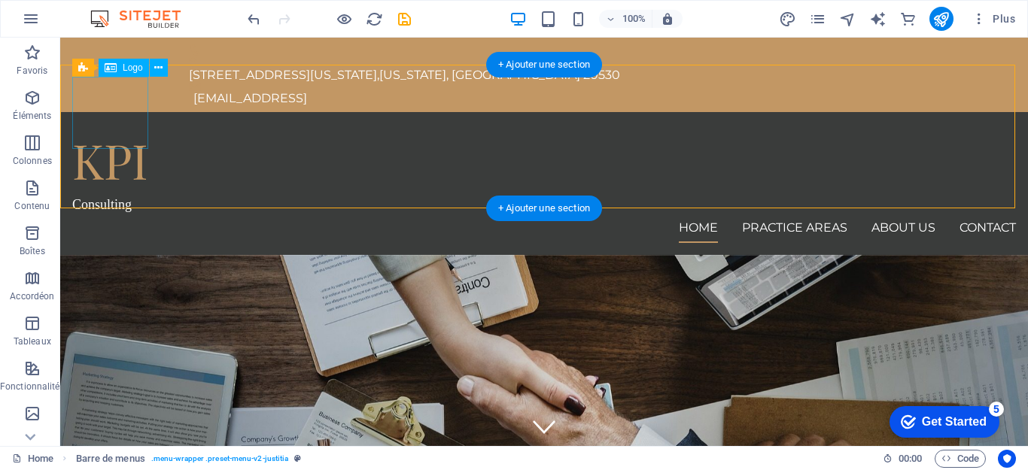
click at [138, 124] on div "KPI" at bounding box center [544, 160] width 944 height 72
click at [119, 196] on div "Consulting" at bounding box center [544, 204] width 944 height 17
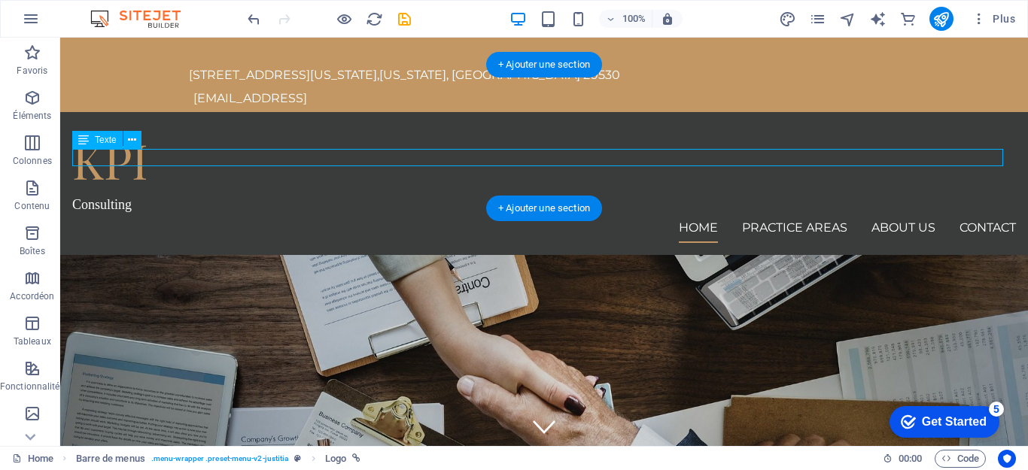
click at [119, 196] on div "Consulting" at bounding box center [544, 204] width 944 height 17
select select "px"
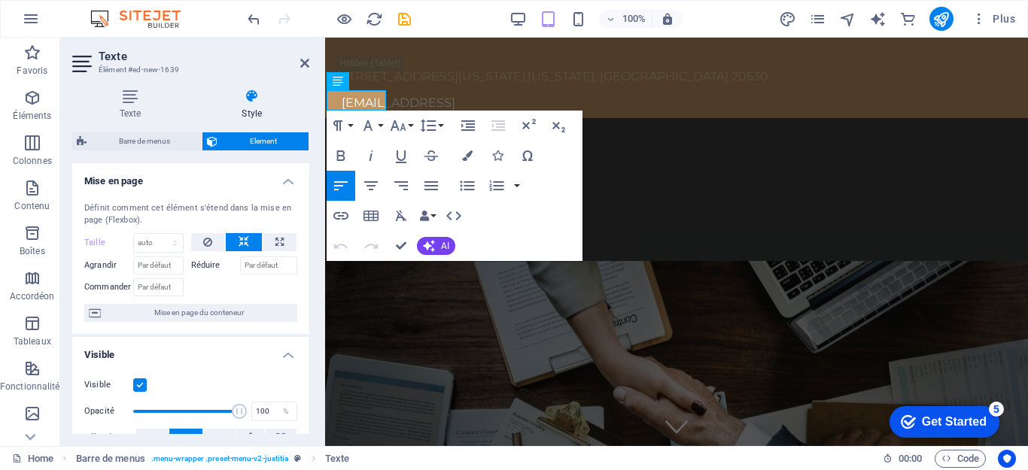
click at [242, 100] on icon at bounding box center [252, 96] width 115 height 15
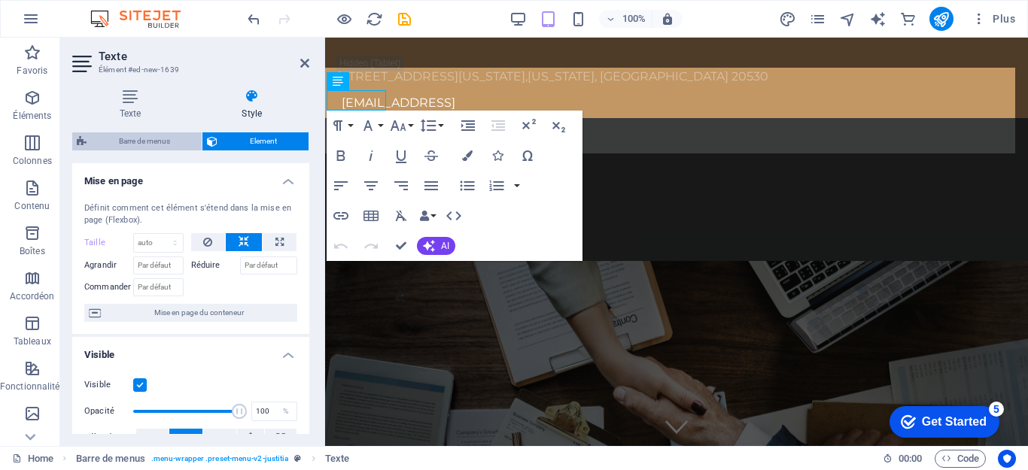
click at [154, 147] on span "Barre de menus" at bounding box center [144, 141] width 106 height 18
select select "rem"
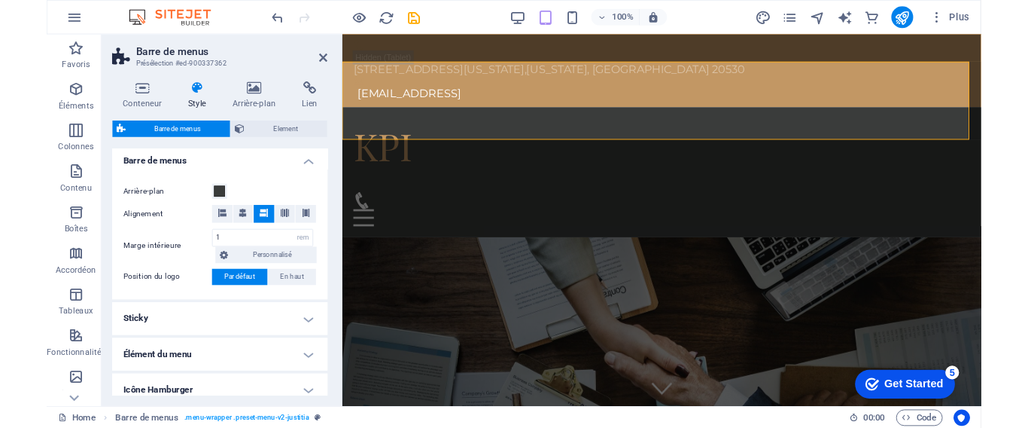
scroll to position [110, 0]
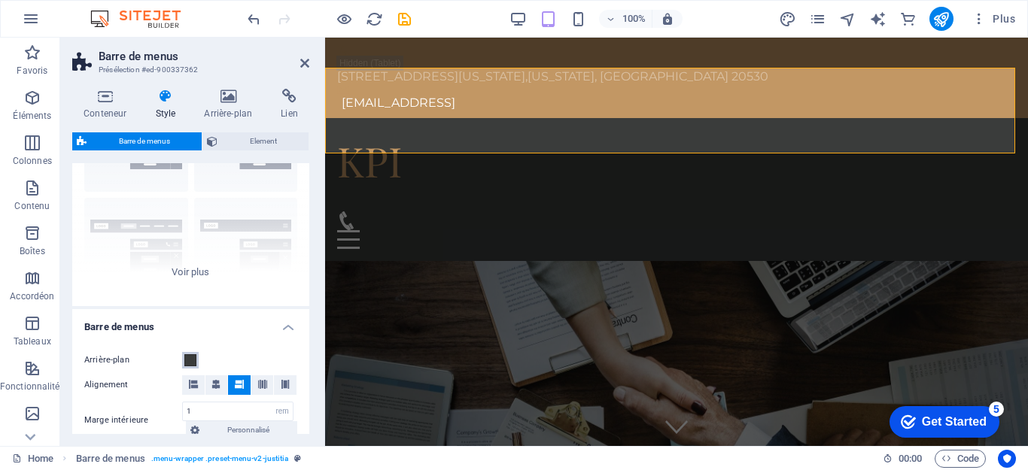
click at [190, 358] on span at bounding box center [190, 361] width 12 height 12
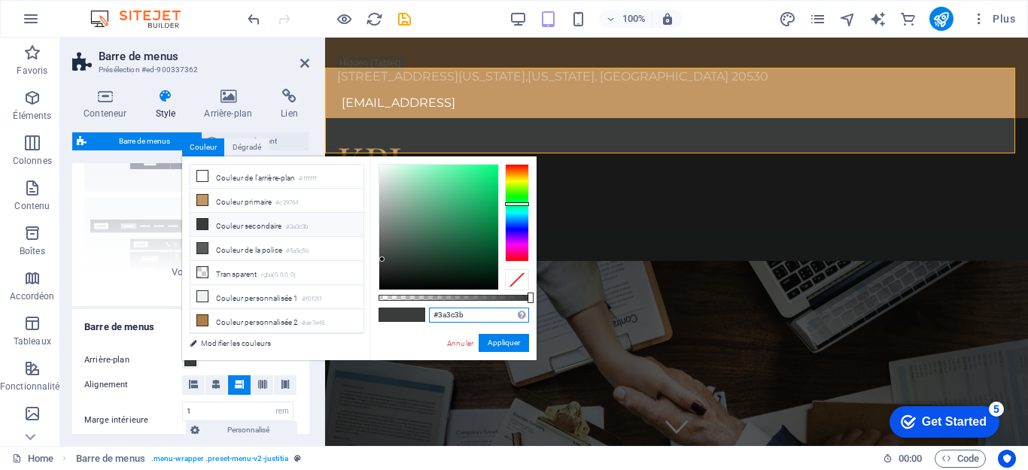
drag, startPoint x: 432, startPoint y: 316, endPoint x: 461, endPoint y: 311, distance: 29.1
click at [461, 311] on input "#3a3c3b" at bounding box center [479, 315] width 100 height 15
click at [470, 315] on input "#3a3c3b" at bounding box center [479, 315] width 100 height 15
drag, startPoint x: 470, startPoint y: 315, endPoint x: 428, endPoint y: 315, distance: 41.4
click at [428, 315] on div "#3a3c3b Formats pris en charge #0852ed rgb(8, 82, 237) rgba(8, 82, 237, 90%) hs…" at bounding box center [453, 368] width 166 height 422
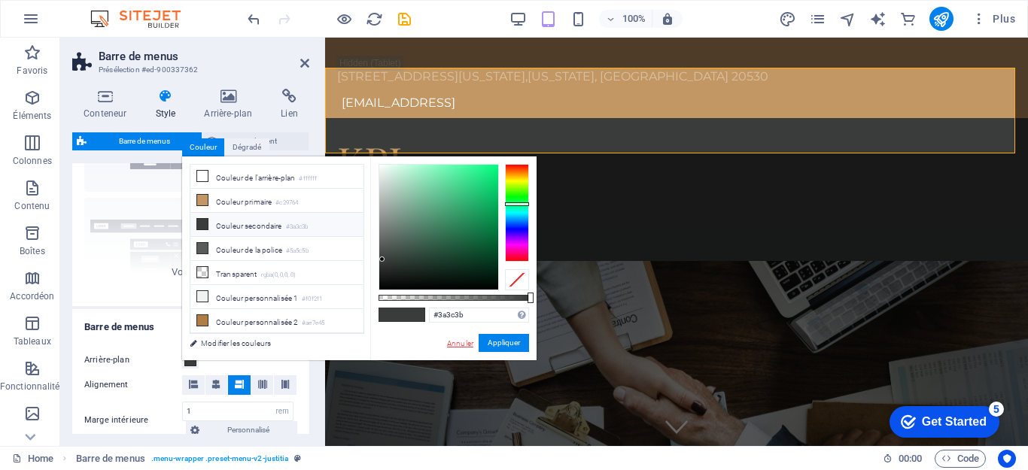
click at [464, 342] on link "Annuler" at bounding box center [460, 343] width 29 height 11
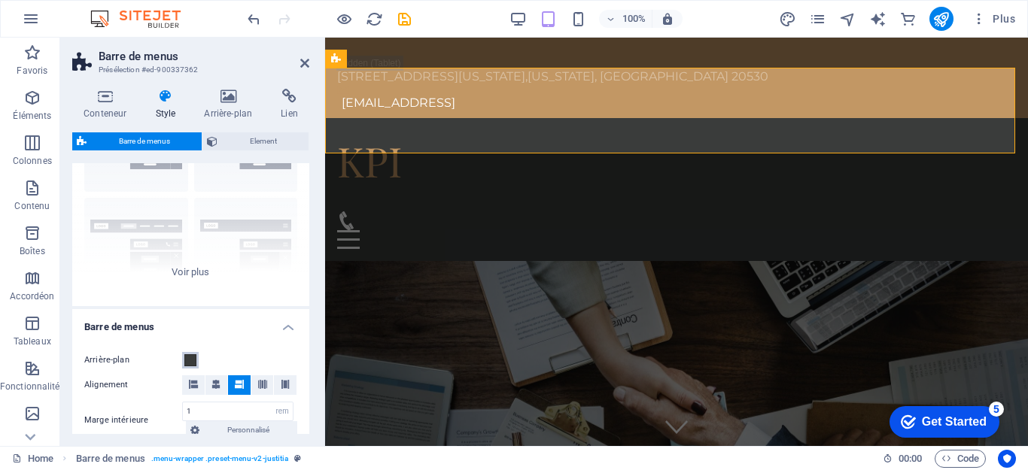
click at [188, 361] on span at bounding box center [190, 361] width 12 height 12
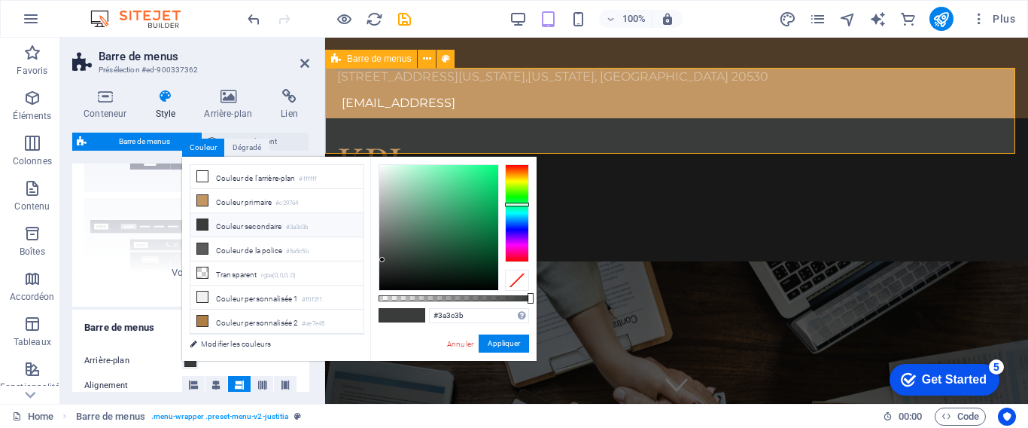
click at [460, 121] on div "KPI Consulting Home Practice Areas About us Contact" at bounding box center [676, 190] width 703 height 144
drag, startPoint x: 304, startPoint y: 58, endPoint x: 213, endPoint y: 49, distance: 91.5
click at [304, 58] on icon at bounding box center [304, 63] width 9 height 12
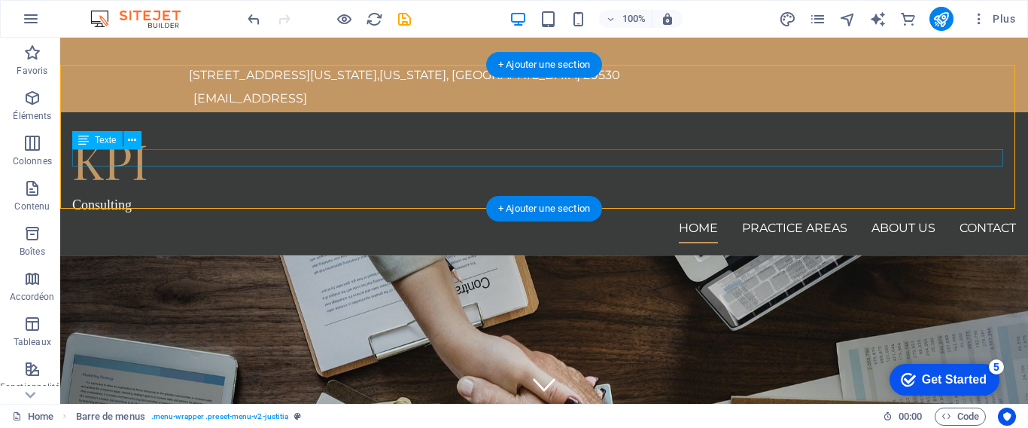
click at [119, 196] on div "Consulting" at bounding box center [544, 204] width 944 height 17
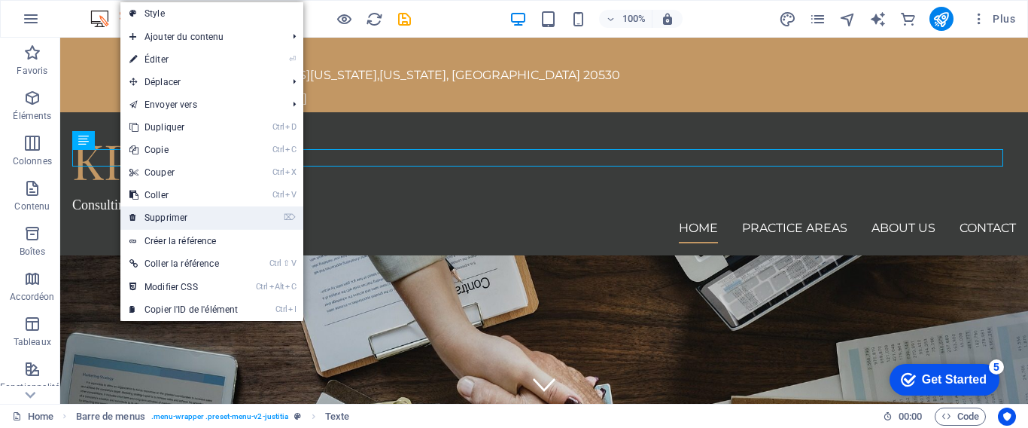
click at [185, 210] on link "⌦ Supprimer" at bounding box center [183, 217] width 126 height 23
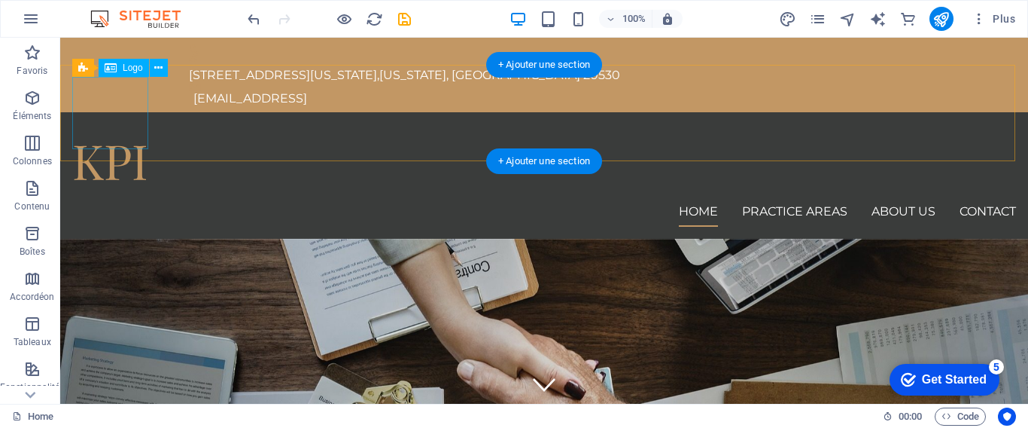
click at [133, 124] on div "KPI" at bounding box center [544, 160] width 944 height 72
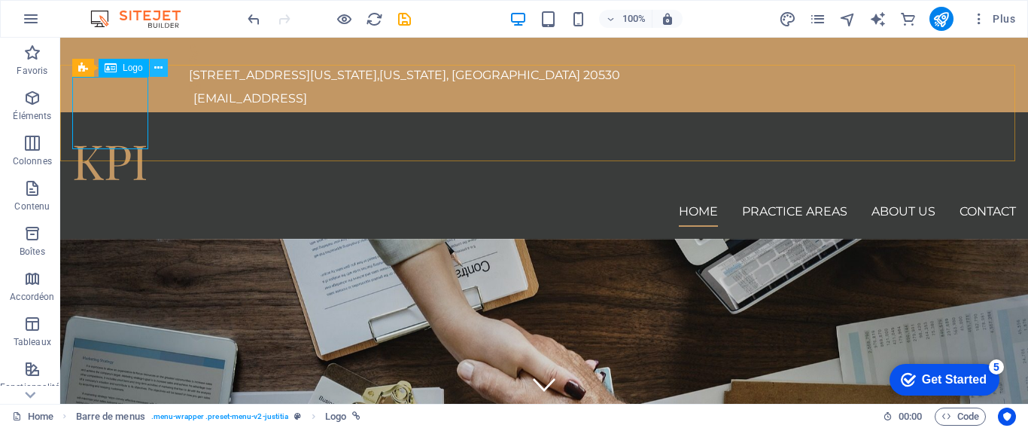
click at [155, 71] on icon at bounding box center [158, 68] width 8 height 16
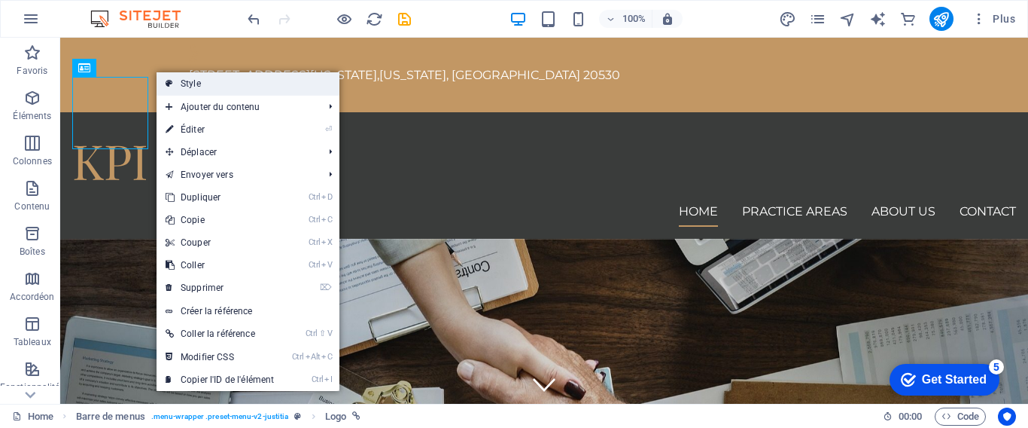
click at [193, 84] on link "Style" at bounding box center [248, 83] width 183 height 23
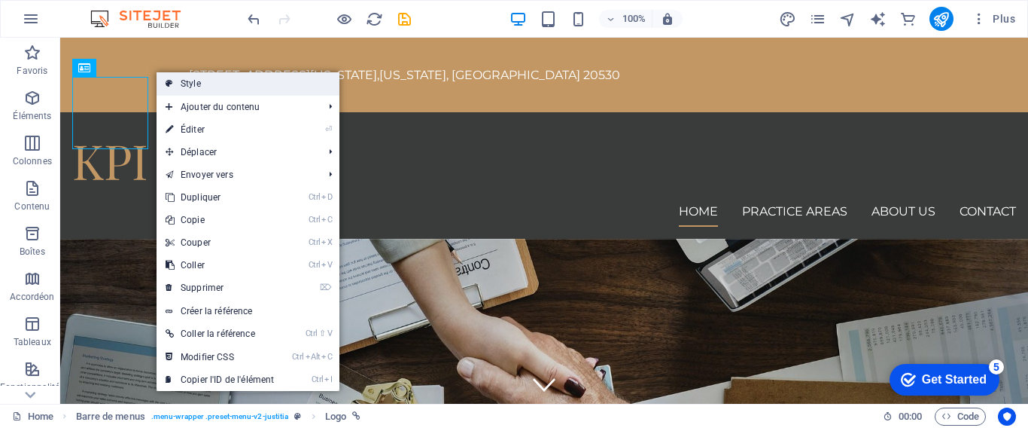
select select "rem"
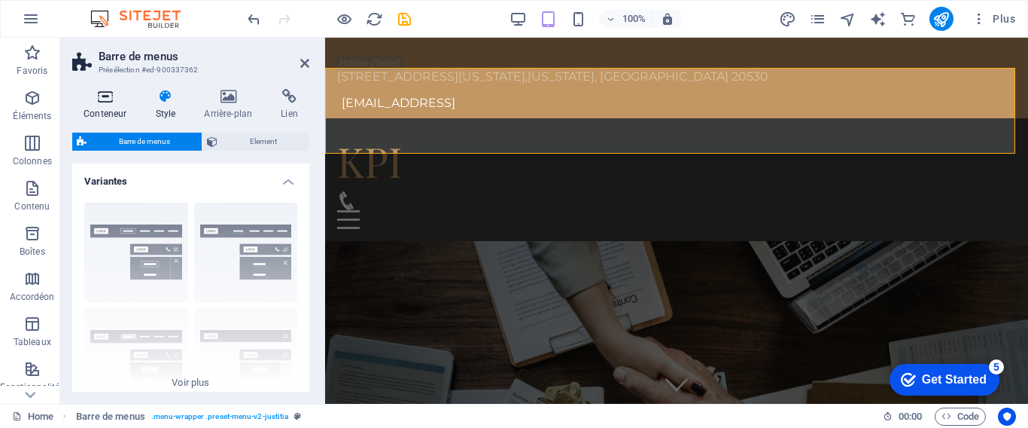
click at [117, 104] on h4 "Conteneur" at bounding box center [108, 105] width 72 height 32
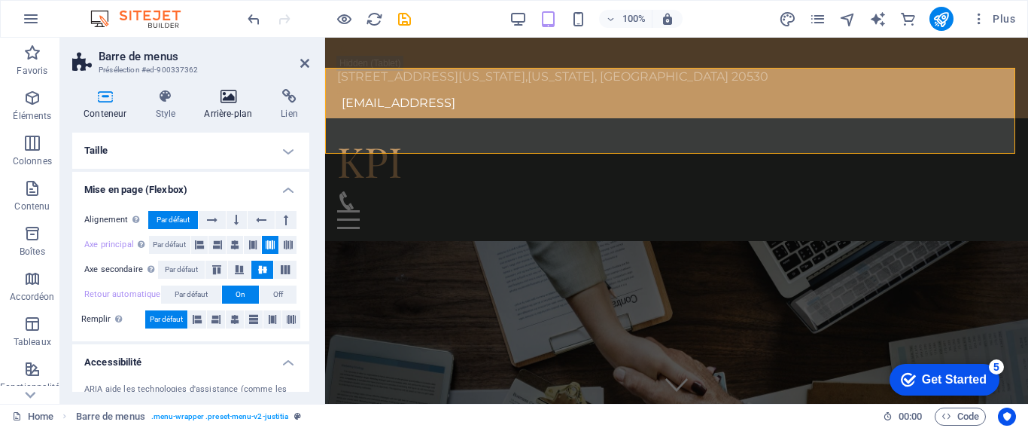
click at [224, 109] on h4 "Arrière-plan" at bounding box center [231, 105] width 77 height 32
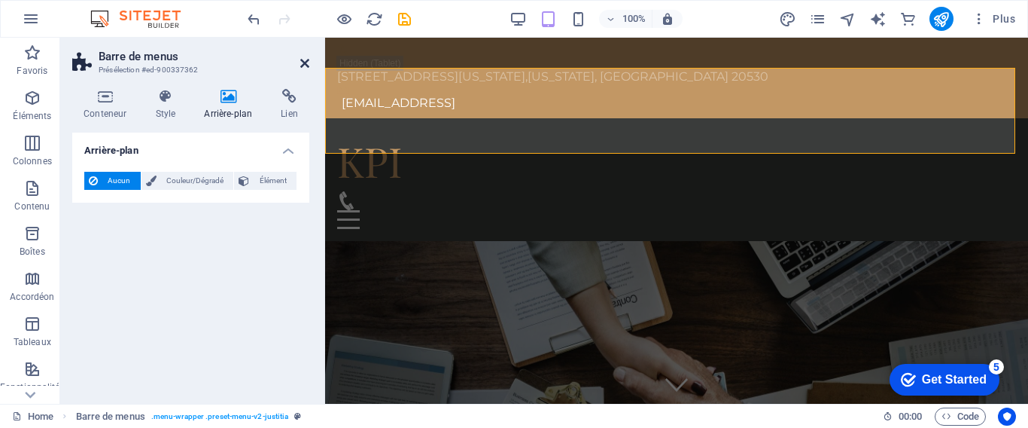
click at [305, 63] on icon at bounding box center [304, 63] width 9 height 12
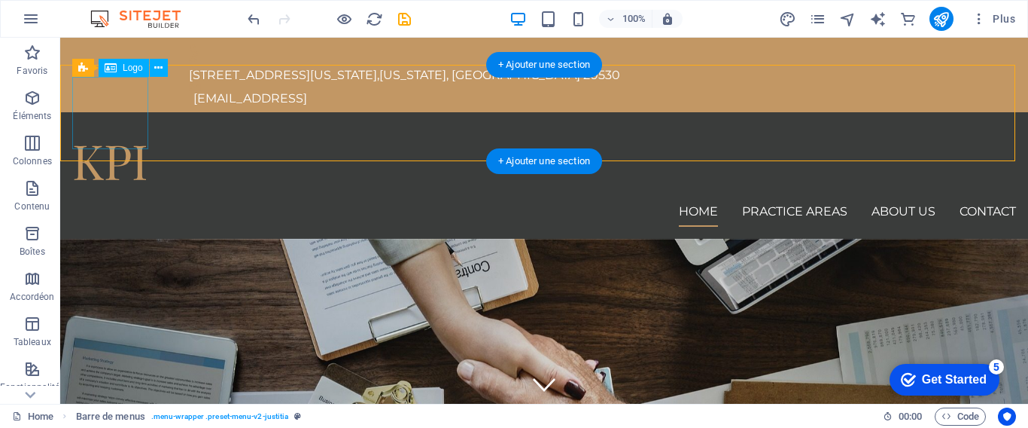
click at [120, 124] on div "KPI" at bounding box center [544, 160] width 944 height 72
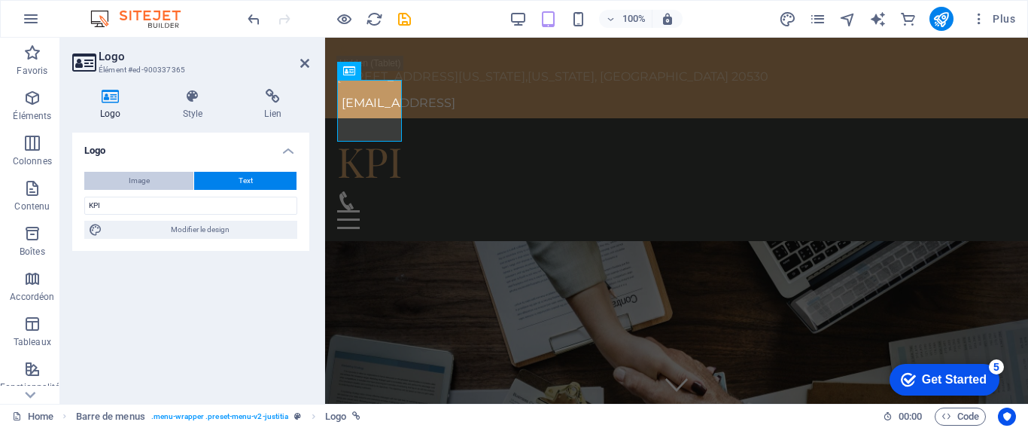
click at [150, 181] on button "Image" at bounding box center [138, 181] width 109 height 18
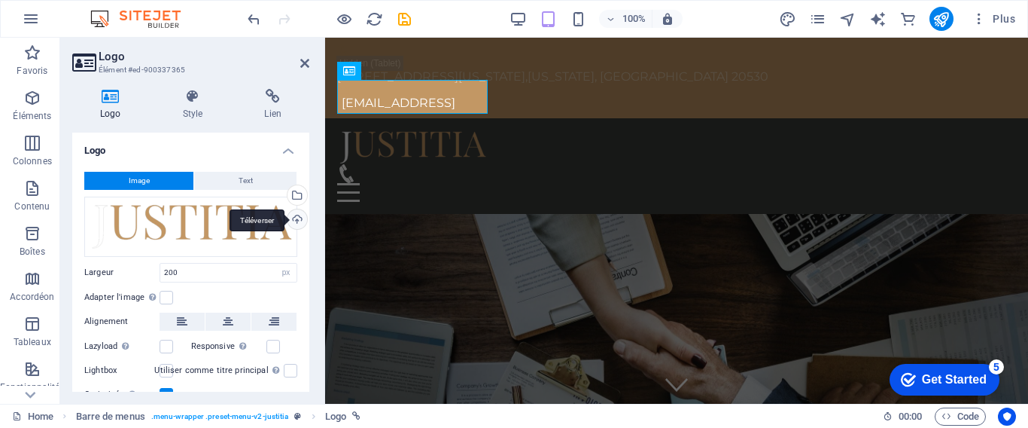
click at [294, 214] on div "Téléverser" at bounding box center [296, 220] width 23 height 23
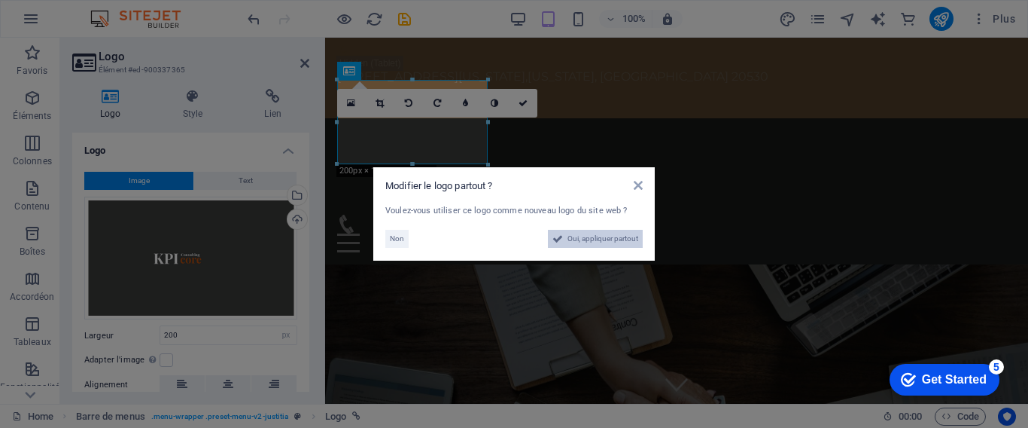
click at [597, 244] on span "Oui, appliquer partout" at bounding box center [603, 239] width 71 height 18
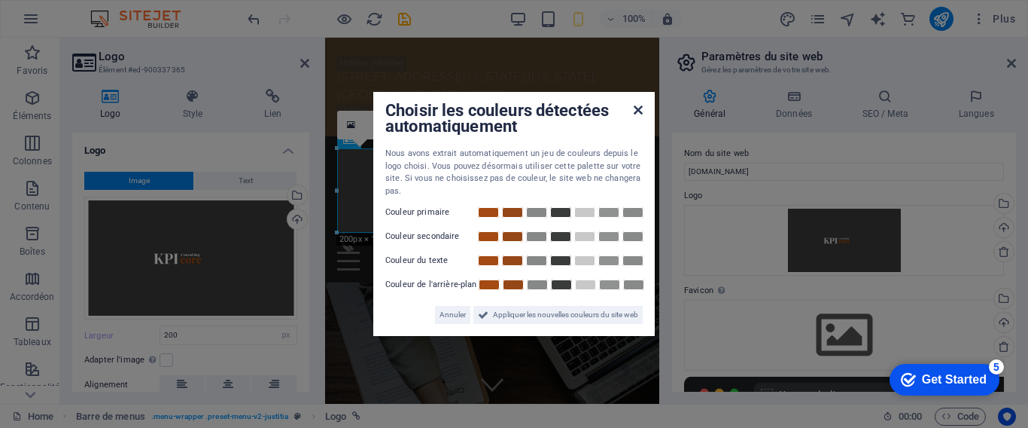
click at [638, 108] on icon at bounding box center [638, 110] width 9 height 12
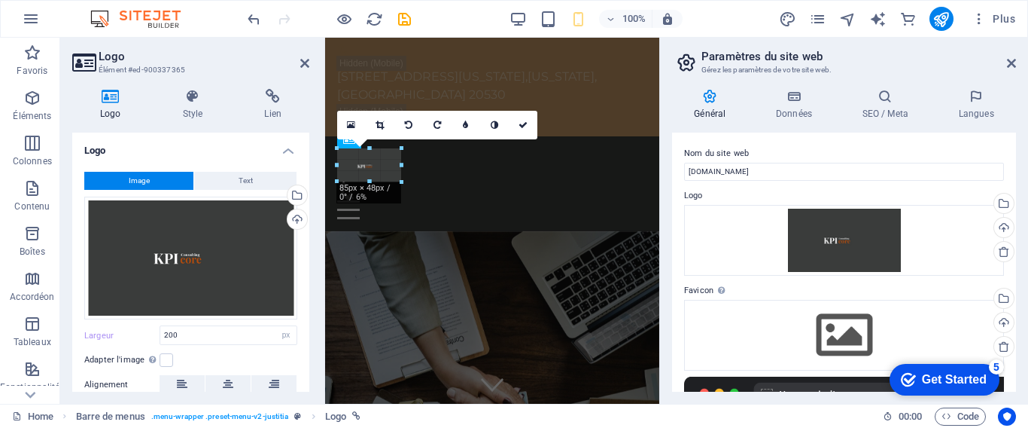
drag, startPoint x: 489, startPoint y: 233, endPoint x: 94, endPoint y: 166, distance: 400.8
type input "78"
click at [501, 183] on div "Home Practice Areas About us Contact" at bounding box center [492, 183] width 334 height 95
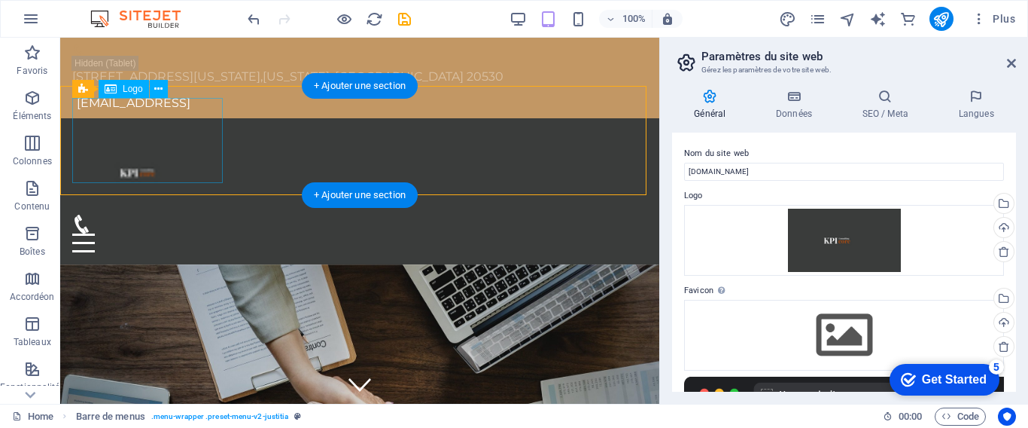
click at [163, 135] on div at bounding box center [359, 172] width 575 height 85
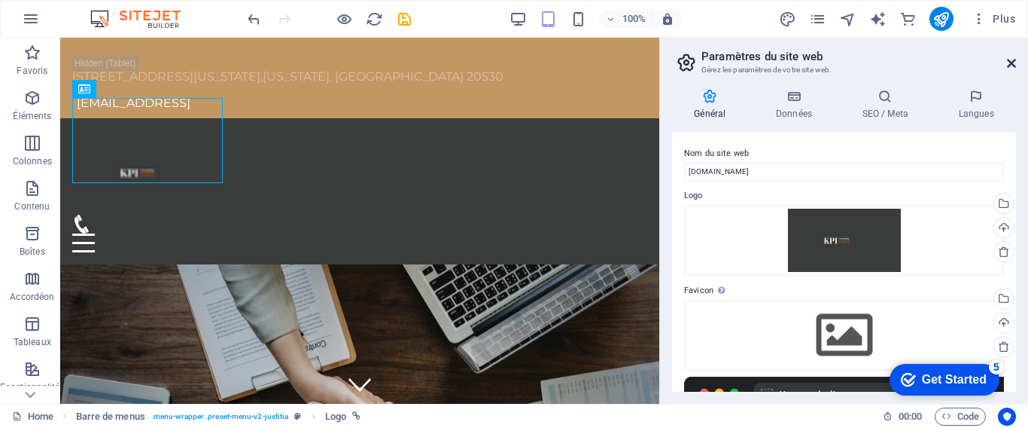
click at [1015, 63] on icon at bounding box center [1011, 63] width 9 height 12
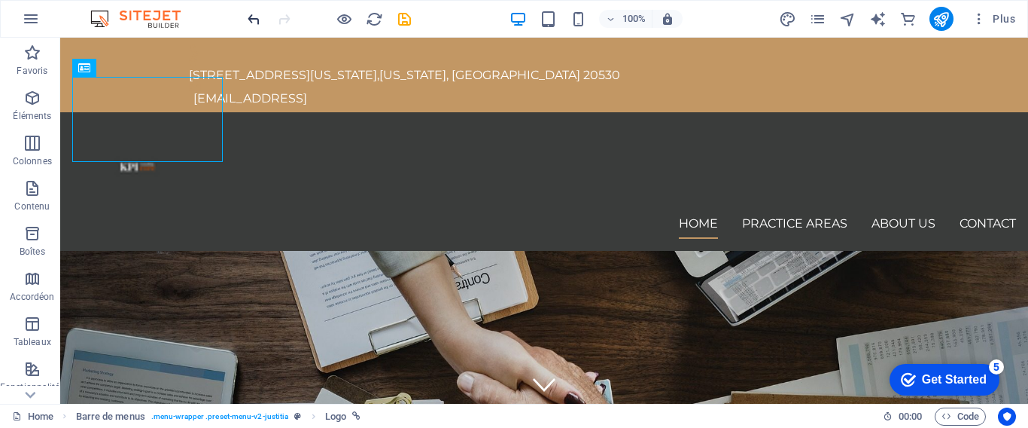
click at [249, 20] on icon "undo" at bounding box center [253, 19] width 17 height 17
click at [250, 20] on icon "undo" at bounding box center [253, 19] width 17 height 17
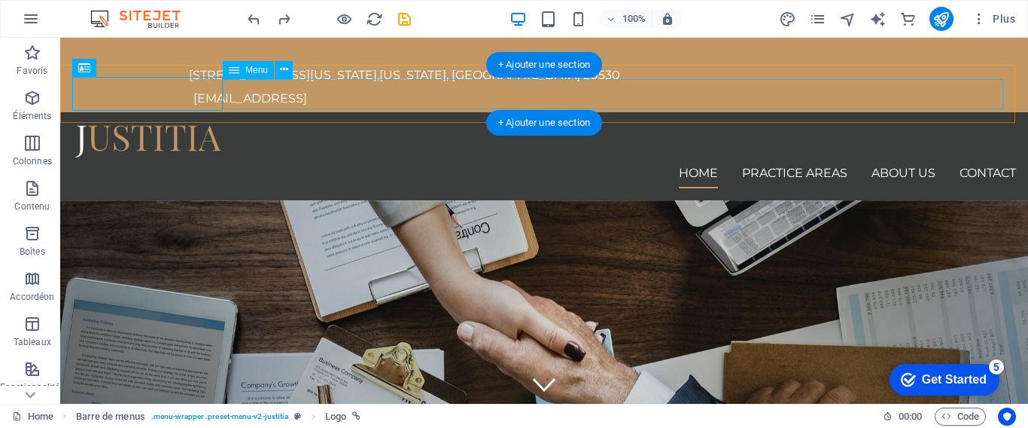
click at [248, 158] on nav "Home Practice Areas About us Contact" at bounding box center [544, 173] width 944 height 30
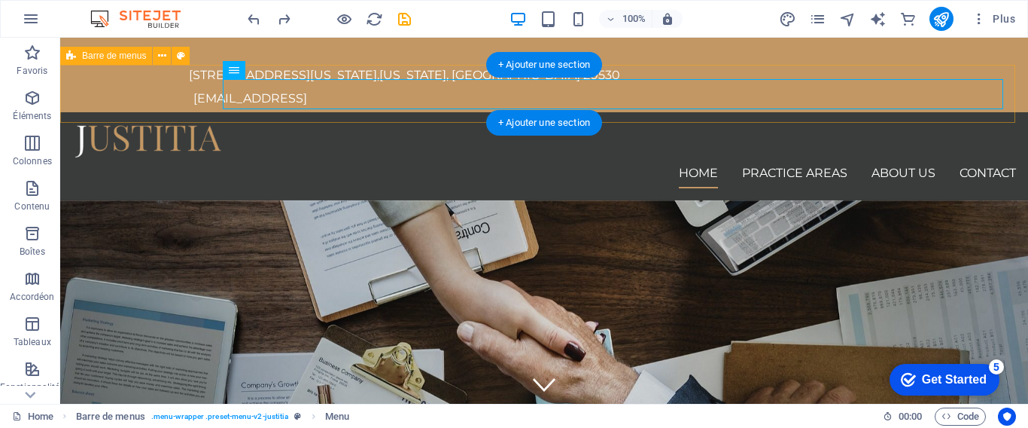
click at [202, 112] on div "Home Practice Areas About us Contact" at bounding box center [544, 156] width 968 height 88
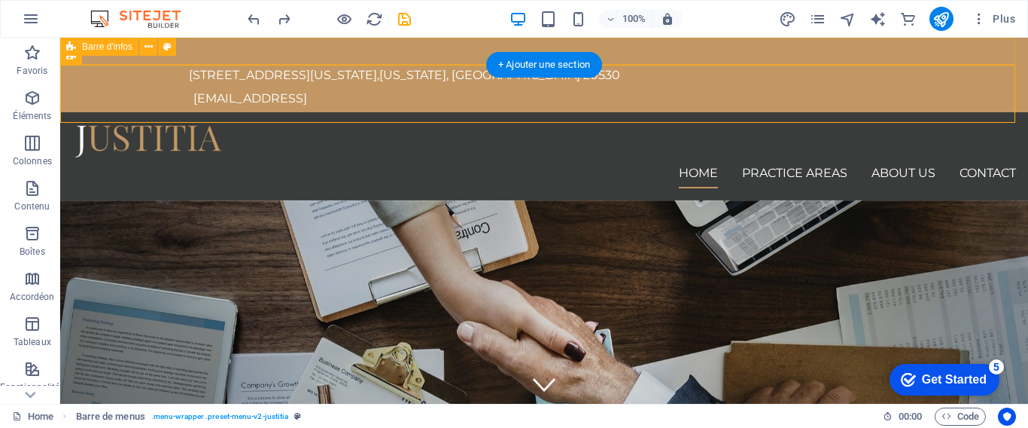
click at [218, 56] on div "[STREET_ADDRESS][US_STATE][US_STATE] [EMAIL_ADDRESS]" at bounding box center [544, 75] width 968 height 75
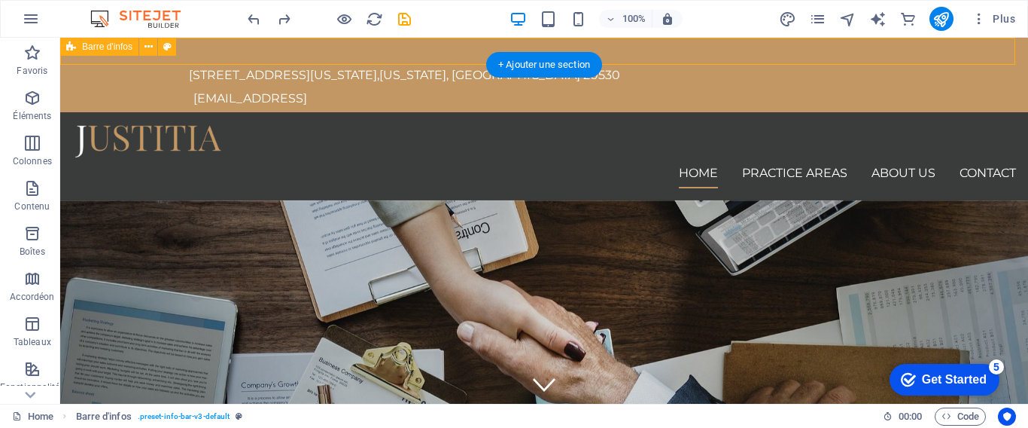
click at [218, 56] on div "[STREET_ADDRESS][US_STATE][US_STATE] [EMAIL_ADDRESS]" at bounding box center [544, 75] width 968 height 75
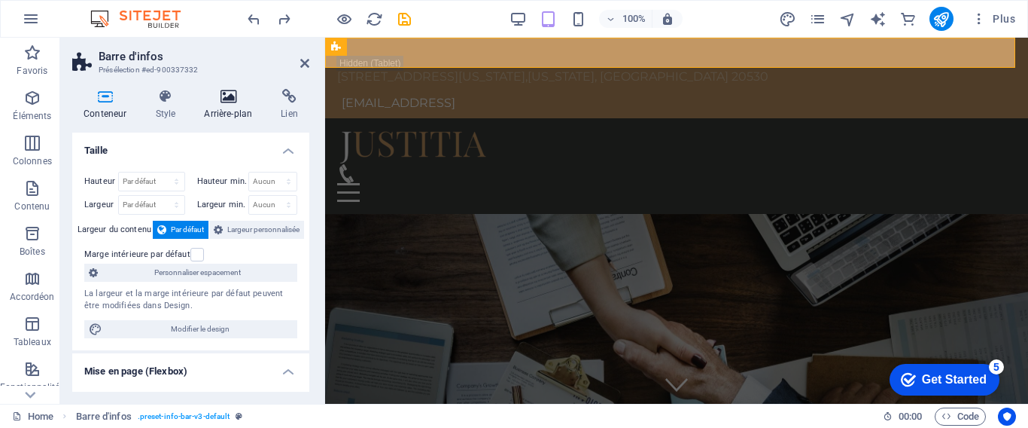
click at [230, 103] on icon at bounding box center [228, 96] width 71 height 15
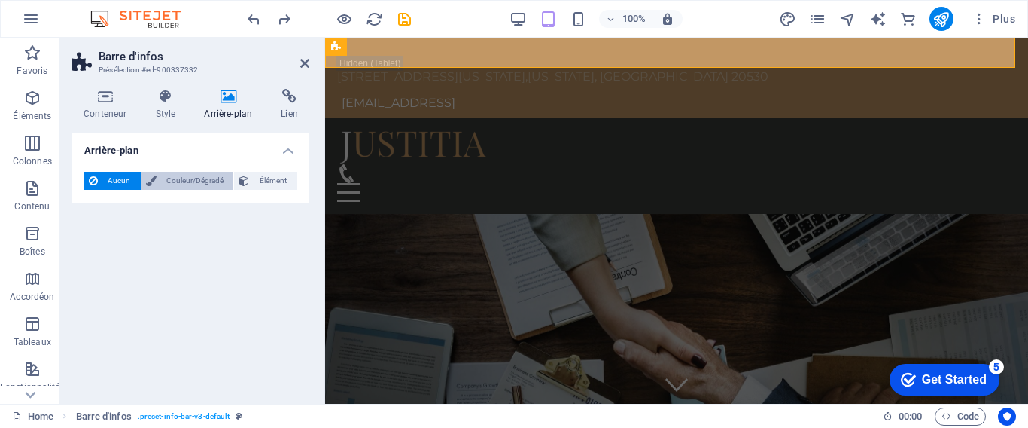
click at [193, 183] on span "Couleur/Dégradé" at bounding box center [195, 181] width 68 height 18
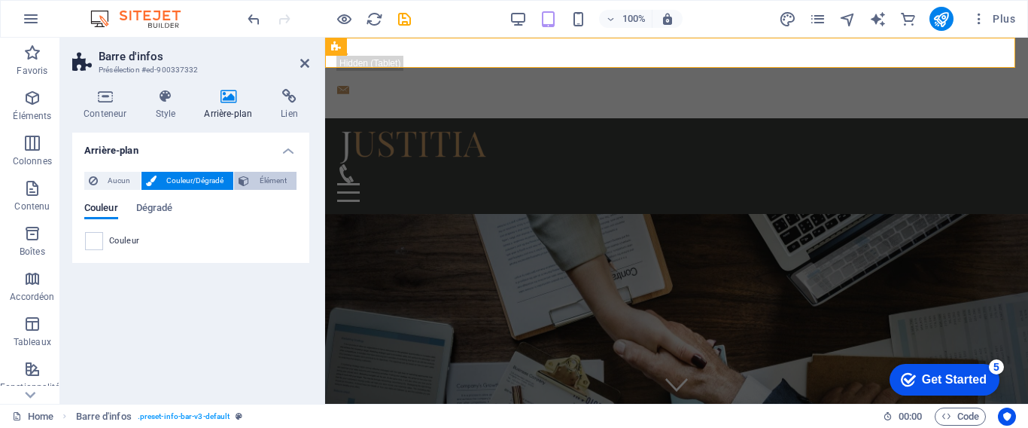
click at [260, 187] on span "Élément" at bounding box center [273, 181] width 38 height 18
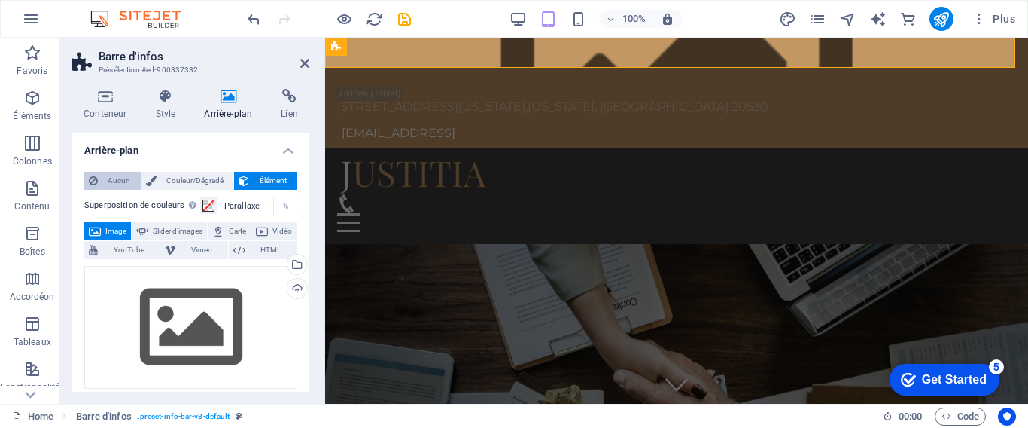
click at [117, 172] on span "Aucun" at bounding box center [119, 181] width 34 height 18
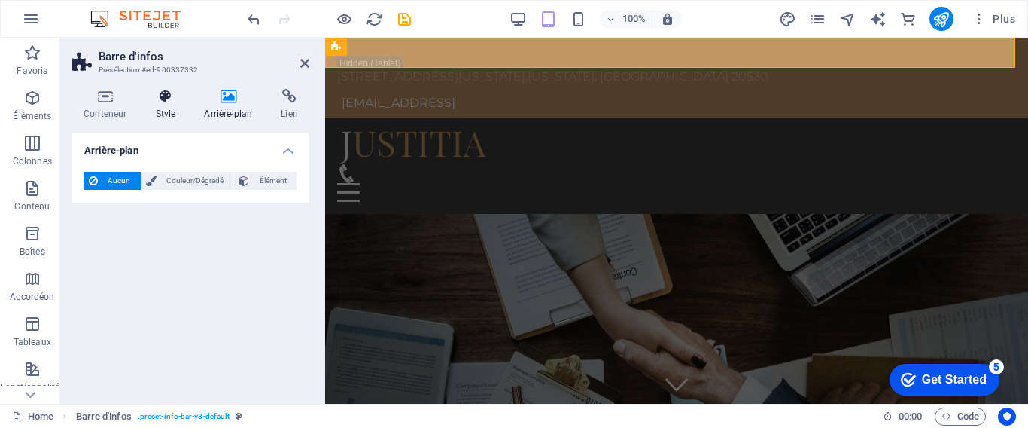
click at [174, 109] on h4 "Style" at bounding box center [168, 105] width 49 height 32
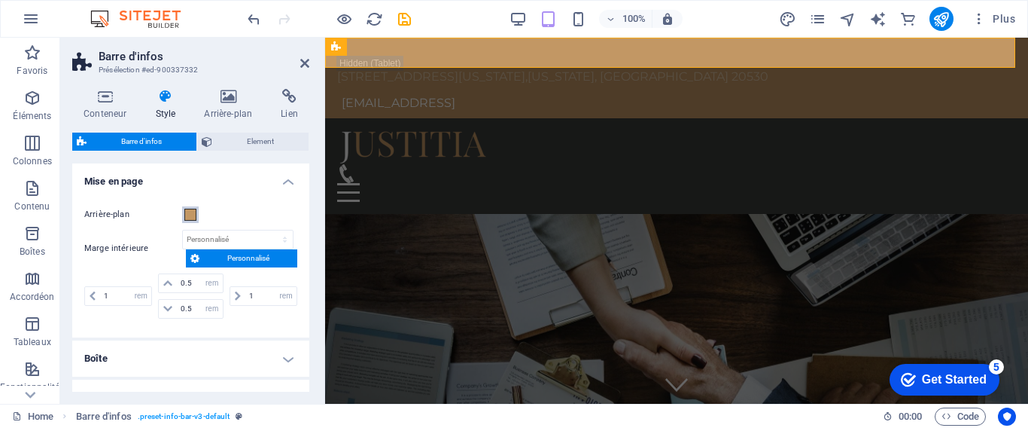
click at [191, 216] on span at bounding box center [190, 214] width 12 height 12
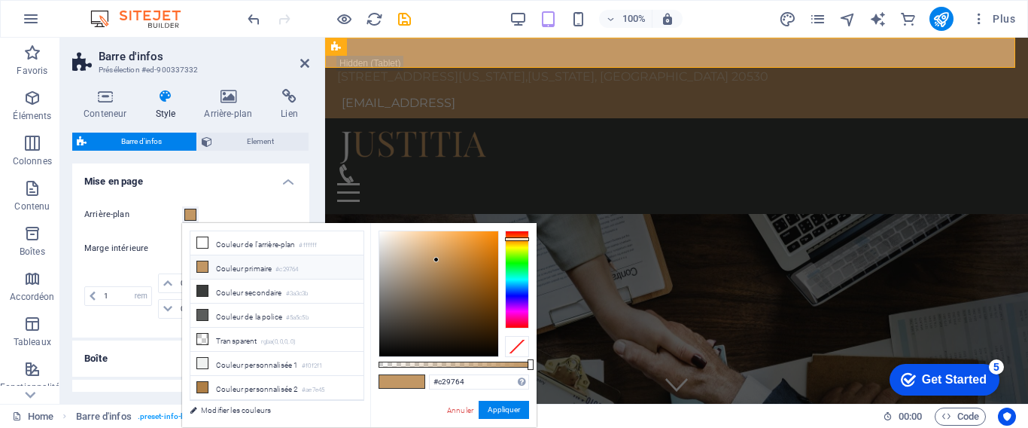
click at [191, 216] on span at bounding box center [190, 214] width 12 height 12
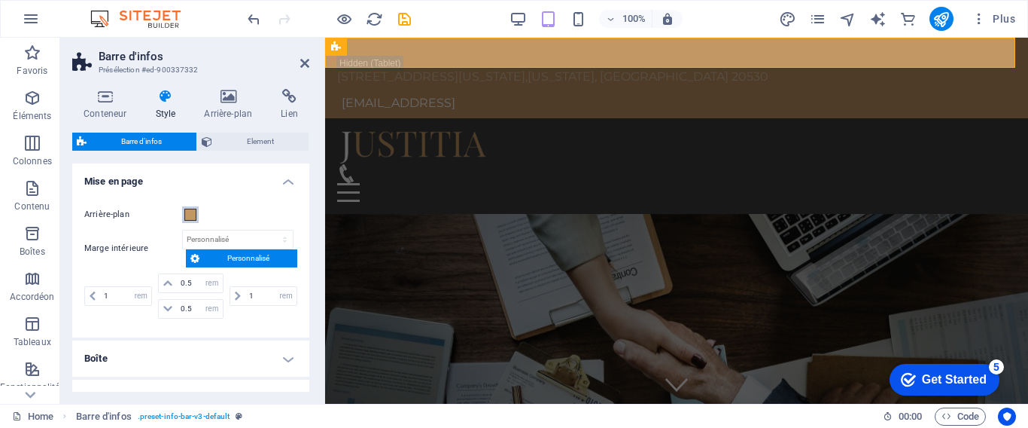
click at [191, 216] on span at bounding box center [190, 214] width 12 height 12
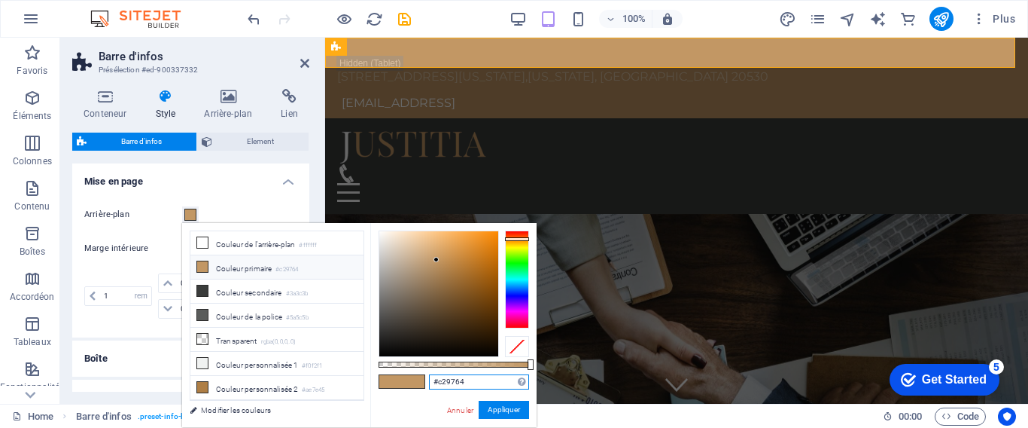
drag, startPoint x: 470, startPoint y: 380, endPoint x: 429, endPoint y: 386, distance: 41.8
click at [429, 386] on input "#c29764" at bounding box center [479, 381] width 100 height 15
click at [302, 59] on icon at bounding box center [304, 63] width 9 height 12
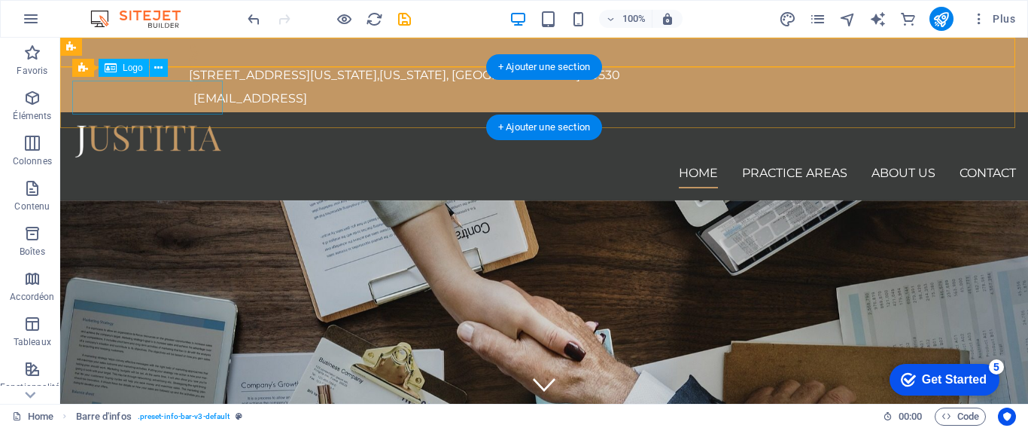
click at [172, 124] on div at bounding box center [544, 141] width 944 height 34
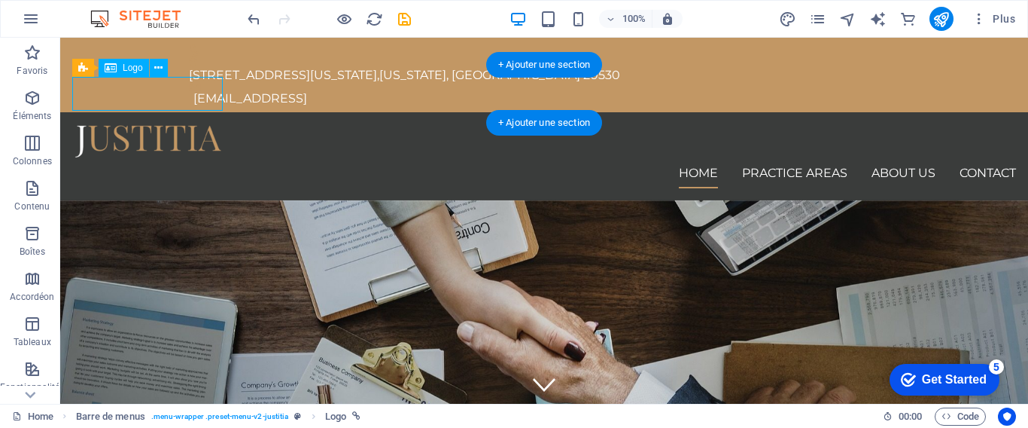
click at [172, 124] on div at bounding box center [544, 141] width 944 height 34
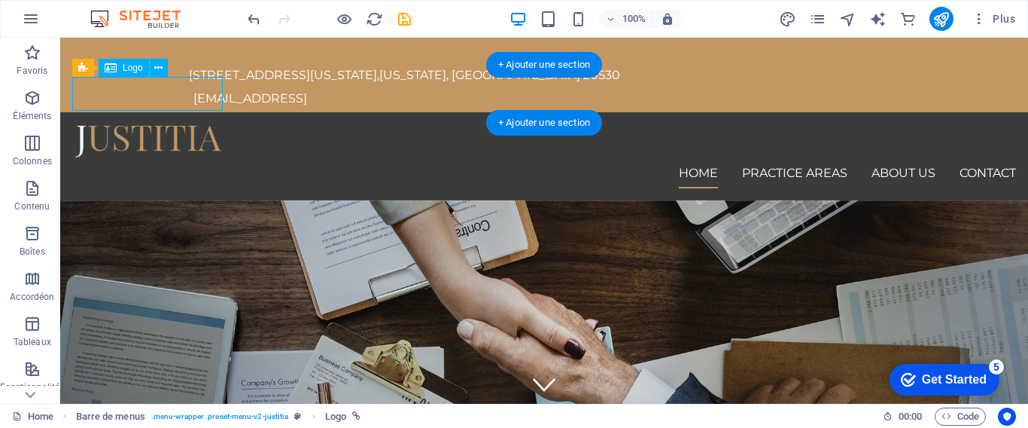
select select "px"
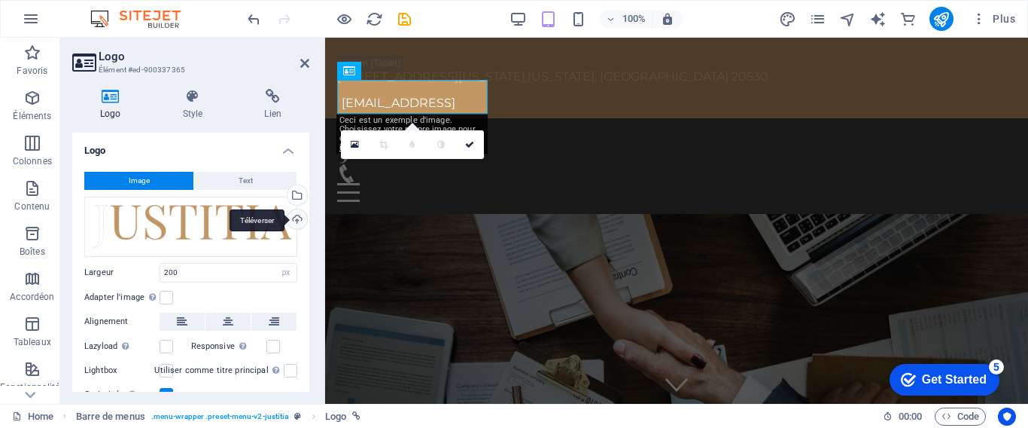
click at [289, 216] on div "Téléverser" at bounding box center [296, 220] width 23 height 23
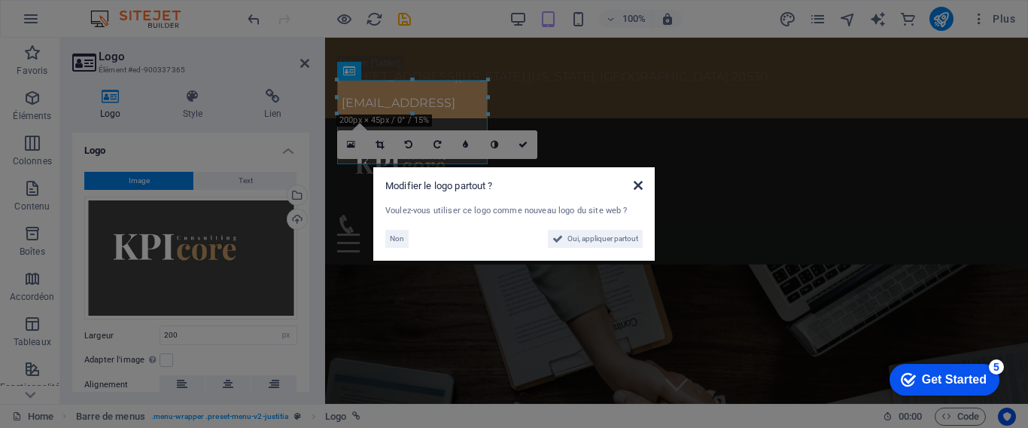
click at [636, 188] on icon at bounding box center [638, 185] width 9 height 12
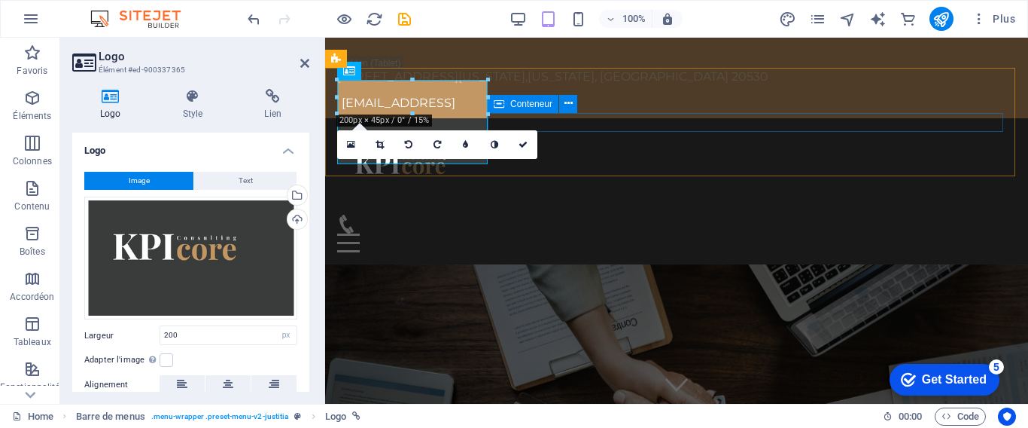
click at [622, 215] on div at bounding box center [676, 234] width 679 height 38
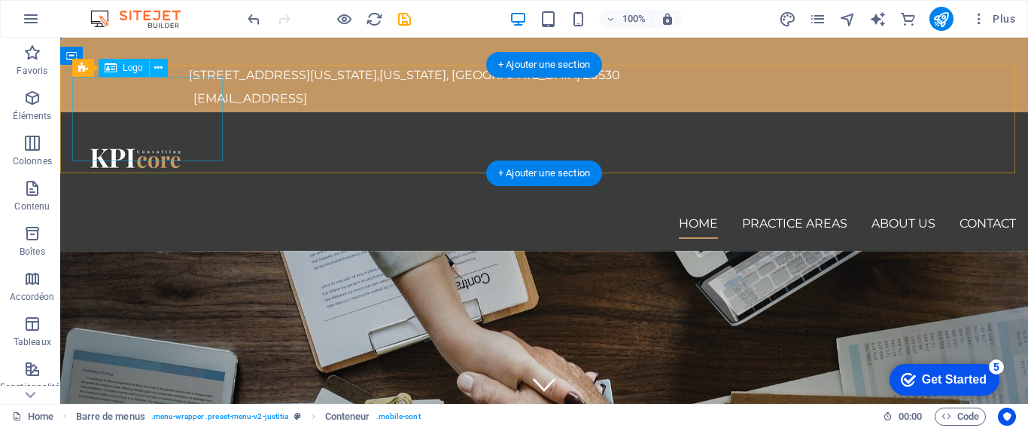
click at [146, 124] on div at bounding box center [544, 166] width 944 height 84
select select "px"
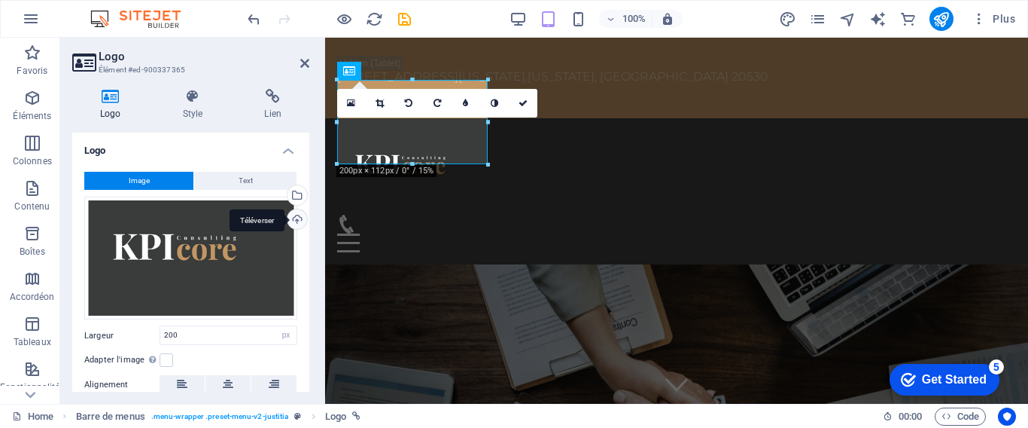
click at [295, 219] on div "Téléverser" at bounding box center [296, 220] width 23 height 23
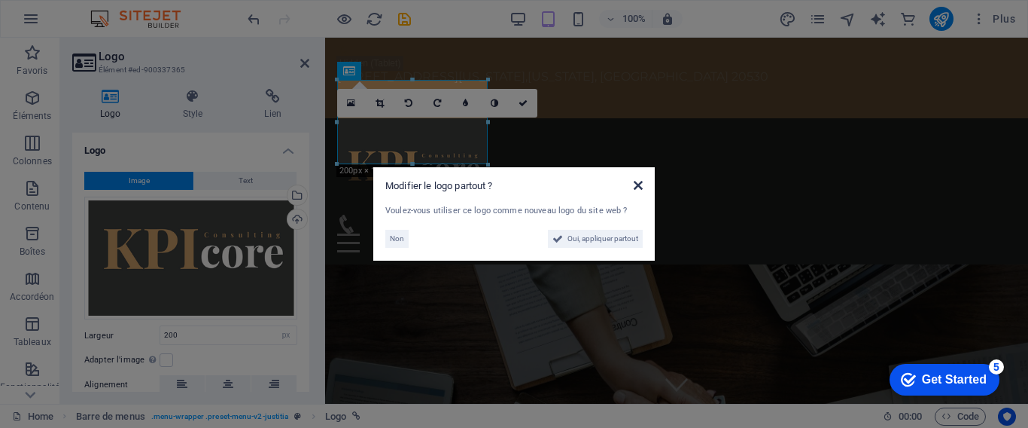
click at [636, 184] on icon at bounding box center [638, 185] width 9 height 12
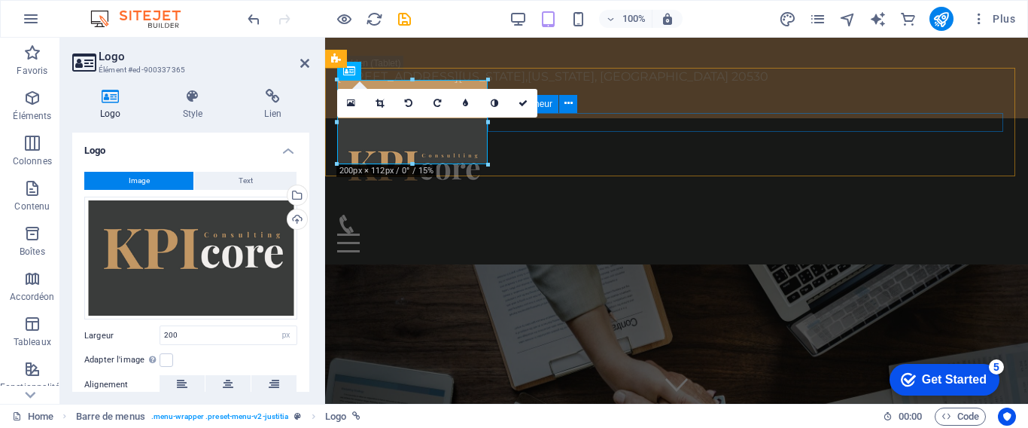
click at [814, 215] on div at bounding box center [676, 234] width 679 height 38
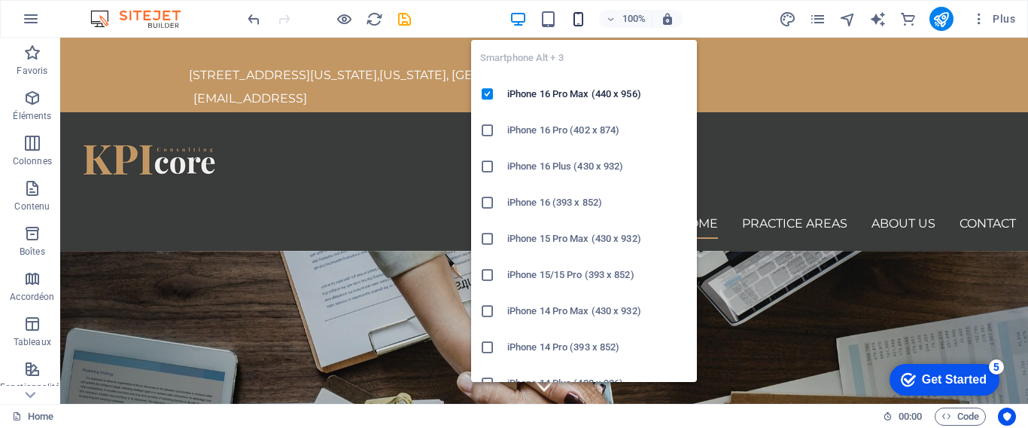
click at [582, 17] on icon "button" at bounding box center [578, 19] width 17 height 17
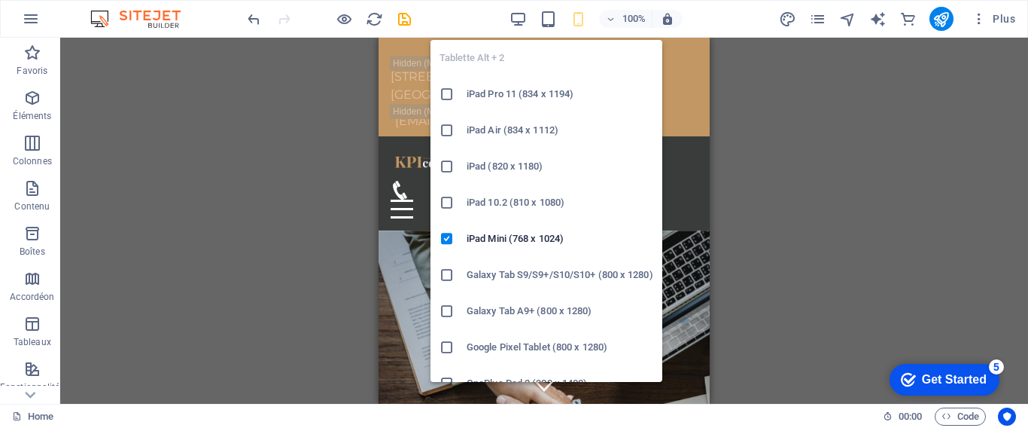
click at [530, 93] on h6 "iPad Pro 11 (834 x 1194)" at bounding box center [560, 94] width 187 height 18
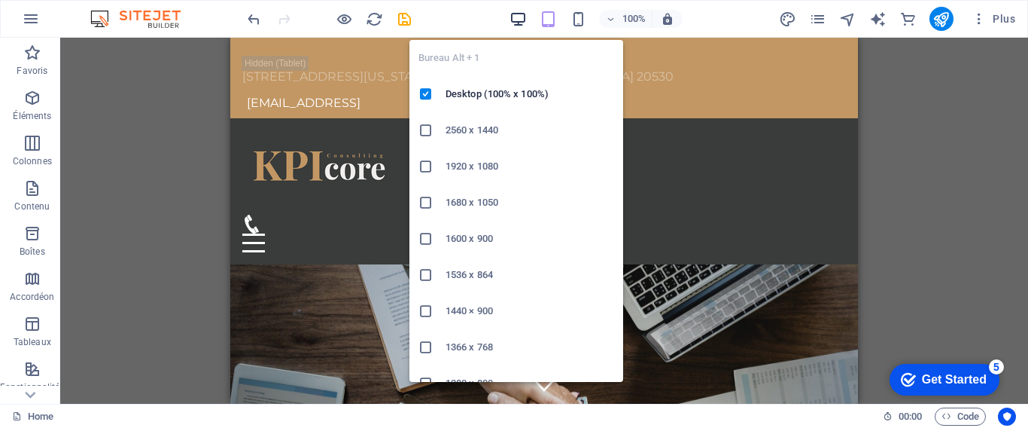
click at [513, 24] on icon "button" at bounding box center [518, 19] width 17 height 17
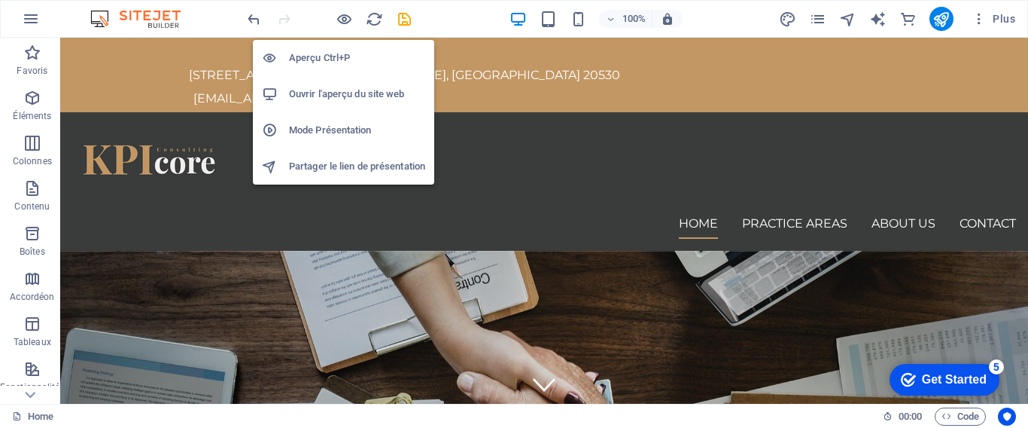
click at [334, 53] on h6 "Aperçu Ctrl+P" at bounding box center [357, 58] width 136 height 18
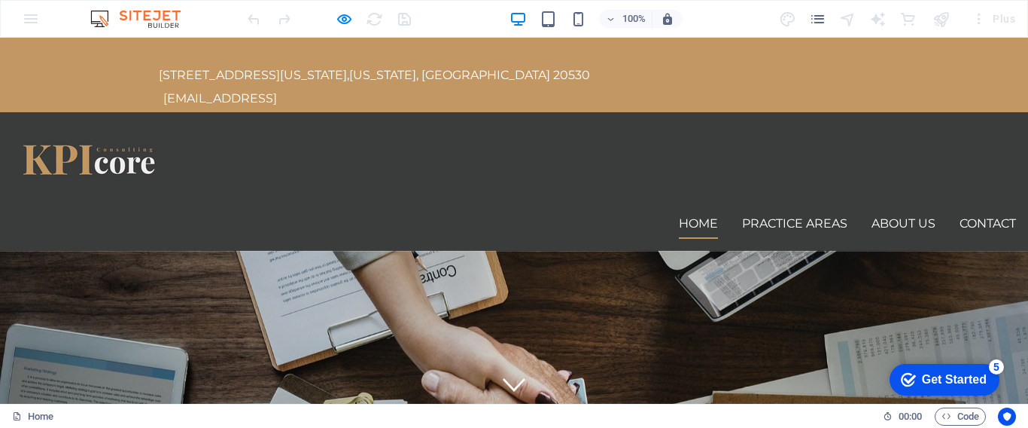
click at [116, 124] on img at bounding box center [87, 166] width 151 height 84
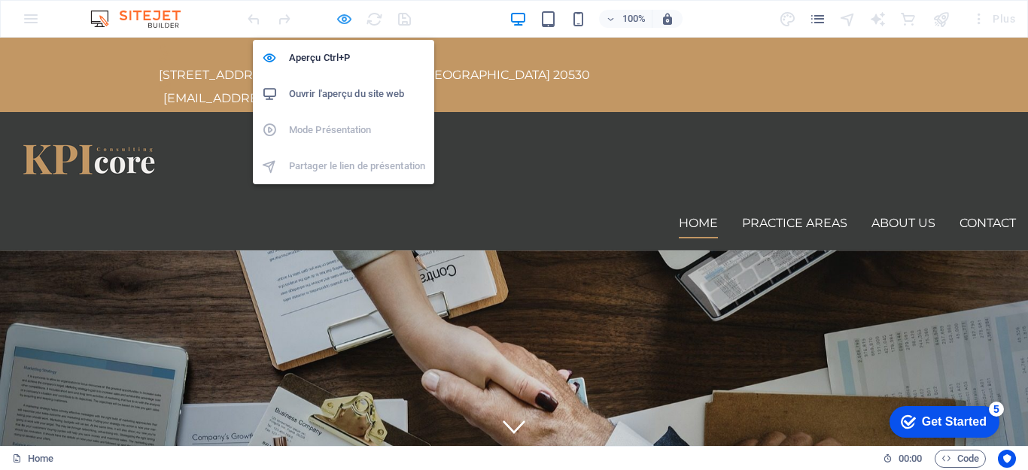
click at [342, 16] on icon "button" at bounding box center [344, 19] width 17 height 17
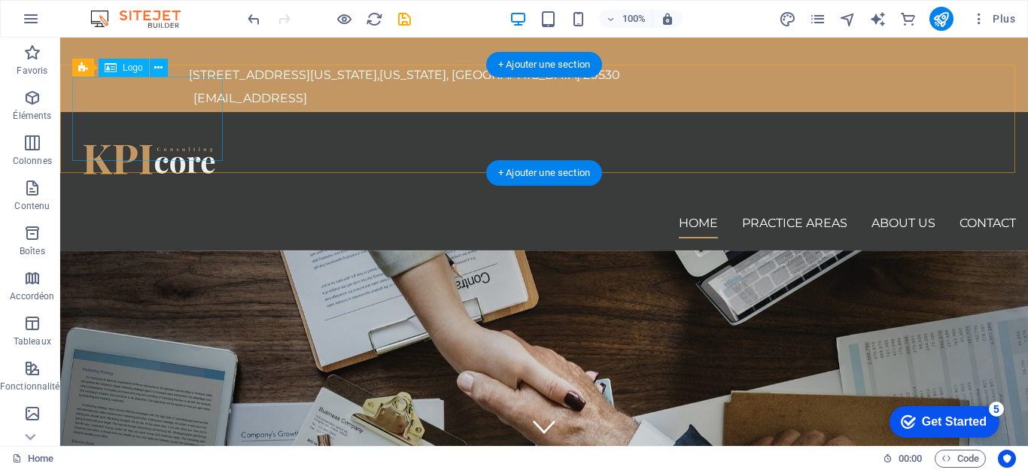
click at [163, 124] on div at bounding box center [544, 166] width 944 height 84
click at [186, 124] on div at bounding box center [544, 166] width 944 height 84
select select "px"
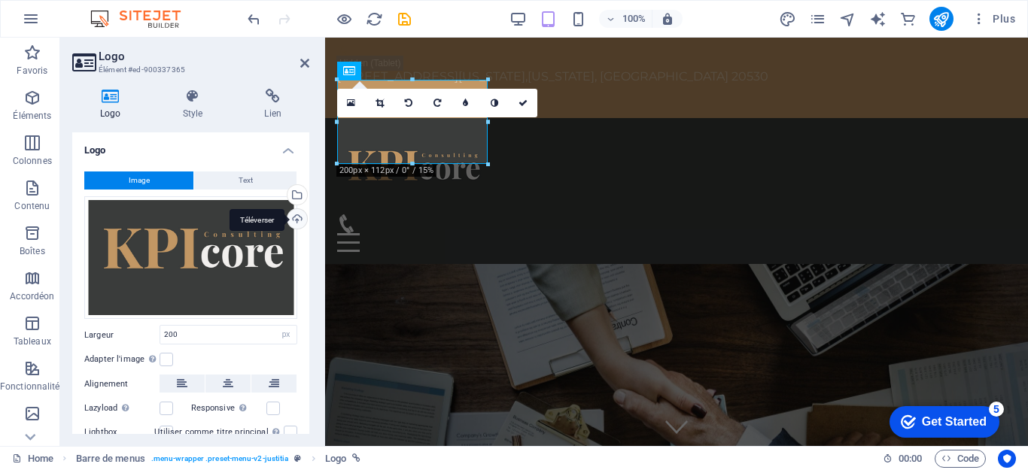
click at [292, 225] on div "Téléverser" at bounding box center [296, 220] width 23 height 23
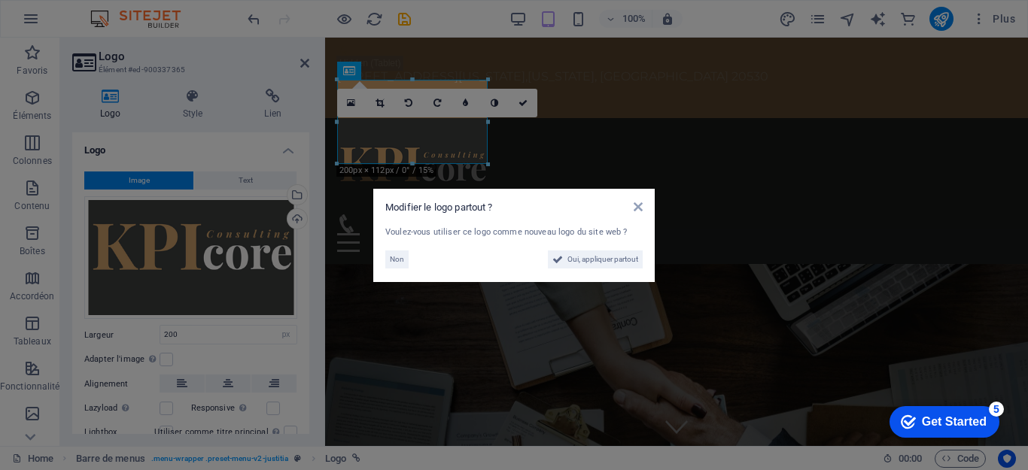
click at [523, 102] on aside "Modifier le logo partout ? Voulez-vous utiliser ce logo comme nouveau logo du s…" at bounding box center [514, 235] width 1028 height 470
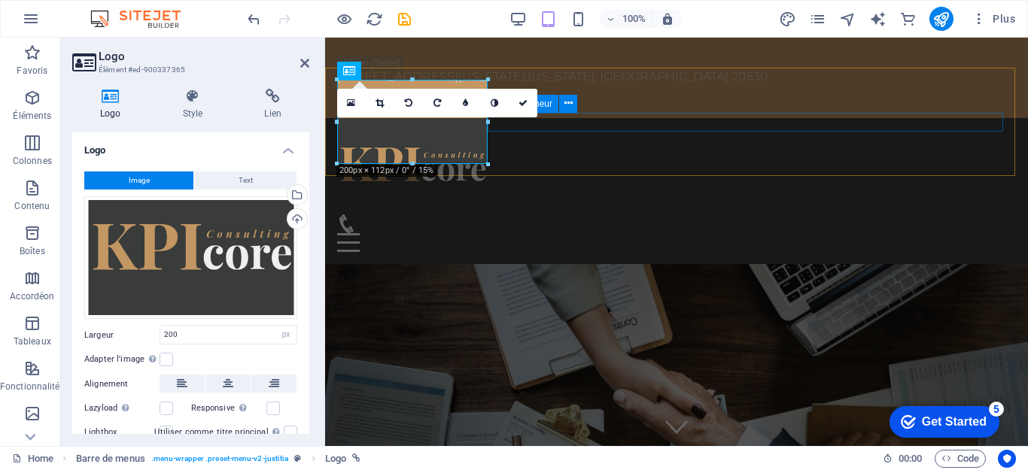
click at [563, 215] on div at bounding box center [676, 234] width 679 height 38
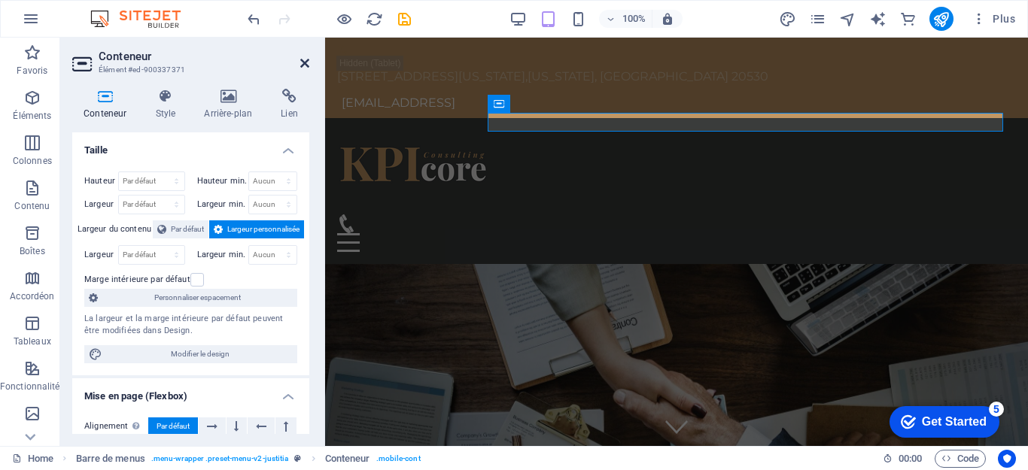
click at [303, 62] on icon at bounding box center [304, 63] width 9 height 12
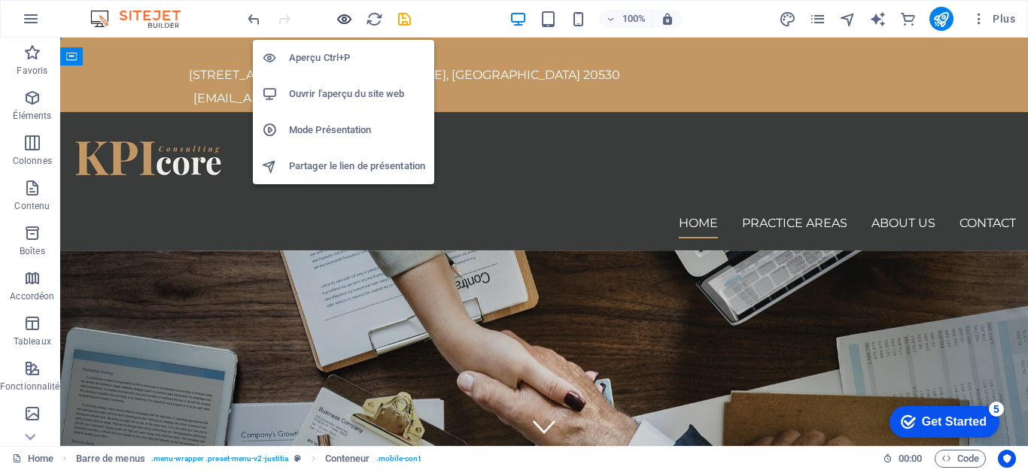
click at [339, 21] on icon "button" at bounding box center [344, 19] width 17 height 17
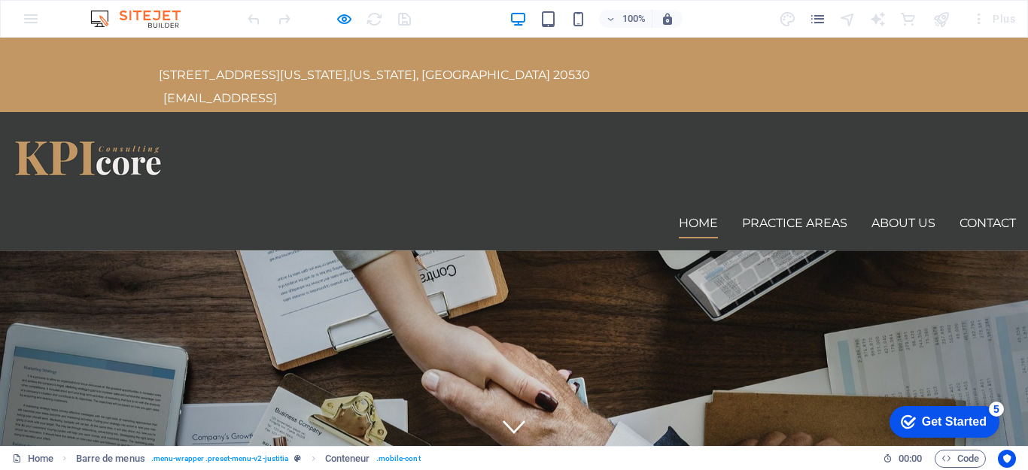
scroll to position [75, 0]
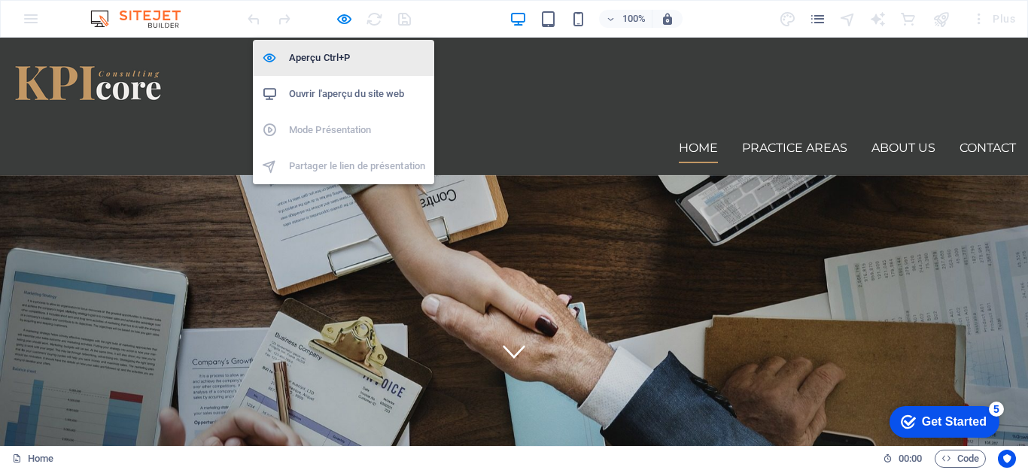
click at [322, 58] on h6 "Aperçu Ctrl+P" at bounding box center [357, 58] width 136 height 18
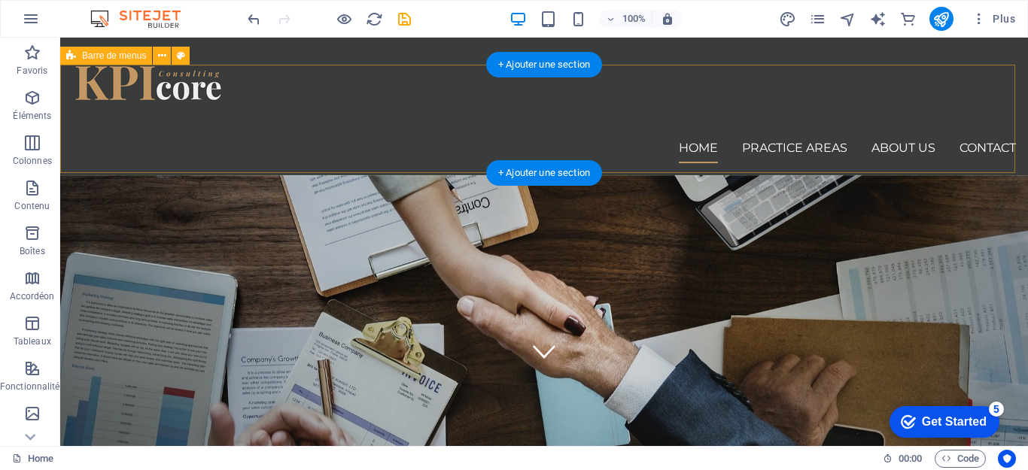
scroll to position [0, 0]
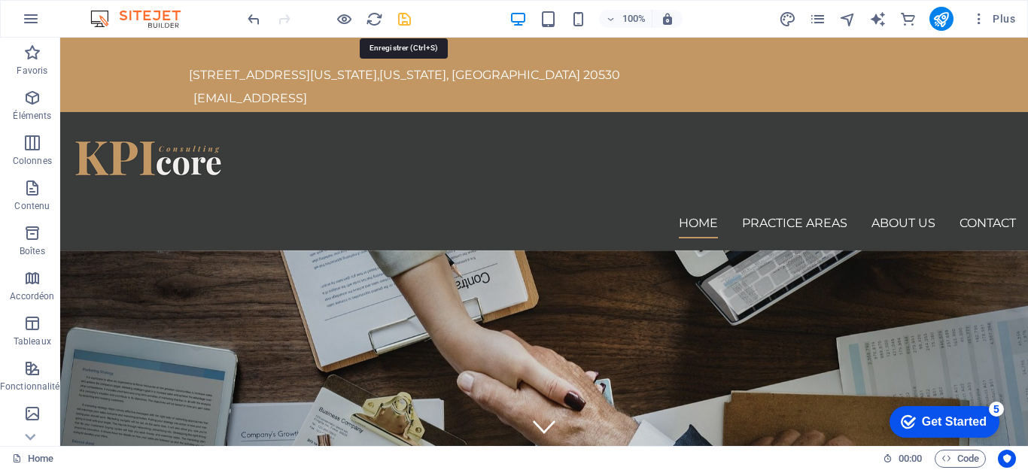
click at [407, 20] on icon "save" at bounding box center [404, 19] width 17 height 17
click at [991, 26] on span "Plus" at bounding box center [994, 18] width 44 height 15
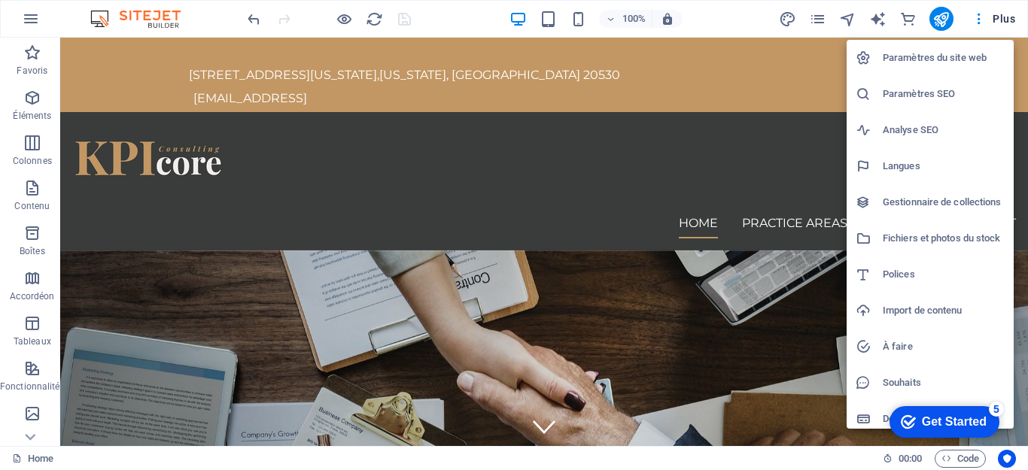
drag, startPoint x: 717, startPoint y: 94, endPoint x: 749, endPoint y: 92, distance: 32.4
click at [717, 93] on div at bounding box center [514, 235] width 1028 height 470
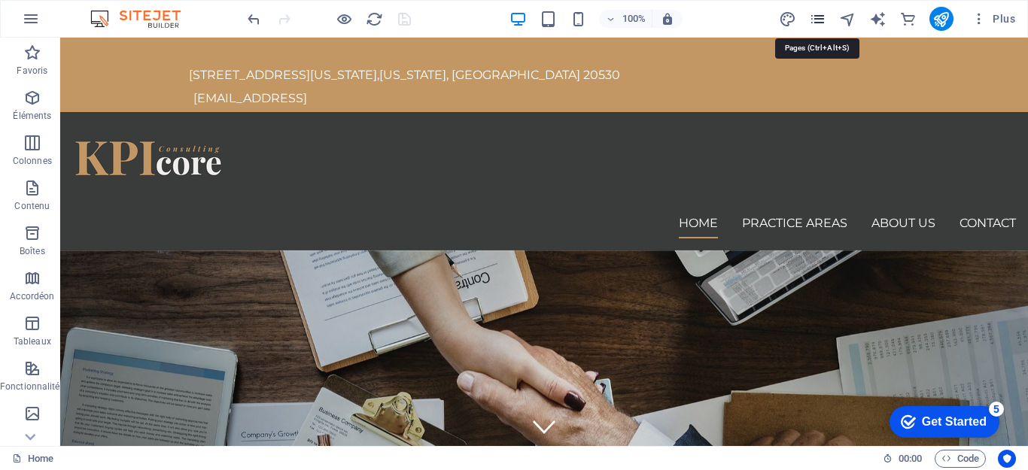
click at [819, 26] on icon "pages" at bounding box center [817, 19] width 17 height 17
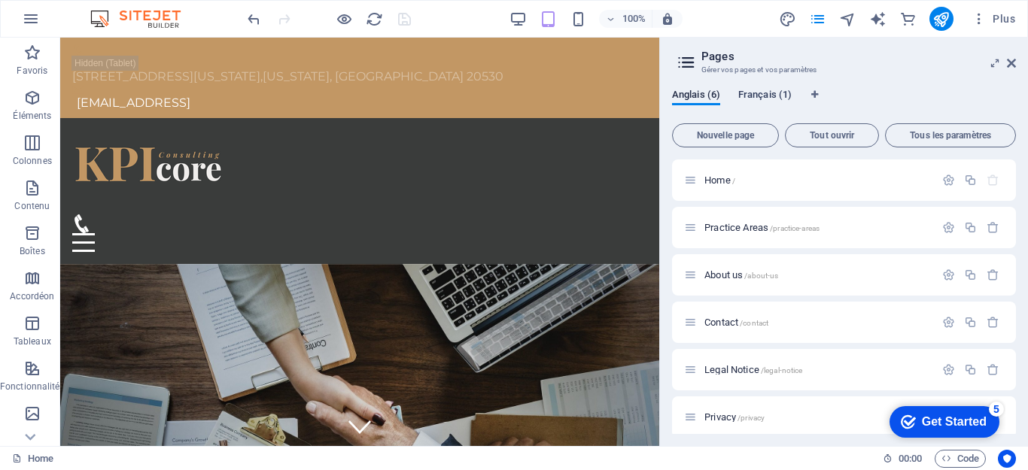
click at [769, 99] on span "Français (1)" at bounding box center [764, 96] width 53 height 21
click at [967, 227] on span "Traduire" at bounding box center [980, 228] width 35 height 12
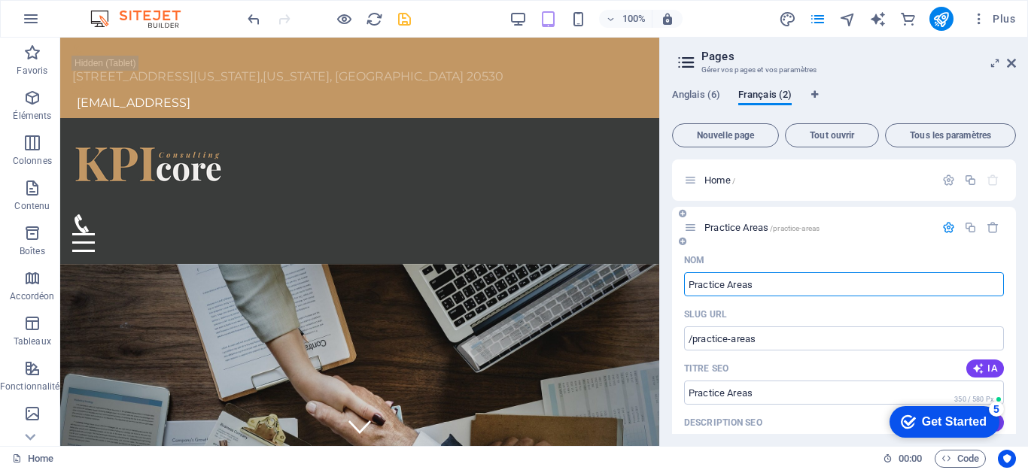
drag, startPoint x: 773, startPoint y: 284, endPoint x: 690, endPoint y: 283, distance: 82.8
click at [690, 283] on input "Practice Areas" at bounding box center [844, 284] width 320 height 24
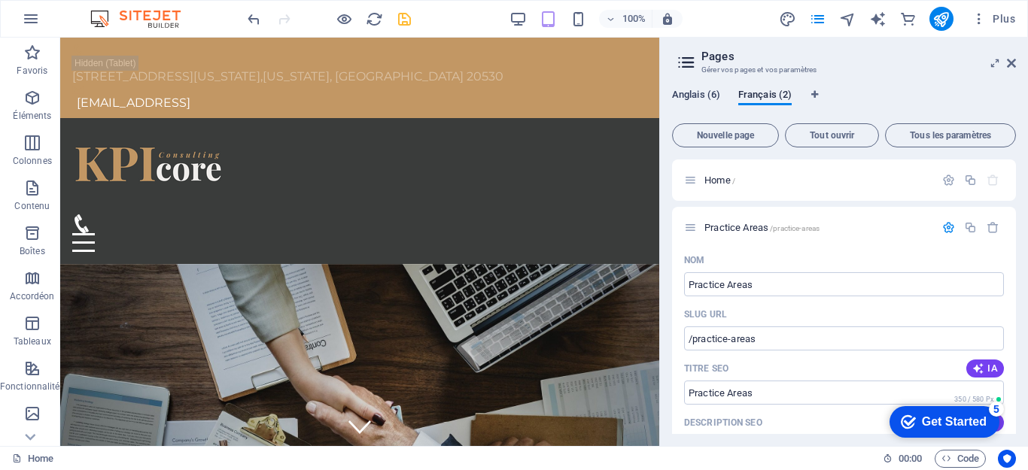
click at [694, 96] on span "Anglais (6)" at bounding box center [696, 96] width 48 height 21
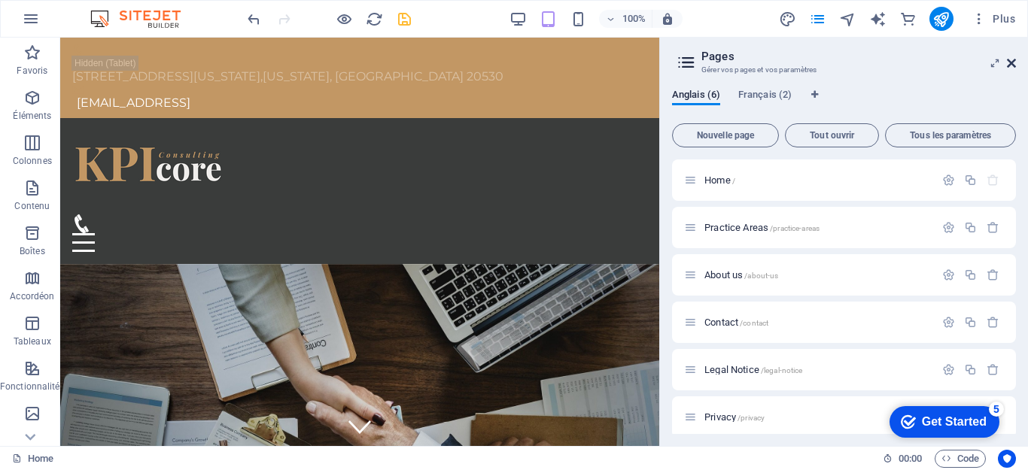
click at [1012, 68] on icon at bounding box center [1011, 63] width 9 height 12
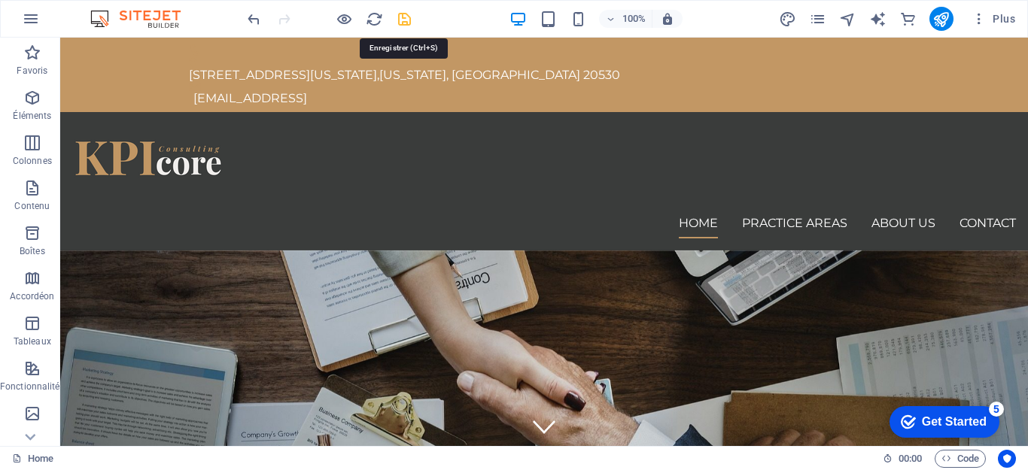
click at [405, 20] on icon "save" at bounding box center [404, 19] width 17 height 17
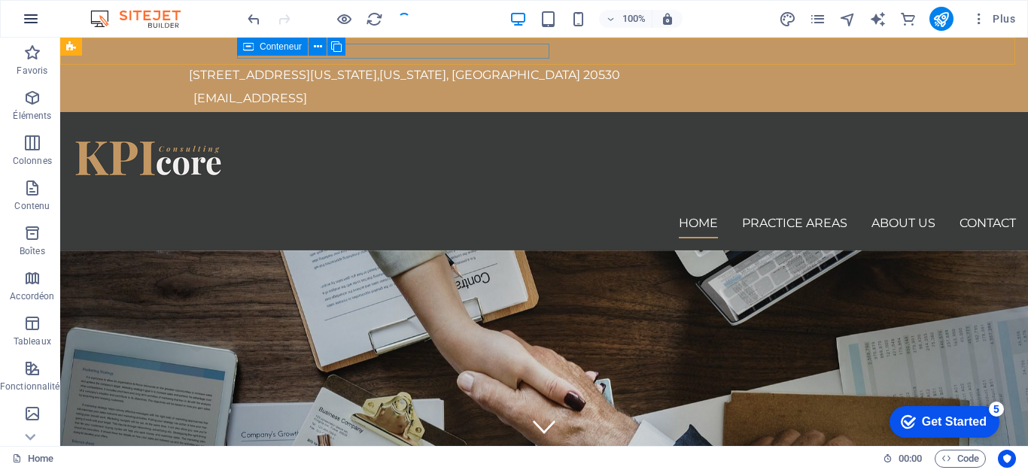
click at [25, 27] on icon "button" at bounding box center [31, 19] width 18 height 18
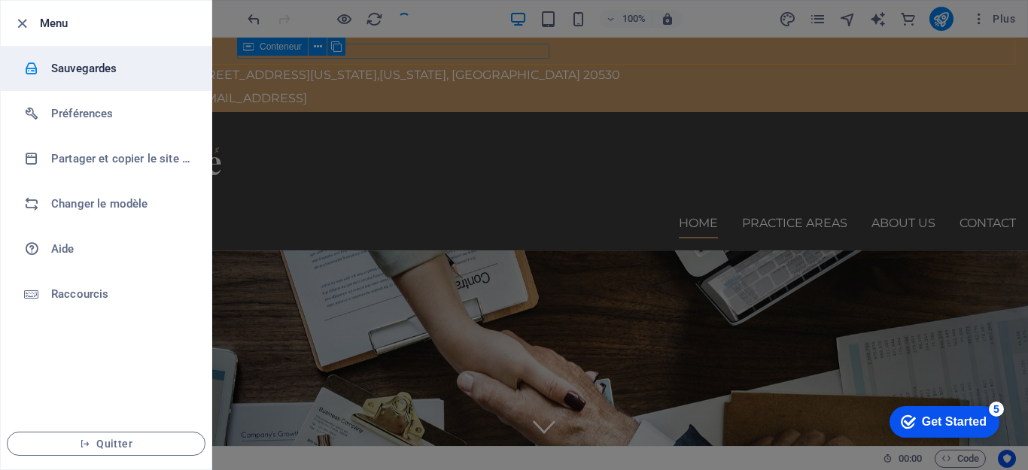
click at [87, 72] on h6 "Sauvegardes" at bounding box center [120, 68] width 139 height 18
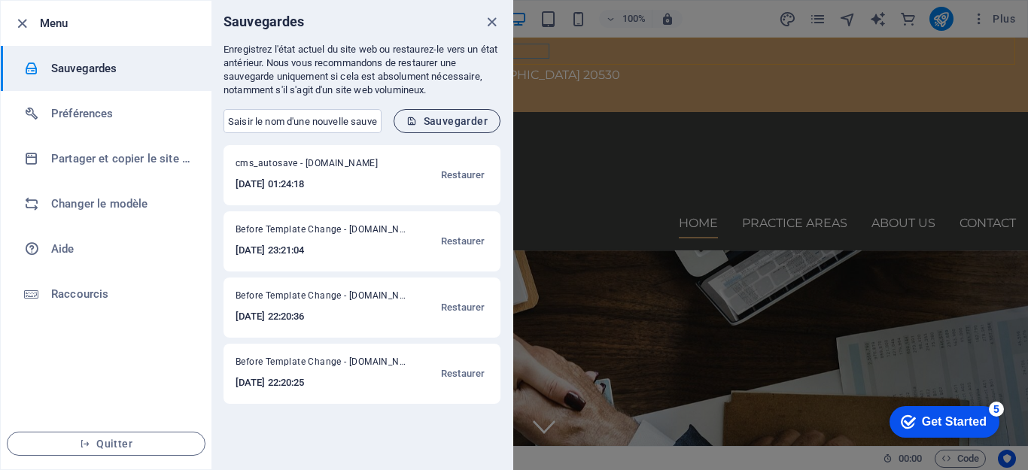
click at [470, 121] on span "Sauvegarder" at bounding box center [446, 121] width 81 height 12
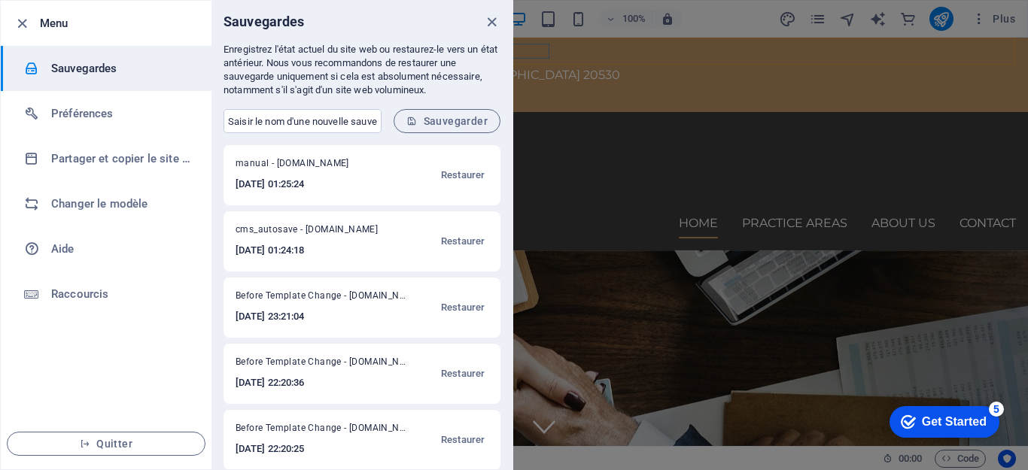
drag, startPoint x: 491, startPoint y: 26, endPoint x: 501, endPoint y: 31, distance: 10.5
click at [491, 26] on icon "close" at bounding box center [491, 22] width 17 height 17
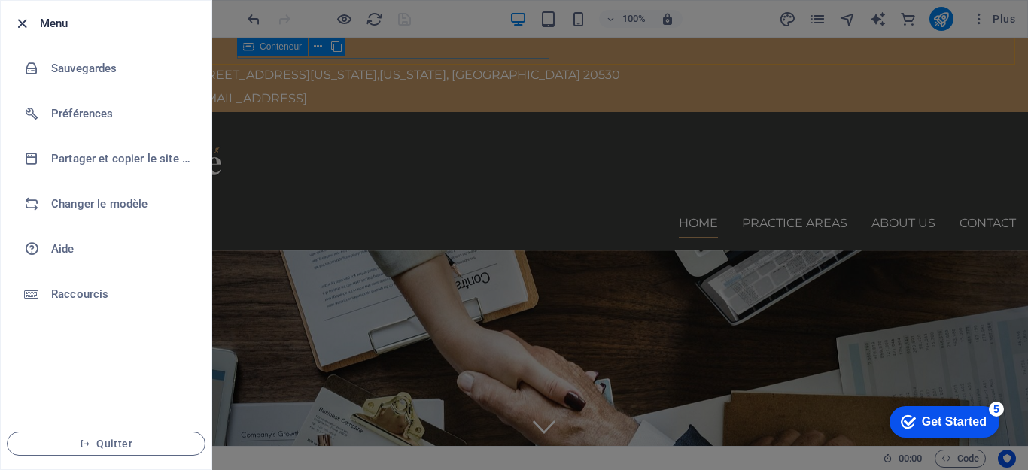
click at [17, 18] on icon "button" at bounding box center [22, 23] width 17 height 17
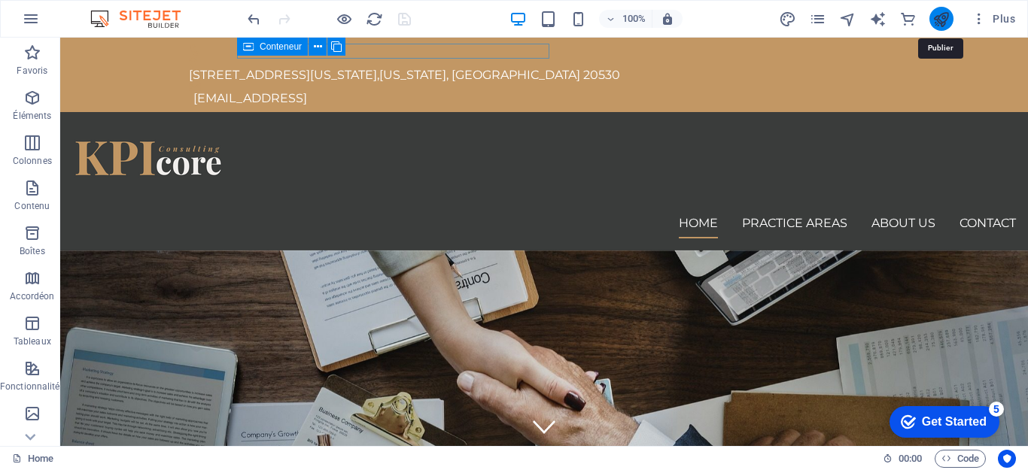
click at [936, 18] on icon "publish" at bounding box center [941, 19] width 17 height 17
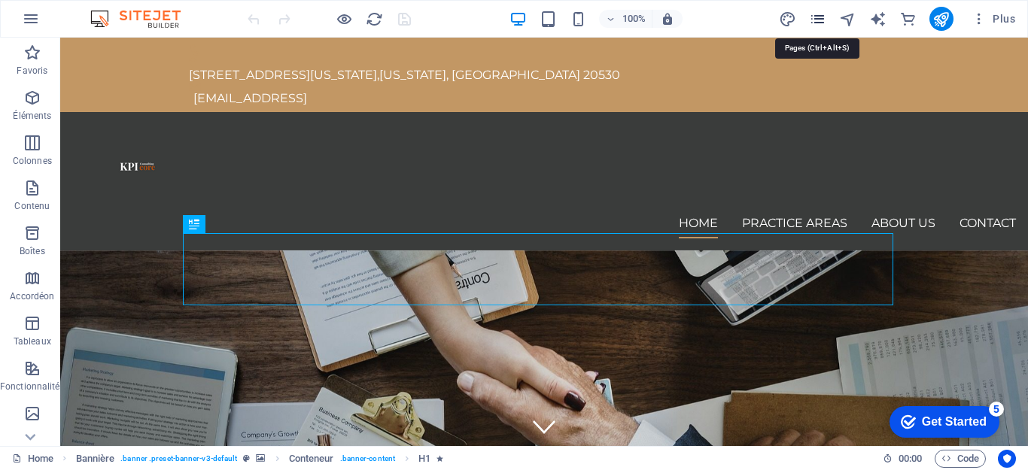
click at [820, 20] on icon "pages" at bounding box center [817, 19] width 17 height 17
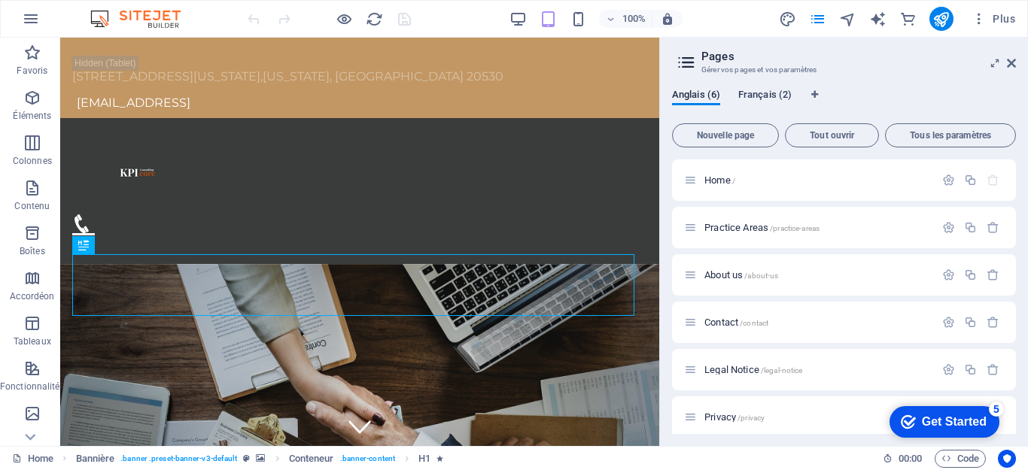
click at [749, 92] on span "Français (2)" at bounding box center [764, 96] width 53 height 21
click at [700, 92] on span "Anglais (6)" at bounding box center [696, 96] width 48 height 21
click at [1015, 62] on icon at bounding box center [1011, 63] width 9 height 12
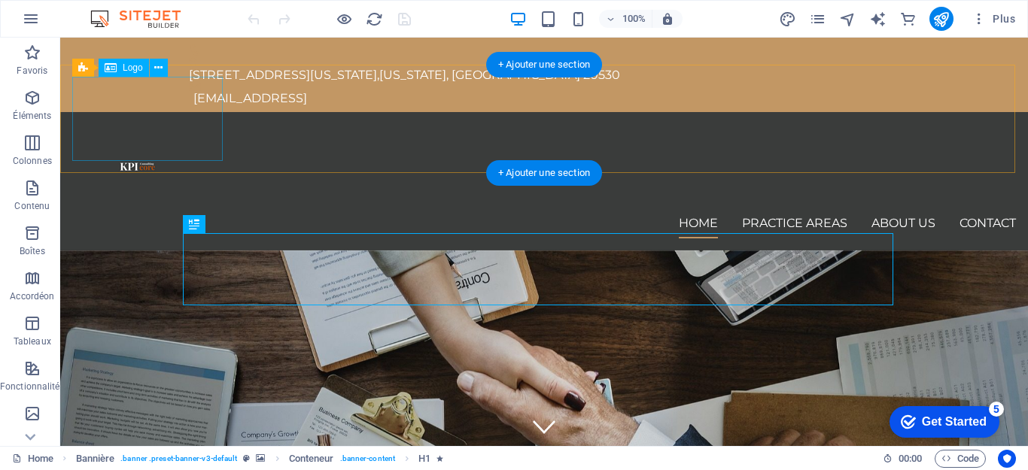
click at [141, 124] on div at bounding box center [544, 166] width 944 height 84
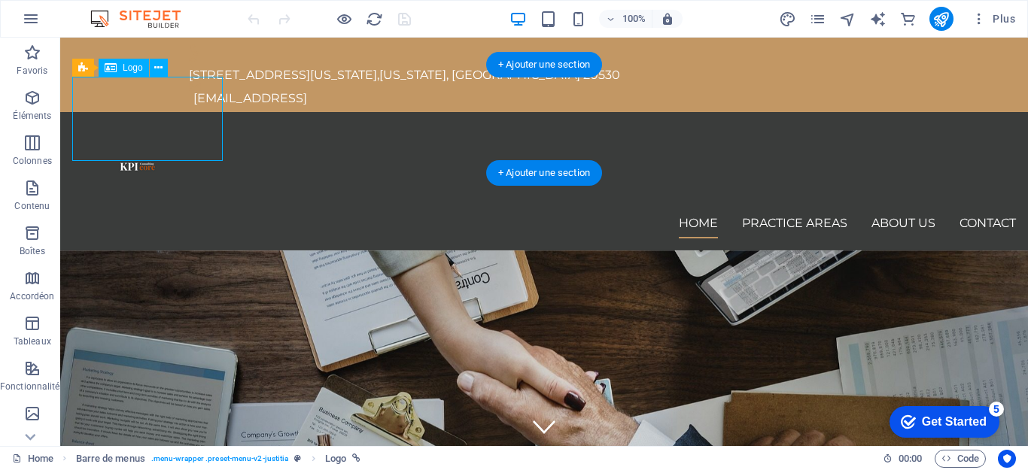
click at [141, 124] on div at bounding box center [544, 166] width 944 height 84
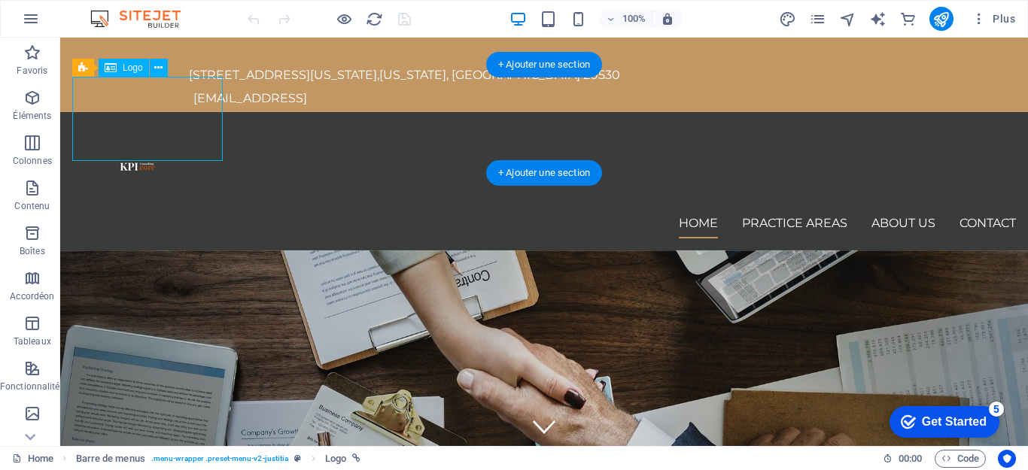
select select "px"
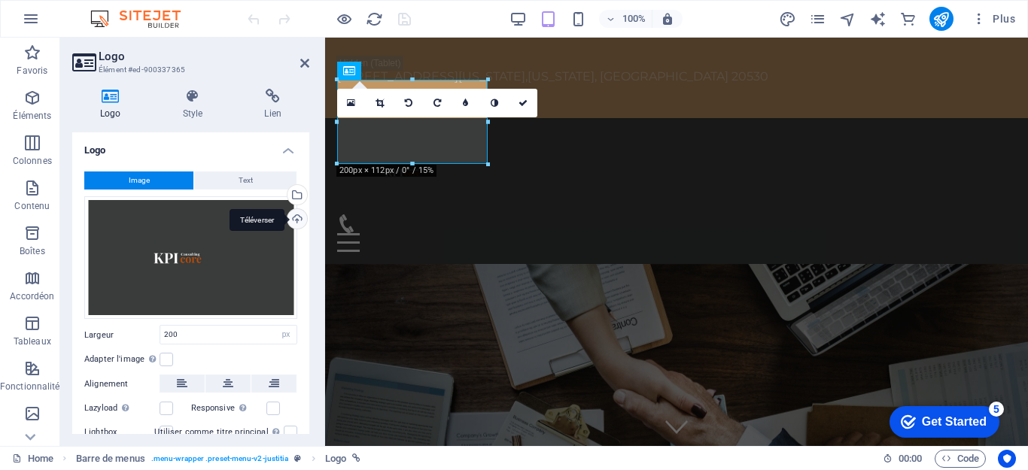
click at [291, 218] on div "Téléverser" at bounding box center [296, 220] width 23 height 23
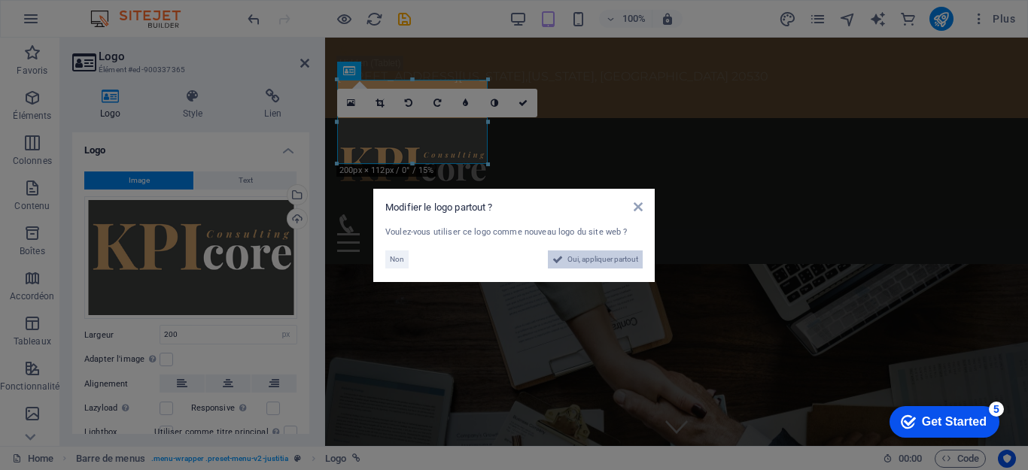
click at [602, 260] on span "Oui, appliquer partout" at bounding box center [603, 260] width 71 height 18
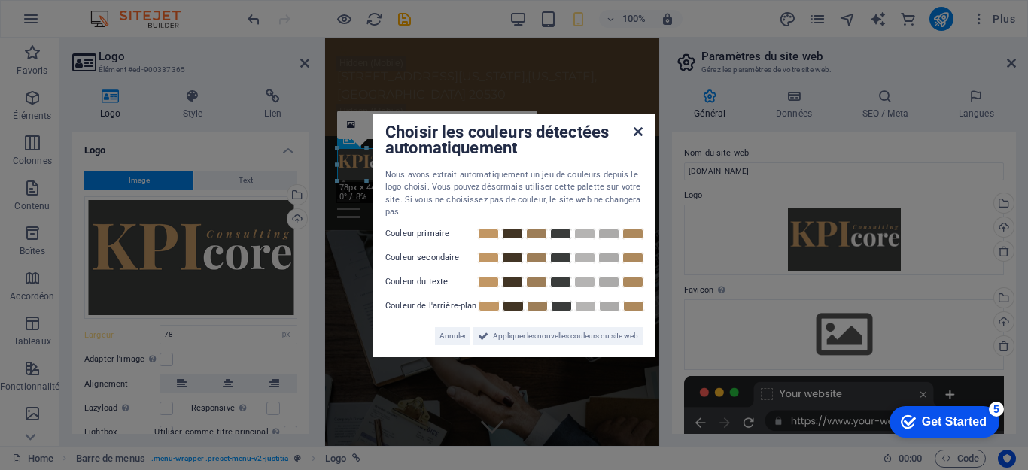
click at [635, 130] on icon at bounding box center [638, 132] width 9 height 12
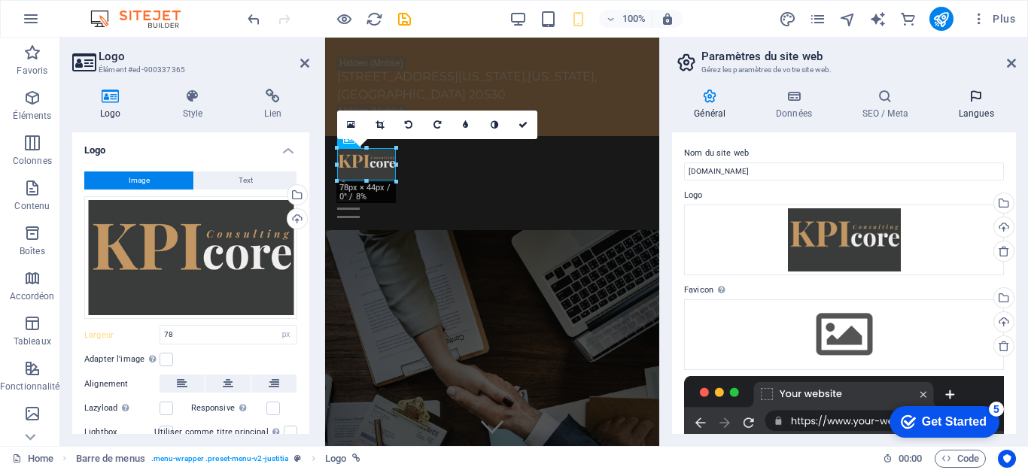
click at [981, 99] on icon at bounding box center [976, 96] width 80 height 15
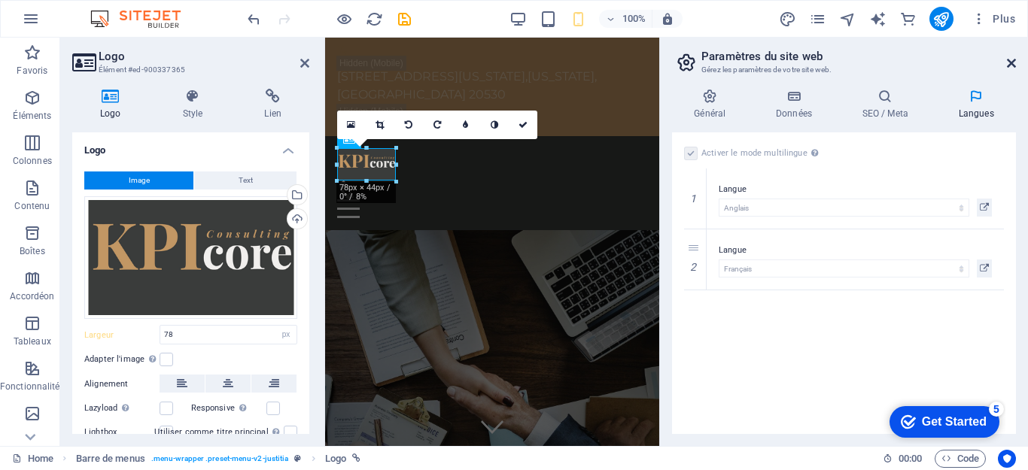
click at [1008, 61] on icon at bounding box center [1011, 63] width 9 height 12
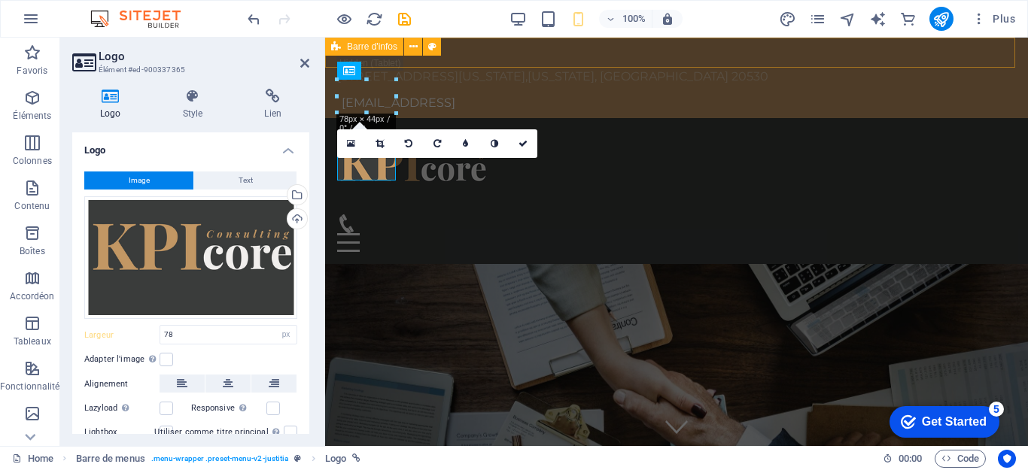
type input "200"
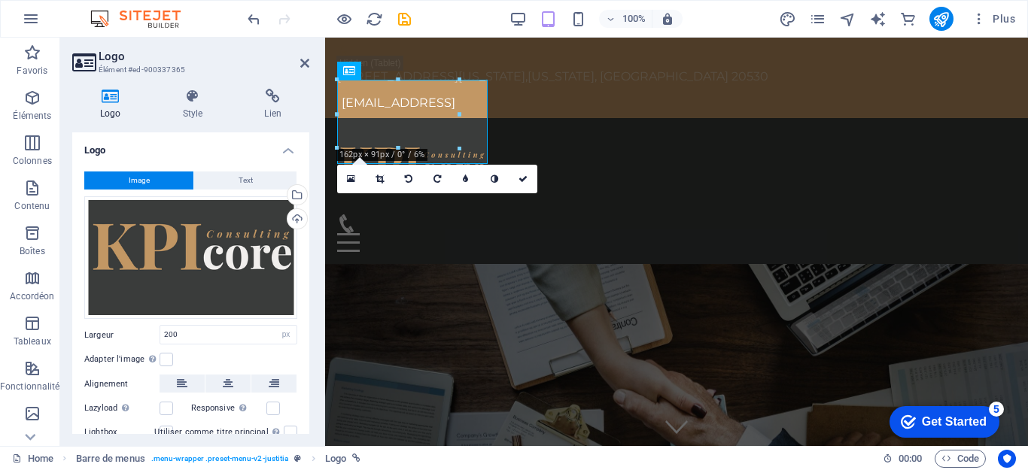
click at [298, 58] on h2 "Logo" at bounding box center [204, 57] width 211 height 14
click at [301, 62] on icon at bounding box center [304, 63] width 9 height 12
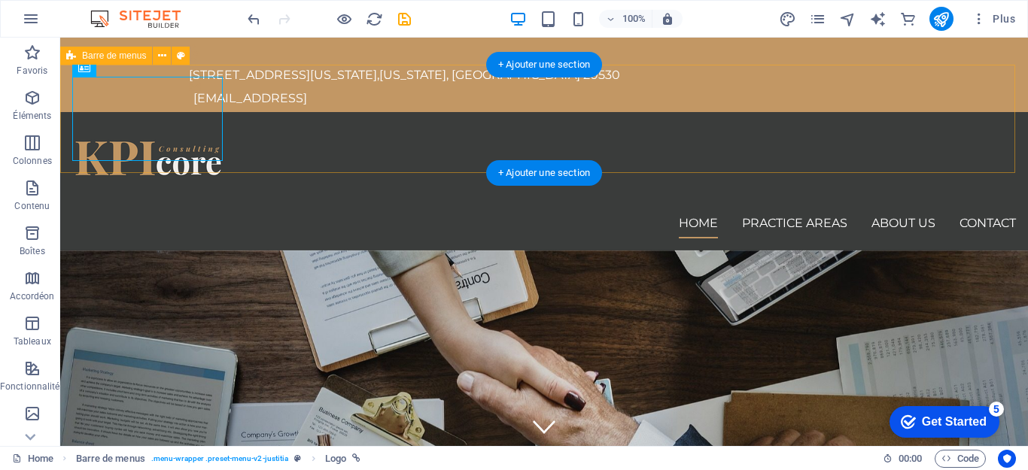
click at [439, 159] on div "Home Practice Areas About us Contact" at bounding box center [544, 181] width 968 height 138
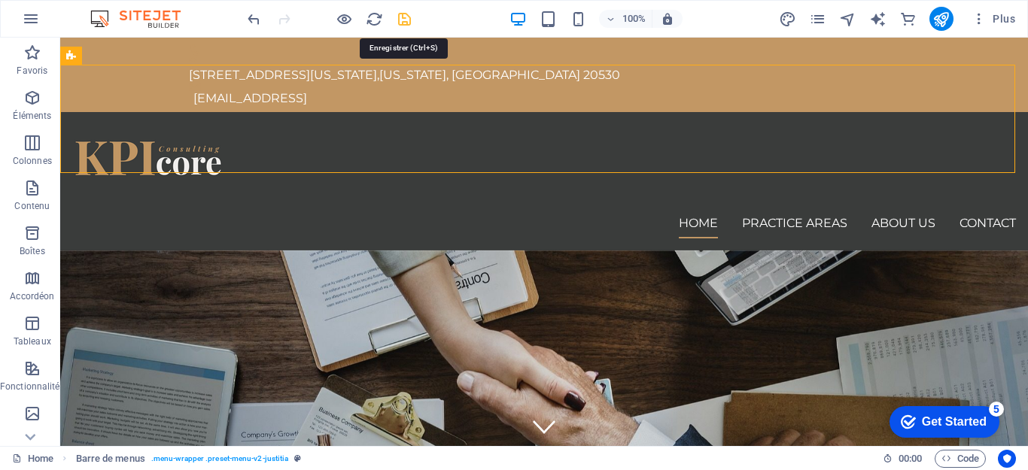
click at [397, 23] on icon "save" at bounding box center [404, 19] width 17 height 17
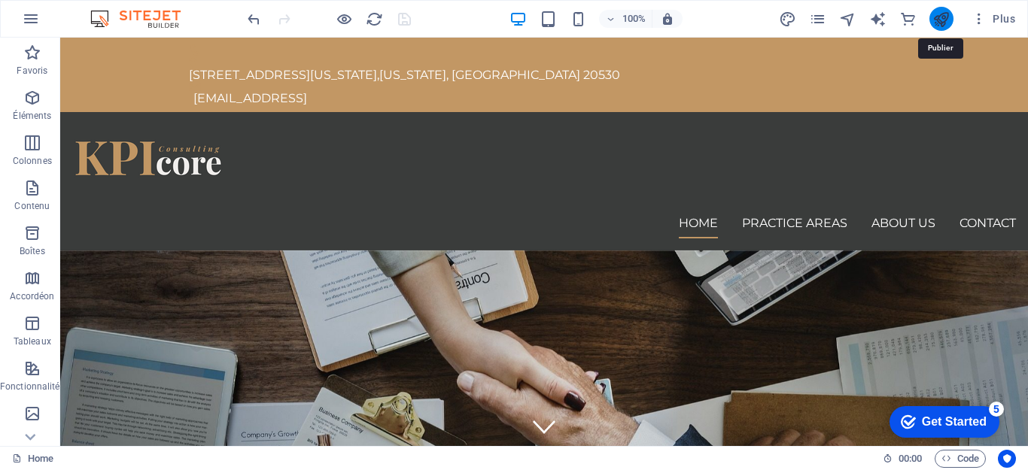
click at [937, 23] on icon "publish" at bounding box center [941, 19] width 17 height 17
